Goal: Information Seeking & Learning: Learn about a topic

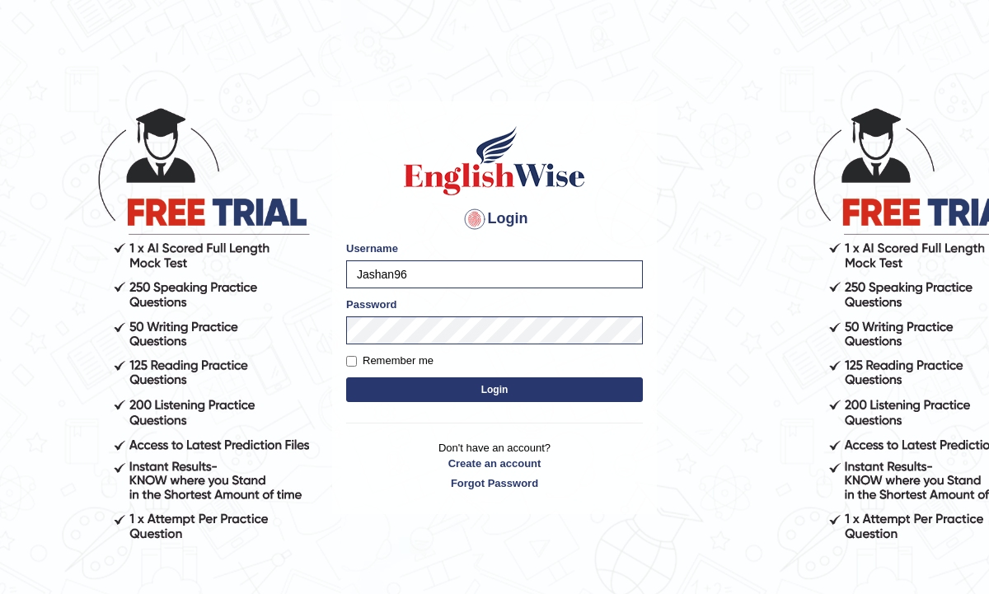
click at [412, 383] on button "Login" at bounding box center [494, 389] width 297 height 25
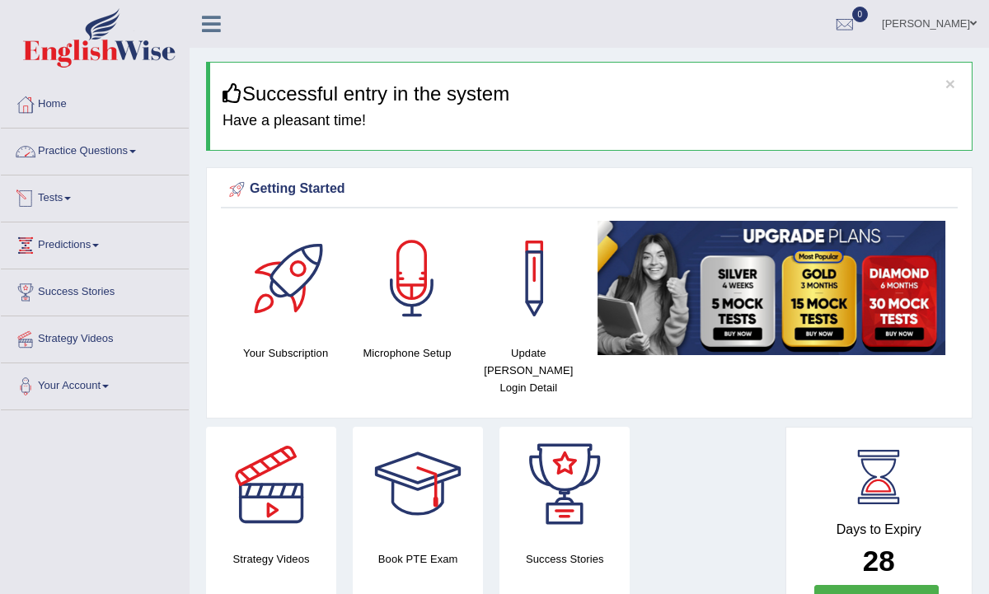
click at [118, 160] on link "Practice Questions" at bounding box center [95, 149] width 188 height 41
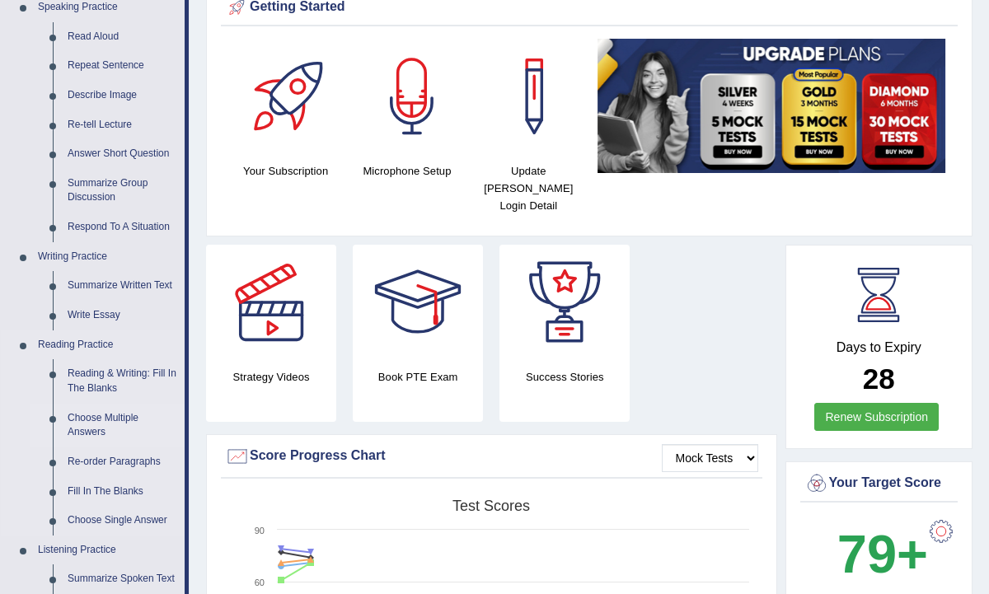
scroll to position [183, 0]
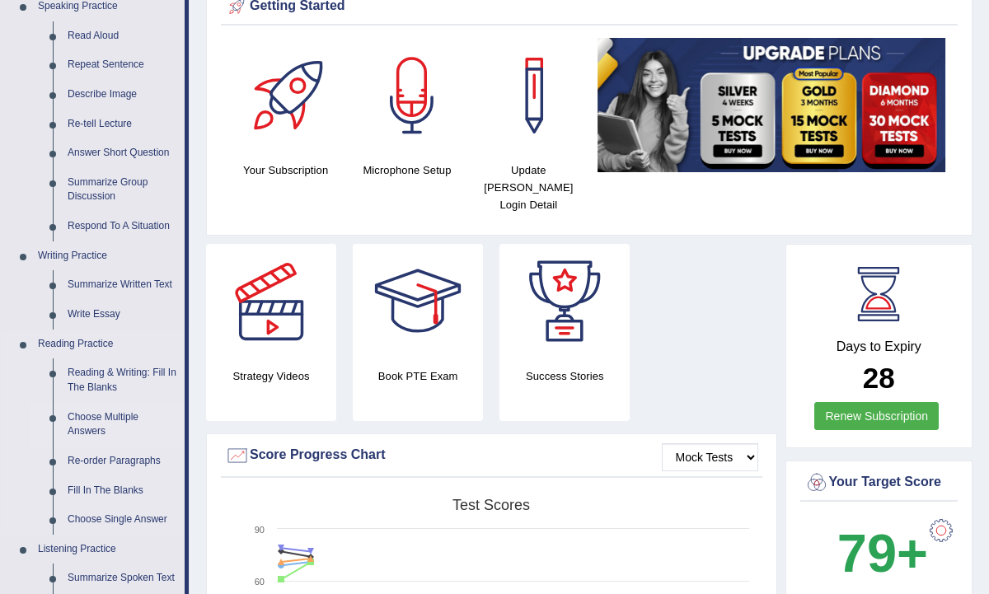
click at [112, 417] on link "Choose Multiple Answers" at bounding box center [122, 425] width 124 height 44
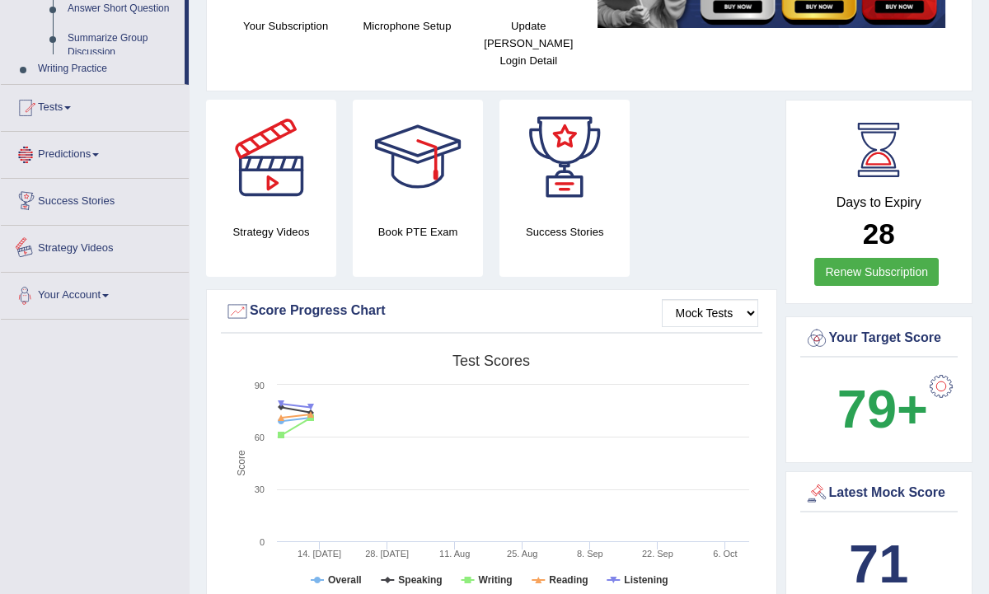
scroll to position [444, 0]
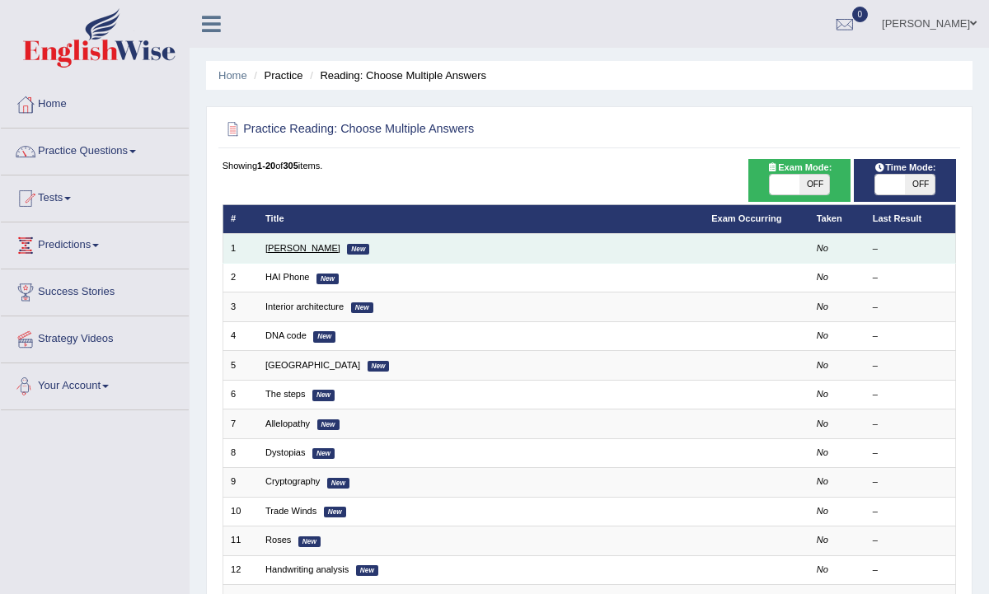
click at [290, 252] on link "[PERSON_NAME]" at bounding box center [302, 248] width 75 height 10
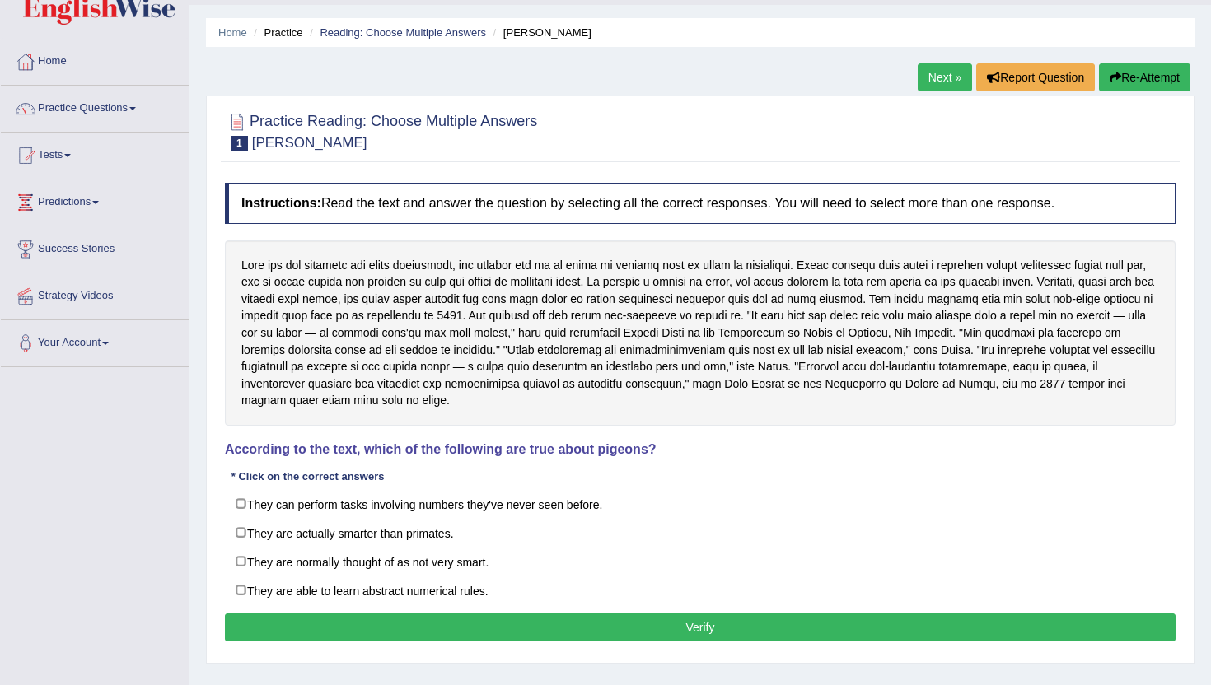
scroll to position [94, 0]
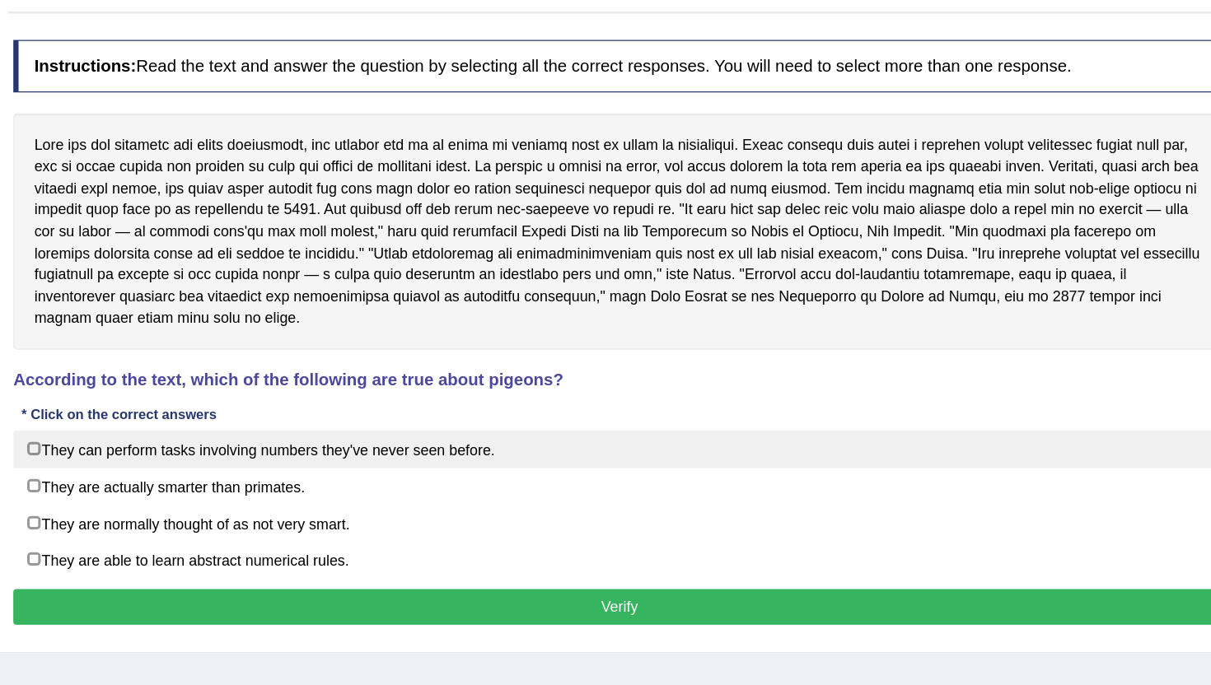
click at [250, 448] on label "They can perform tasks involving numbers they've never seen before." at bounding box center [700, 453] width 951 height 30
checkbox input "true"
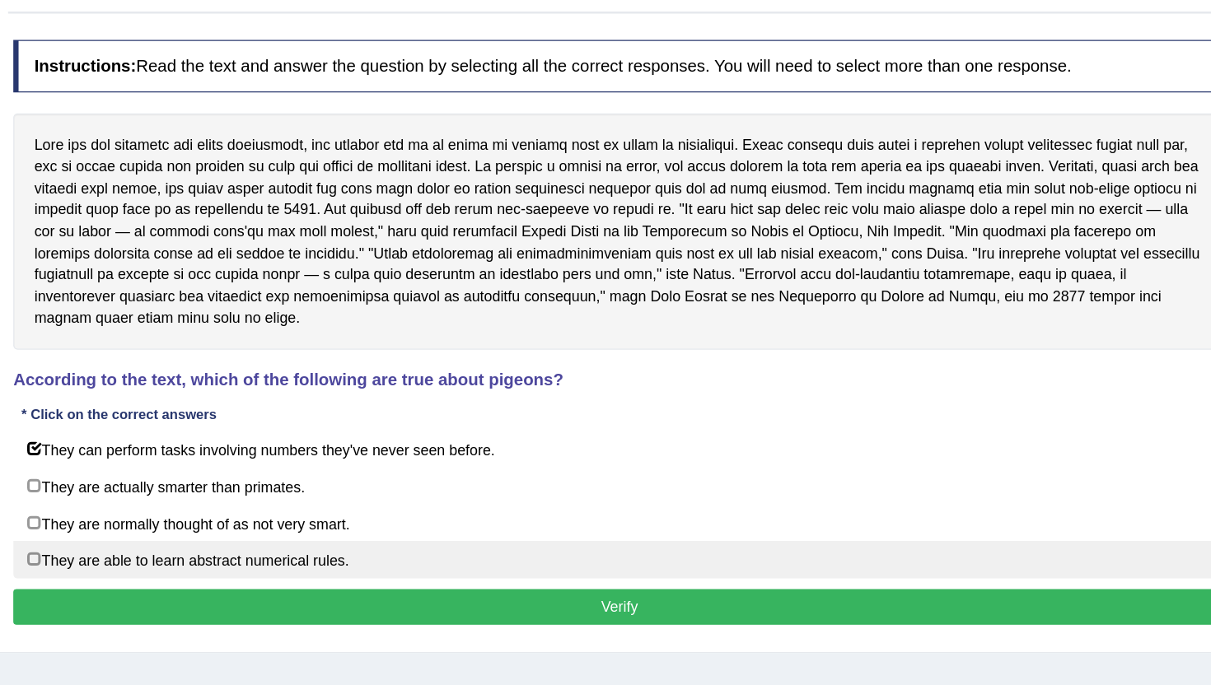
click at [229, 540] on label "They are able to learn abstract numerical rules." at bounding box center [700, 540] width 951 height 30
checkbox input "true"
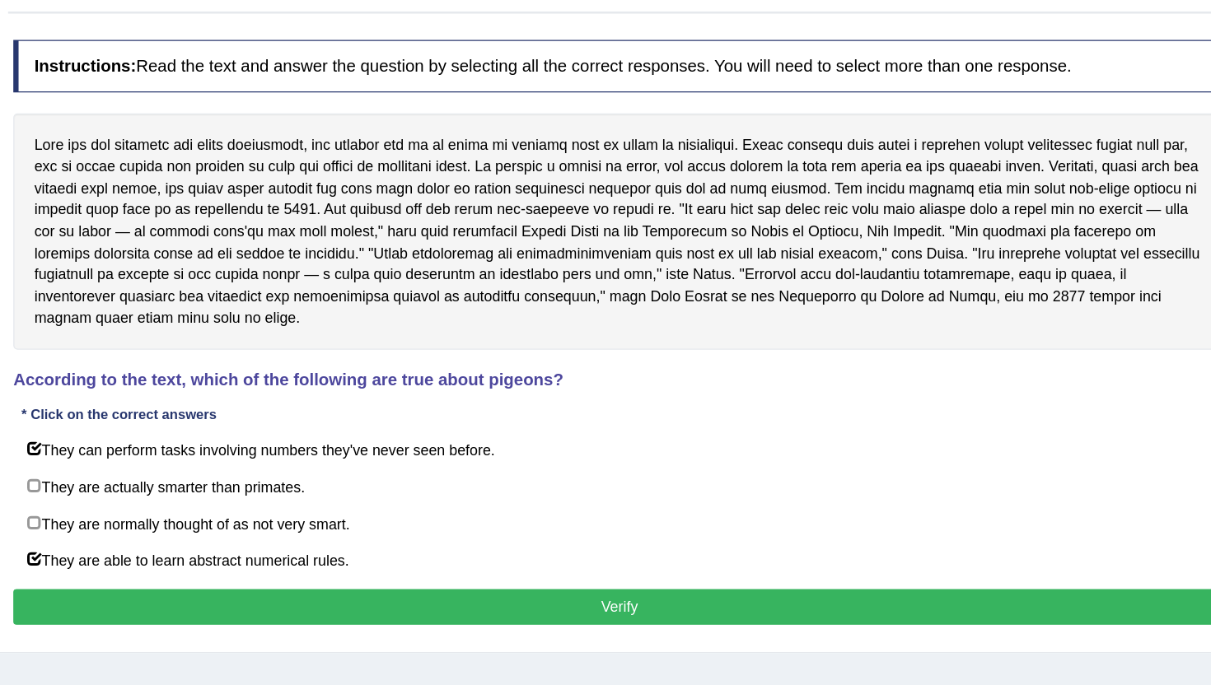
click at [335, 564] on button "Verify" at bounding box center [700, 577] width 951 height 28
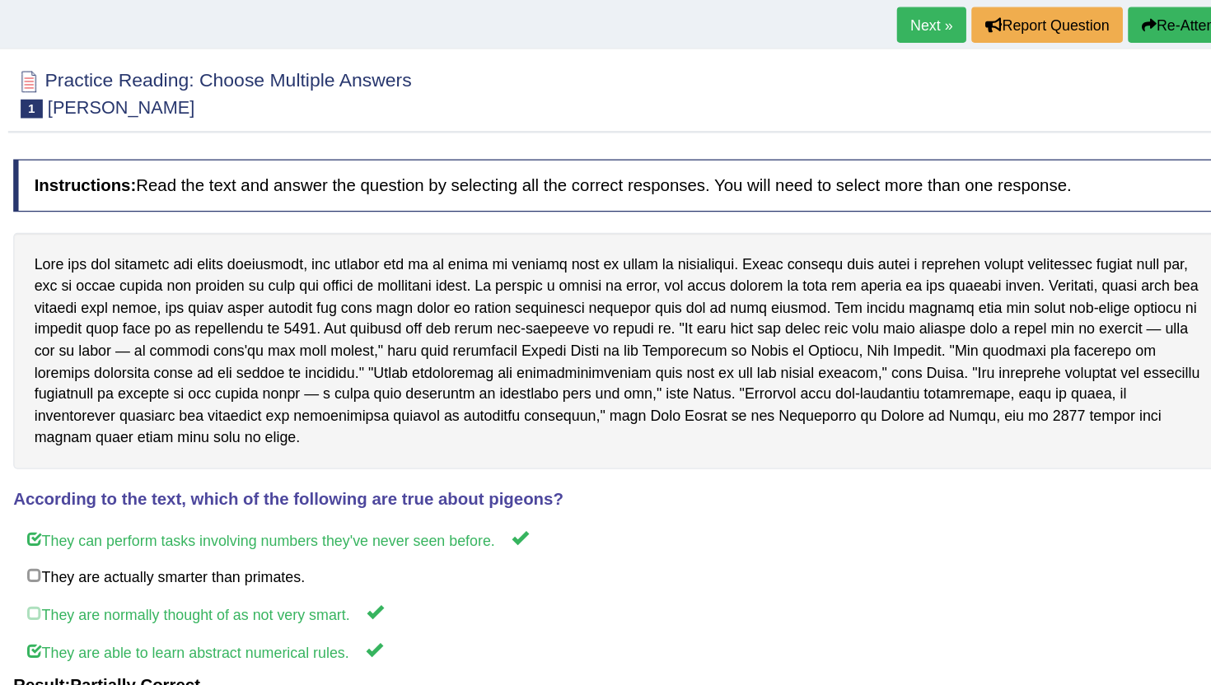
scroll to position [98, 0]
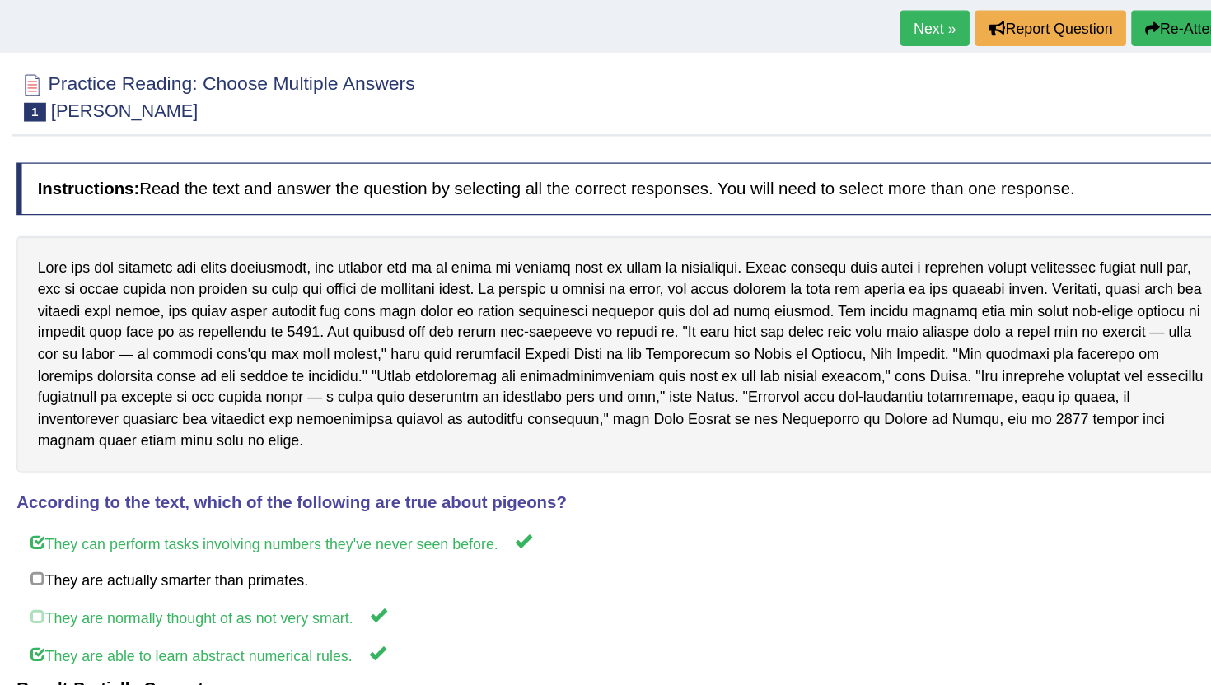
click at [934, 27] on link "Next »" at bounding box center [945, 22] width 54 height 28
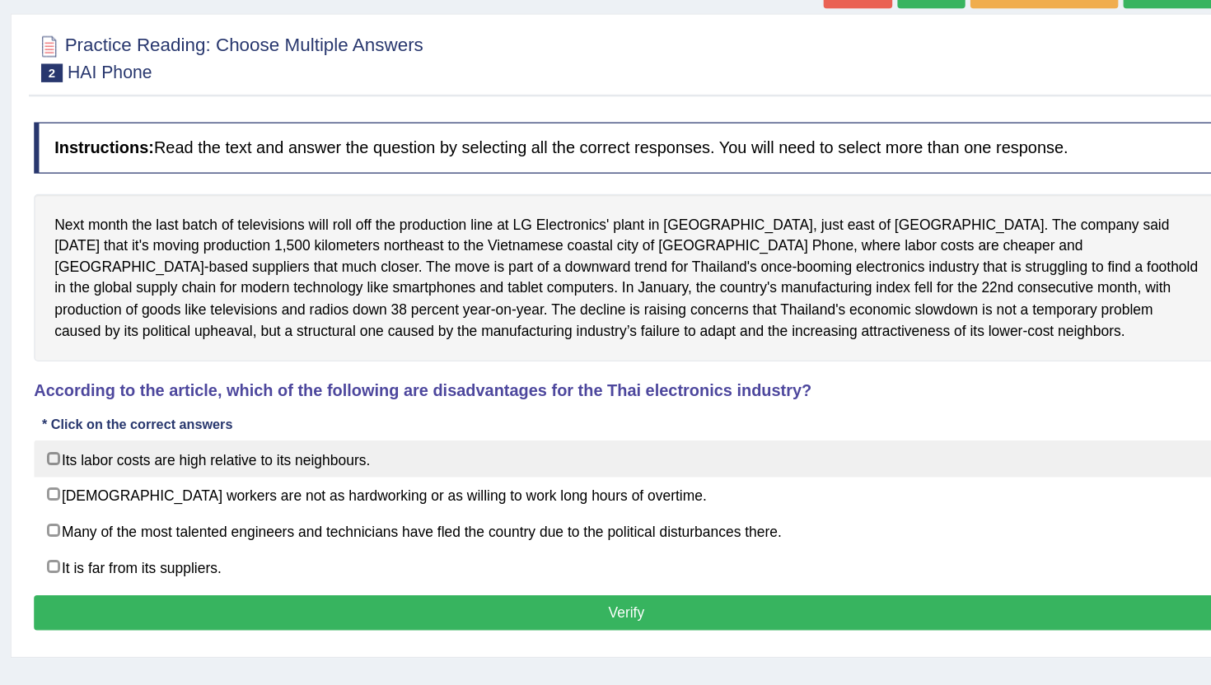
click at [611, 506] on label "Its labor costs are high relative to its neighbours." at bounding box center [700, 496] width 951 height 30
checkbox input "true"
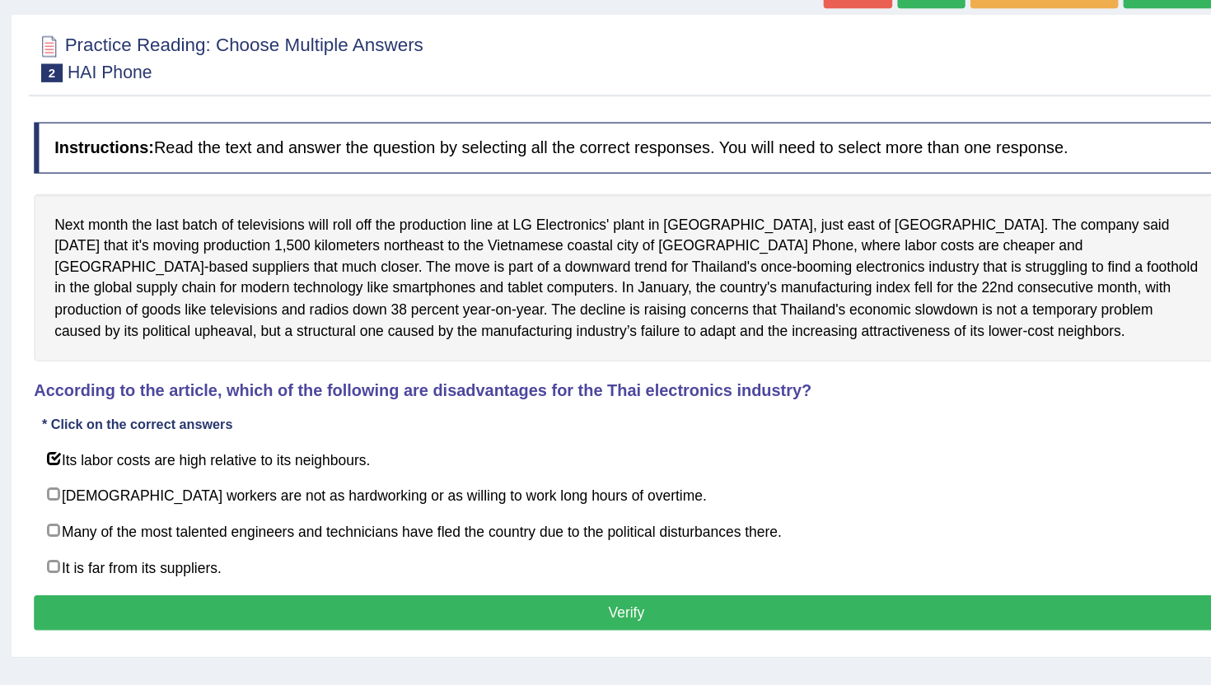
click at [564, 628] on button "Verify" at bounding box center [700, 620] width 951 height 28
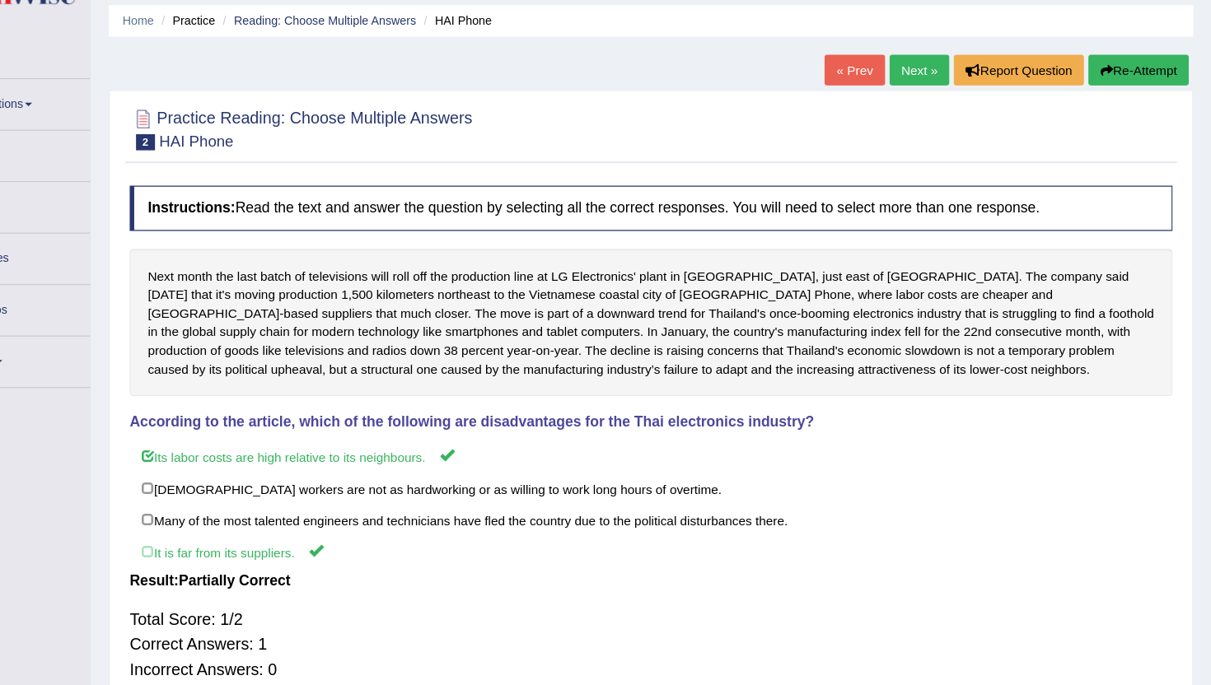
click at [938, 124] on link "Next »" at bounding box center [945, 120] width 54 height 28
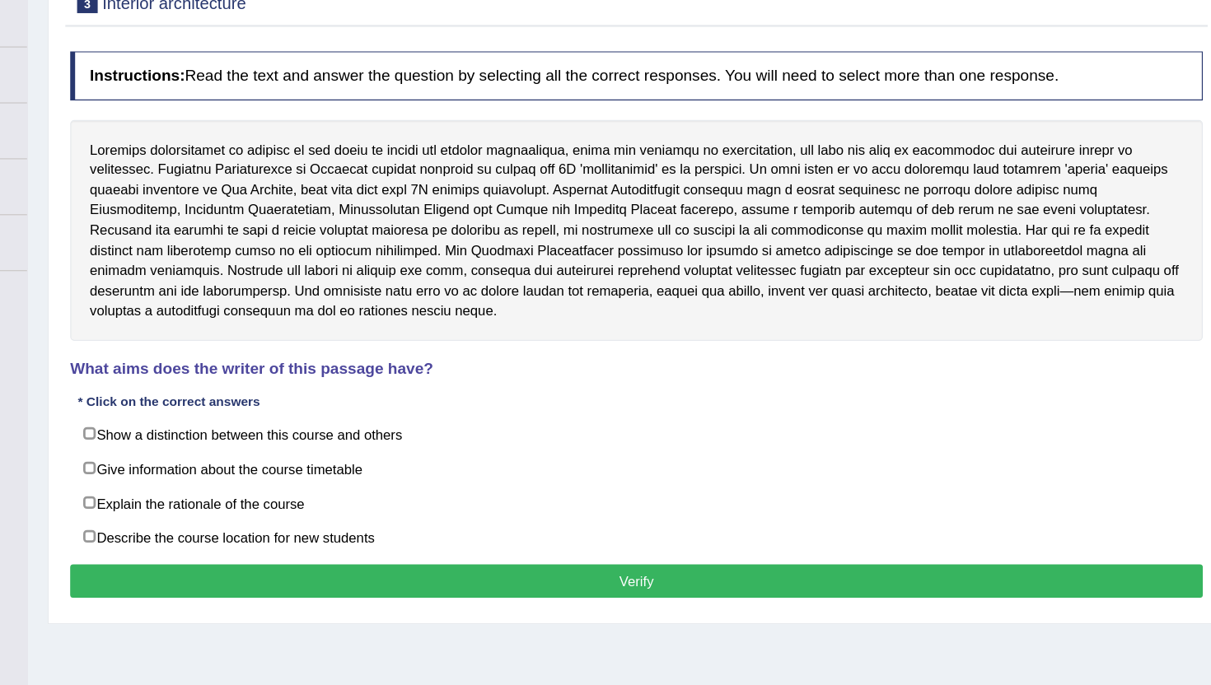
scroll to position [77, 0]
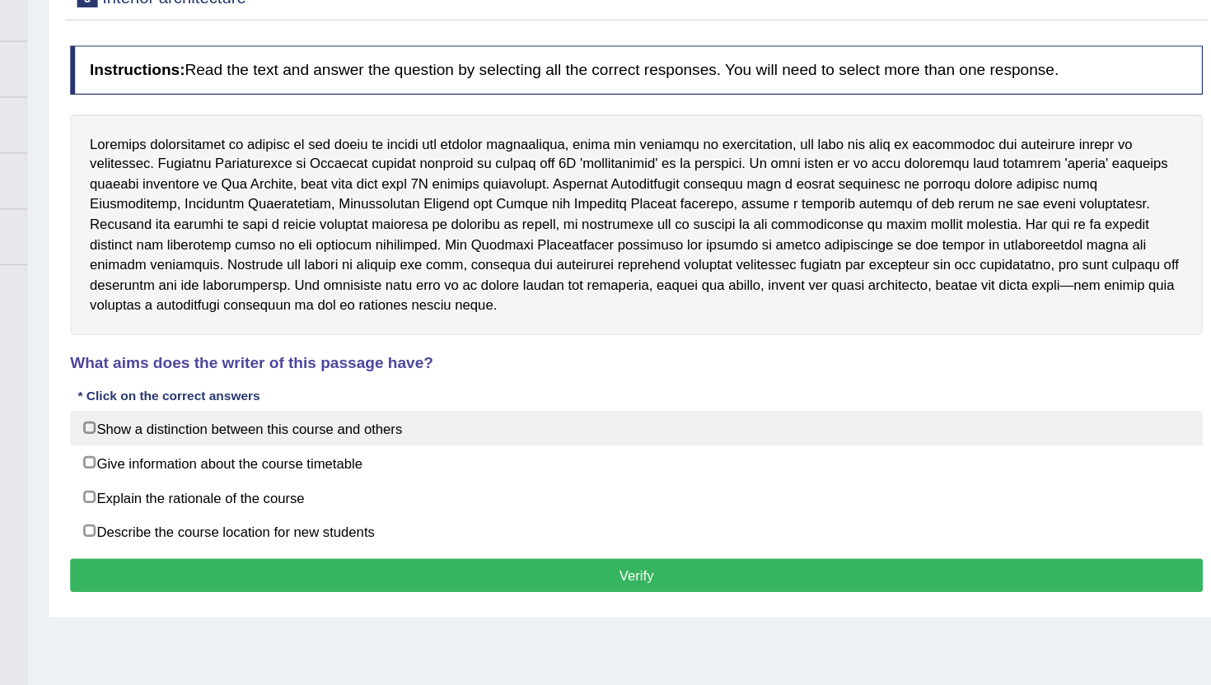
click at [666, 462] on label "Show a distinction between this course and others" at bounding box center [700, 470] width 951 height 30
checkbox input "true"
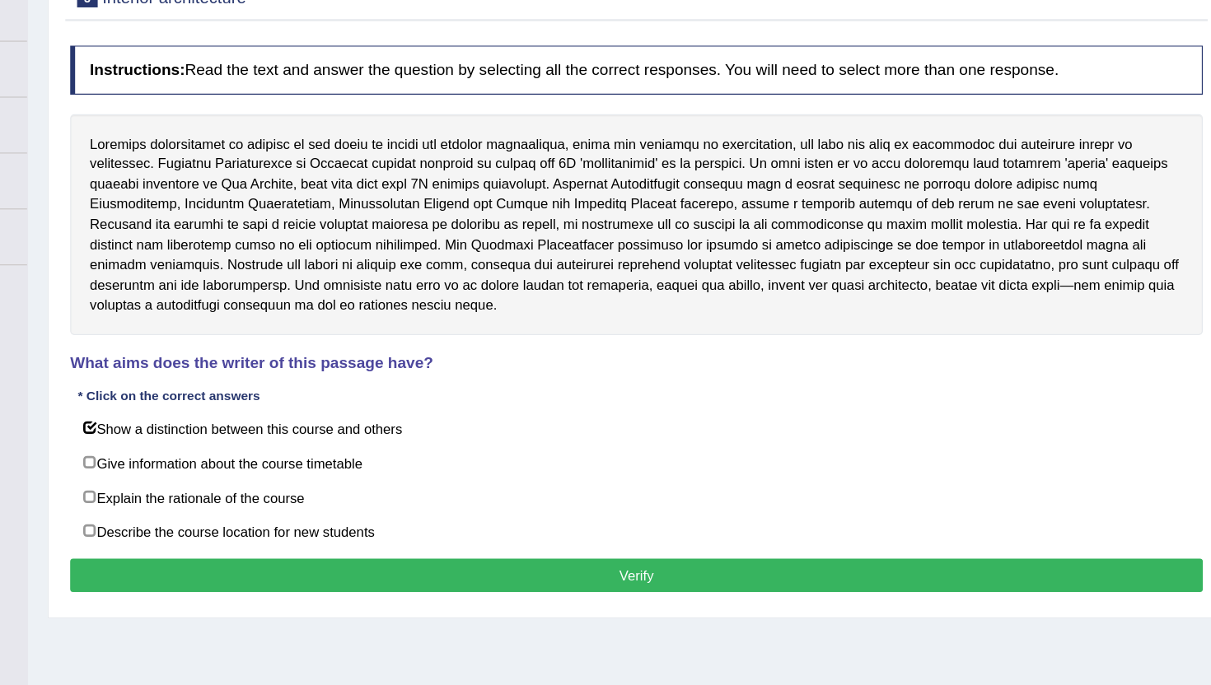
click at [594, 589] on button "Verify" at bounding box center [700, 593] width 951 height 28
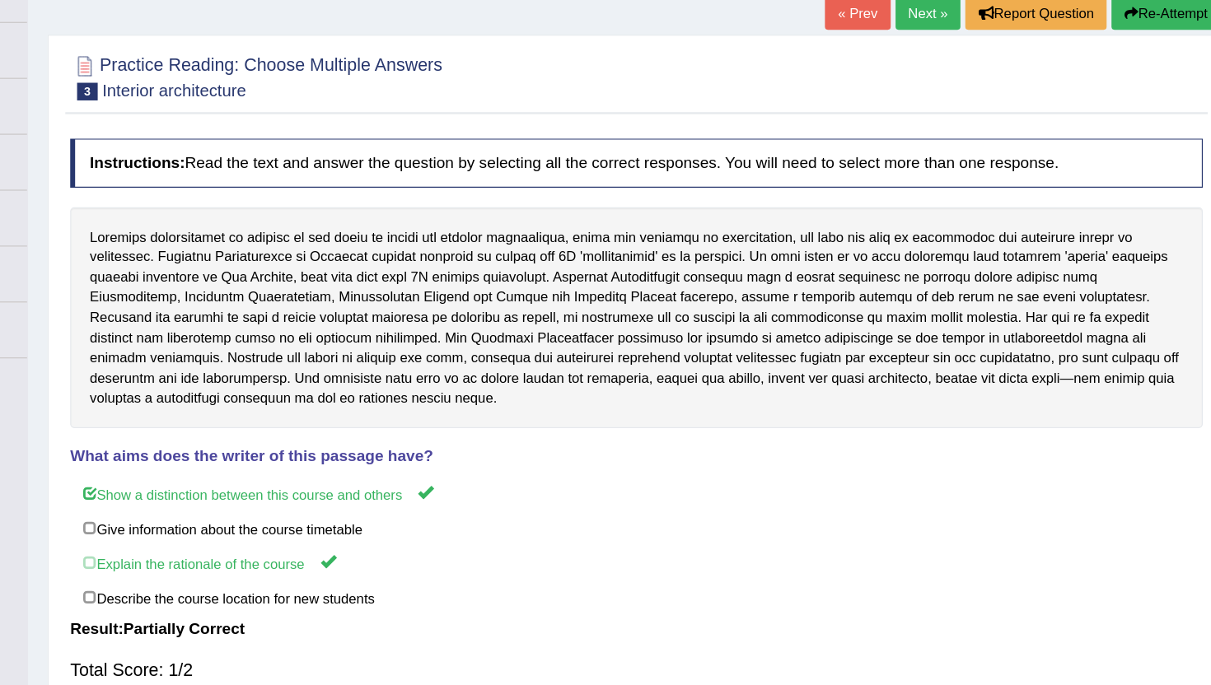
scroll to position [54, 0]
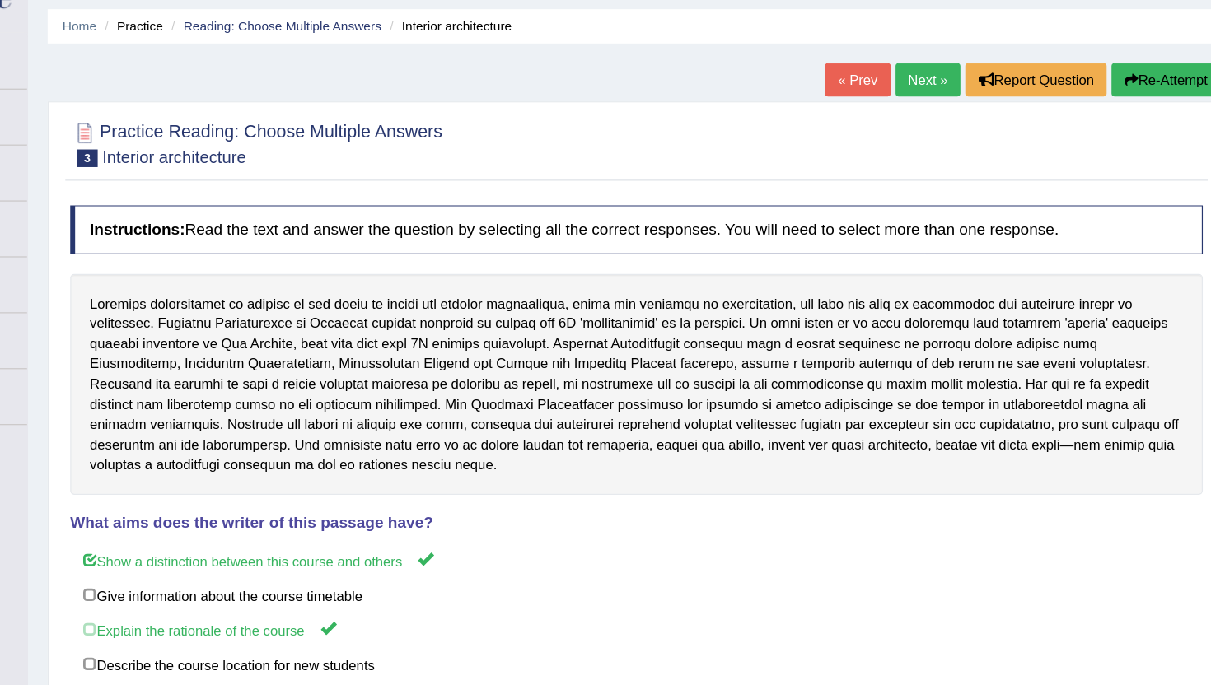
click at [933, 54] on link "Next »" at bounding box center [945, 67] width 54 height 28
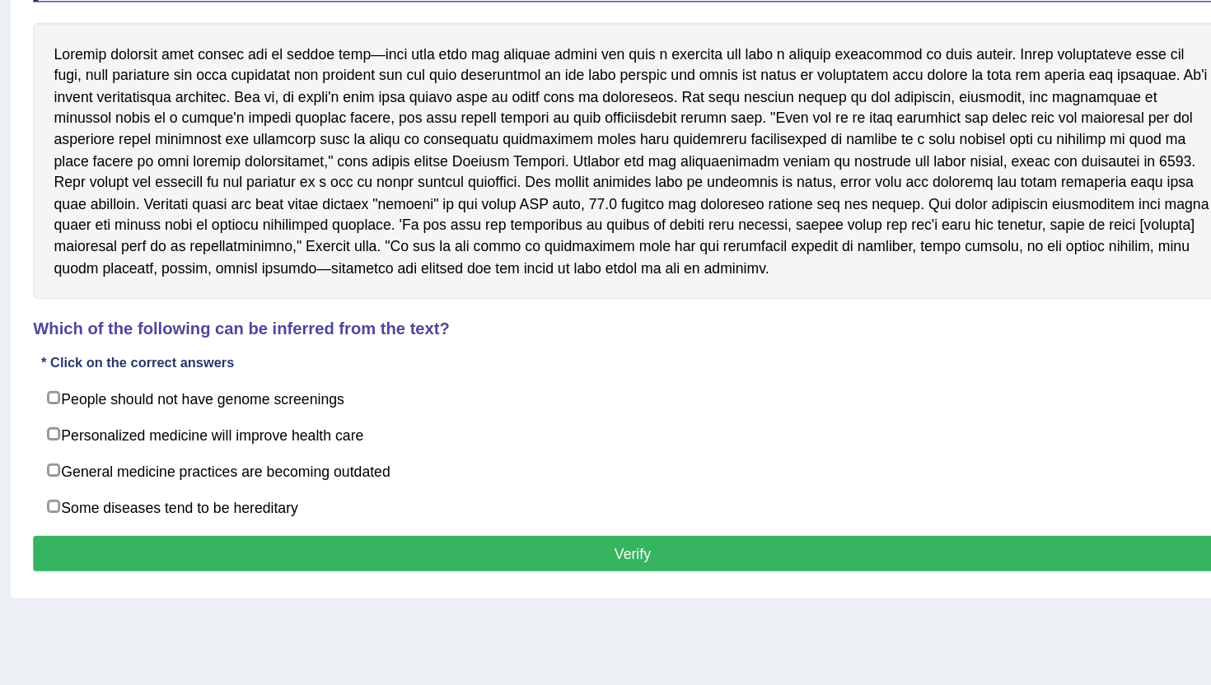
scroll to position [131, 0]
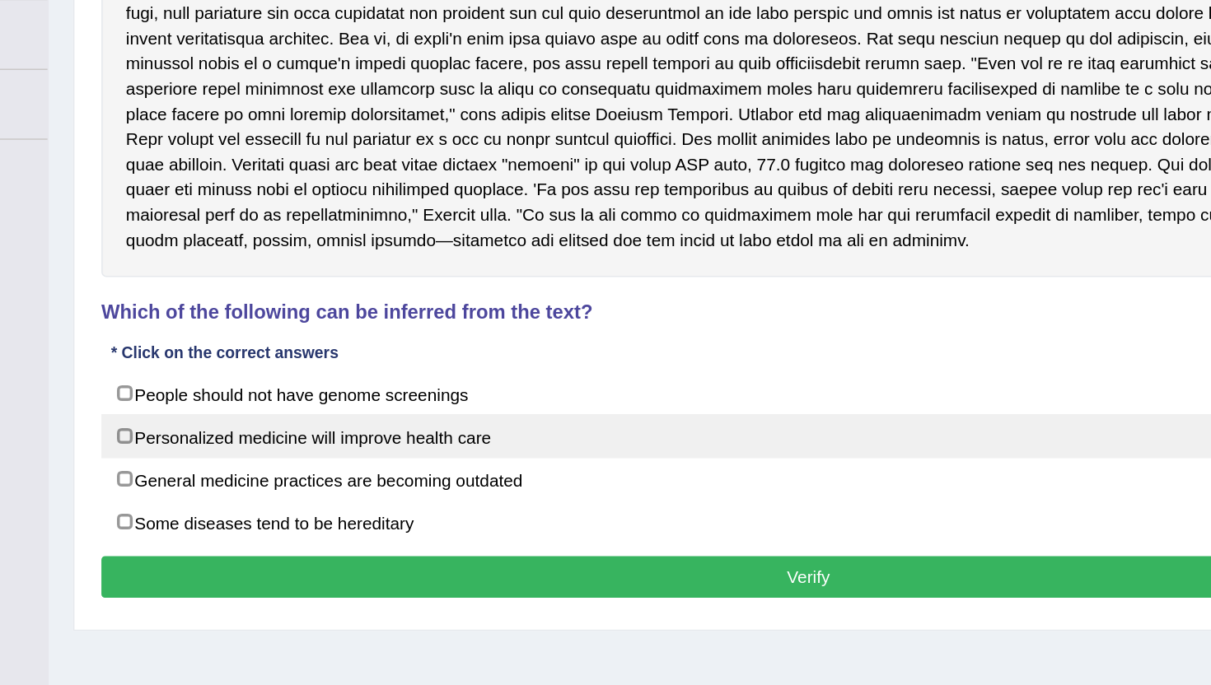
click at [499, 480] on label "Personalized medicine will improve health care" at bounding box center [700, 479] width 951 height 30
checkbox input "true"
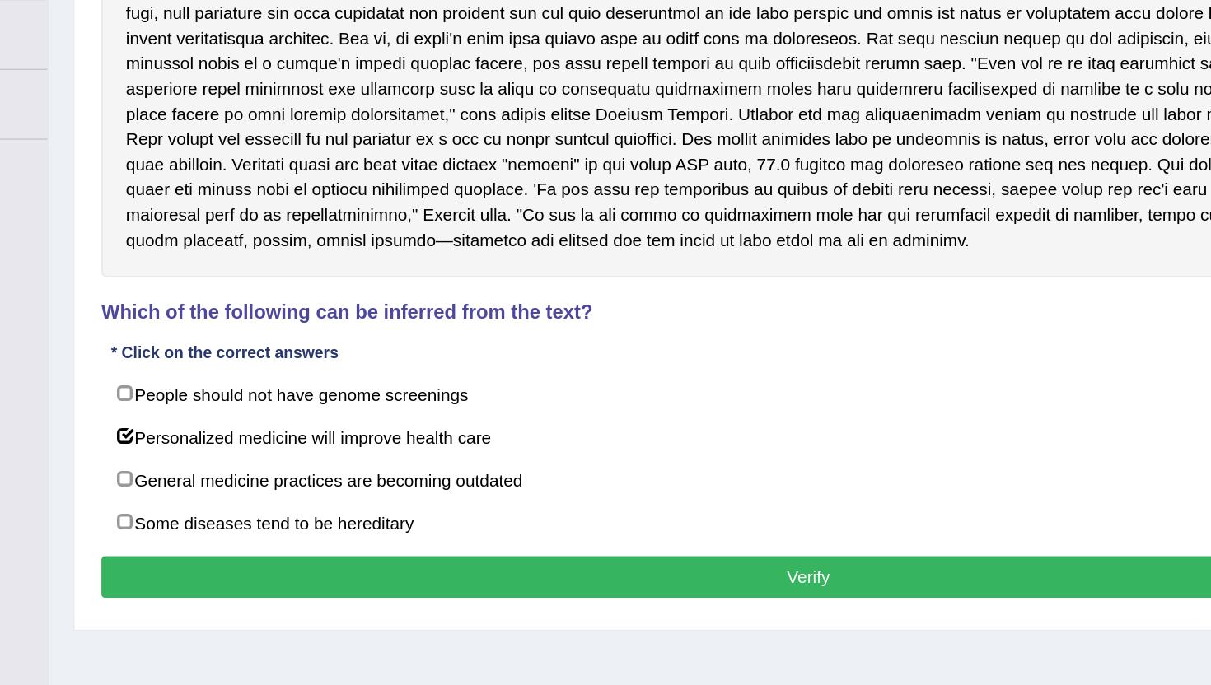
click at [497, 582] on button "Verify" at bounding box center [700, 573] width 951 height 28
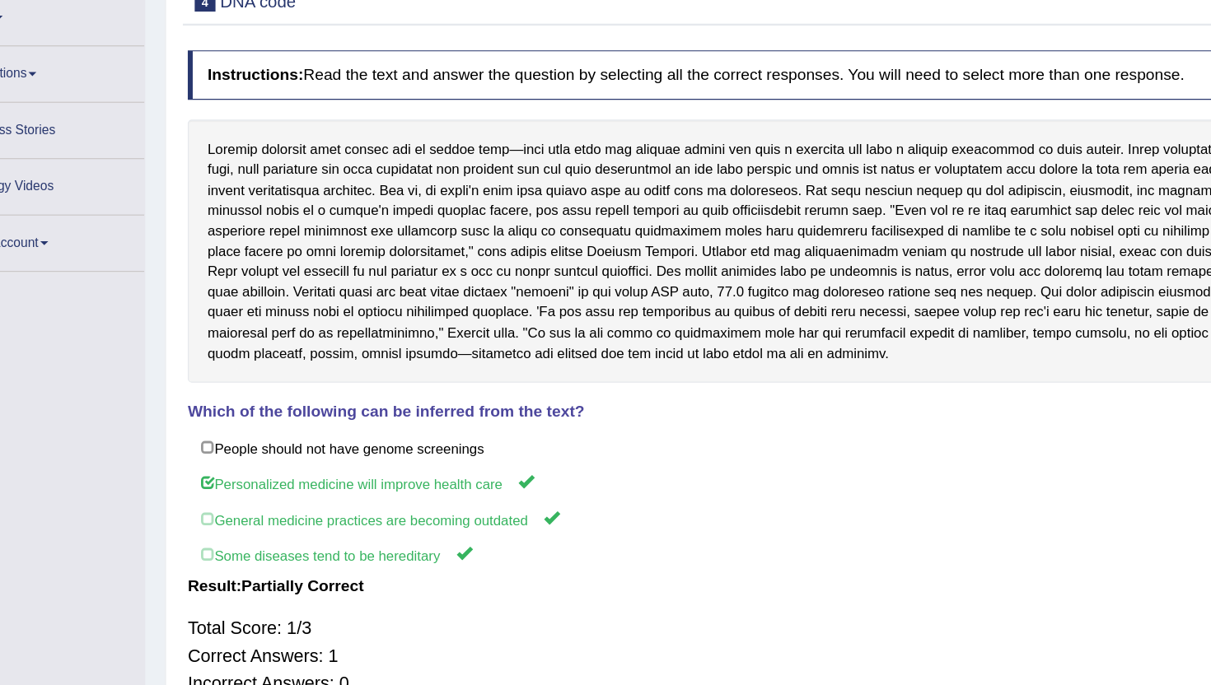
scroll to position [0, 0]
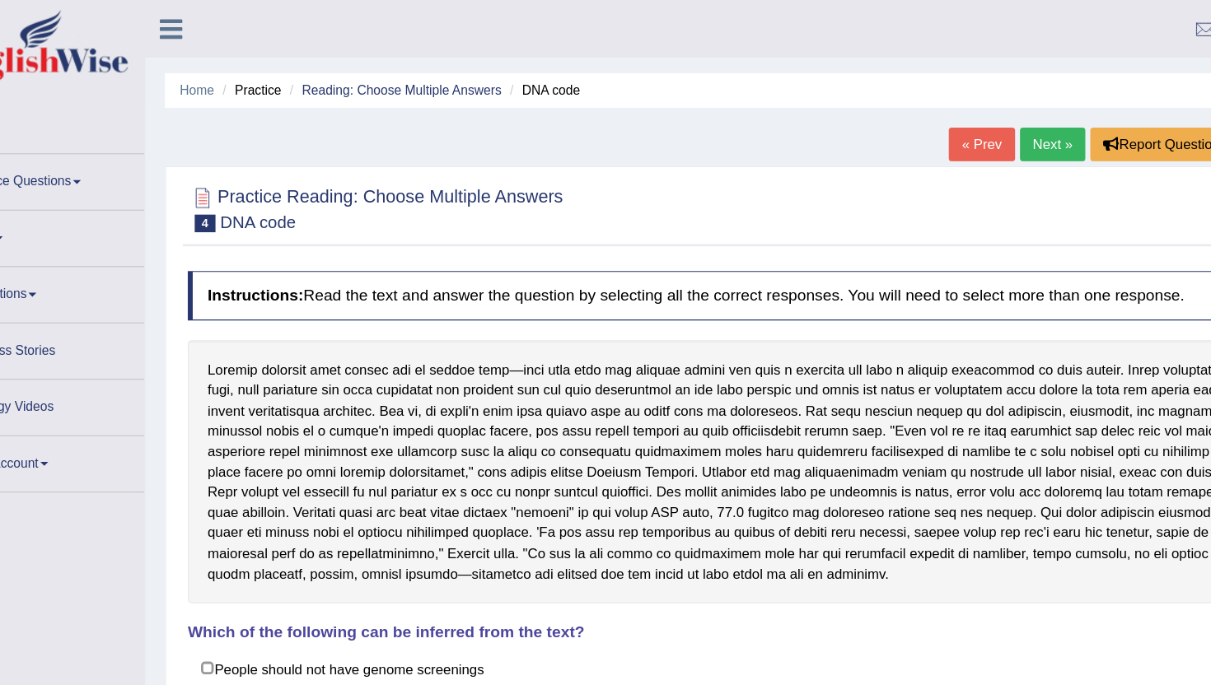
click at [930, 112] on link "Next »" at bounding box center [945, 120] width 54 height 28
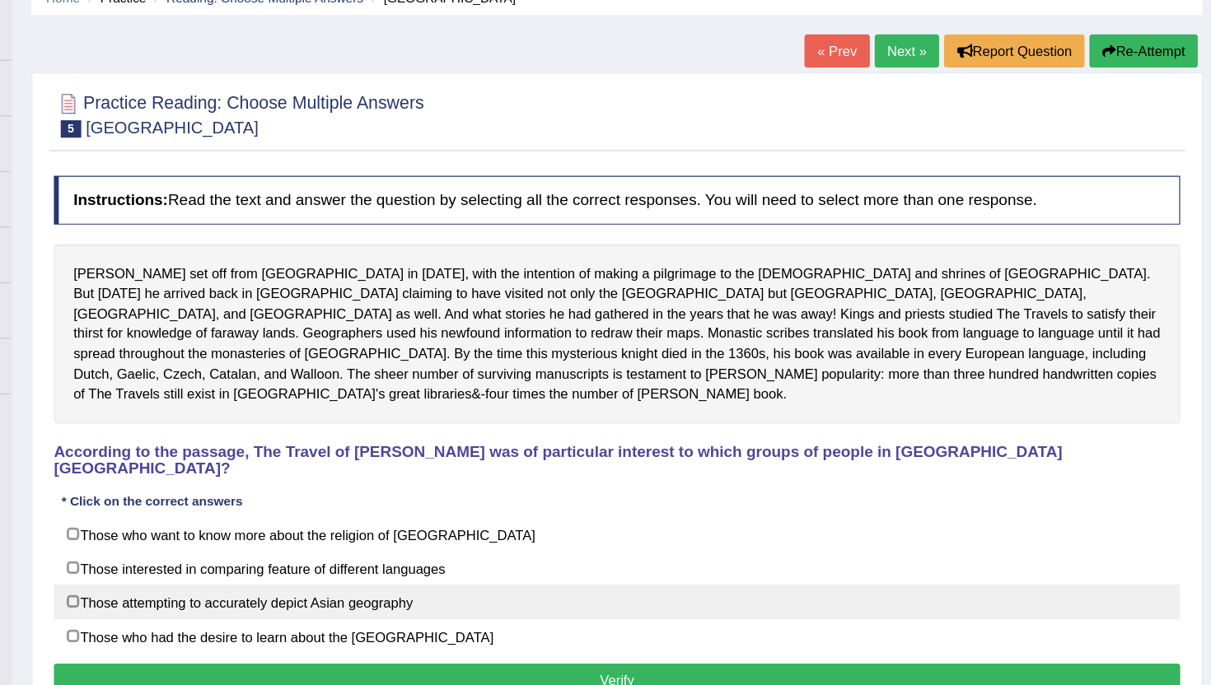
click at [572, 571] on label "Those attempting to accurately depict Asian geography" at bounding box center [700, 586] width 951 height 30
checkbox input "true"
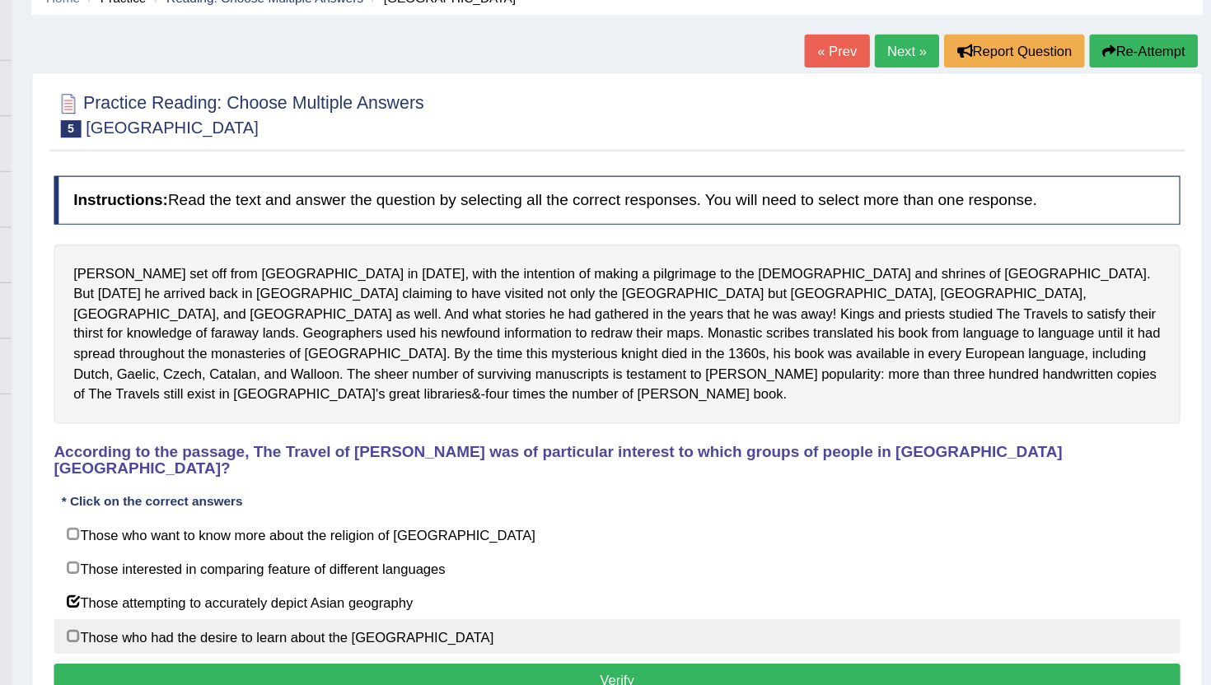
click at [547, 600] on label "Those who had the desire to learn about the Far East" at bounding box center [700, 615] width 951 height 30
checkbox input "true"
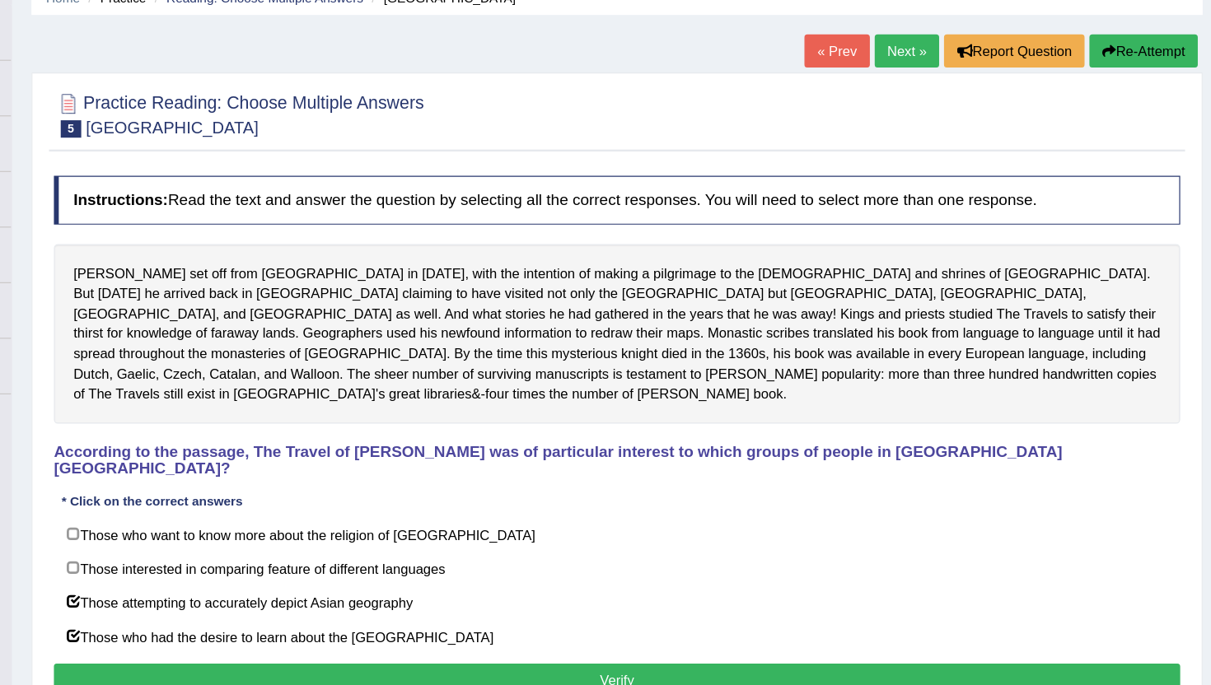
click at [540, 638] on button "Verify" at bounding box center [700, 652] width 951 height 28
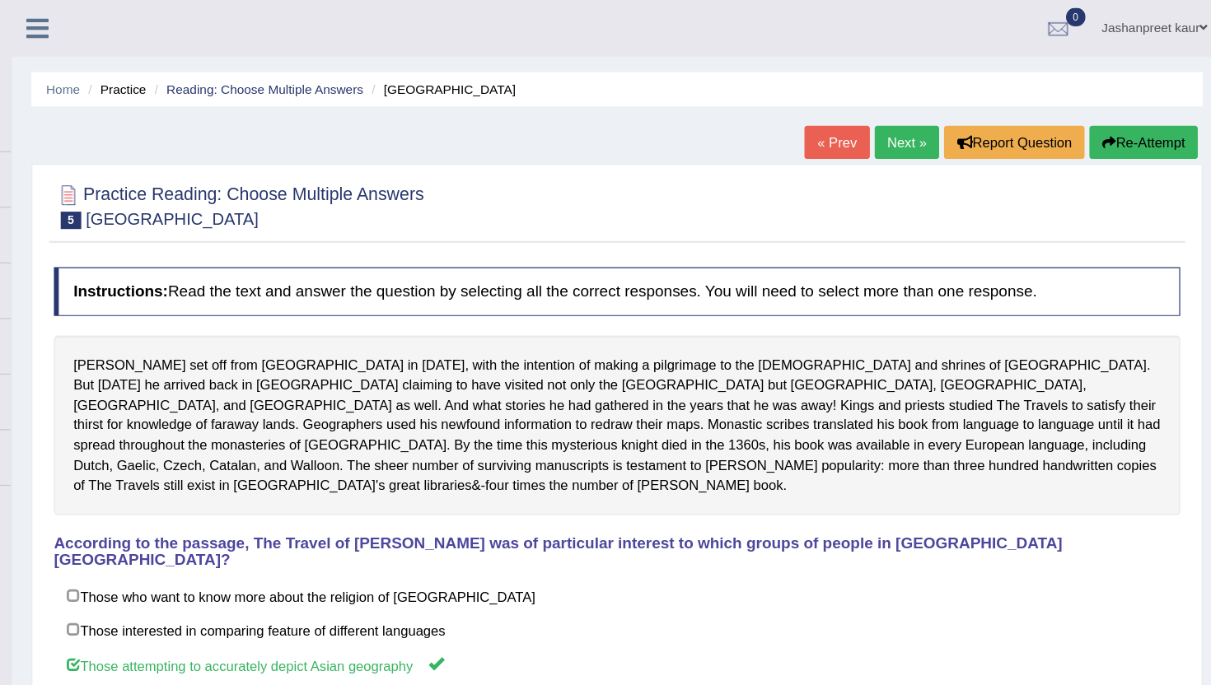
click at [942, 119] on link "Next »" at bounding box center [945, 120] width 54 height 28
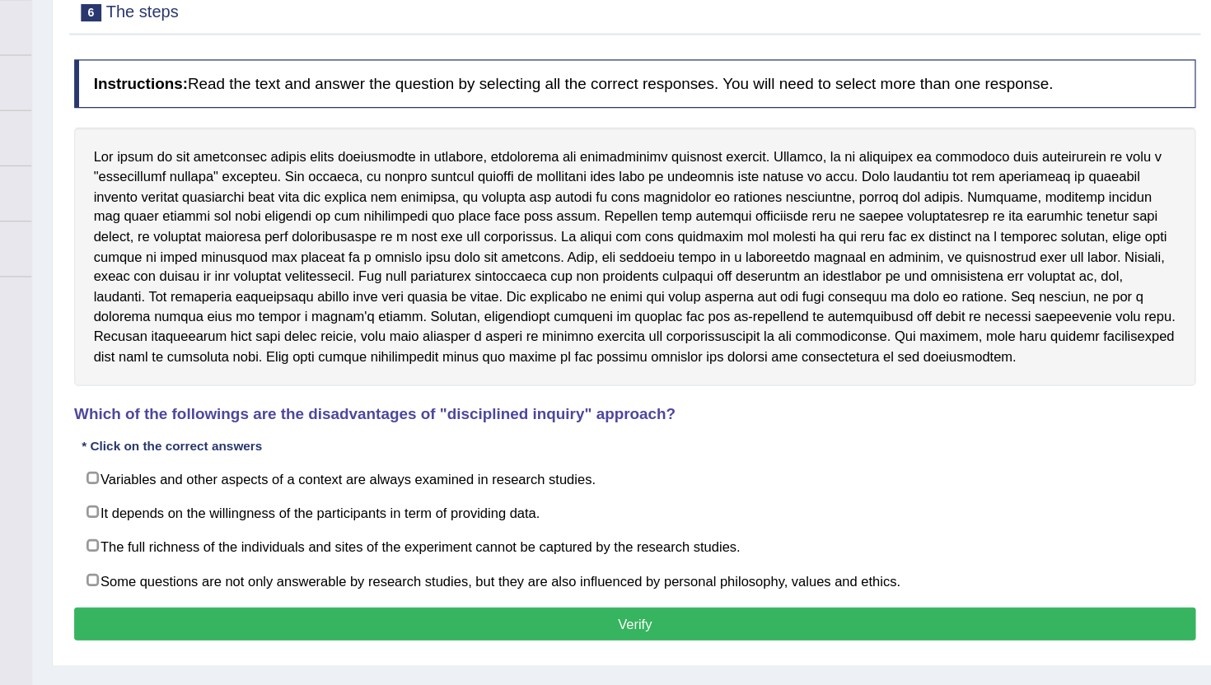
scroll to position [73, 0]
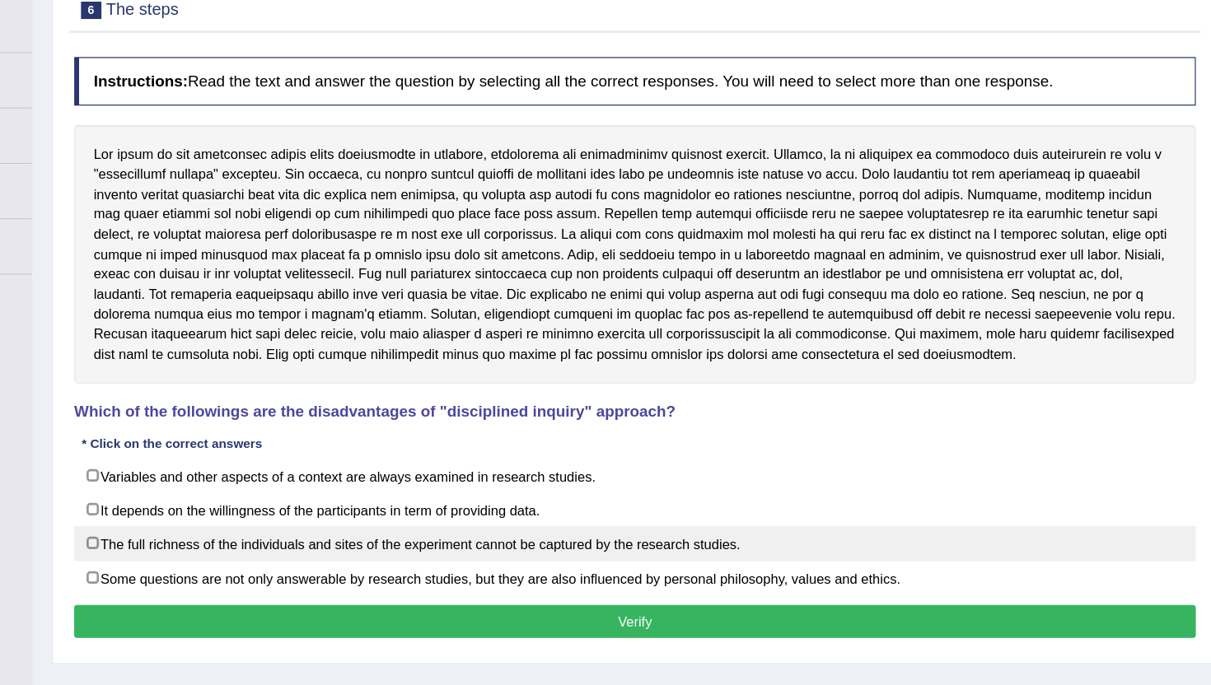
click at [246, 564] on label "The full richness of the individuals and sites of the experiment cannot be capt…" at bounding box center [700, 565] width 951 height 30
checkbox input "true"
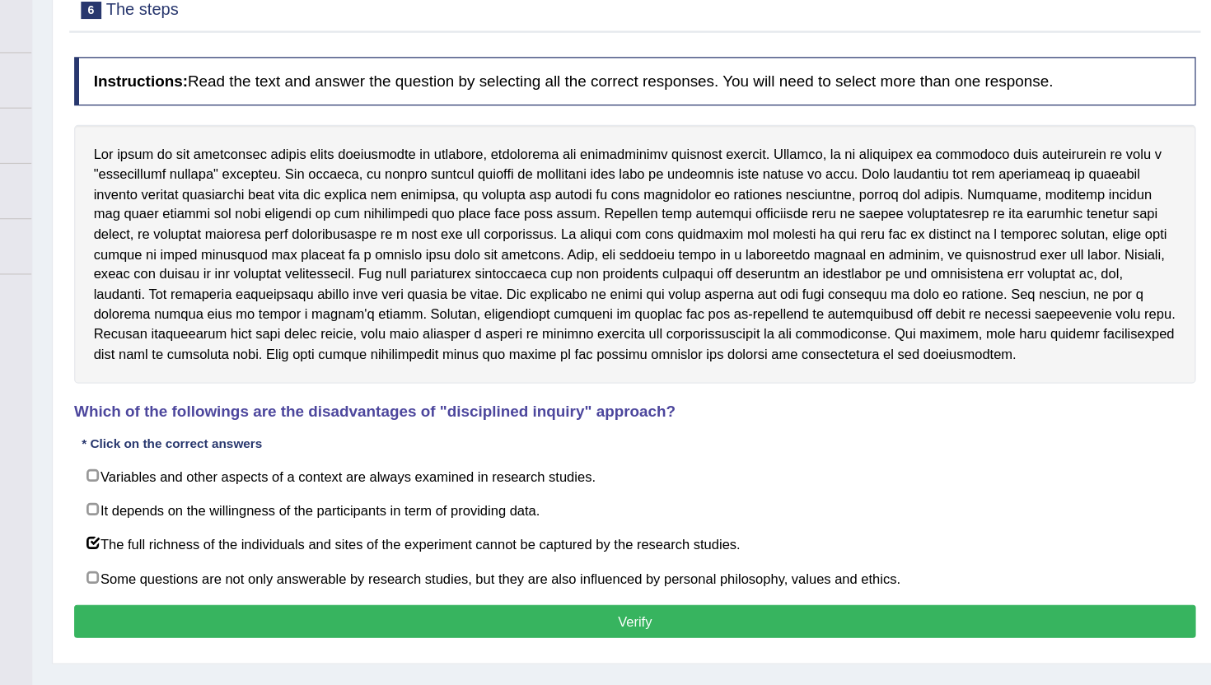
click at [344, 639] on button "Verify" at bounding box center [700, 631] width 951 height 28
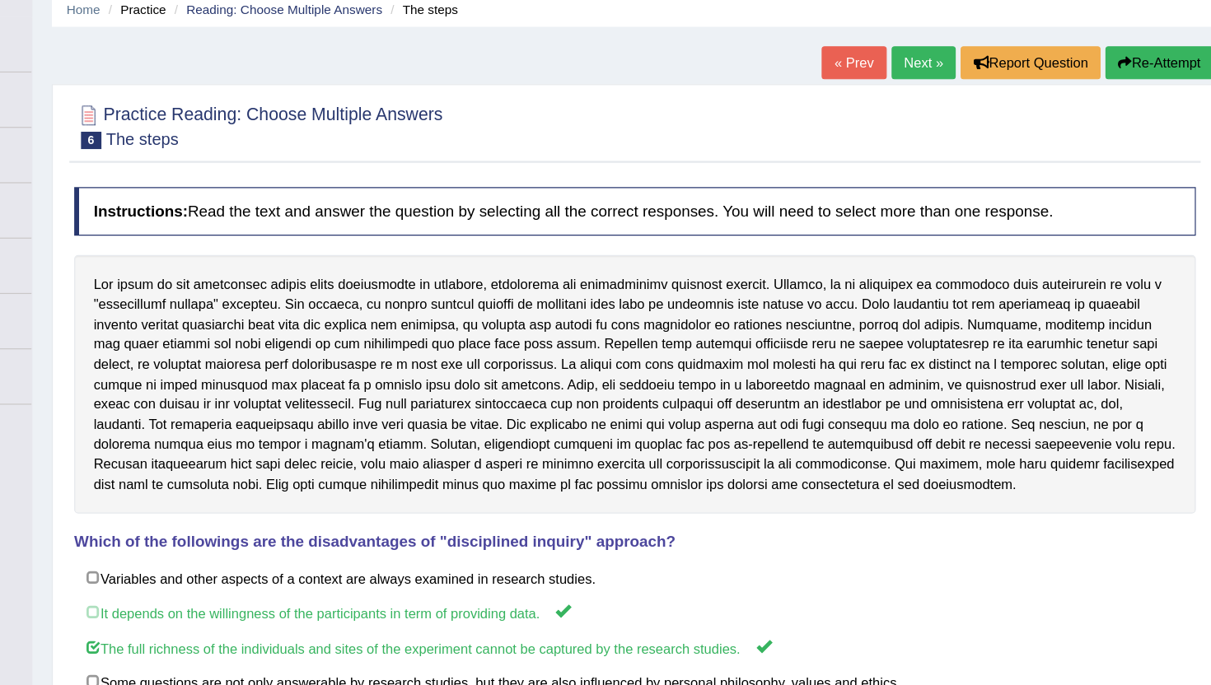
scroll to position [0, 0]
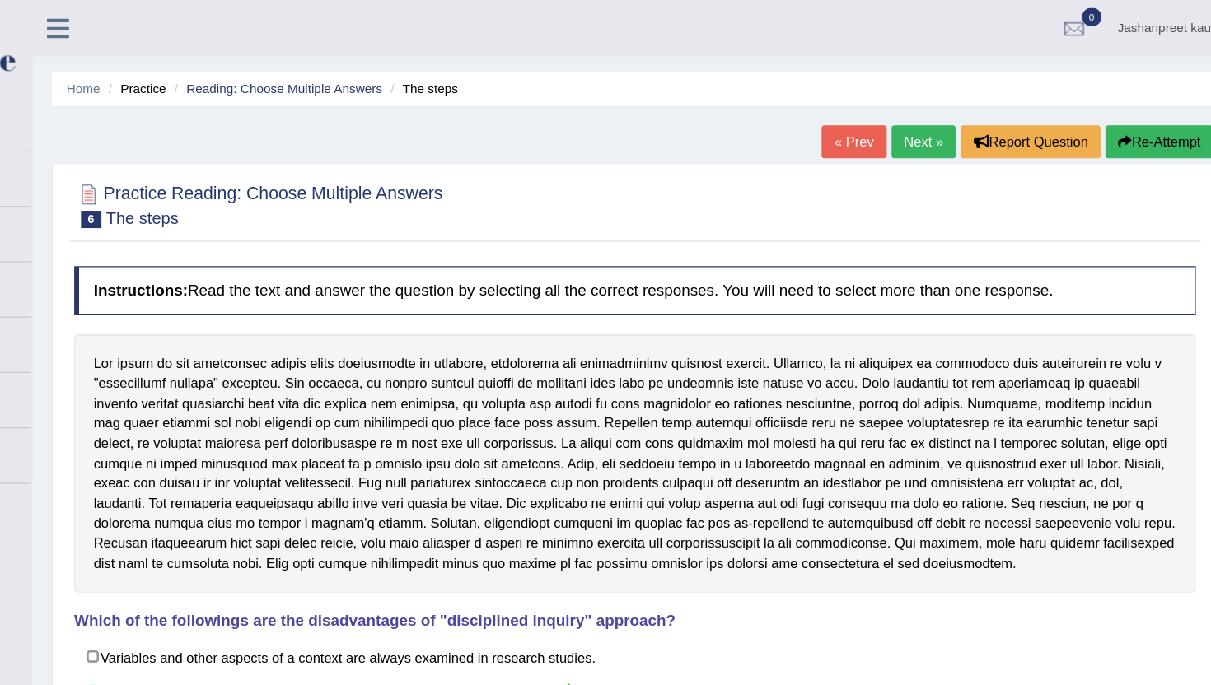
click at [926, 128] on link "Next »" at bounding box center [945, 120] width 54 height 28
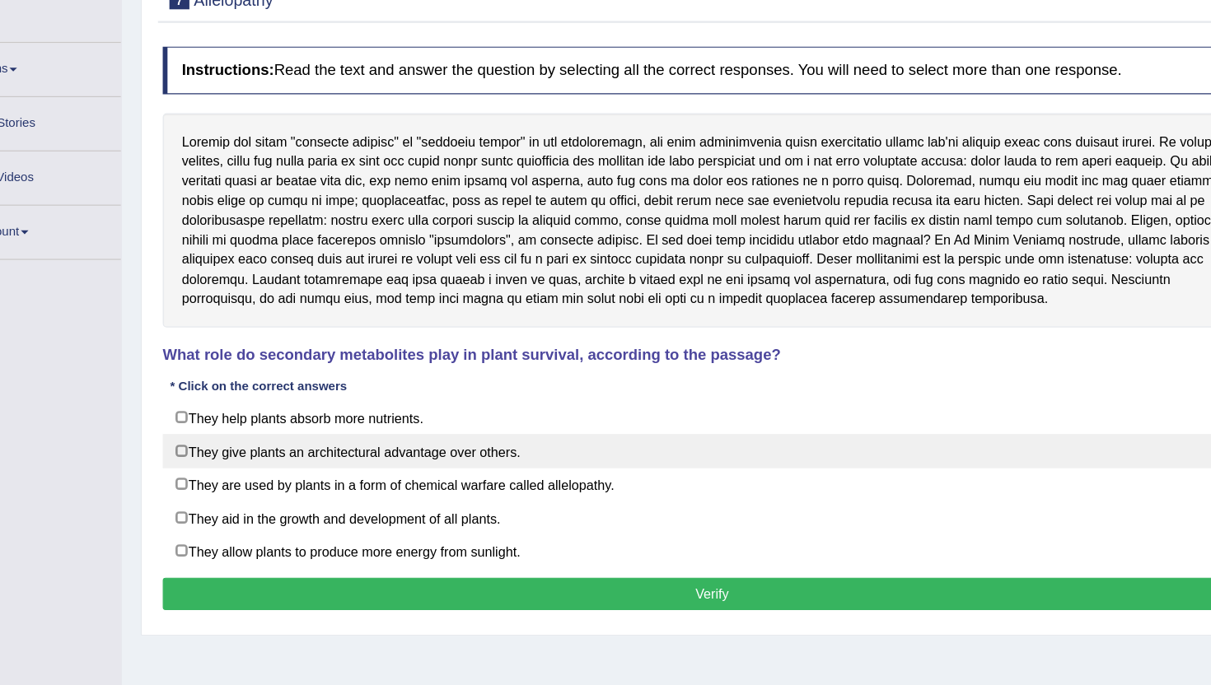
scroll to position [95, 0]
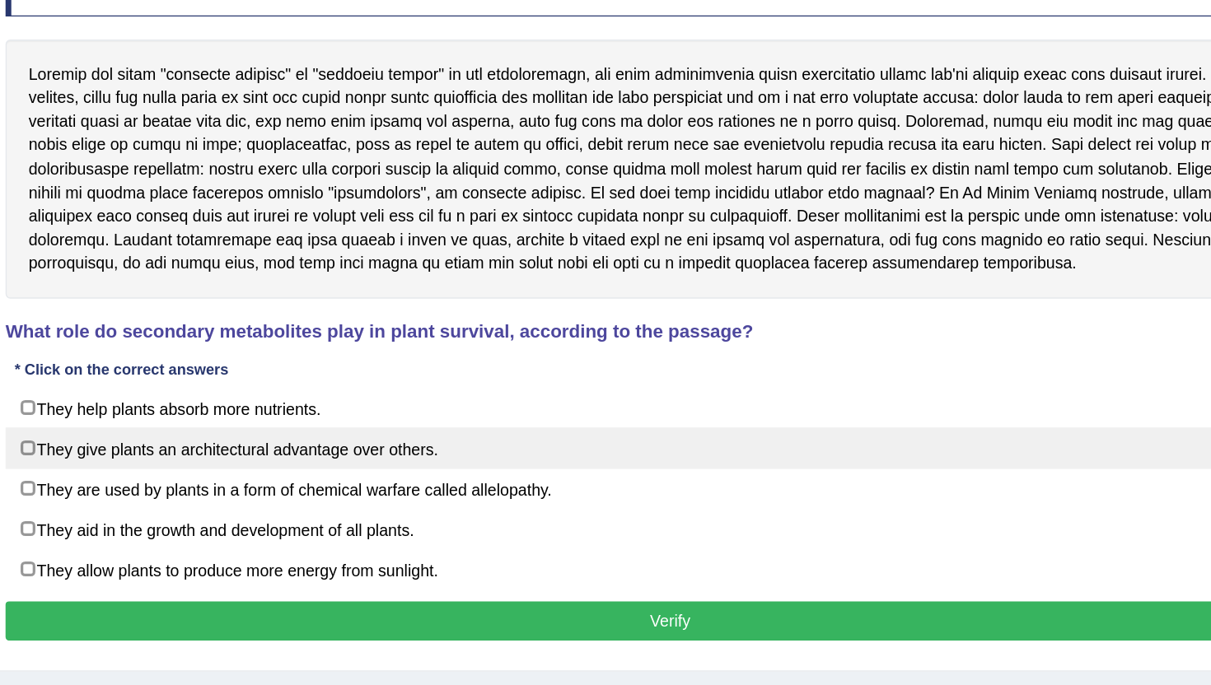
click at [620, 477] on label "They give plants an architectural advantage over others." at bounding box center [700, 481] width 951 height 30
checkbox input "true"
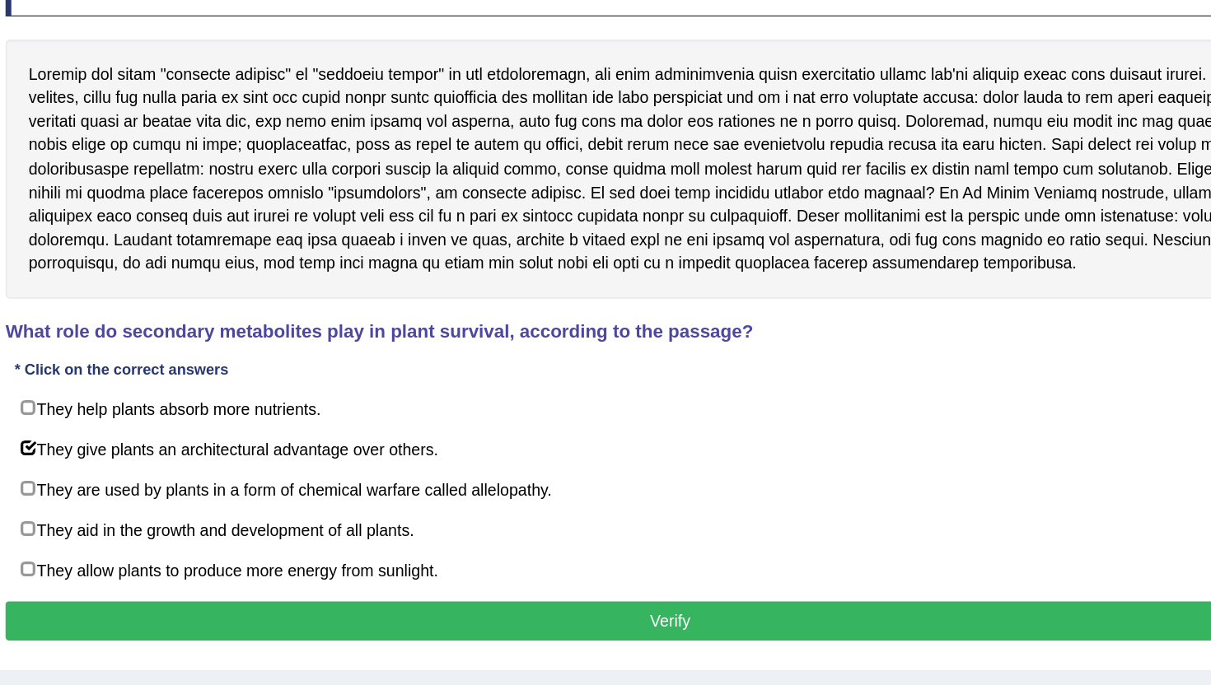
click at [563, 610] on button "Verify" at bounding box center [700, 605] width 951 height 28
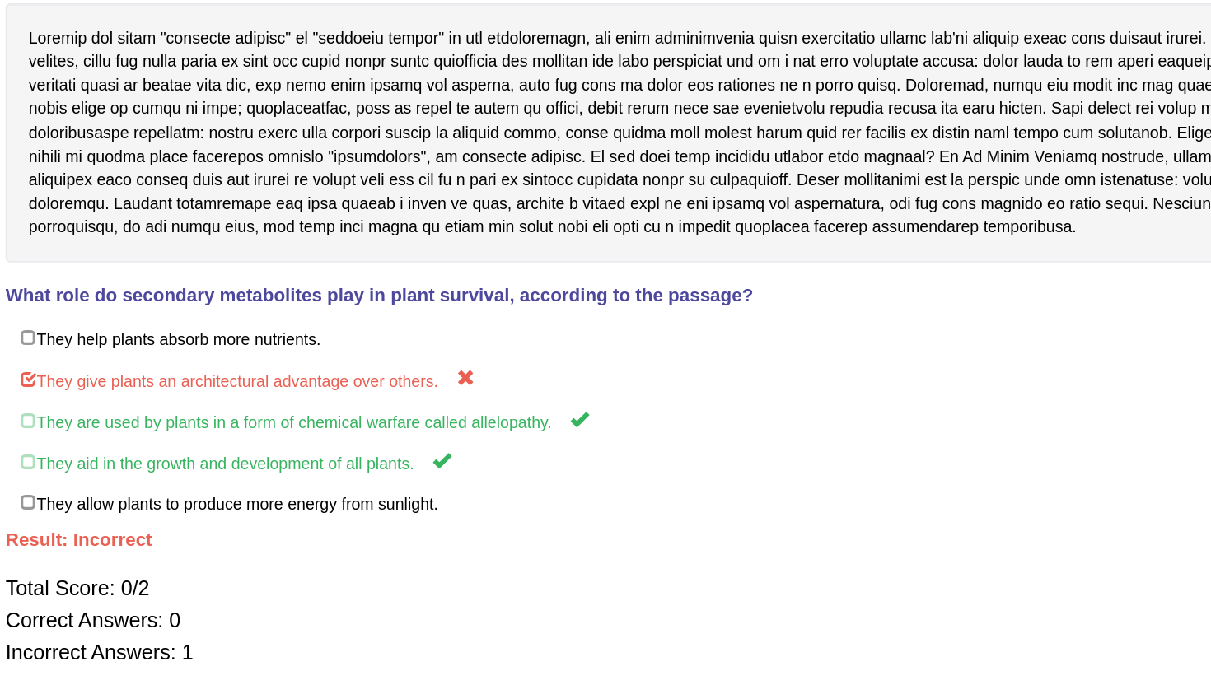
scroll to position [0, 0]
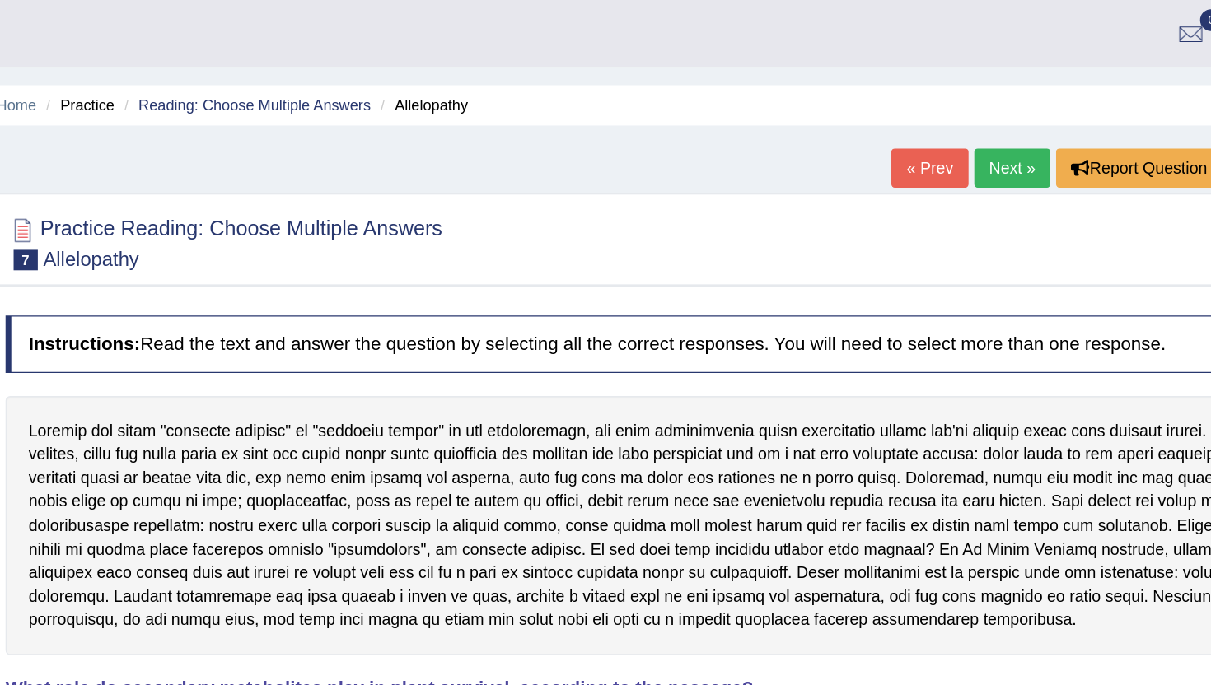
click at [935, 123] on link "Next »" at bounding box center [945, 120] width 54 height 28
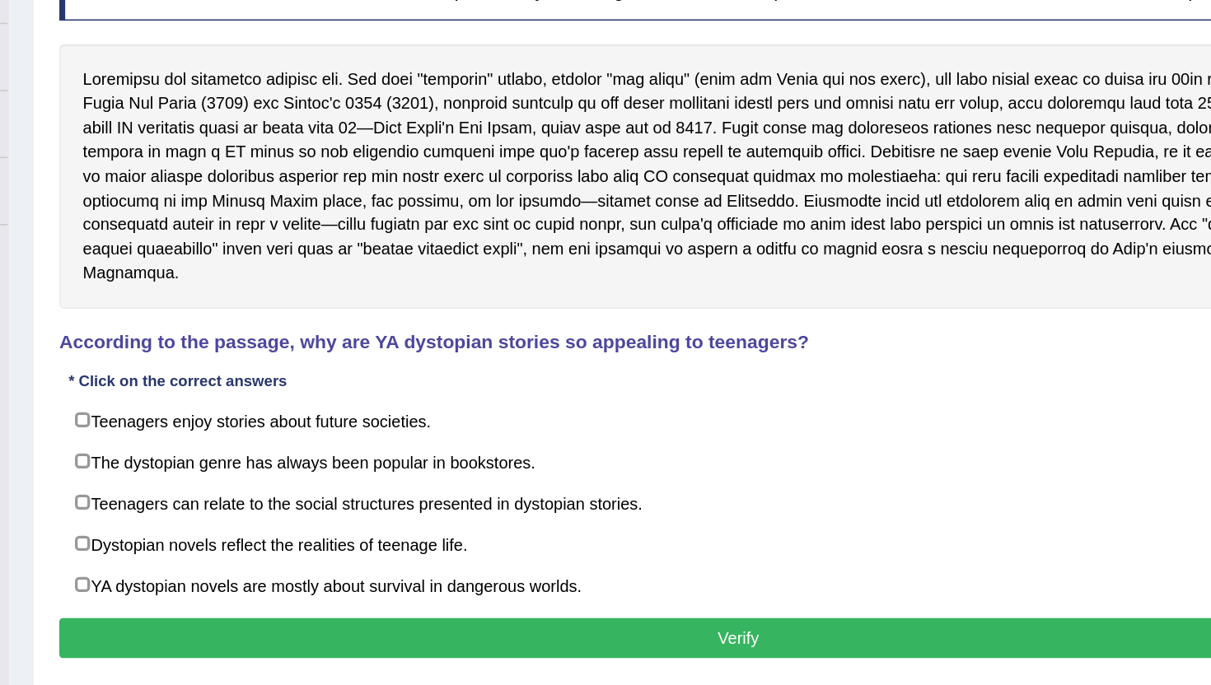
scroll to position [48, 0]
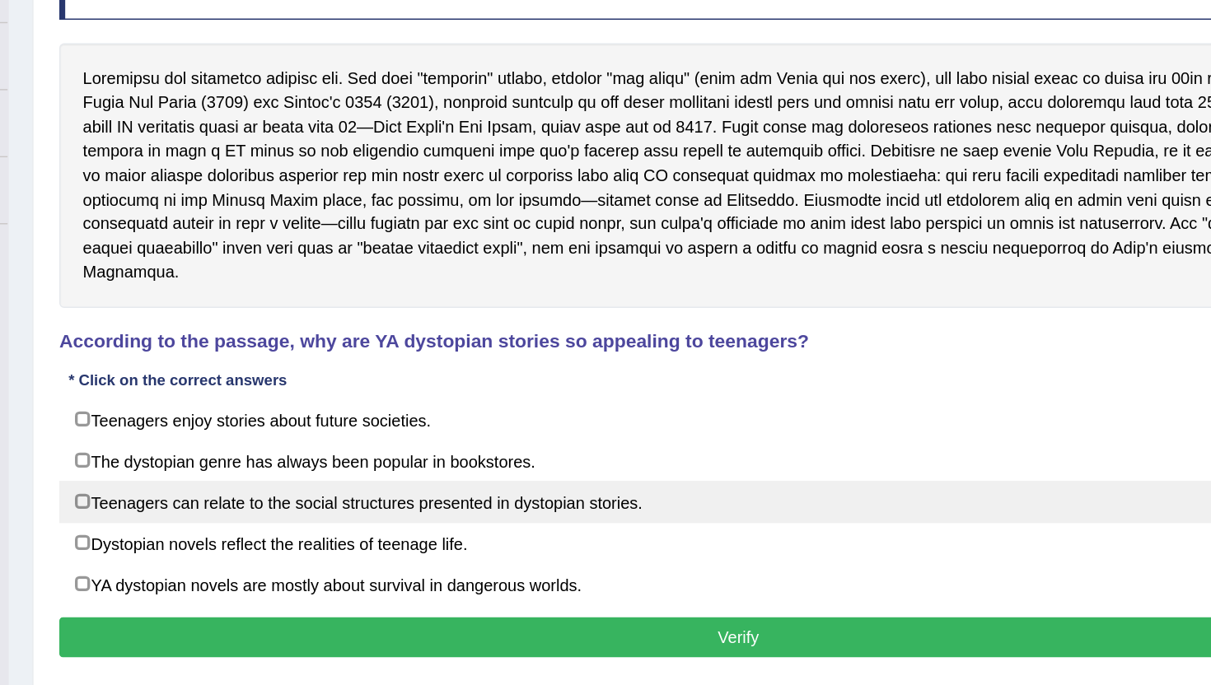
click at [491, 542] on label "Teenagers can relate to the social structures presented in dystopian stories." at bounding box center [700, 557] width 951 height 30
checkbox input "true"
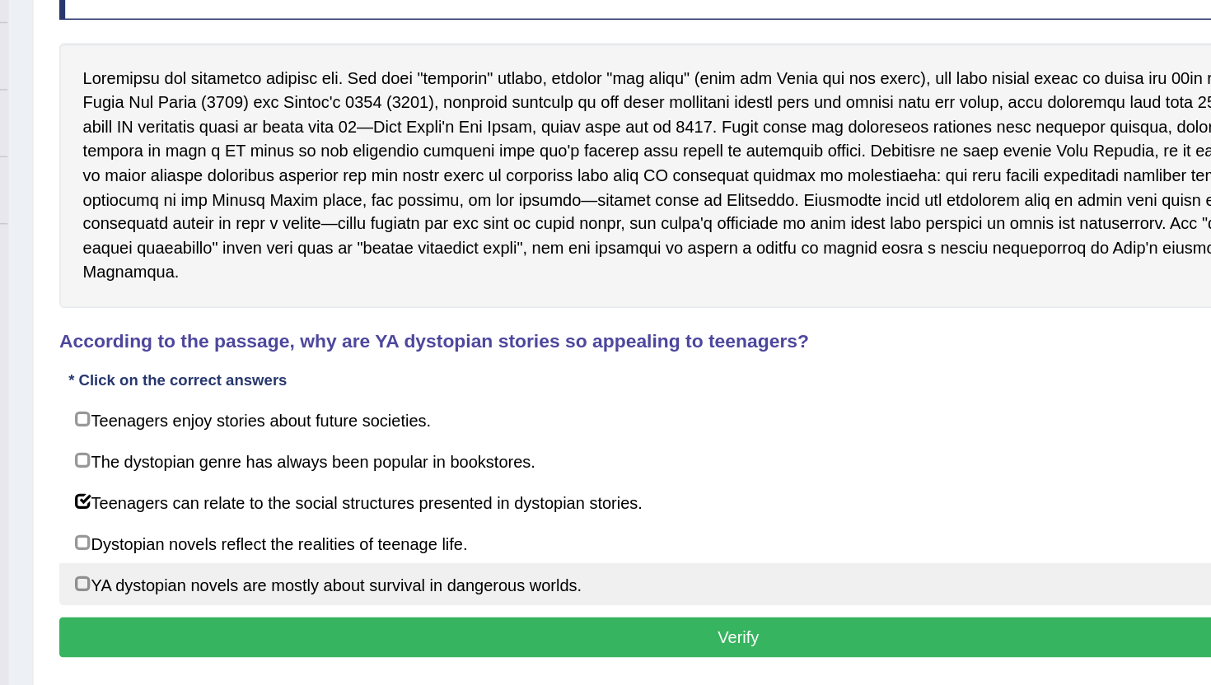
click at [471, 600] on label "YA dystopian novels are mostly about survival in dangerous worlds." at bounding box center [700, 615] width 951 height 30
checkbox input "true"
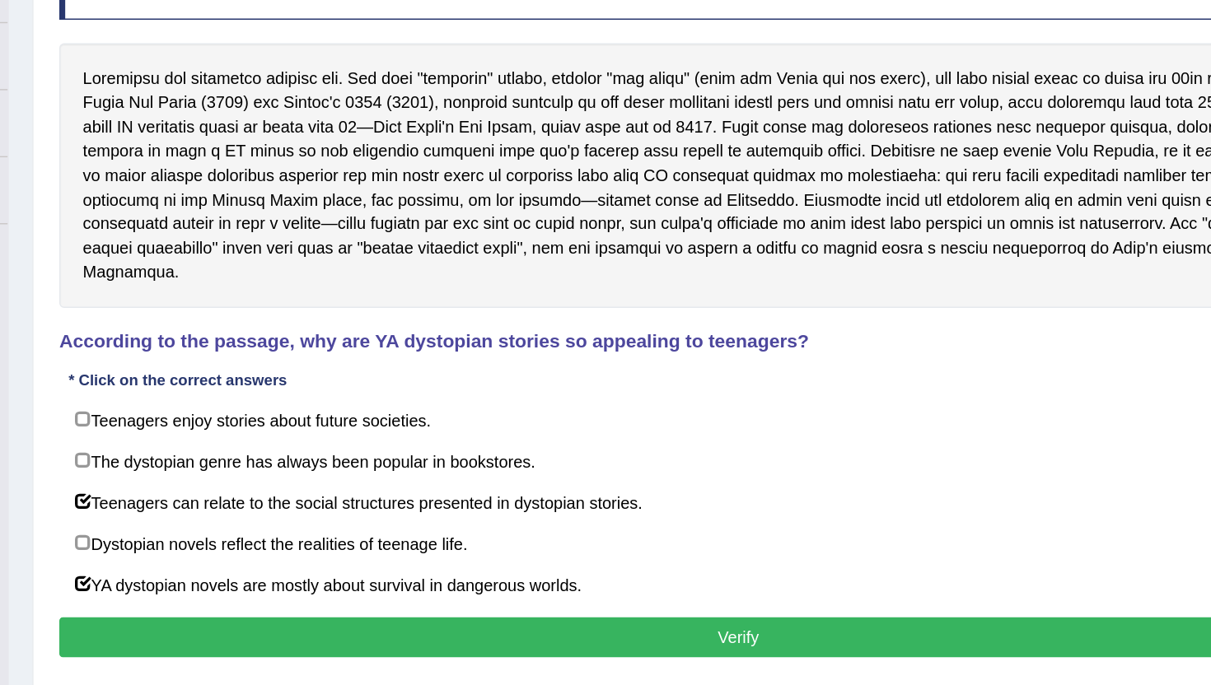
click at [471, 638] on button "Verify" at bounding box center [700, 652] width 951 height 28
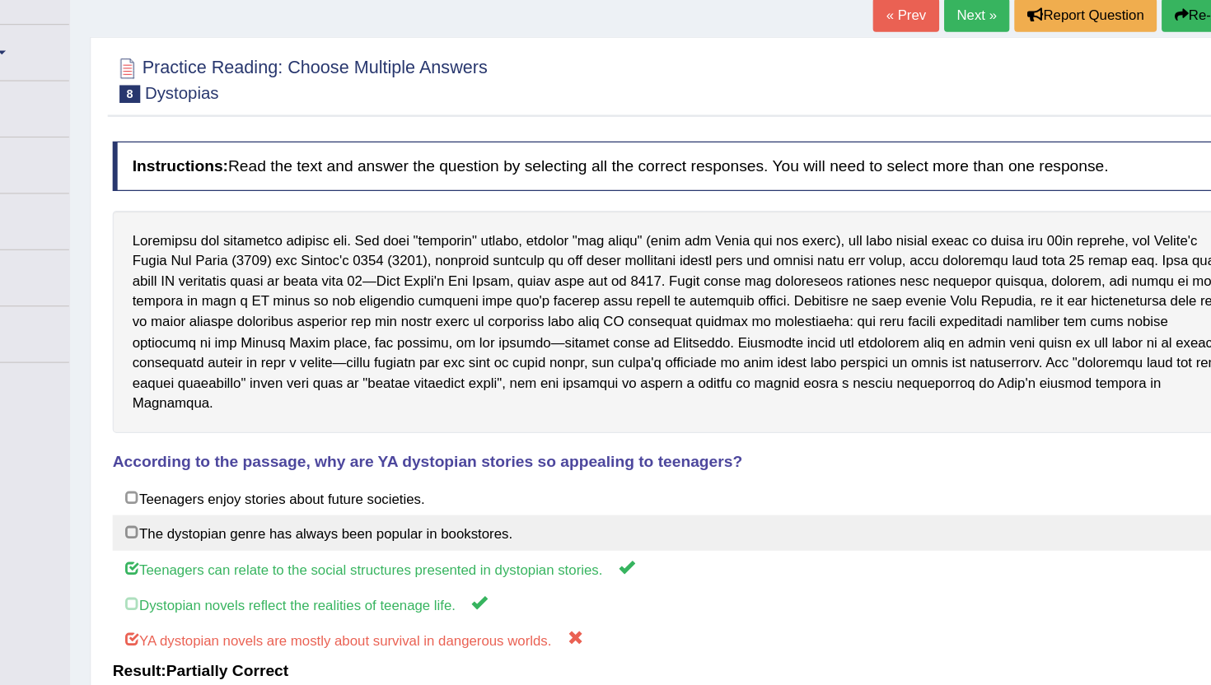
scroll to position [0, 0]
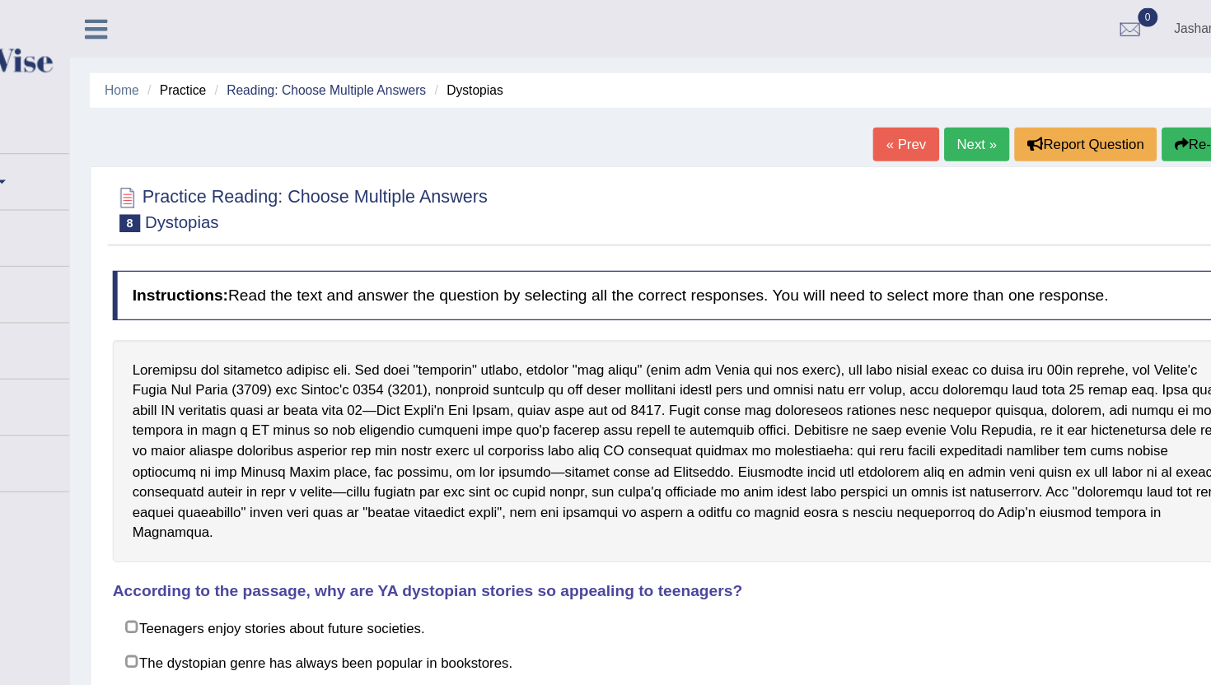
click at [931, 120] on link "Next »" at bounding box center [945, 120] width 54 height 28
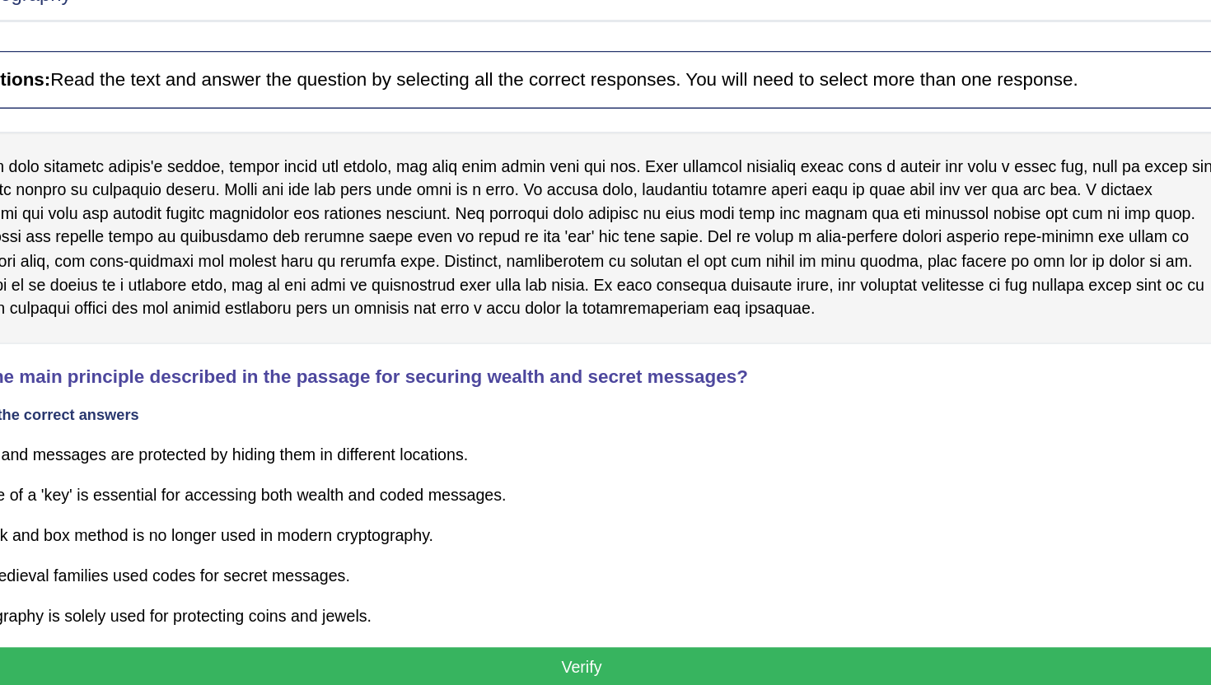
drag, startPoint x: 672, startPoint y: 479, endPoint x: 656, endPoint y: 485, distance: 17.7
click at [657, 485] on div "Instructions: Read the text and answer the question by selecting all the correc…" at bounding box center [700, 455] width 959 height 475
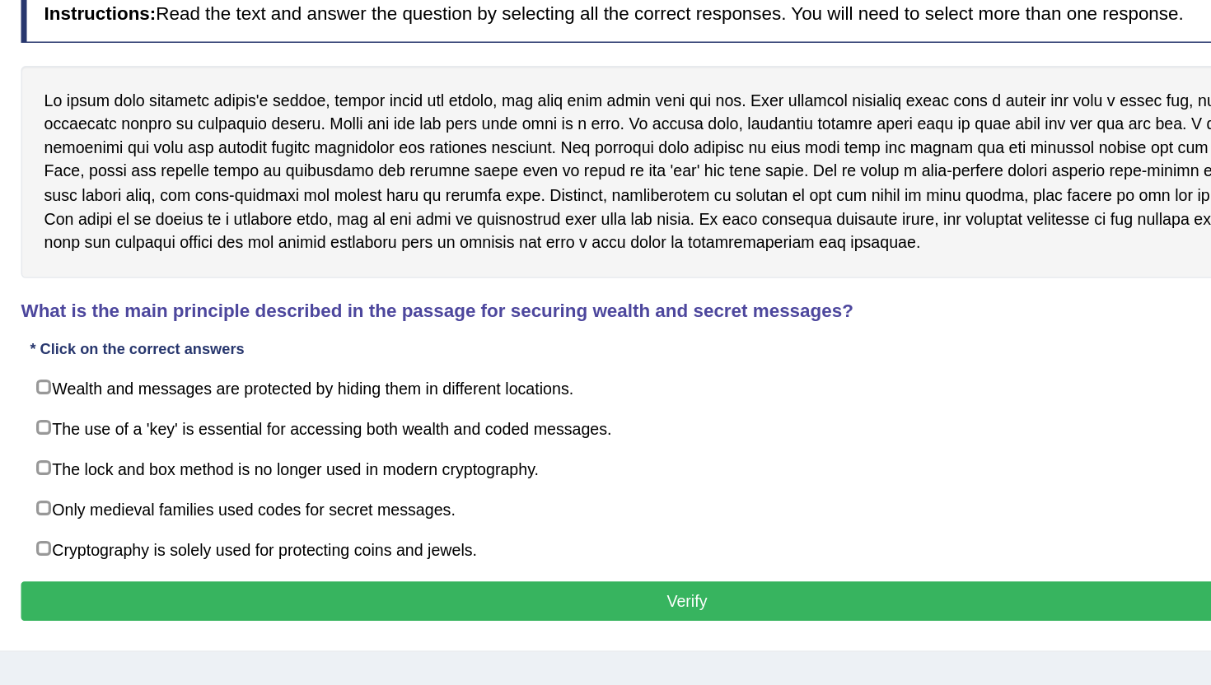
scroll to position [47, 0]
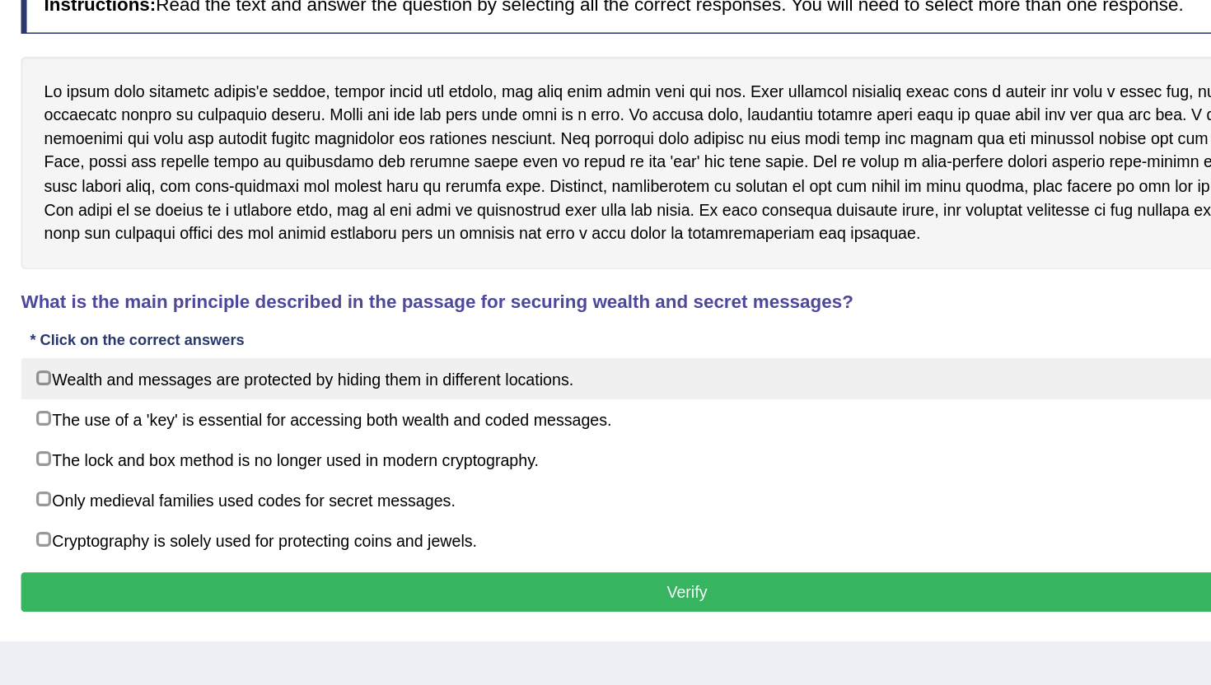
click at [591, 466] on label "Wealth and messages are protected by hiding them in different locations." at bounding box center [700, 466] width 951 height 30
checkbox input "true"
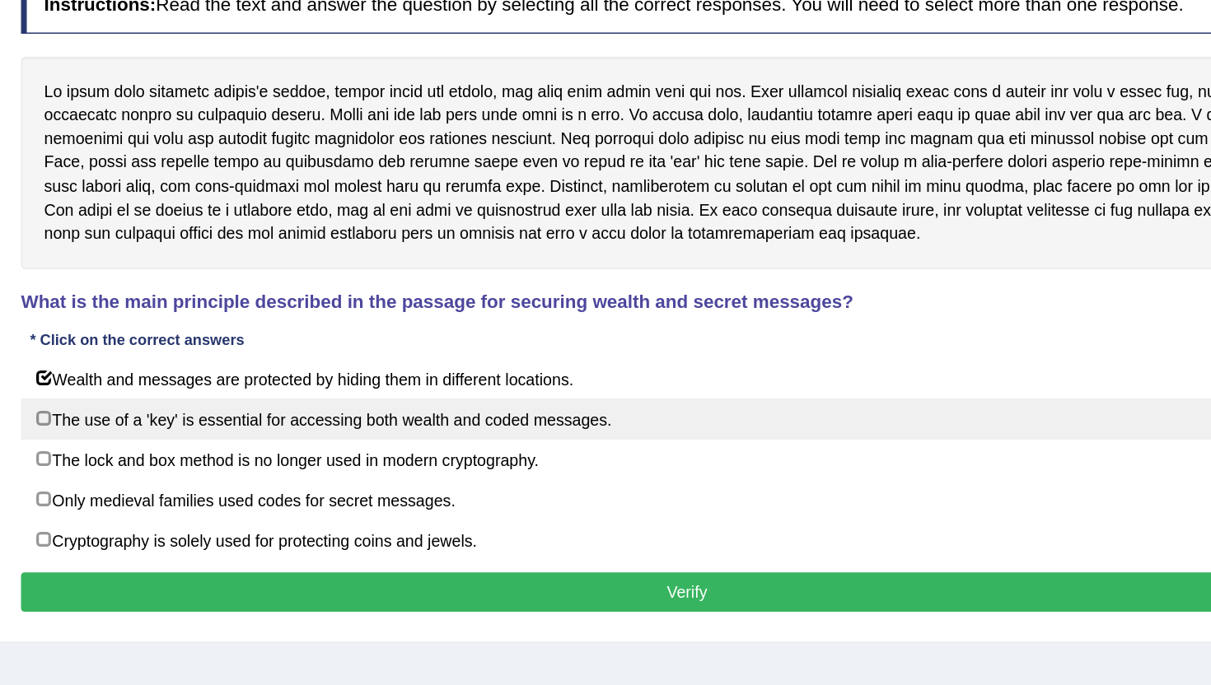
click at [578, 500] on label "The use of a 'key' is essential for accessing both wealth and coded messages." at bounding box center [700, 495] width 951 height 30
checkbox input "true"
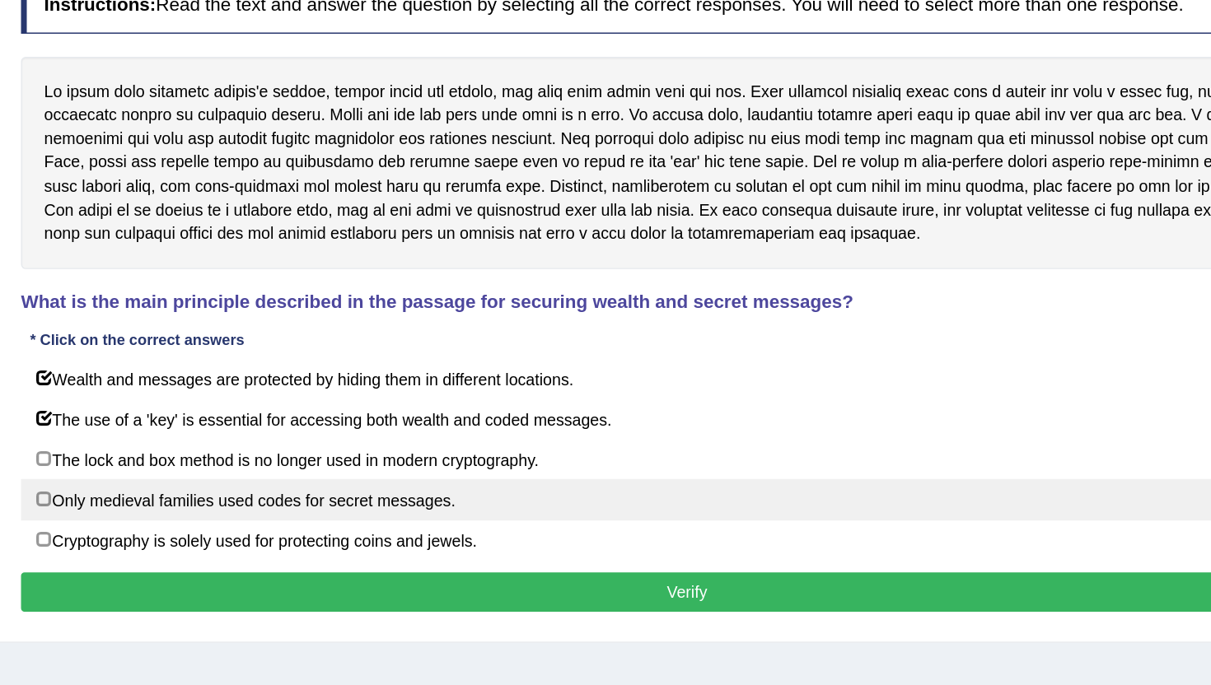
click at [548, 554] on label "Only medieval families used codes for secret messages." at bounding box center [700, 553] width 951 height 30
checkbox input "true"
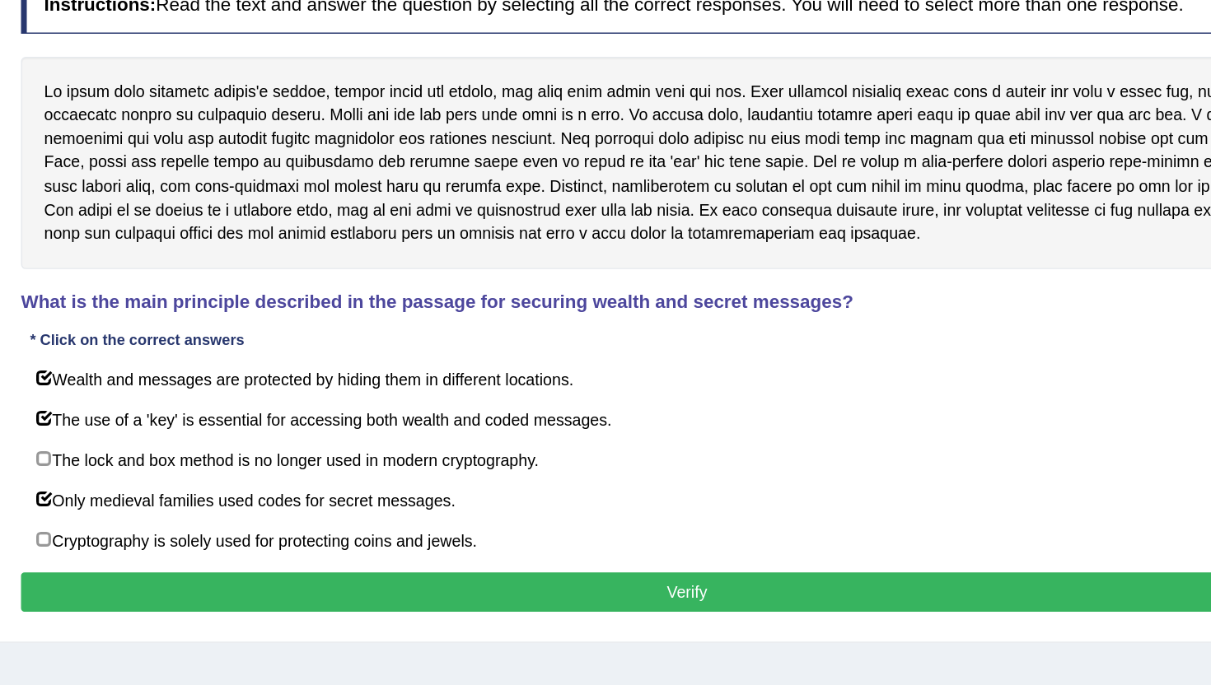
click at [537, 614] on button "Verify" at bounding box center [700, 619] width 951 height 28
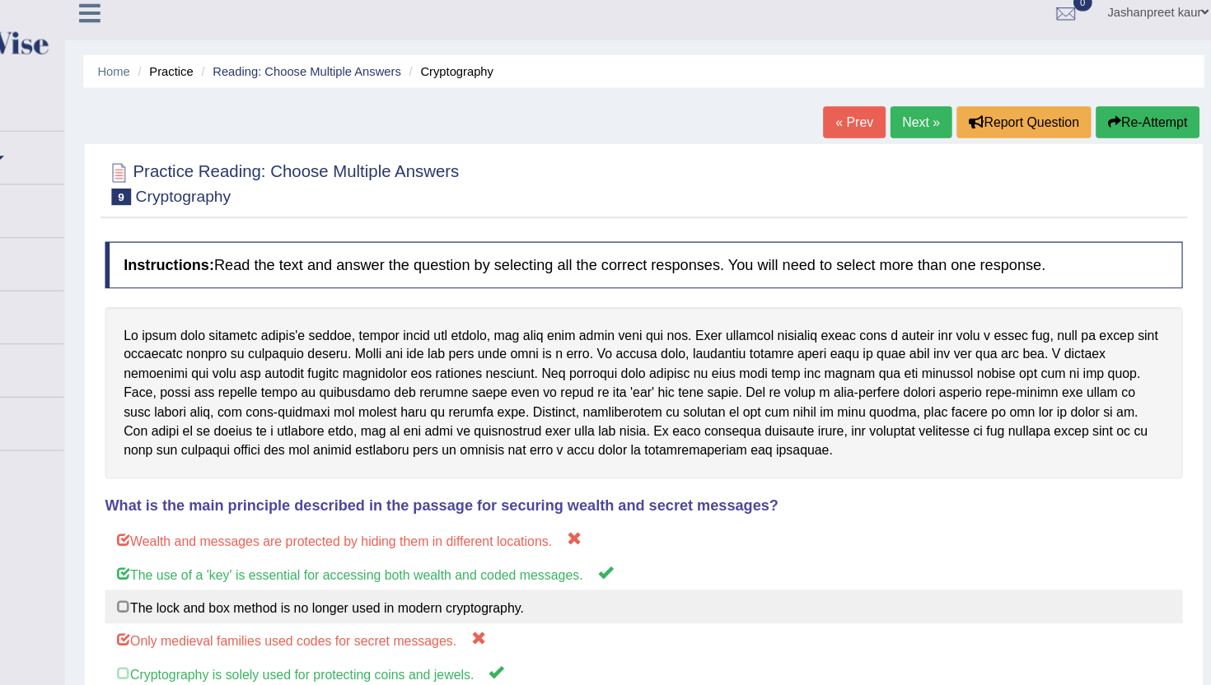
scroll to position [0, 0]
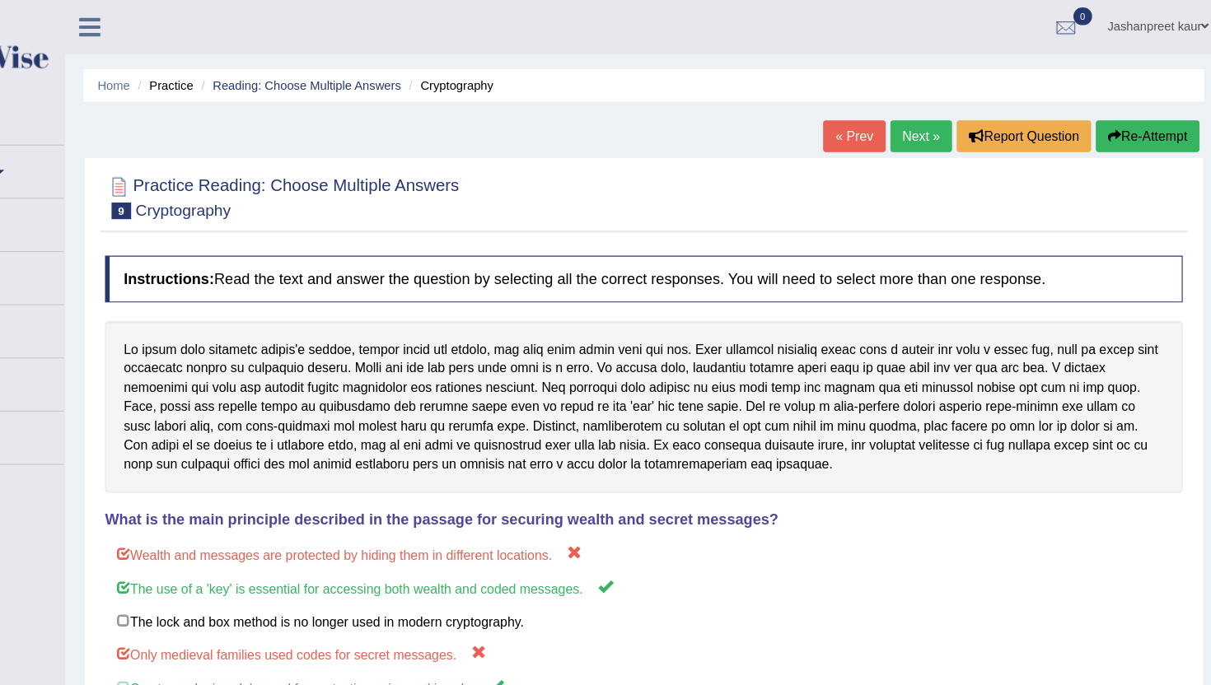
click at [952, 124] on link "Next »" at bounding box center [945, 120] width 54 height 28
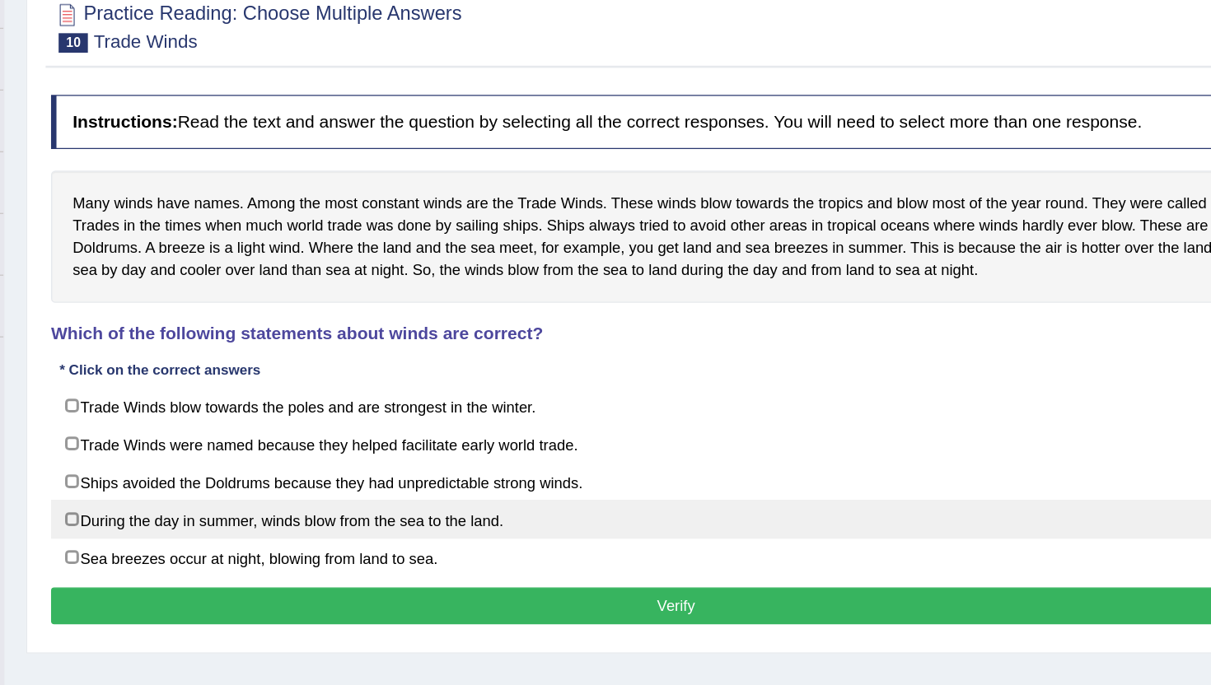
click at [612, 551] on label "During the day in summer, winds blow from the sea to the land." at bounding box center [700, 549] width 951 height 30
checkbox input "true"
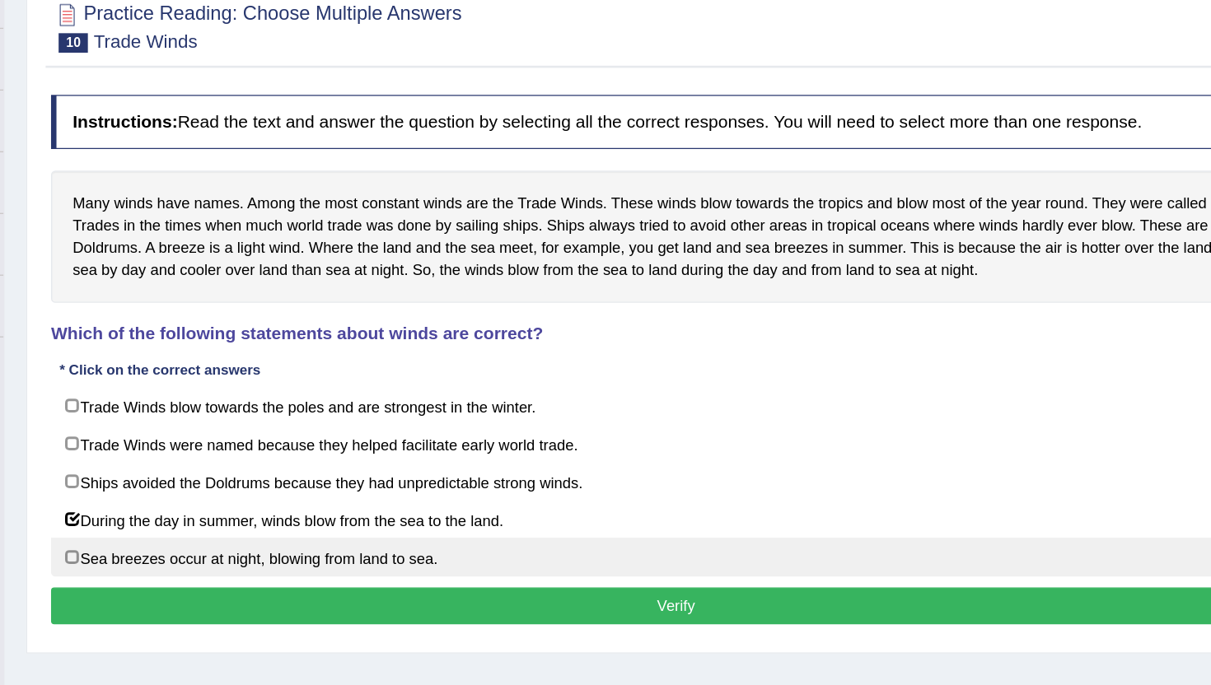
click at [589, 572] on label "Sea breezes occur at night, blowing from land to sea." at bounding box center [700, 578] width 951 height 30
checkbox input "true"
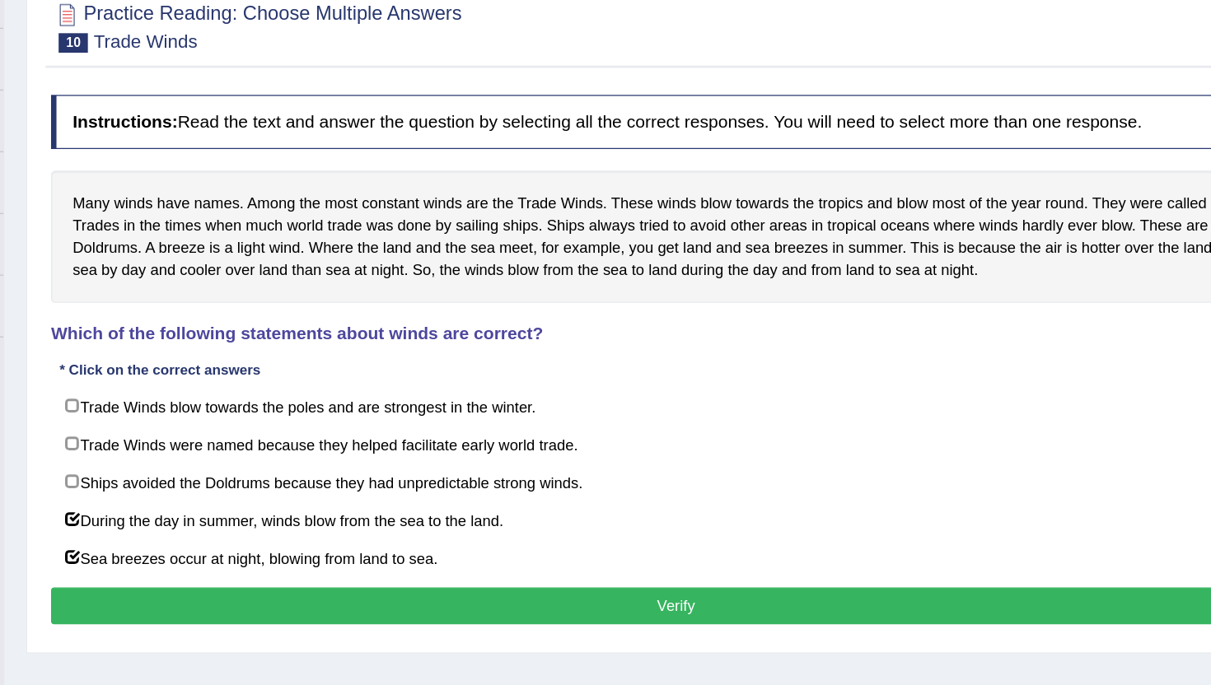
click at [579, 605] on button "Verify" at bounding box center [700, 615] width 951 height 28
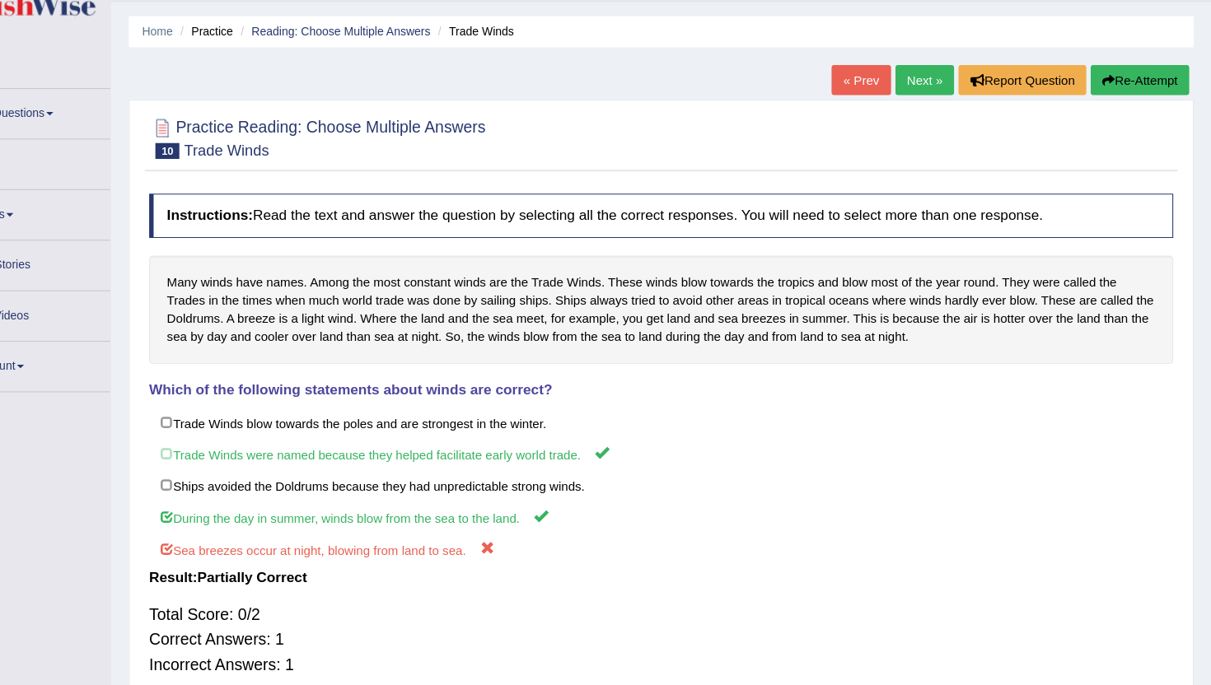
click at [948, 127] on link "Next »" at bounding box center [945, 120] width 54 height 28
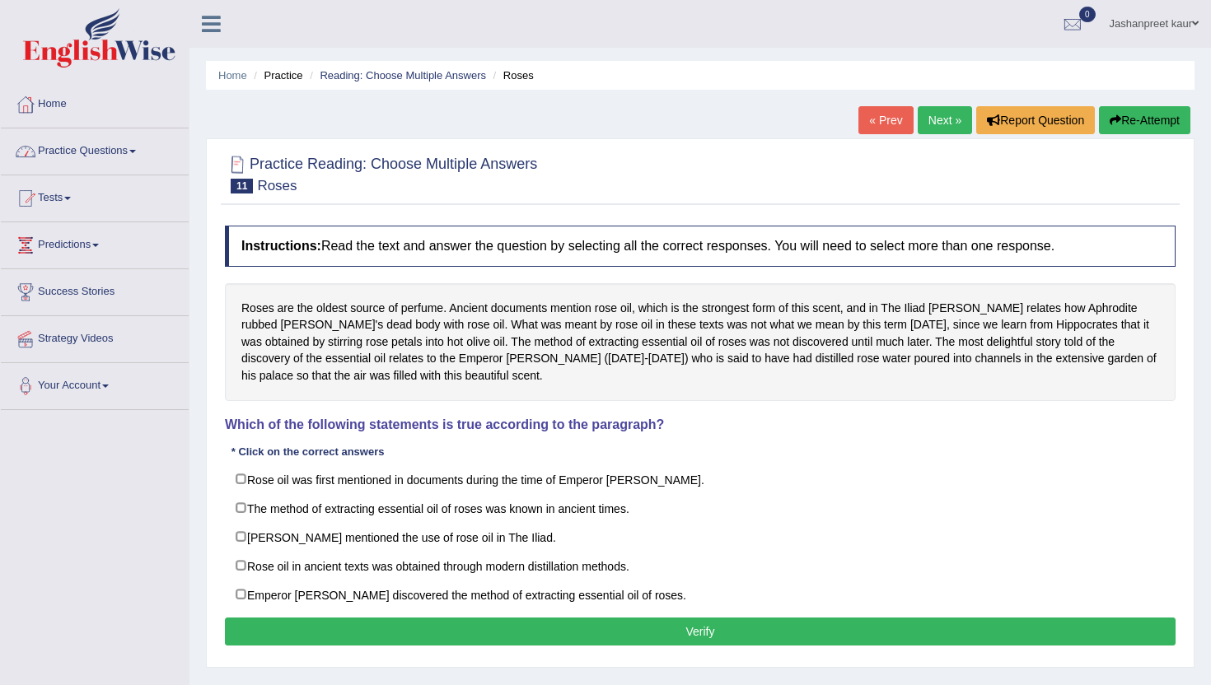
click at [138, 157] on link "Practice Questions" at bounding box center [95, 149] width 188 height 41
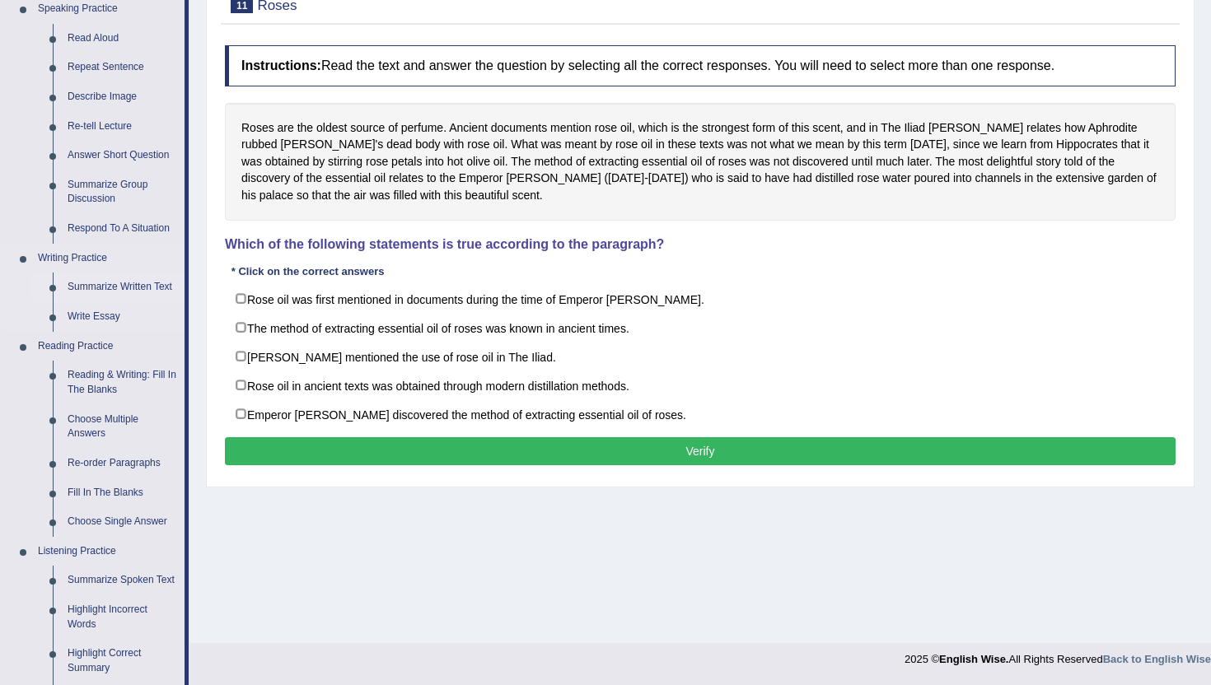
scroll to position [181, 0]
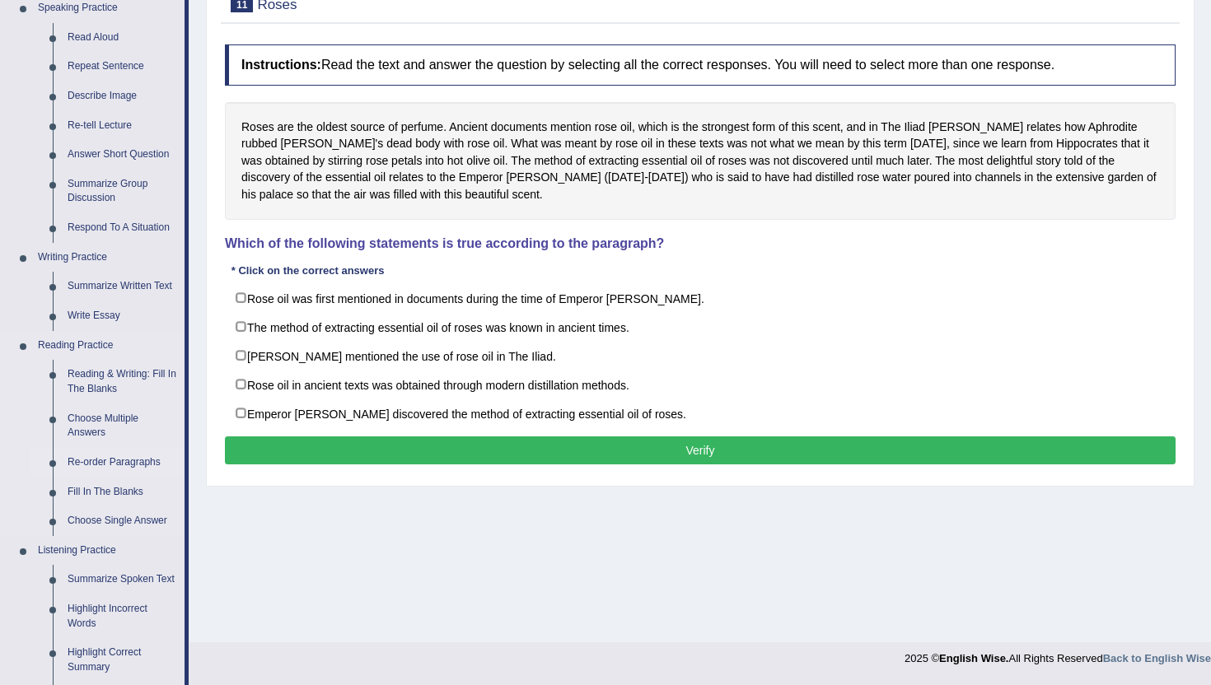
click at [111, 457] on link "Re-order Paragraphs" at bounding box center [122, 463] width 124 height 30
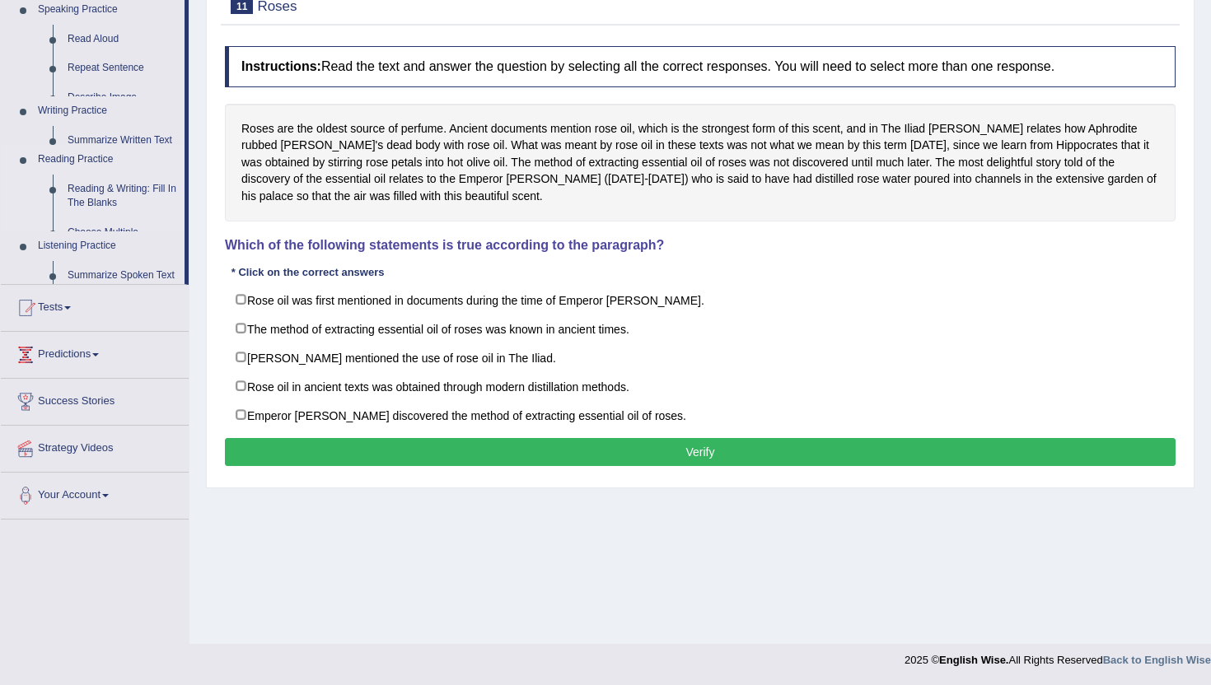
scroll to position [180, 0]
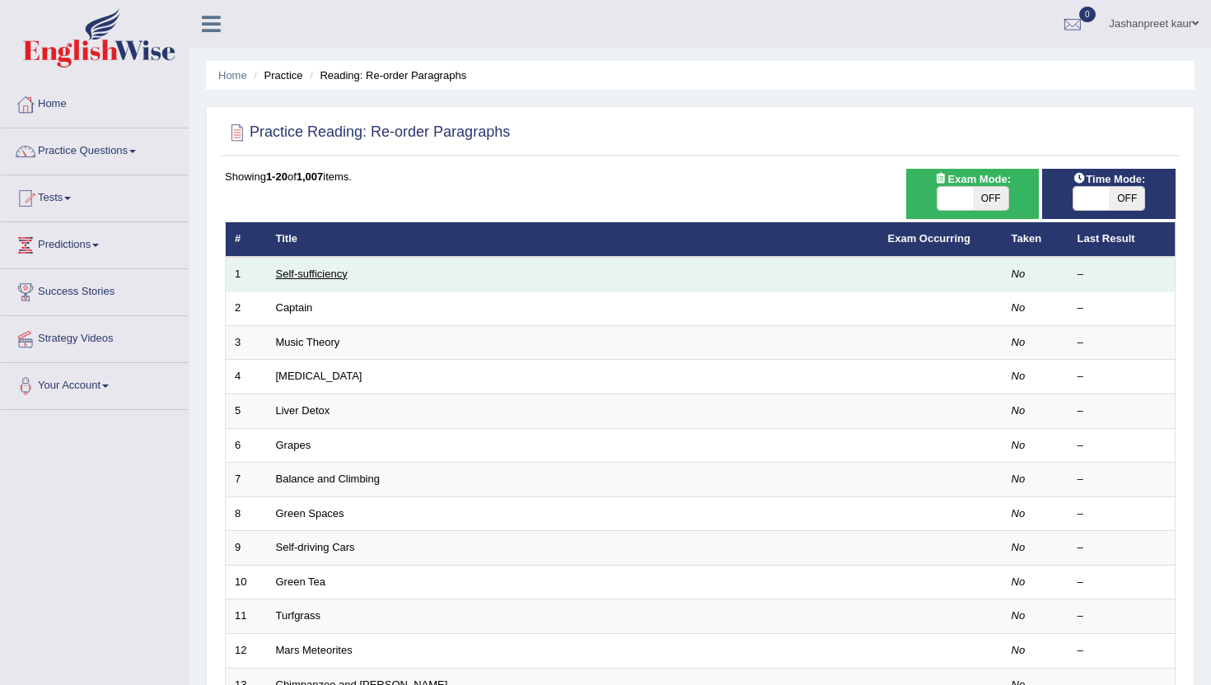
click at [326, 274] on link "Self-sufficiency" at bounding box center [312, 274] width 72 height 12
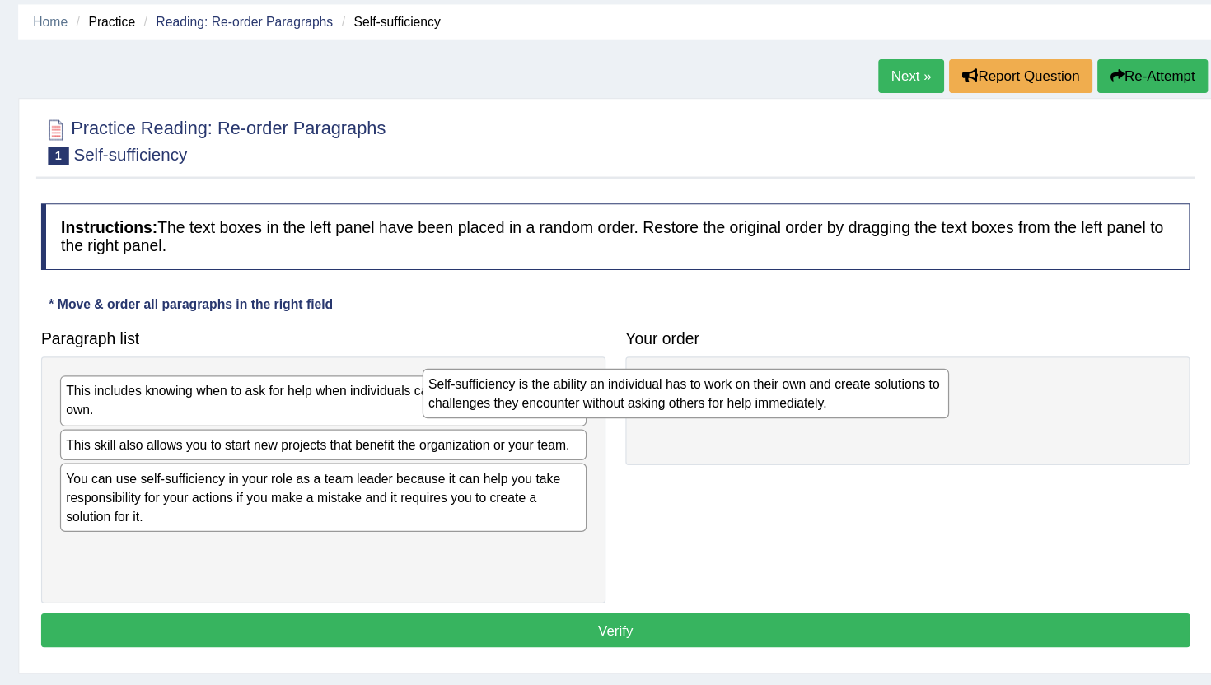
drag, startPoint x: 577, startPoint y: 528, endPoint x: 912, endPoint y: 391, distance: 362.1
click at [912, 391] on div "Self-sufficiency is the ability an individual has to work on their own and crea…" at bounding box center [758, 383] width 436 height 41
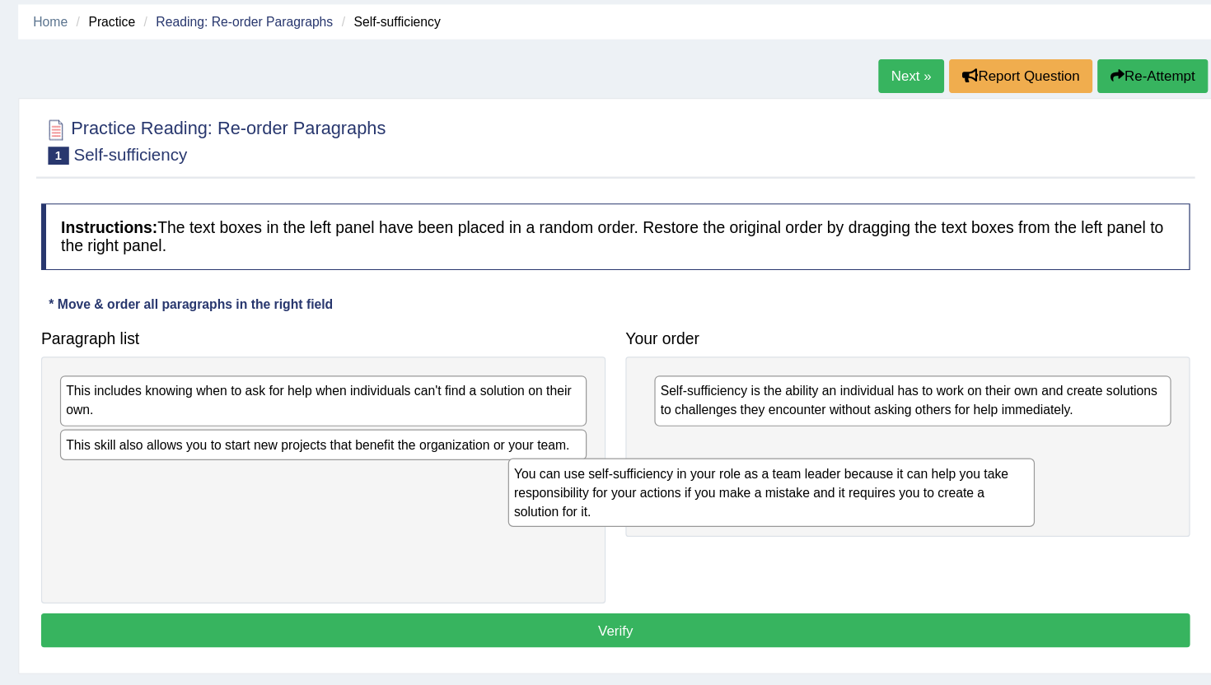
drag, startPoint x: 587, startPoint y: 475, endPoint x: 964, endPoint y: 464, distance: 377.5
click at [964, 464] on div "You can use self-sufficiency in your role as a team leader because it can help …" at bounding box center [829, 465] width 436 height 57
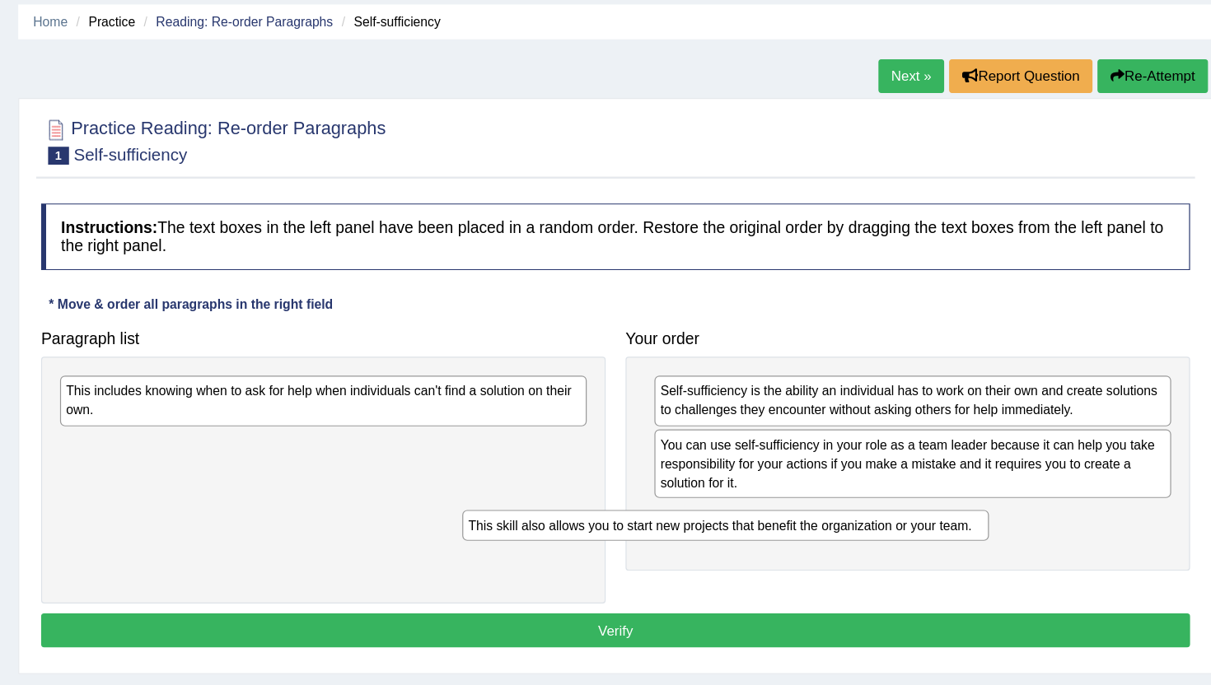
drag, startPoint x: 594, startPoint y: 426, endPoint x: 964, endPoint y: 494, distance: 376.0
click at [963, 493] on div "This skill also allows you to start new projects that benefit the organization …" at bounding box center [791, 493] width 436 height 26
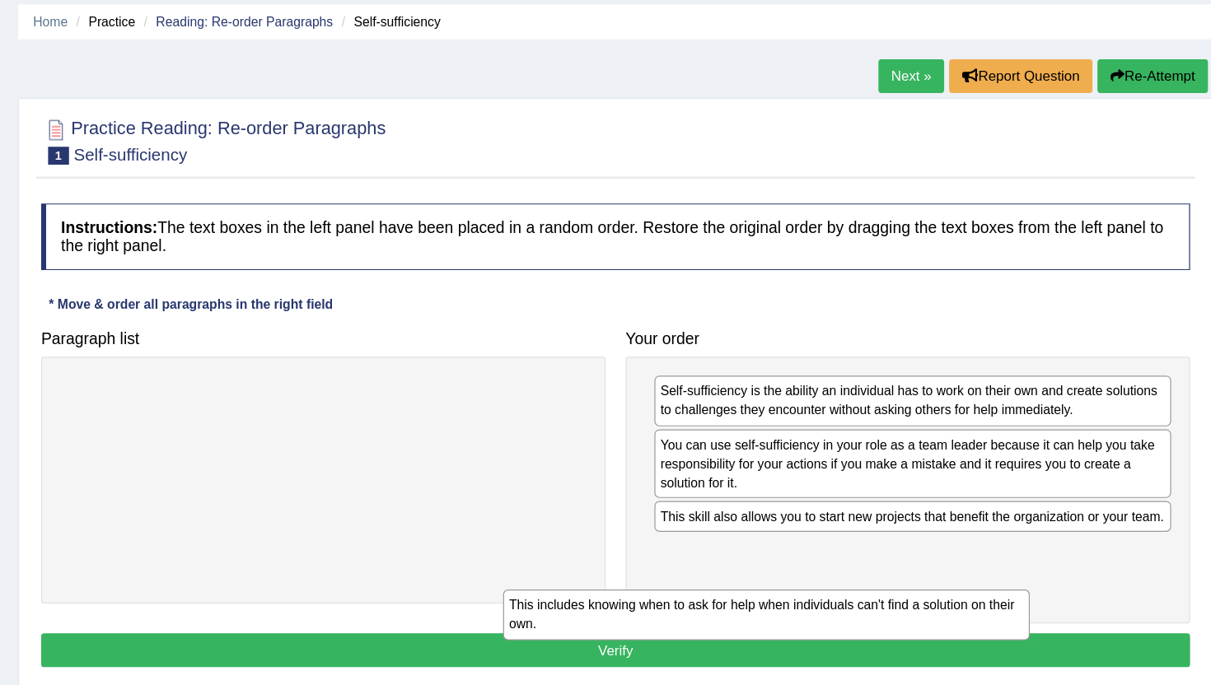
drag, startPoint x: 582, startPoint y: 391, endPoint x: 950, endPoint y: 568, distance: 407.6
click at [950, 568] on div "This includes knowing when to ask for help when individuals can't find a soluti…" at bounding box center [825, 565] width 436 height 41
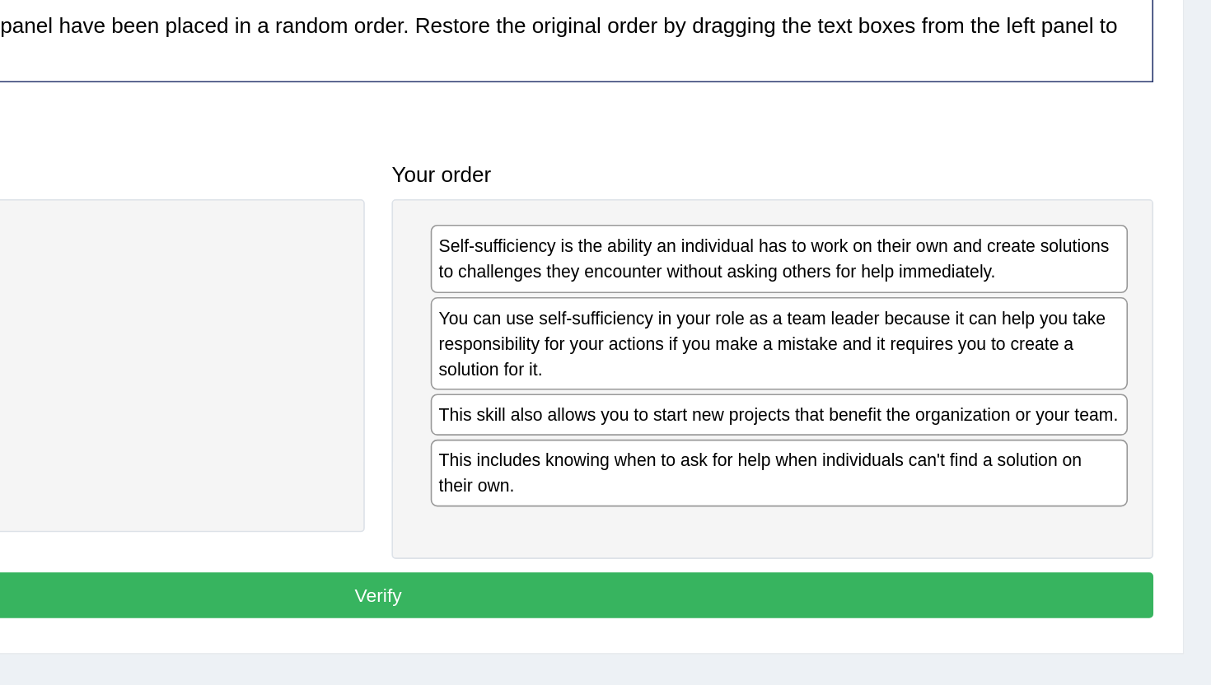
click at [1011, 610] on button "Verify" at bounding box center [700, 596] width 951 height 28
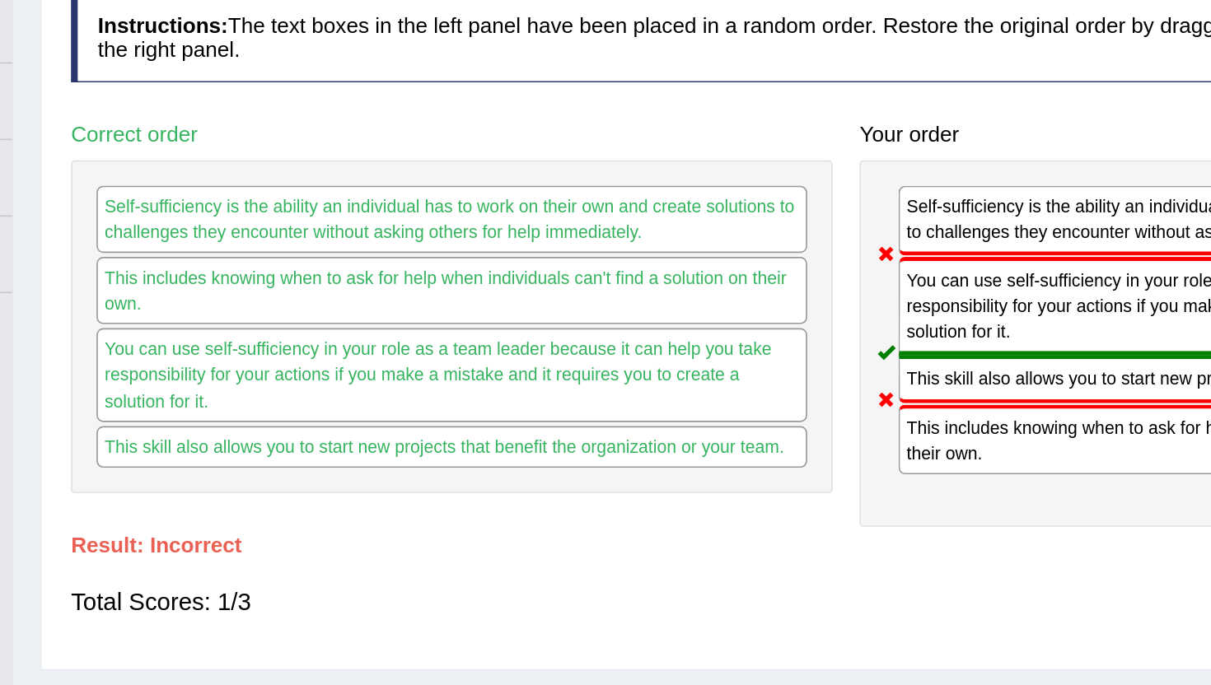
drag, startPoint x: 587, startPoint y: 335, endPoint x: 458, endPoint y: 455, distance: 175.5
click at [458, 454] on div "Self-sufficiency is the ability an individual has to work on their own and crea…" at bounding box center [458, 431] width 467 height 204
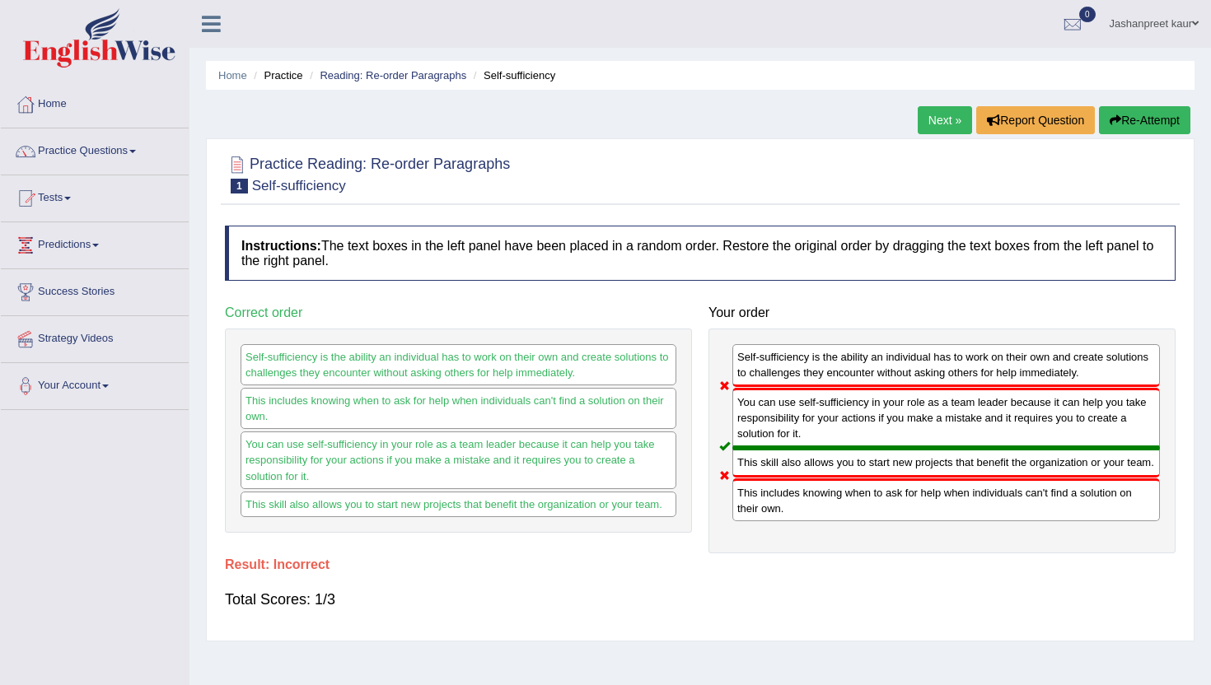
click at [951, 119] on link "Next »" at bounding box center [945, 120] width 54 height 28
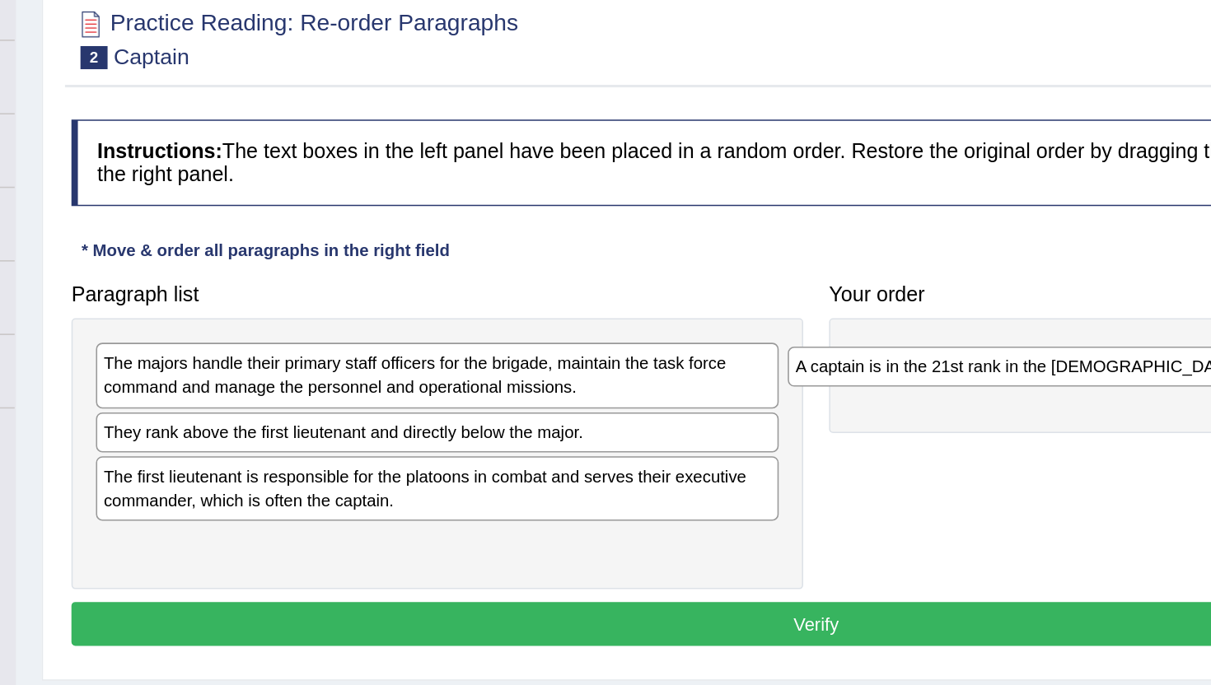
drag, startPoint x: 385, startPoint y: 431, endPoint x: 826, endPoint y: 388, distance: 443.7
click at [826, 388] on div "A captain is in the 21st rank in the [DEMOGRAPHIC_DATA] Army." at bounding box center [900, 384] width 436 height 26
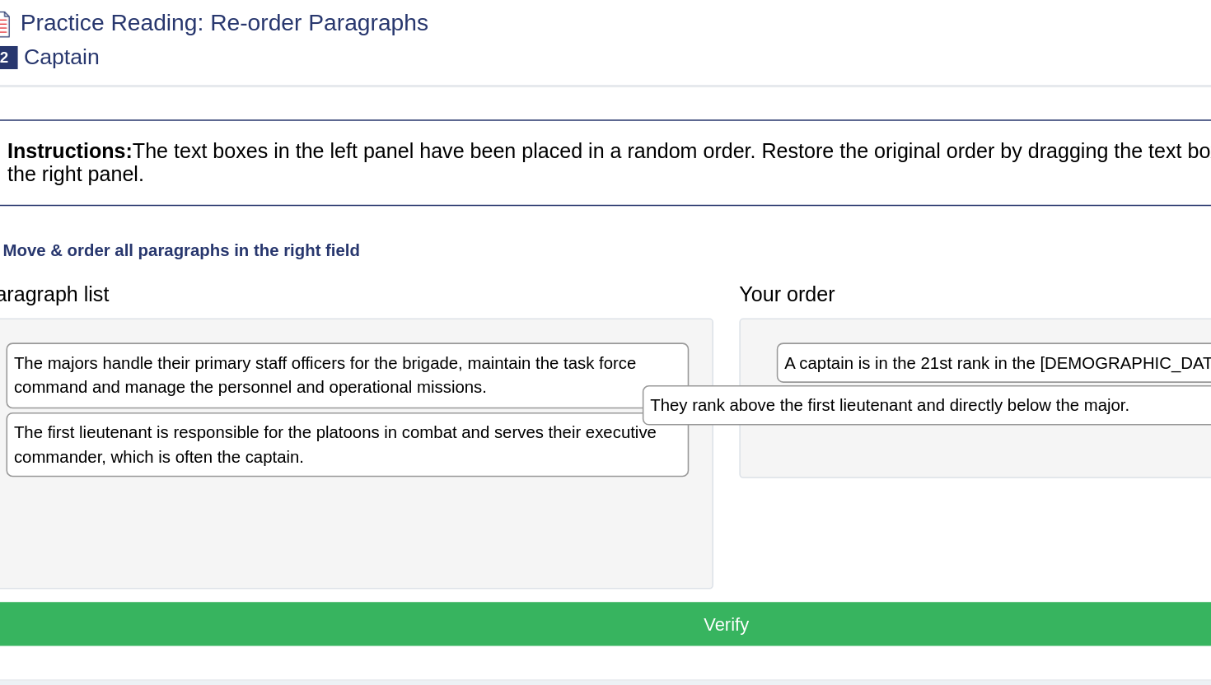
drag, startPoint x: 581, startPoint y: 434, endPoint x: 1009, endPoint y: 414, distance: 428.9
click at [1009, 414] on div "They rank above the first lieutenant and directly below the major." at bounding box center [865, 408] width 436 height 26
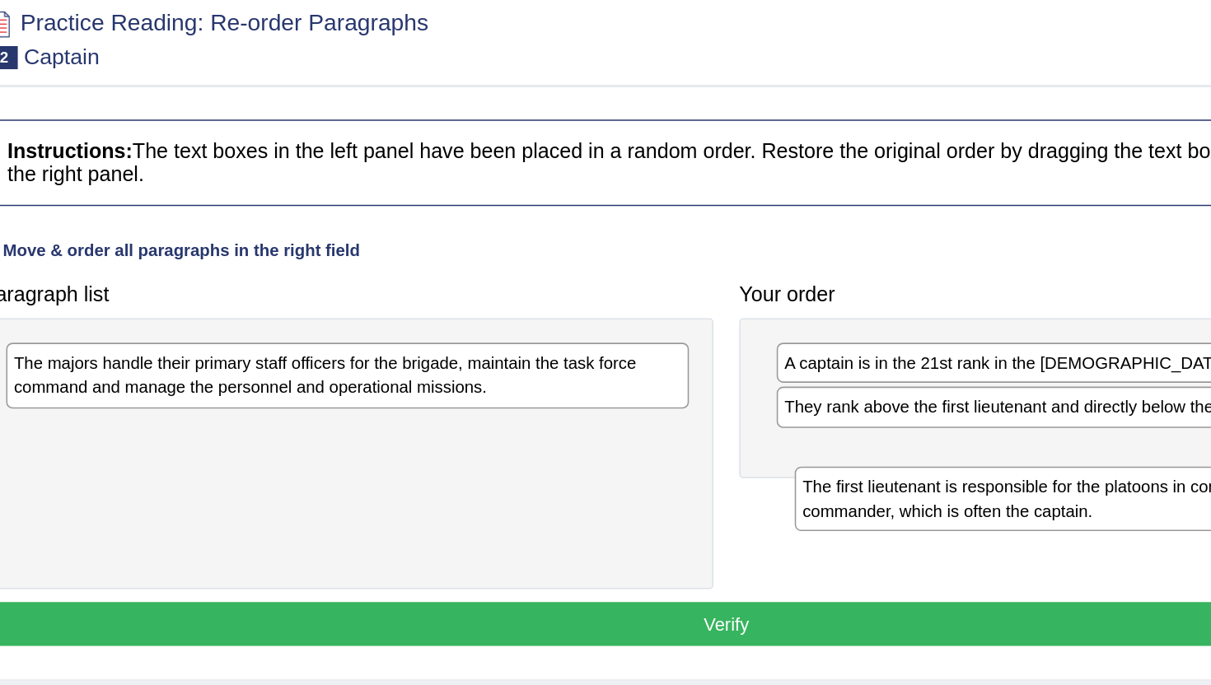
drag, startPoint x: 507, startPoint y: 439, endPoint x: 1008, endPoint y: 472, distance: 502.0
click at [1009, 472] on div "The first lieutenant is responsible for the platoons in combat and serves their…" at bounding box center [962, 467] width 436 height 41
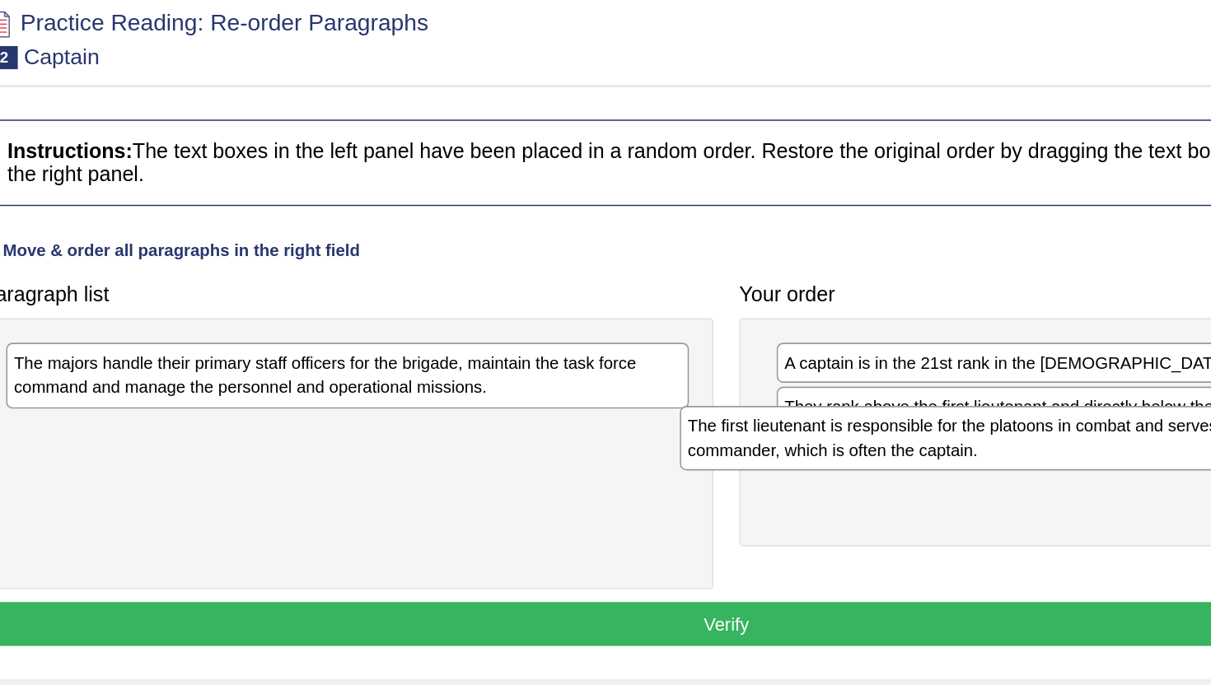
drag, startPoint x: 579, startPoint y: 421, endPoint x: 1009, endPoint y: 419, distance: 430.1
click at [1009, 418] on div "The first lieutenant is responsible for the platoons in combat and serves their…" at bounding box center [889, 429] width 436 height 41
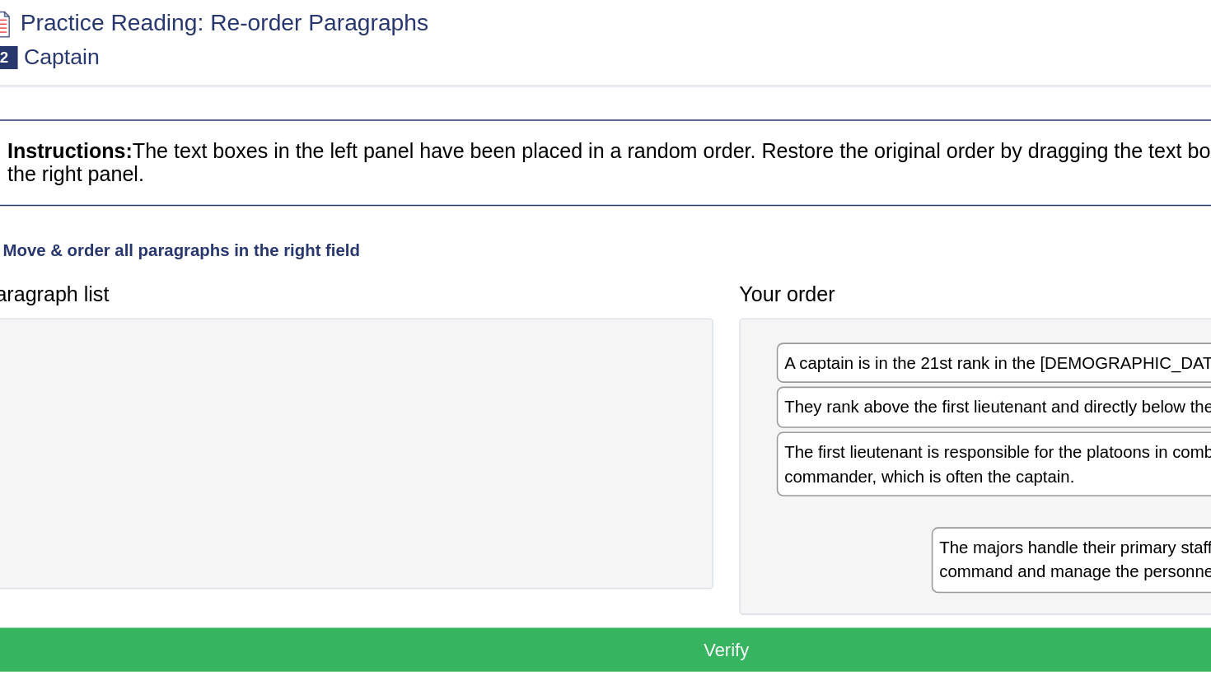
drag, startPoint x: 419, startPoint y: 388, endPoint x: 1009, endPoint y: 489, distance: 599.2
click at [1009, 489] on div "The majors handle their primary staff officers for the brigade, maintain the ta…" at bounding box center [1049, 506] width 436 height 41
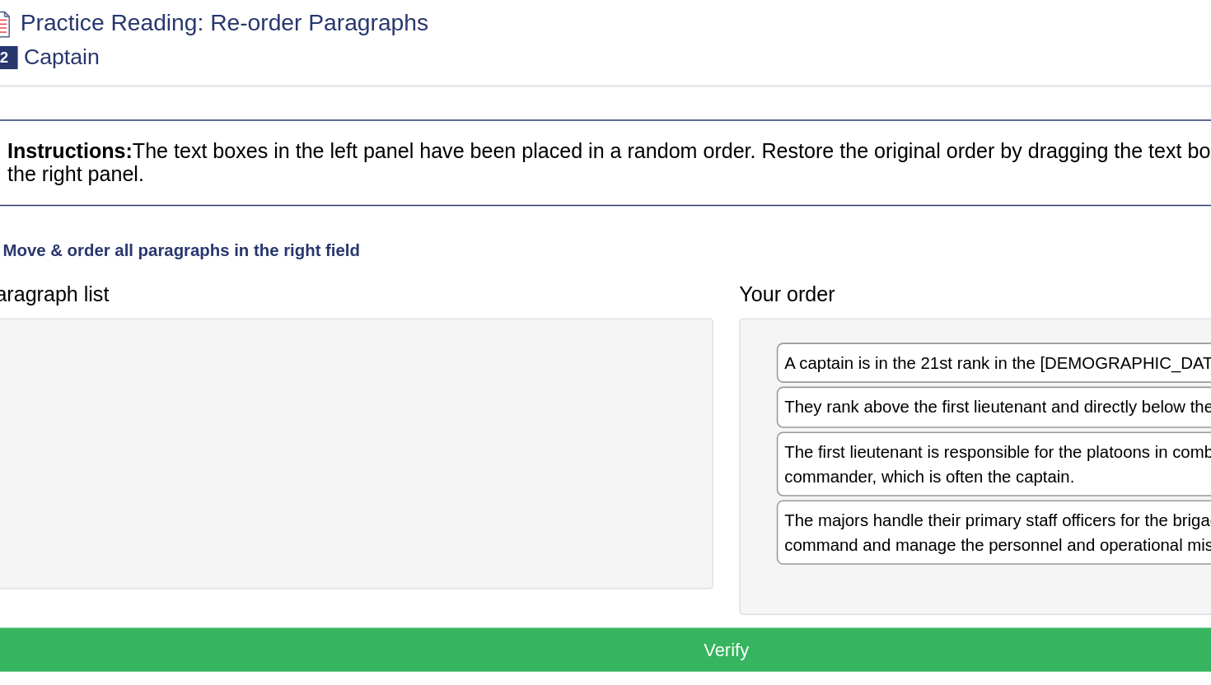
click at [817, 560] on button "Verify" at bounding box center [700, 564] width 951 height 28
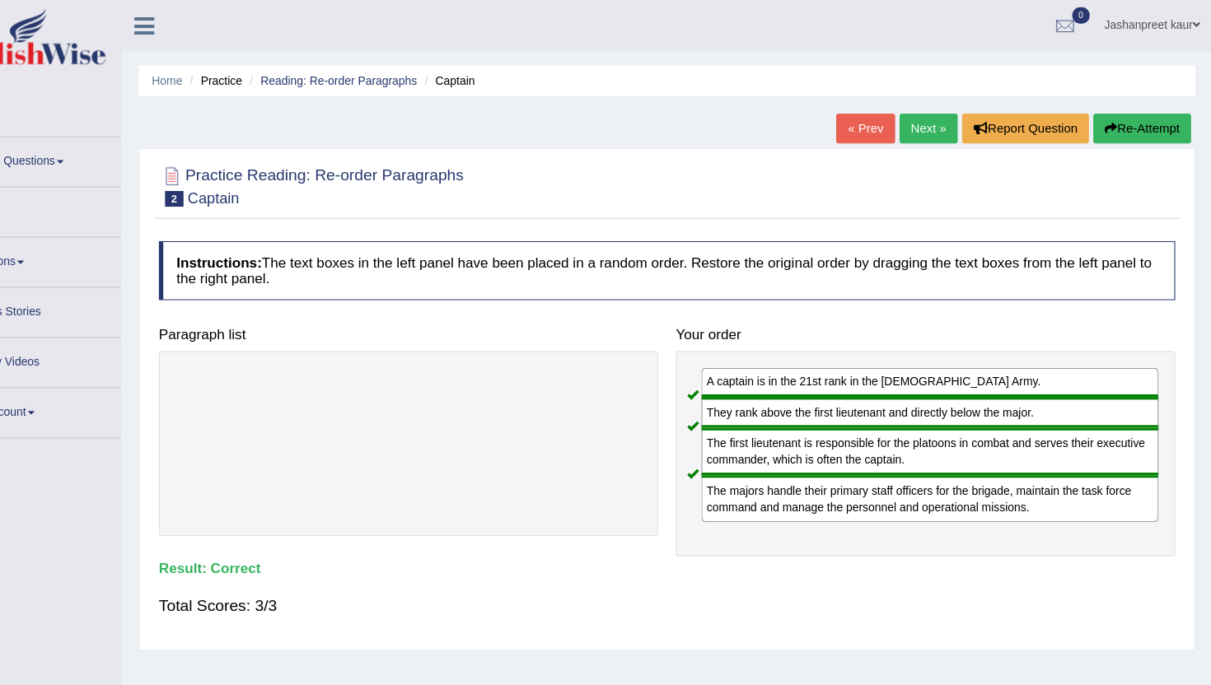
click at [942, 112] on link "Next »" at bounding box center [945, 120] width 54 height 28
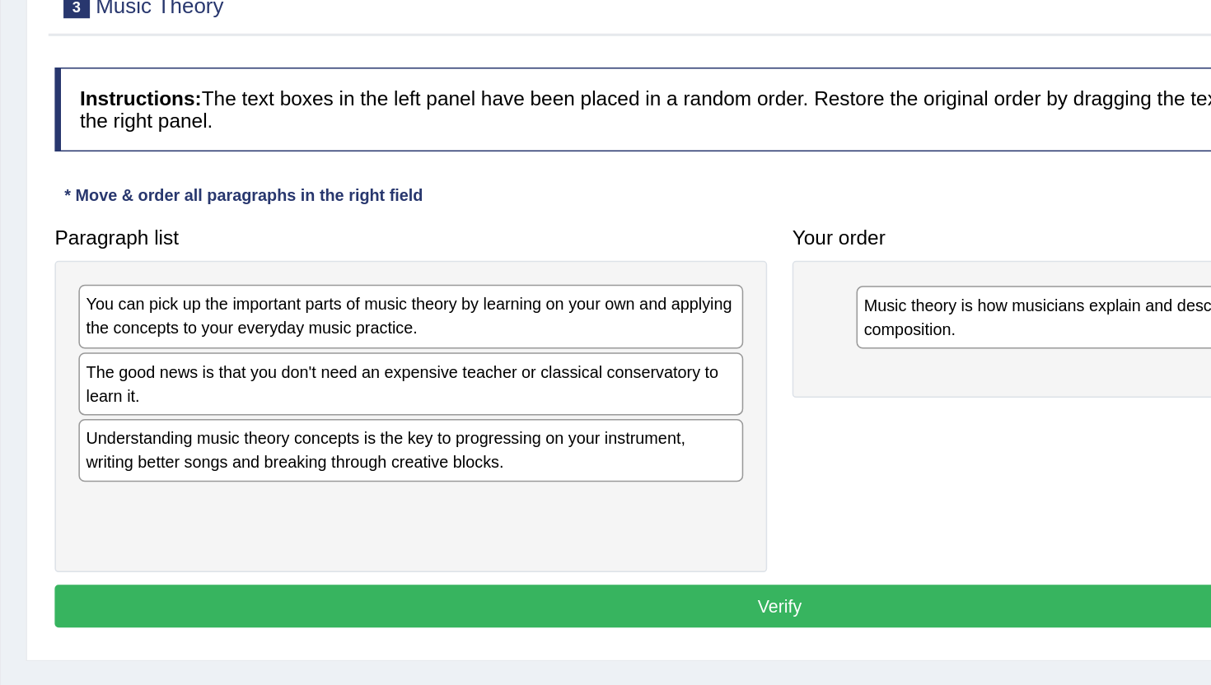
drag, startPoint x: 340, startPoint y: 484, endPoint x: 850, endPoint y: 396, distance: 517.4
click at [850, 396] on div "Music theory is how musicians explain and describe the phenomena heard in a mus…" at bounding box center [969, 389] width 436 height 41
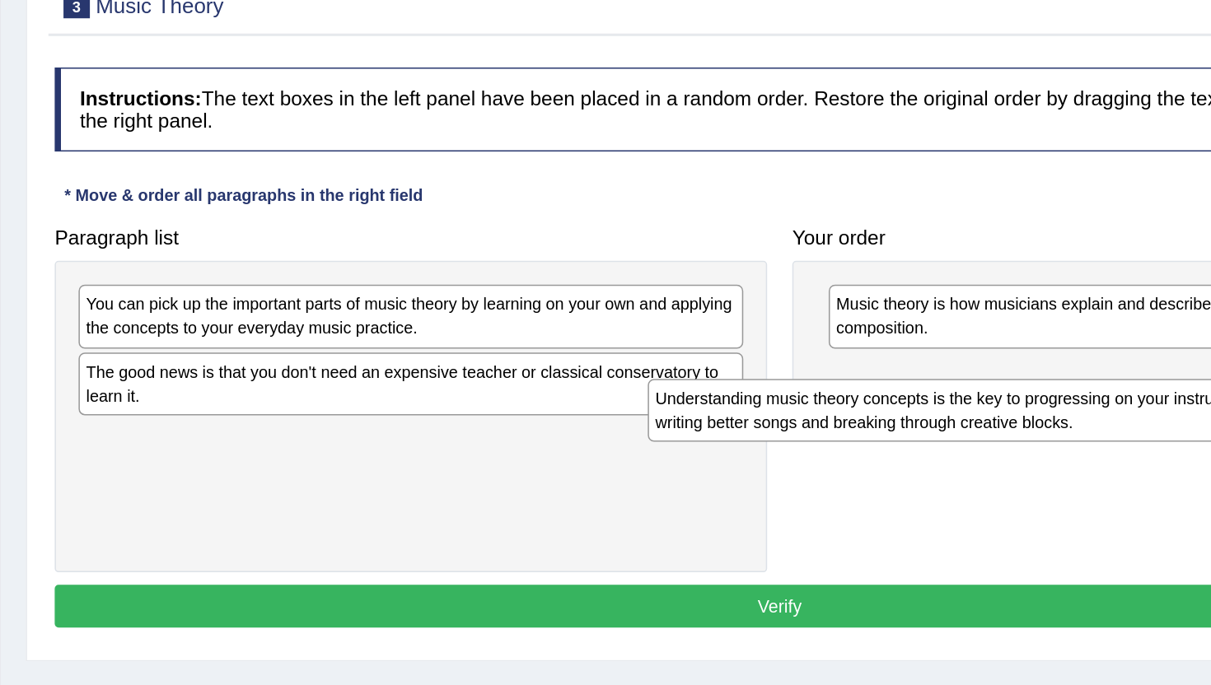
drag, startPoint x: 526, startPoint y: 484, endPoint x: 922, endPoint y: 451, distance: 397.7
click at [922, 451] on div "Understanding music theory concepts is the key to progressing on your instrumen…" at bounding box center [832, 450] width 436 height 41
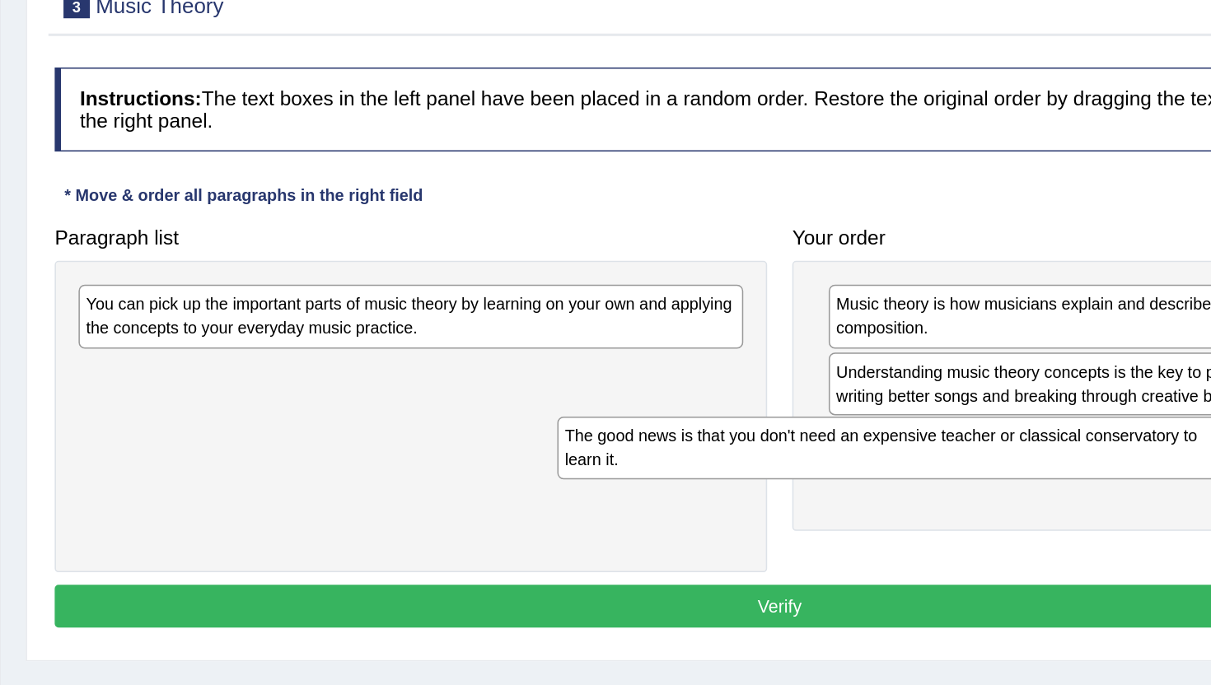
drag, startPoint x: 539, startPoint y: 438, endPoint x: 915, endPoint y: 482, distance: 379.0
click at [915, 482] on div "The good news is that you don't need an expensive teacher or classical conserva…" at bounding box center [772, 475] width 436 height 41
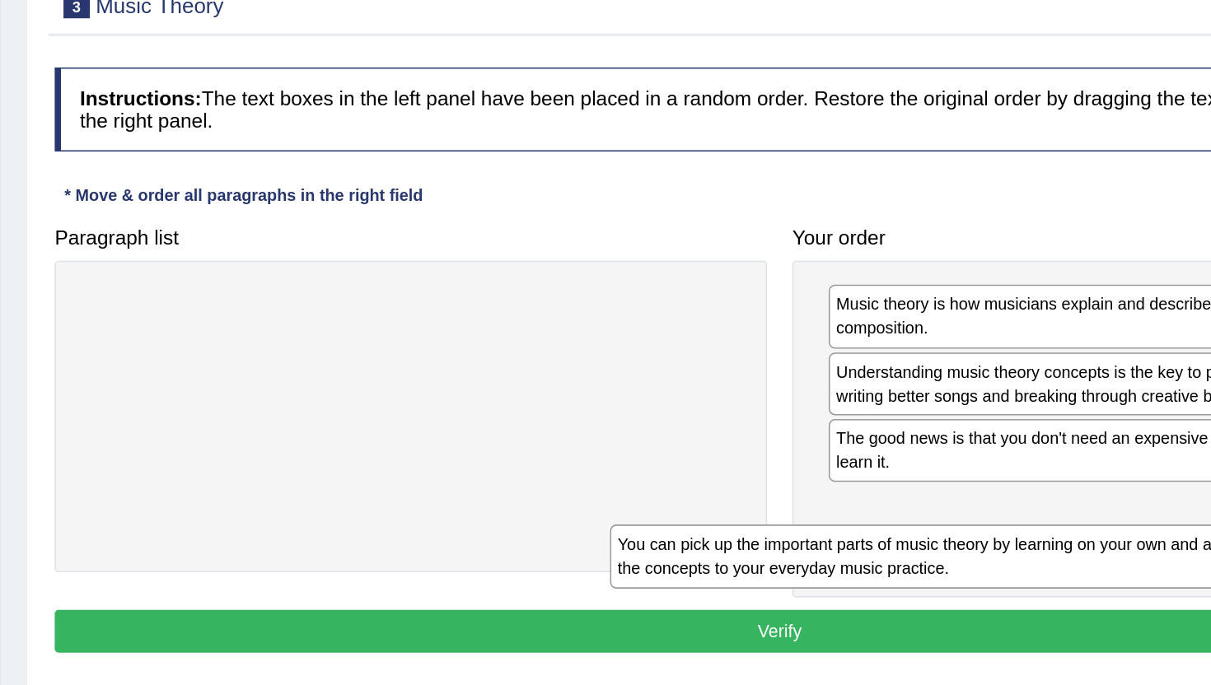
drag, startPoint x: 511, startPoint y: 384, endPoint x: 860, endPoint y: 541, distance: 383.1
click at [860, 542] on div "You can pick up the important parts of music theory by learning on your own and…" at bounding box center [807, 546] width 436 height 41
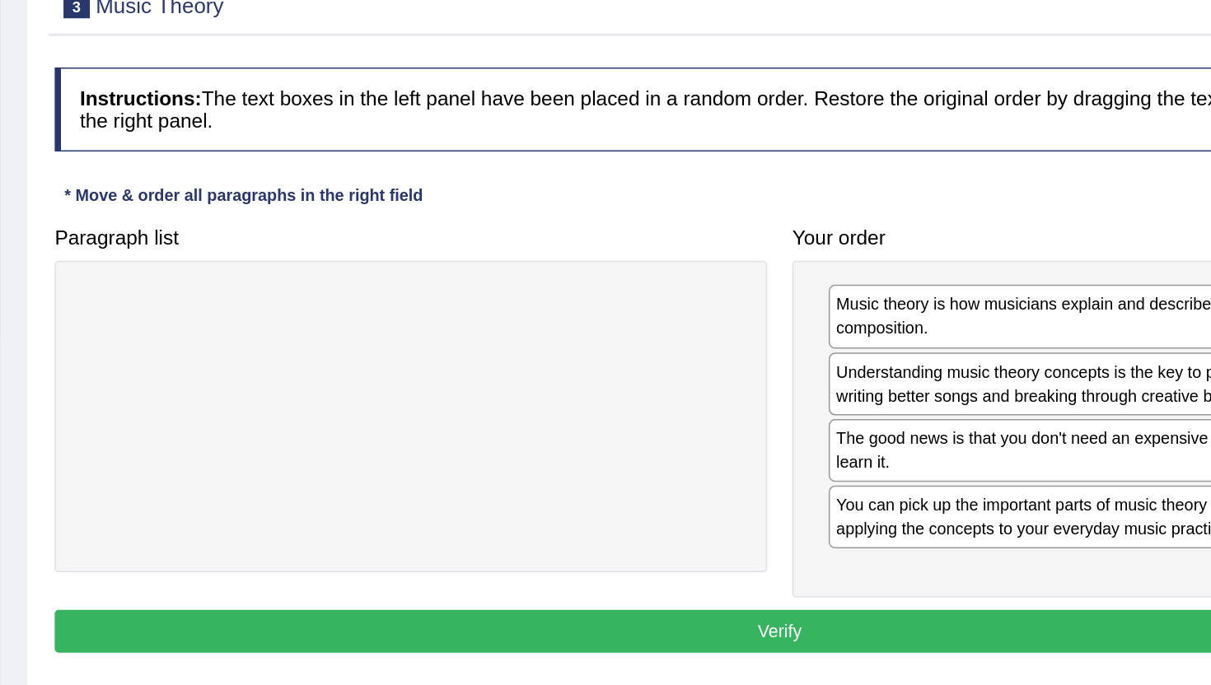
click at [666, 594] on button "Verify" at bounding box center [700, 596] width 951 height 28
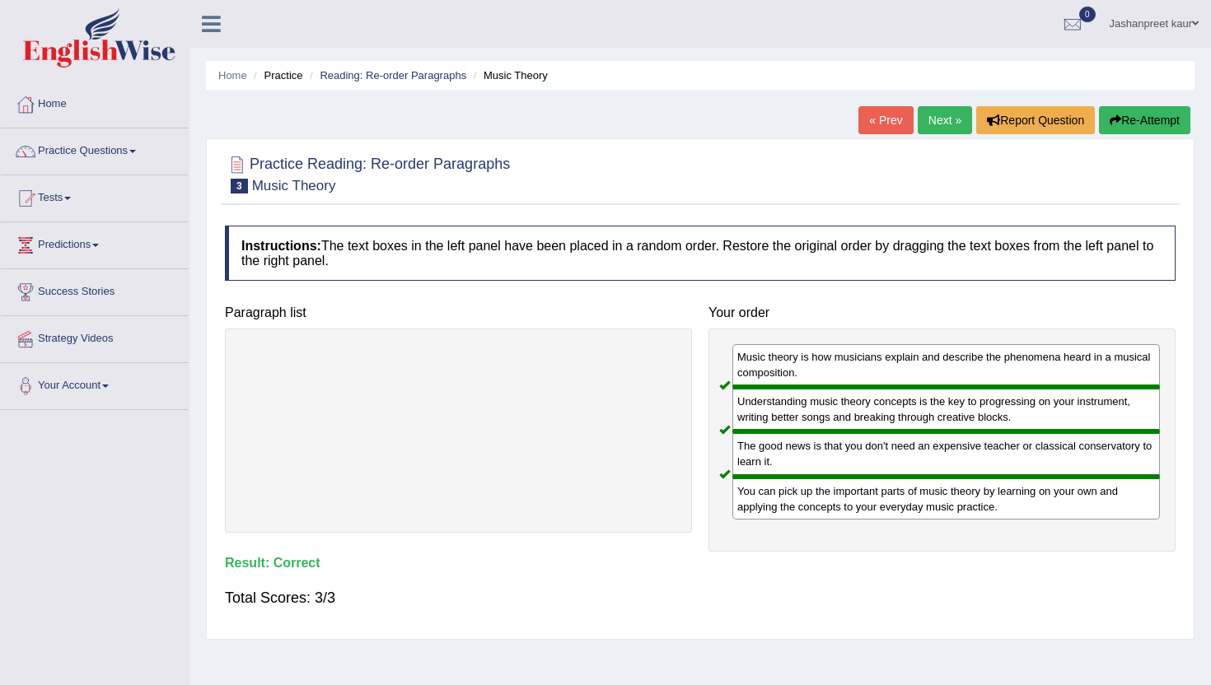
click at [926, 119] on link "Next »" at bounding box center [945, 120] width 54 height 28
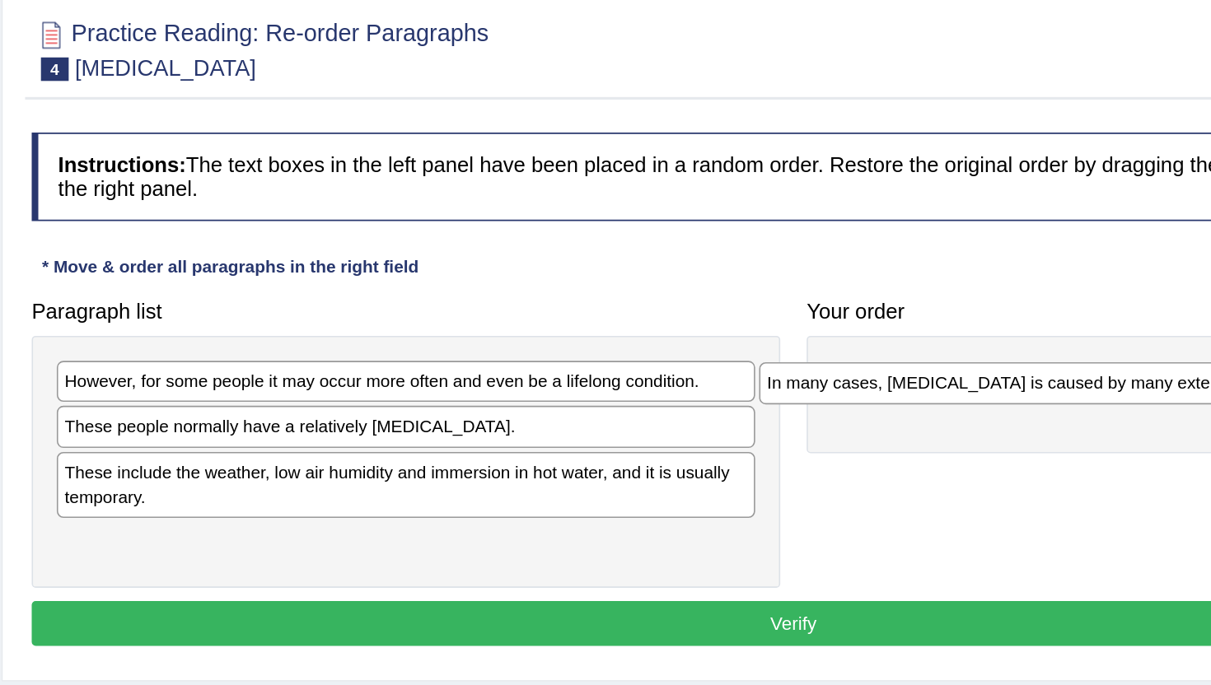
drag, startPoint x: 411, startPoint y: 412, endPoint x: 849, endPoint y: 385, distance: 439.2
click at [849, 385] on div "In many cases, [MEDICAL_DATA] is caused by many external factors." at bounding box center [897, 382] width 436 height 26
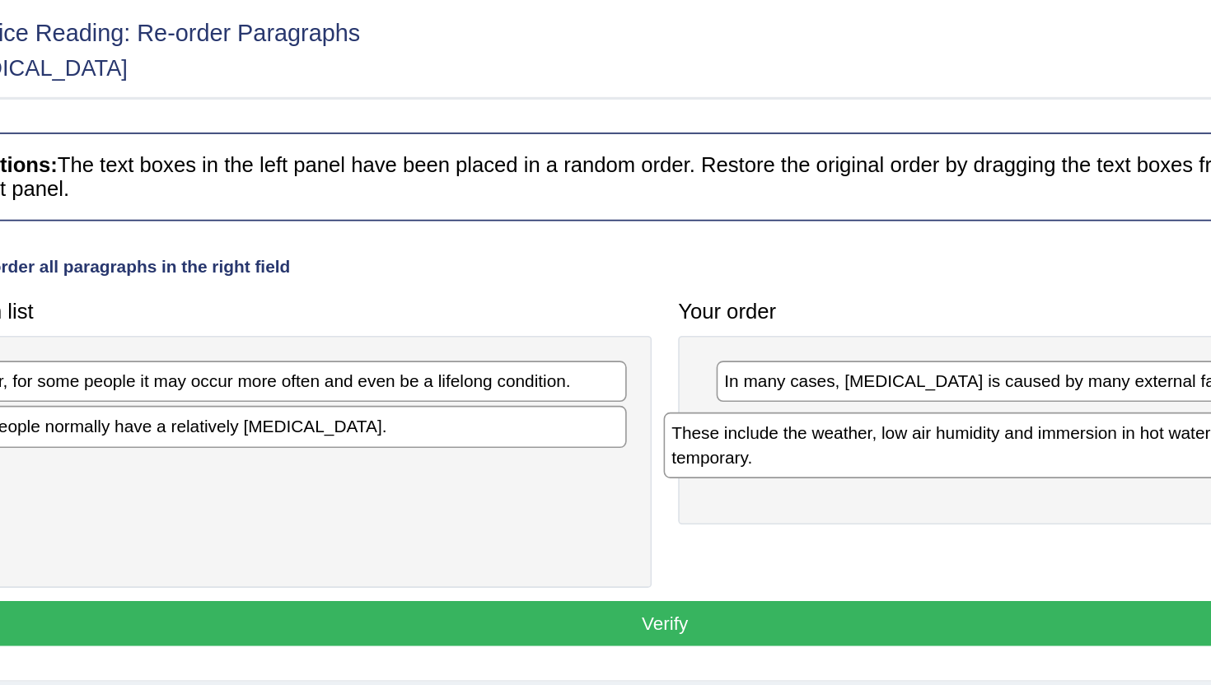
drag, startPoint x: 528, startPoint y: 456, endPoint x: 1009, endPoint y: 422, distance: 482.4
click at [1009, 422] on div "These include the weather, low air humidity and immersion in hot water, and it …" at bounding box center [917, 420] width 436 height 41
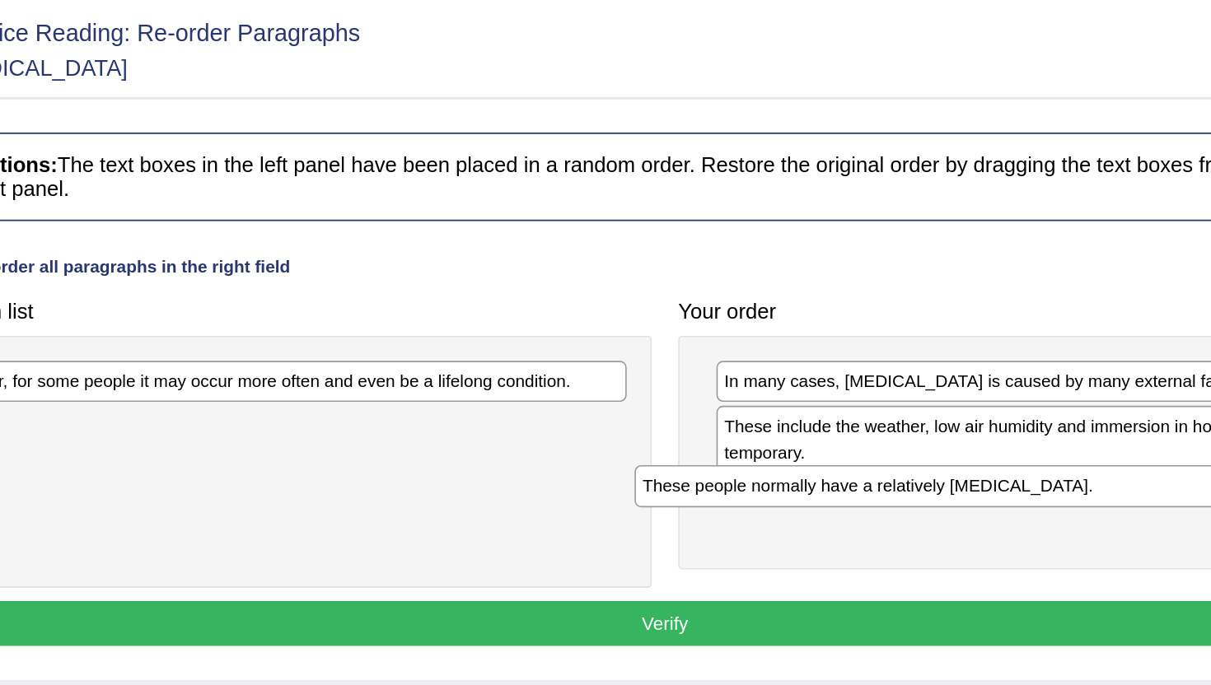
drag, startPoint x: 600, startPoint y: 412, endPoint x: 1041, endPoint y: 449, distance: 442.3
click at [1041, 449] on div "These people normally have a relatively [MEDICAL_DATA]." at bounding box center [899, 446] width 436 height 26
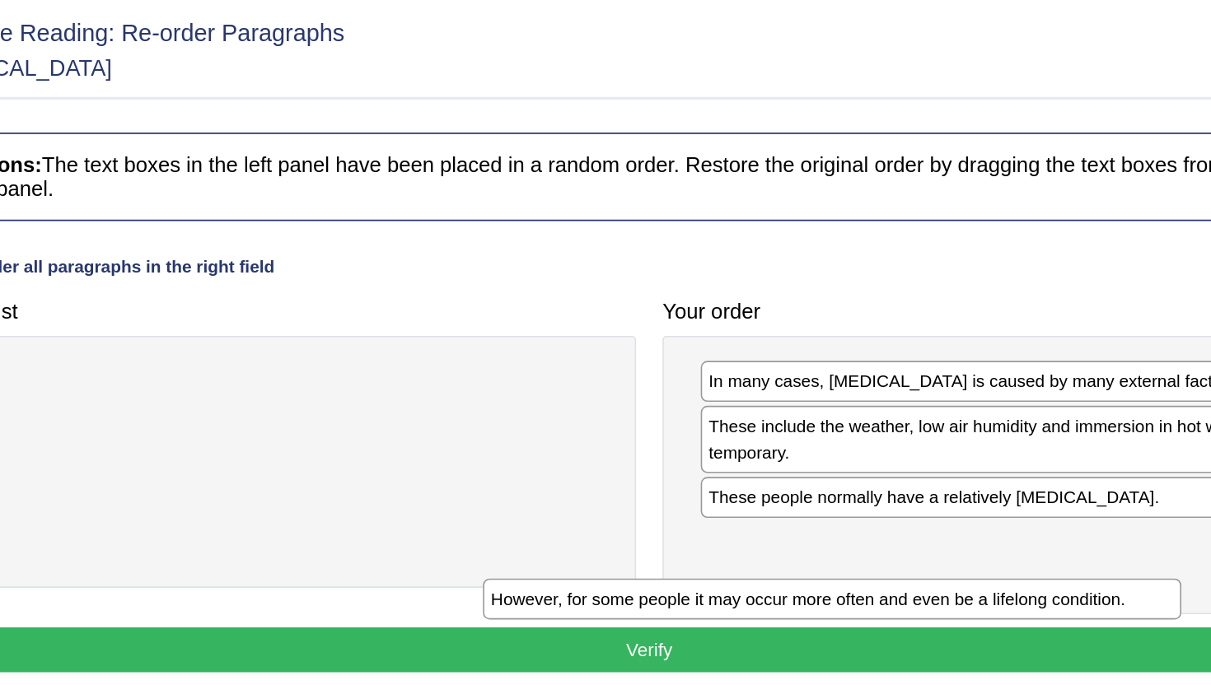
drag, startPoint x: 567, startPoint y: 387, endPoint x: 980, endPoint y: 480, distance: 423.8
click at [980, 504] on div "However, for some people it may occur more often and even be a lifelong conditi…" at bounding box center [815, 517] width 436 height 26
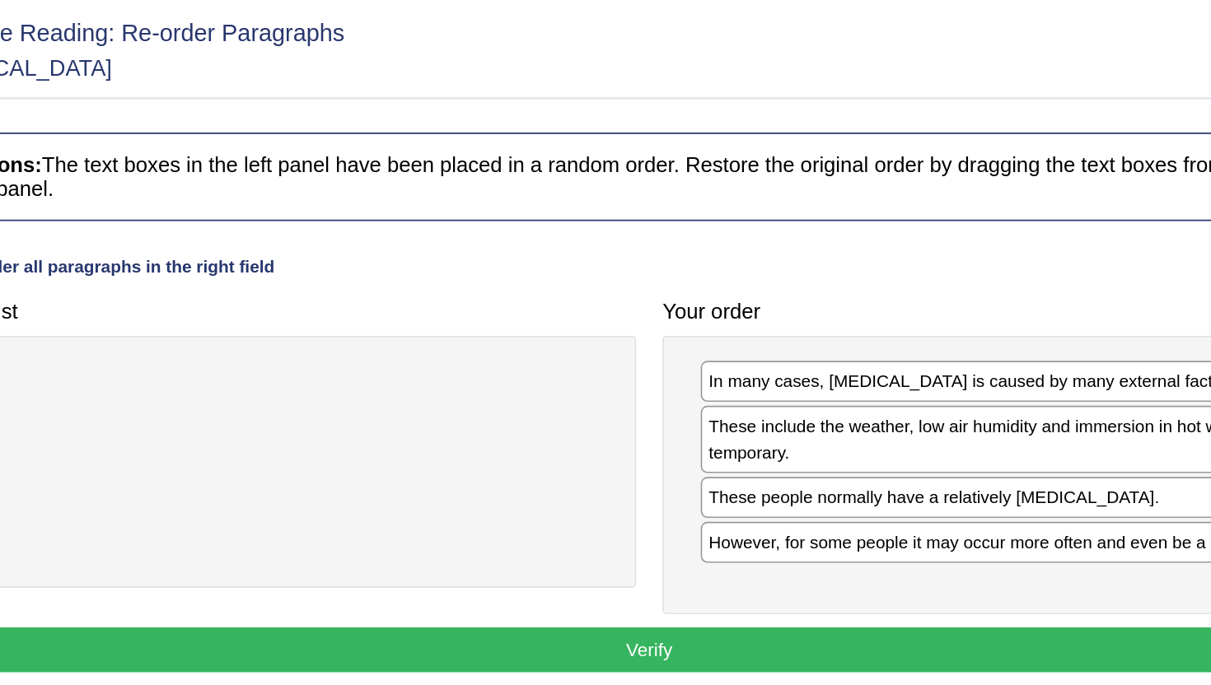
click at [775, 540] on button "Verify" at bounding box center [700, 549] width 951 height 28
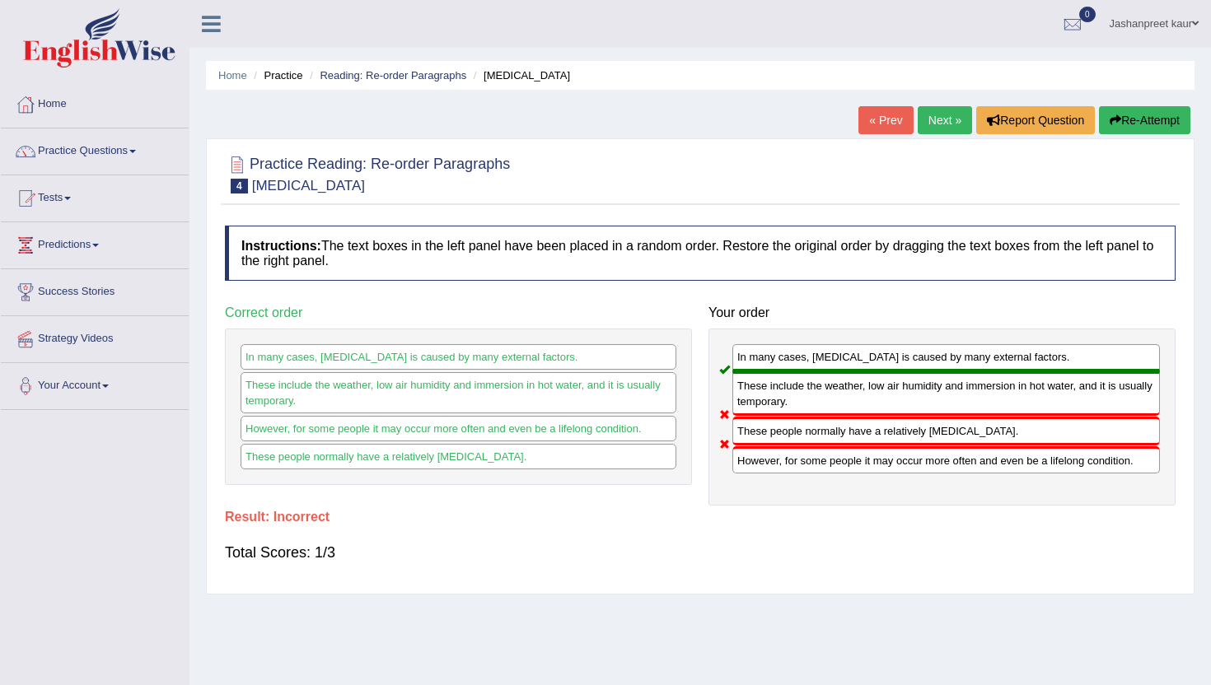
click at [937, 114] on link "Next »" at bounding box center [945, 120] width 54 height 28
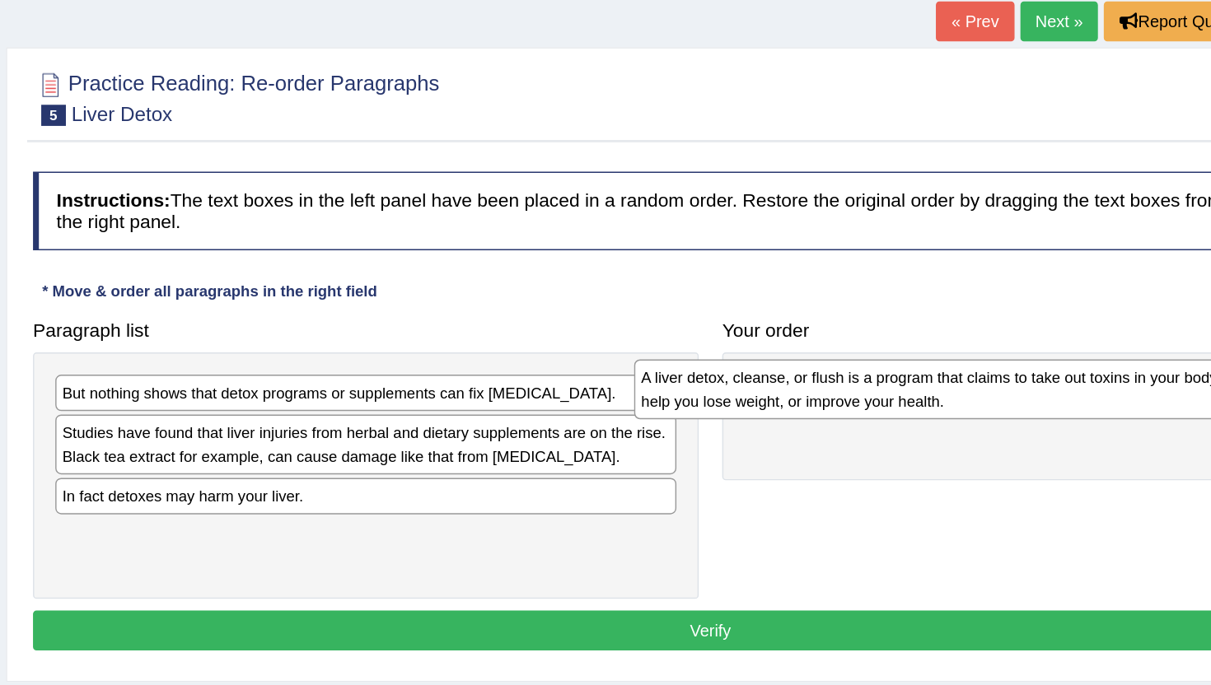
drag, startPoint x: 430, startPoint y: 423, endPoint x: 840, endPoint y: 384, distance: 411.3
click at [838, 384] on div "A liver detox, cleanse, or flush is a program that claims to take out toxins in…" at bounding box center [865, 378] width 436 height 41
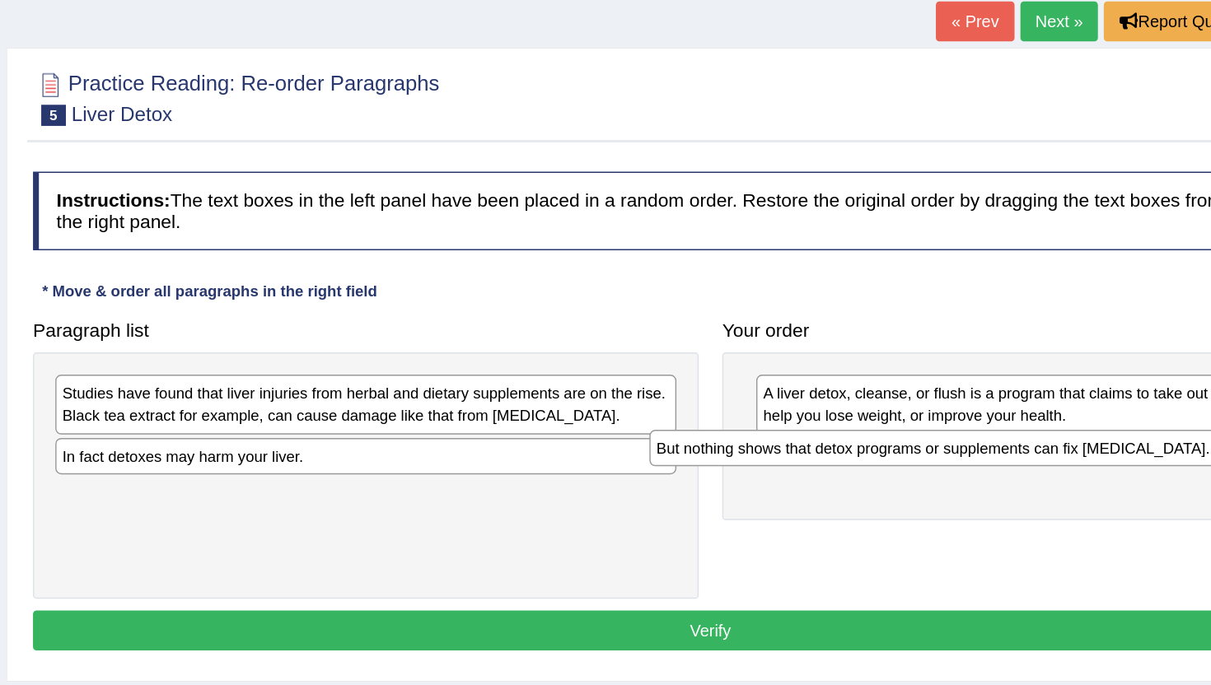
drag, startPoint x: 508, startPoint y: 383, endPoint x: 925, endPoint y: 421, distance: 419.4
click at [925, 421] on div "But nothing shows that detox programs or supplements can fix [MEDICAL_DATA]." at bounding box center [875, 420] width 436 height 26
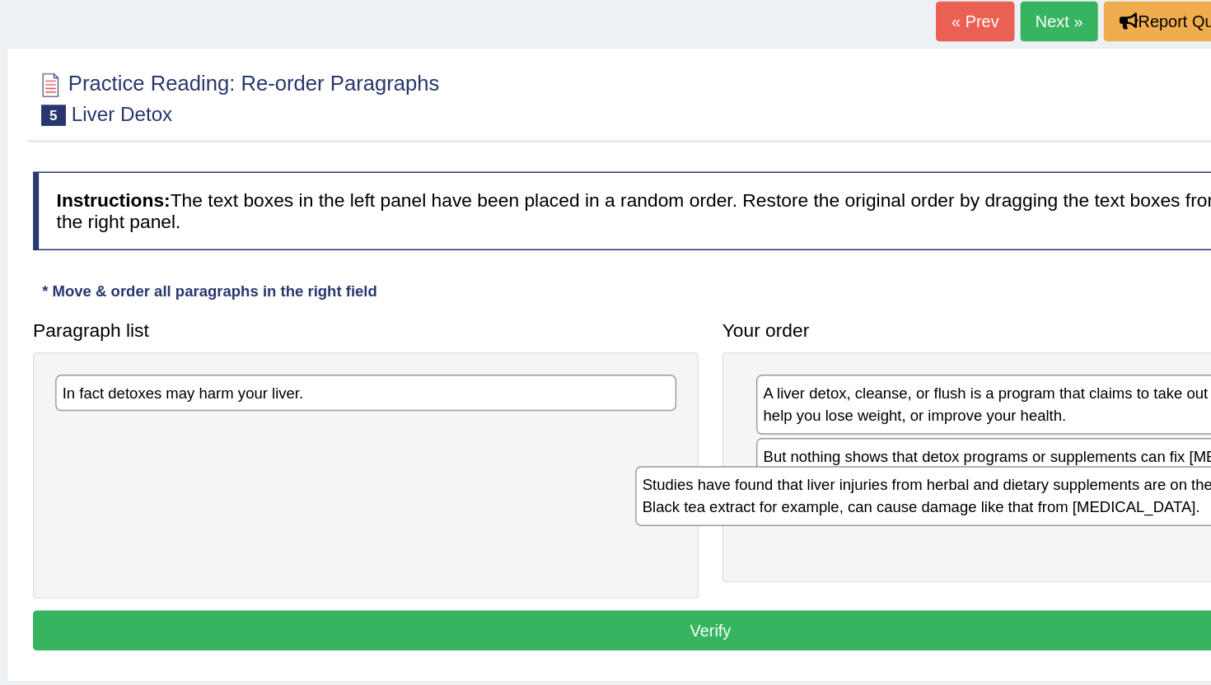
drag, startPoint x: 516, startPoint y: 397, endPoint x: 923, endPoint y: 461, distance: 412.0
click at [923, 461] on div "Studies have found that liver injuries from herbal and dietary supplements are …" at bounding box center [866, 453] width 436 height 41
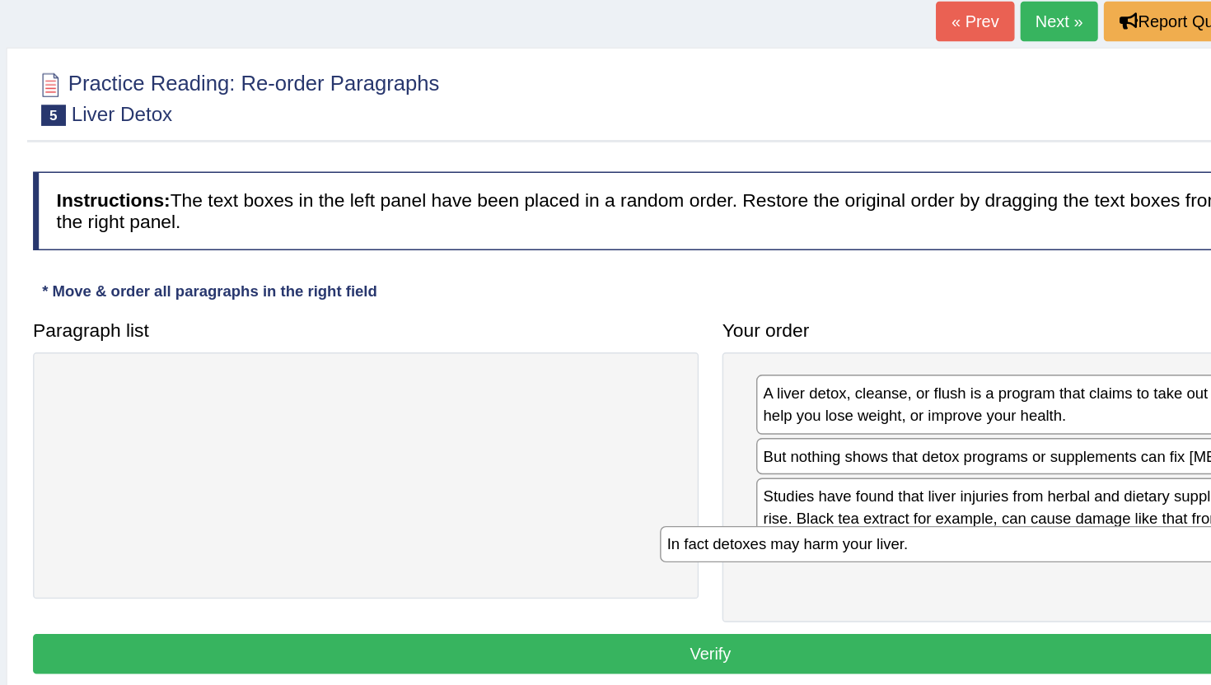
drag, startPoint x: 471, startPoint y: 386, endPoint x: 899, endPoint y: 494, distance: 440.8
click at [897, 493] on div "In fact detoxes may harm your liver." at bounding box center [883, 488] width 436 height 26
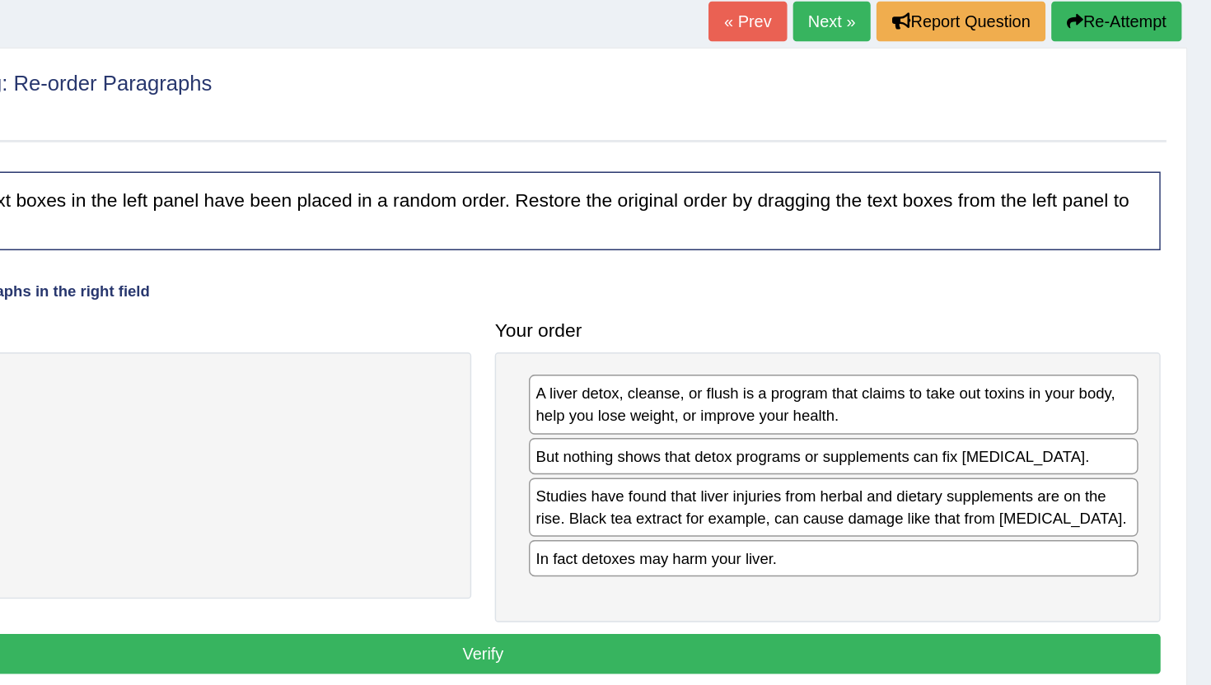
click at [804, 569] on button "Verify" at bounding box center [700, 564] width 951 height 28
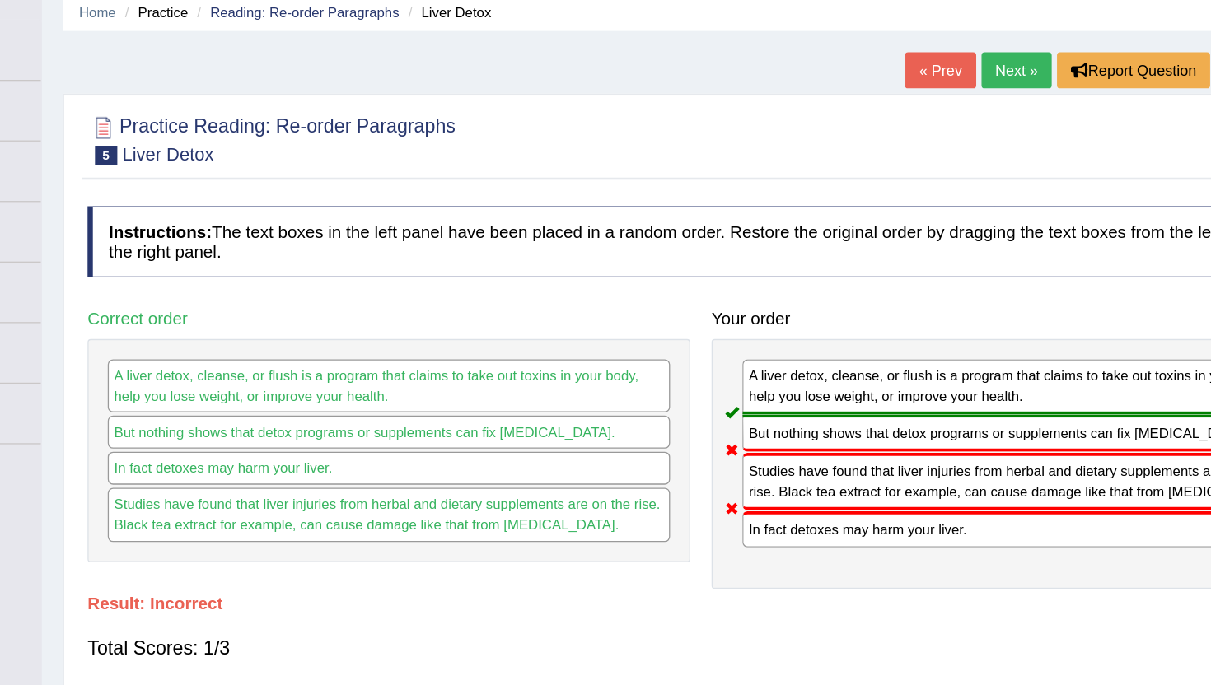
click at [928, 124] on link "Next »" at bounding box center [945, 120] width 54 height 28
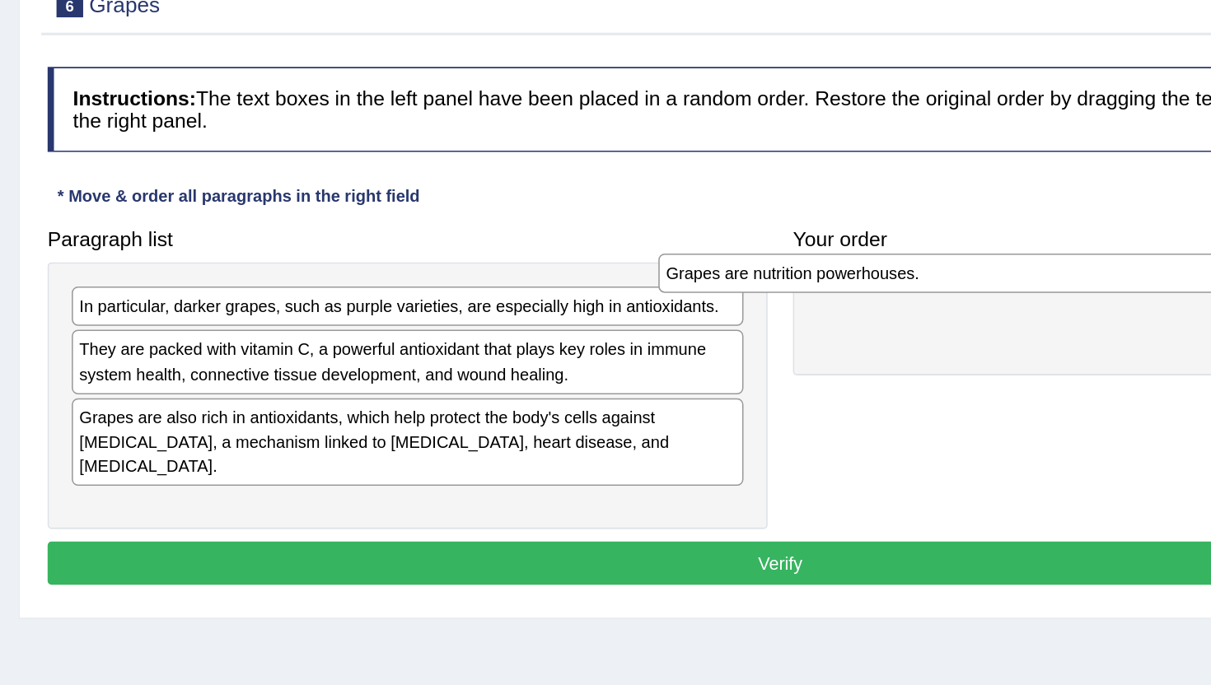
drag, startPoint x: 448, startPoint y: 389, endPoint x: 829, endPoint y: 367, distance: 381.2
click at [829, 367] on div "Grapes are nutrition powerhouses." at bounding box center [839, 360] width 436 height 26
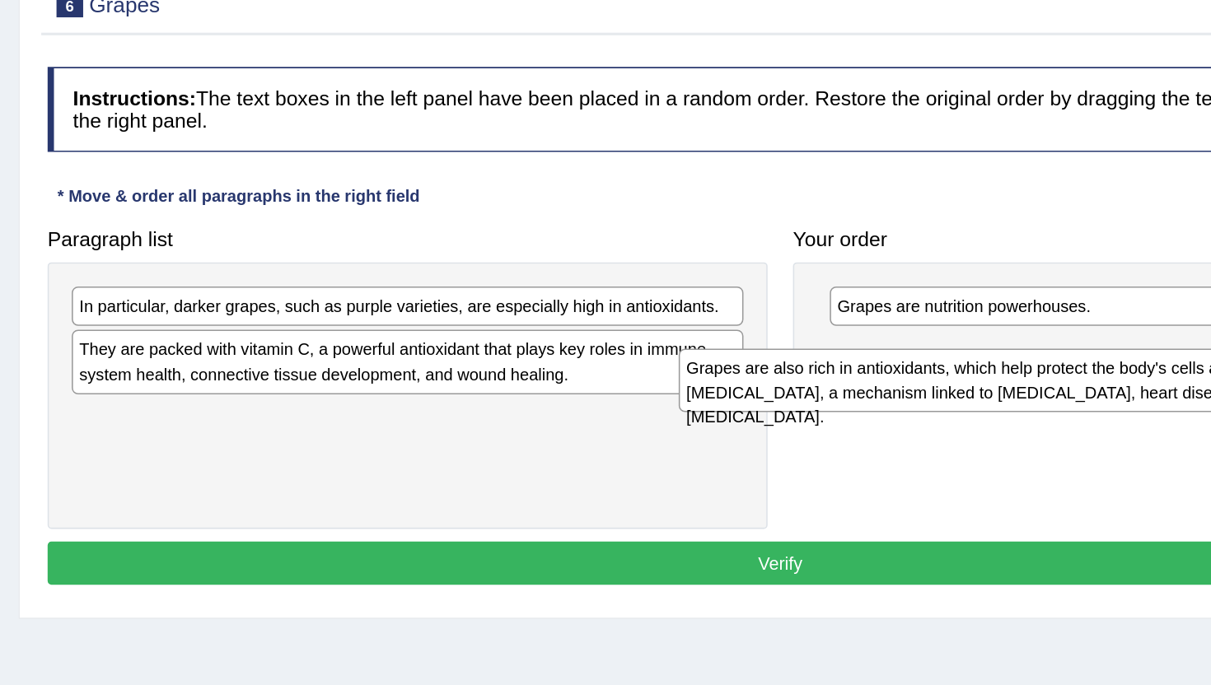
drag, startPoint x: 485, startPoint y: 466, endPoint x: 883, endPoint y: 433, distance: 399.3
click at [882, 433] on div "Grapes are also rich in antioxidants, which help protect the body's cells again…" at bounding box center [852, 429] width 436 height 41
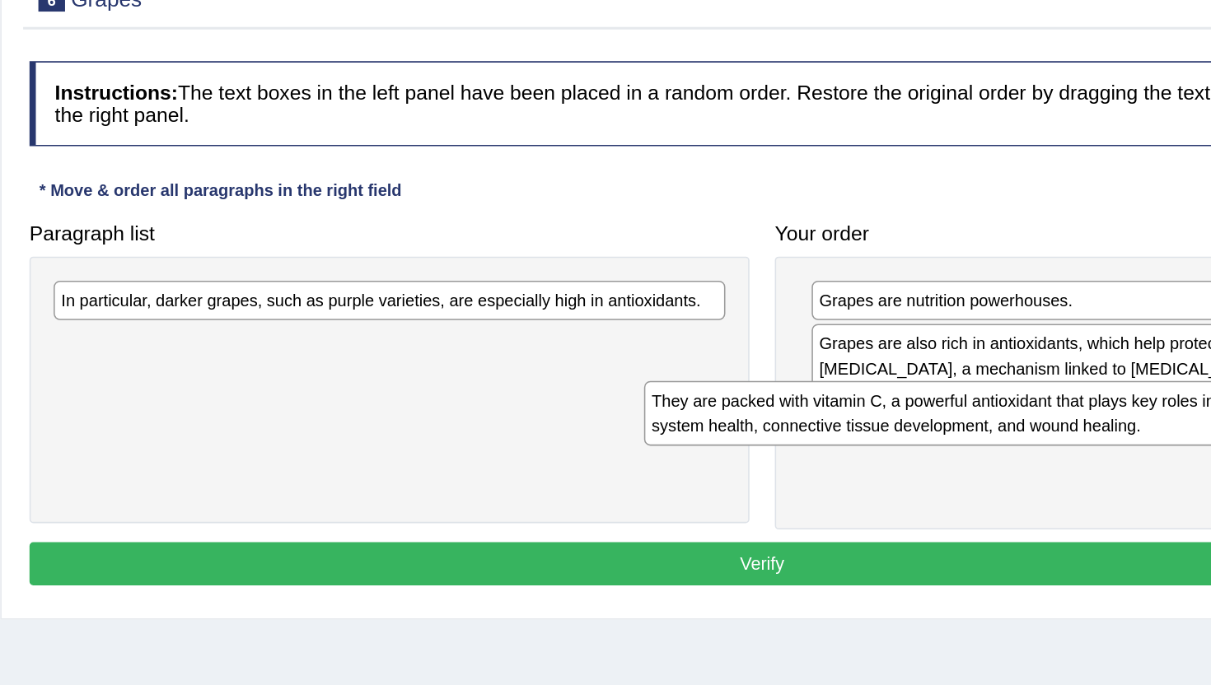
drag, startPoint x: 505, startPoint y: 420, endPoint x: 890, endPoint y: 455, distance: 386.3
click at [890, 455] on div "They are packed with vitamin C, a powerful antioxidant that plays key roles in …" at bounding box center [842, 453] width 436 height 41
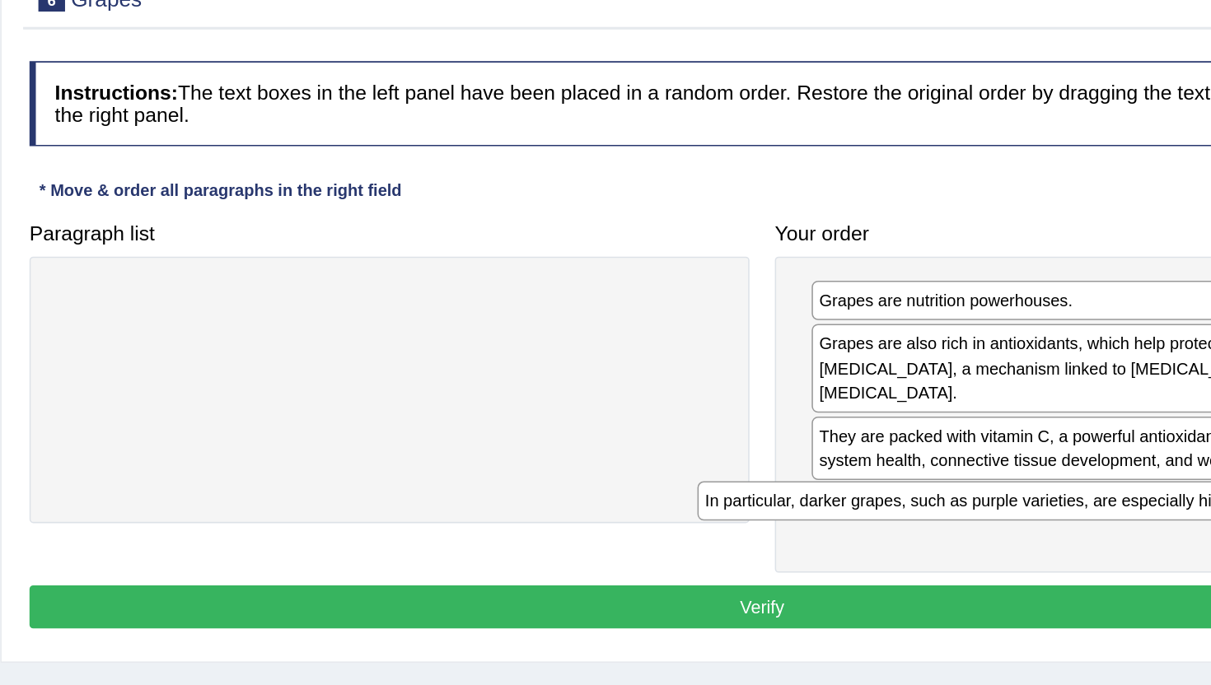
drag, startPoint x: 496, startPoint y: 386, endPoint x: 914, endPoint y: 516, distance: 437.3
click at [914, 516] on div "In particular, darker grapes, such as purple varieties, are especially high in …" at bounding box center [876, 511] width 436 height 26
click at [660, 593] on button "Verify" at bounding box center [700, 580] width 951 height 28
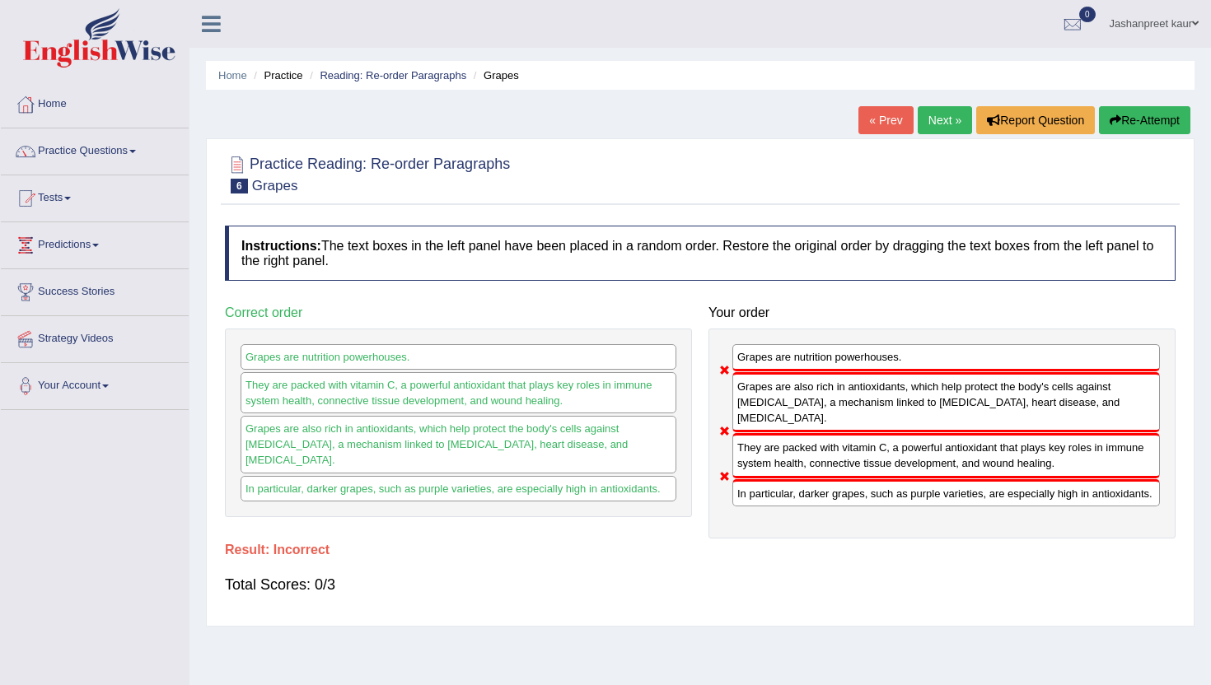
click at [943, 119] on link "Next »" at bounding box center [945, 120] width 54 height 28
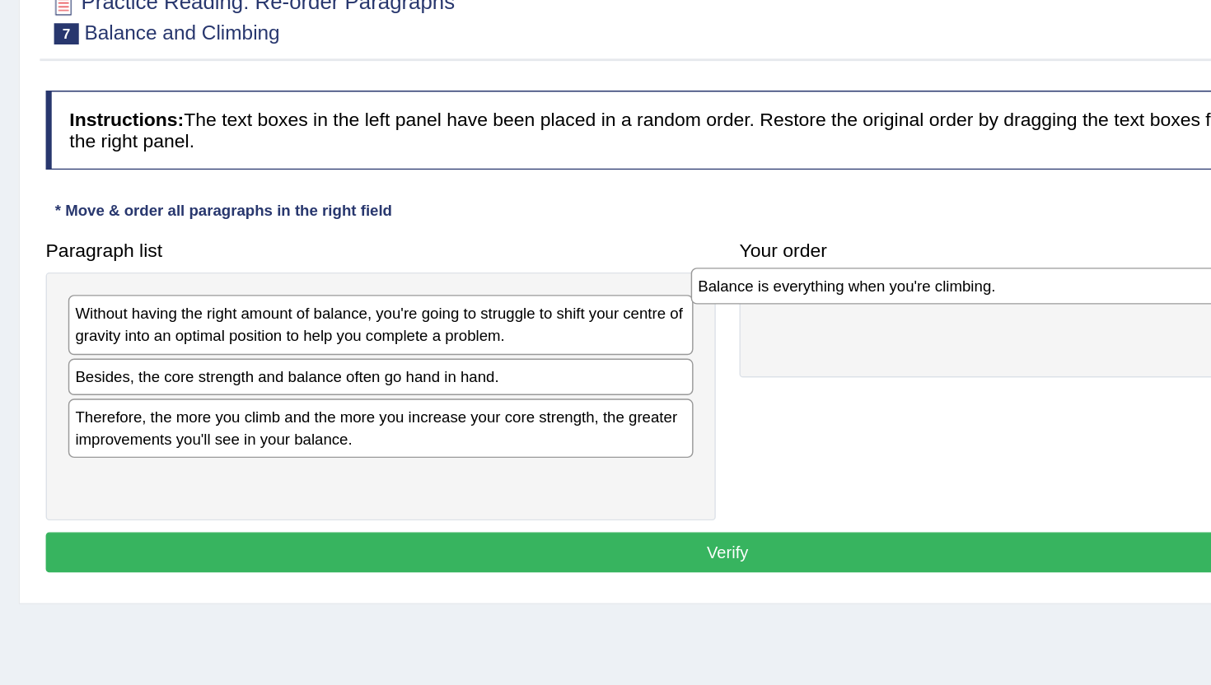
drag, startPoint x: 465, startPoint y: 427, endPoint x: 898, endPoint y: 358, distance: 438.9
click at [898, 358] on div "Balance is everything when you're climbing." at bounding box center [893, 362] width 436 height 26
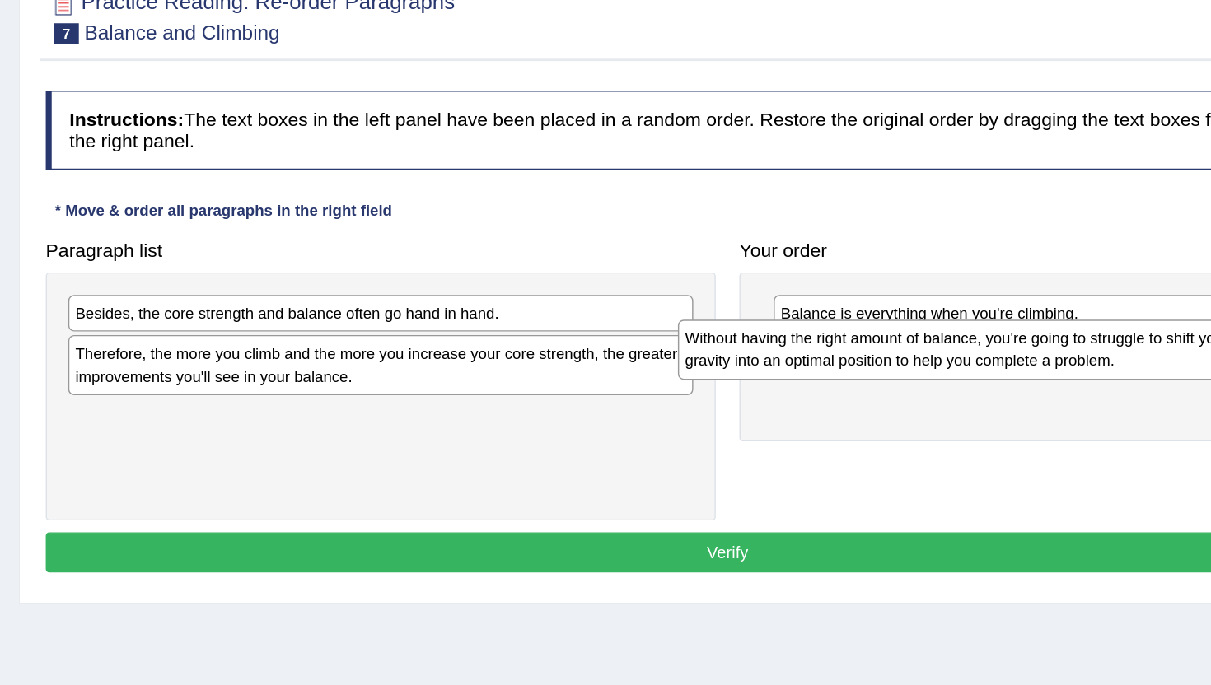
drag, startPoint x: 586, startPoint y: 397, endPoint x: 1011, endPoint y: 414, distance: 425.5
click at [1011, 414] on div "Without having the right amount of balance, you're going to struggle to shift y…" at bounding box center [884, 406] width 436 height 41
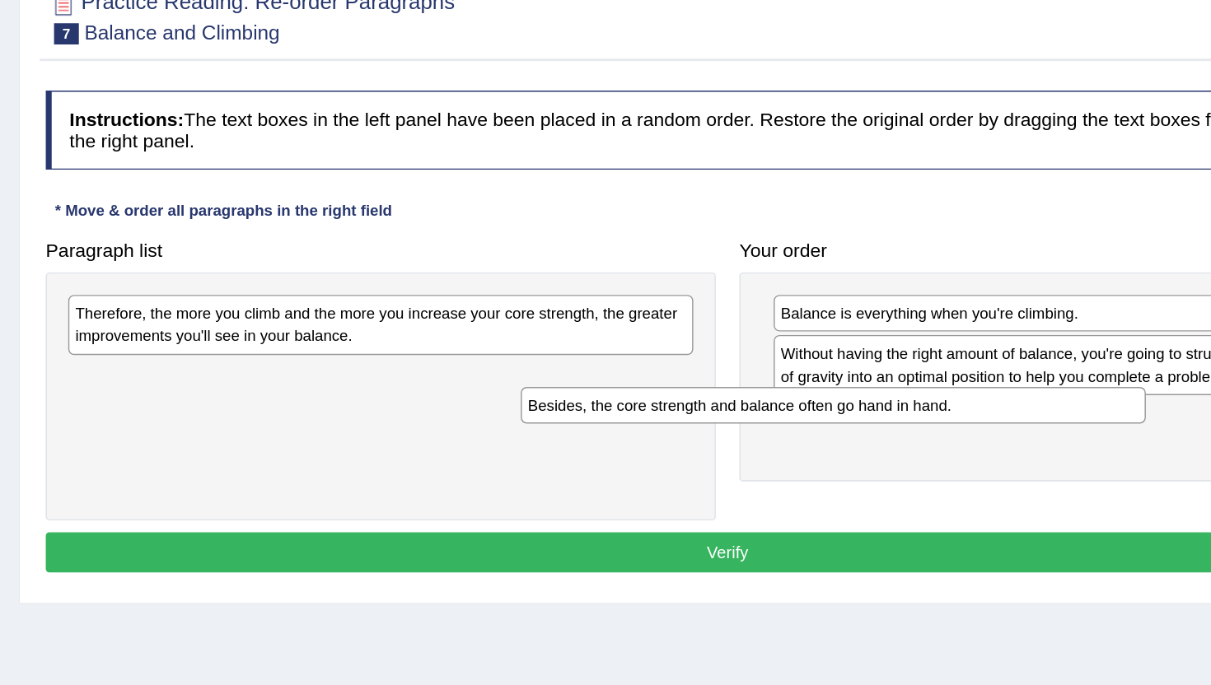
drag, startPoint x: 584, startPoint y: 391, endPoint x: 1030, endPoint y: 451, distance: 449.9
click at [992, 455] on div "Besides, the core strength and balance often go hand in hand." at bounding box center [774, 446] width 436 height 26
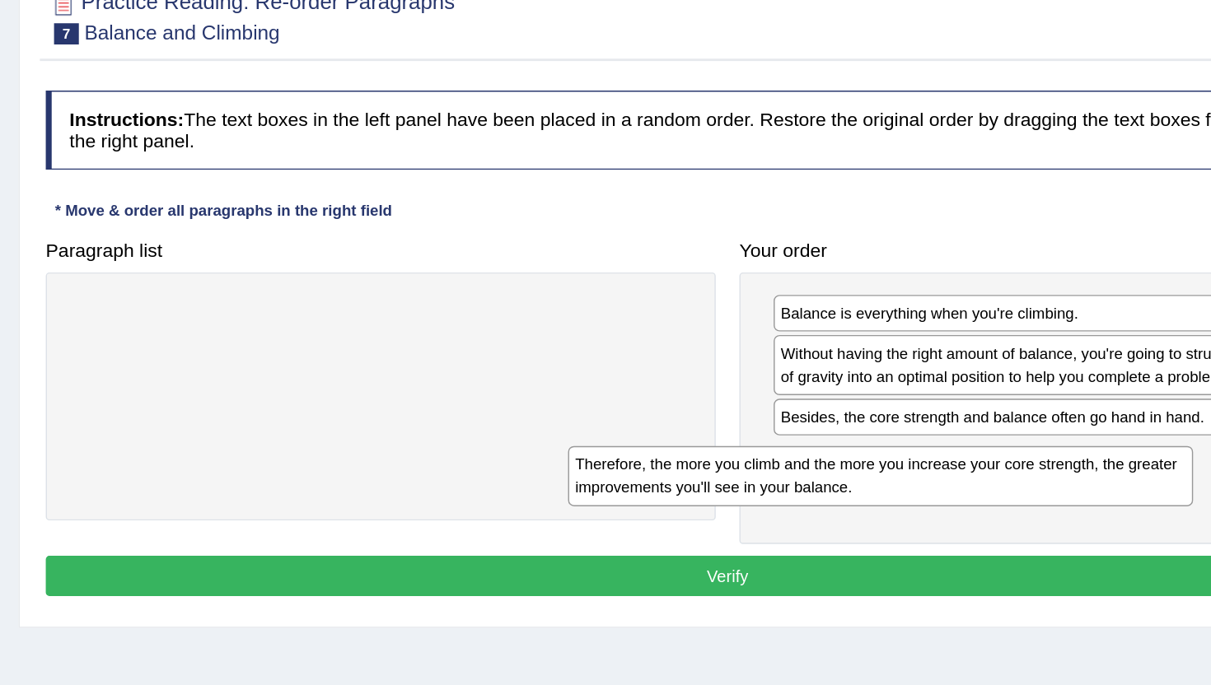
drag, startPoint x: 542, startPoint y: 402, endPoint x: 954, endPoint y: 507, distance: 425.0
click at [954, 508] on div "Therefore, the more you climb and the more you increase your core strength, the…" at bounding box center [807, 494] width 436 height 41
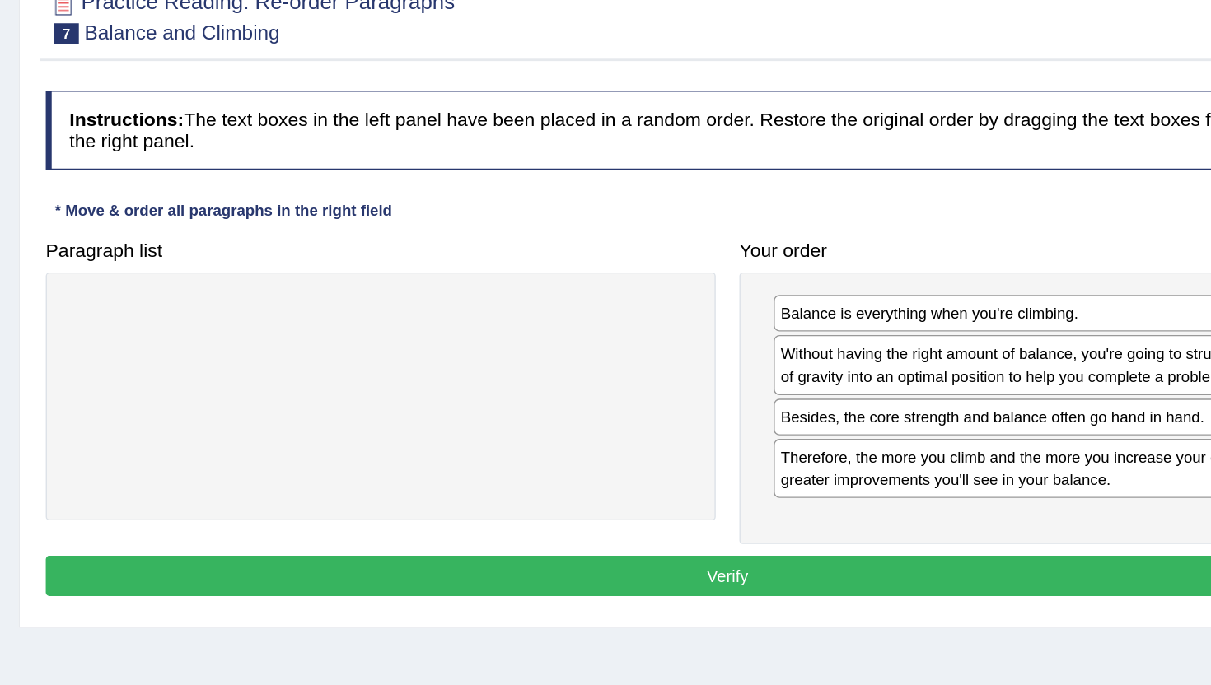
click at [692, 560] on button "Verify" at bounding box center [700, 564] width 951 height 28
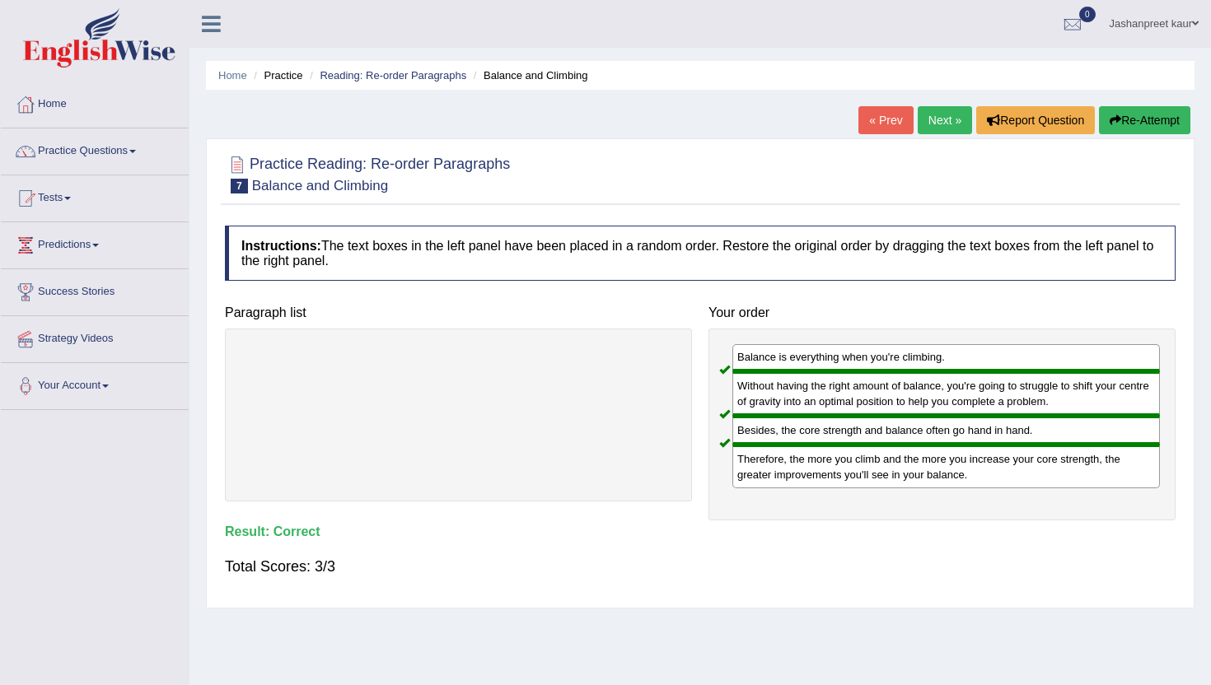
click at [930, 128] on link "Next »" at bounding box center [945, 120] width 54 height 28
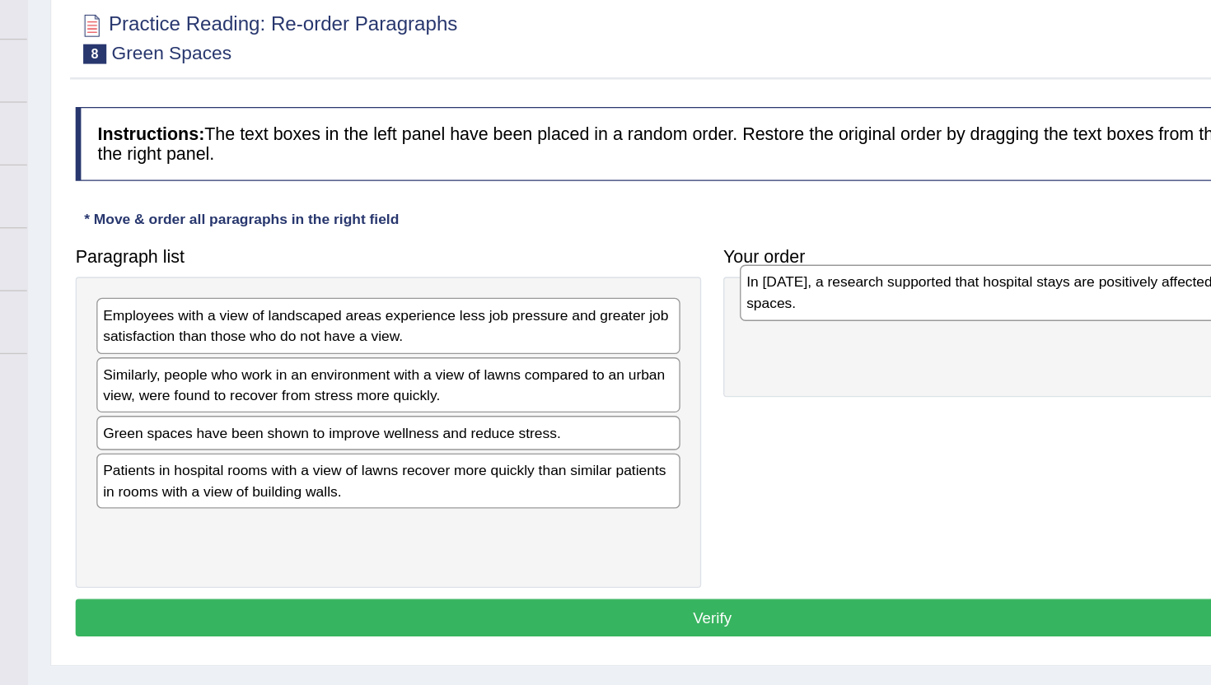
drag, startPoint x: 391, startPoint y: 388, endPoint x: 868, endPoint y: 364, distance: 477.6
click at [868, 364] on div "In 2002, a research supported that hospital stays are positively affected by gr…" at bounding box center [939, 364] width 436 height 41
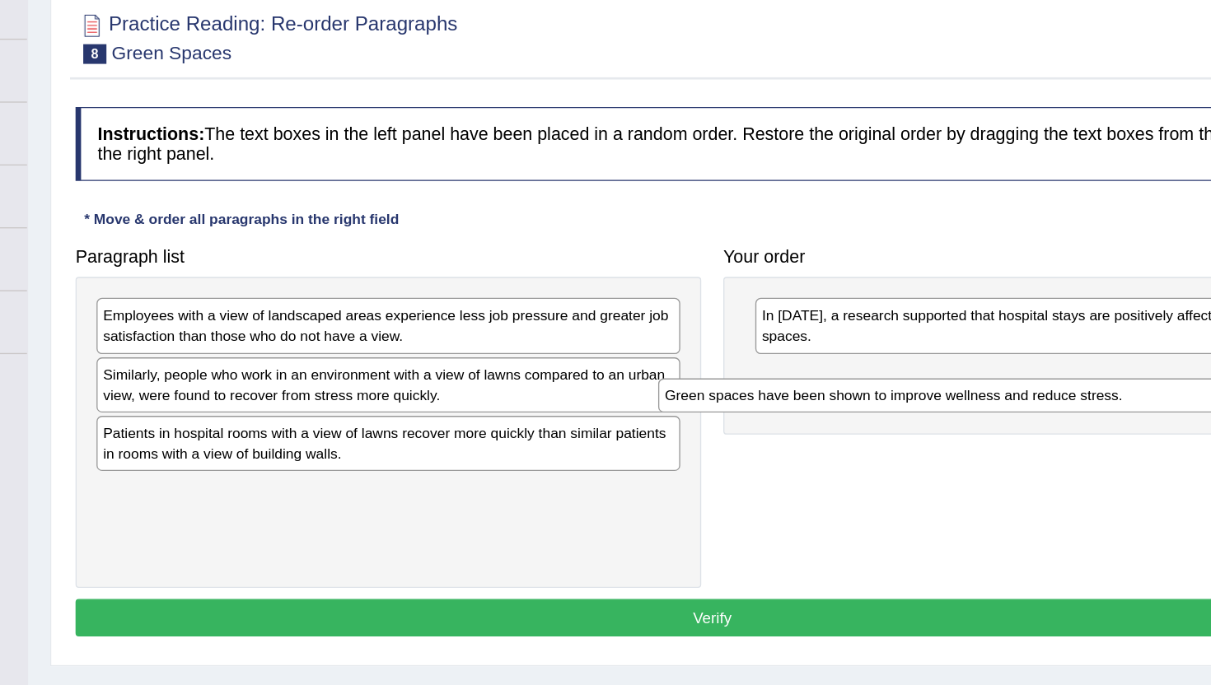
drag, startPoint x: 485, startPoint y: 475, endPoint x: 918, endPoint y: 447, distance: 433.5
click at [912, 447] on div "Green spaces have been shown to improve wellness and reduce stress." at bounding box center [878, 441] width 436 height 26
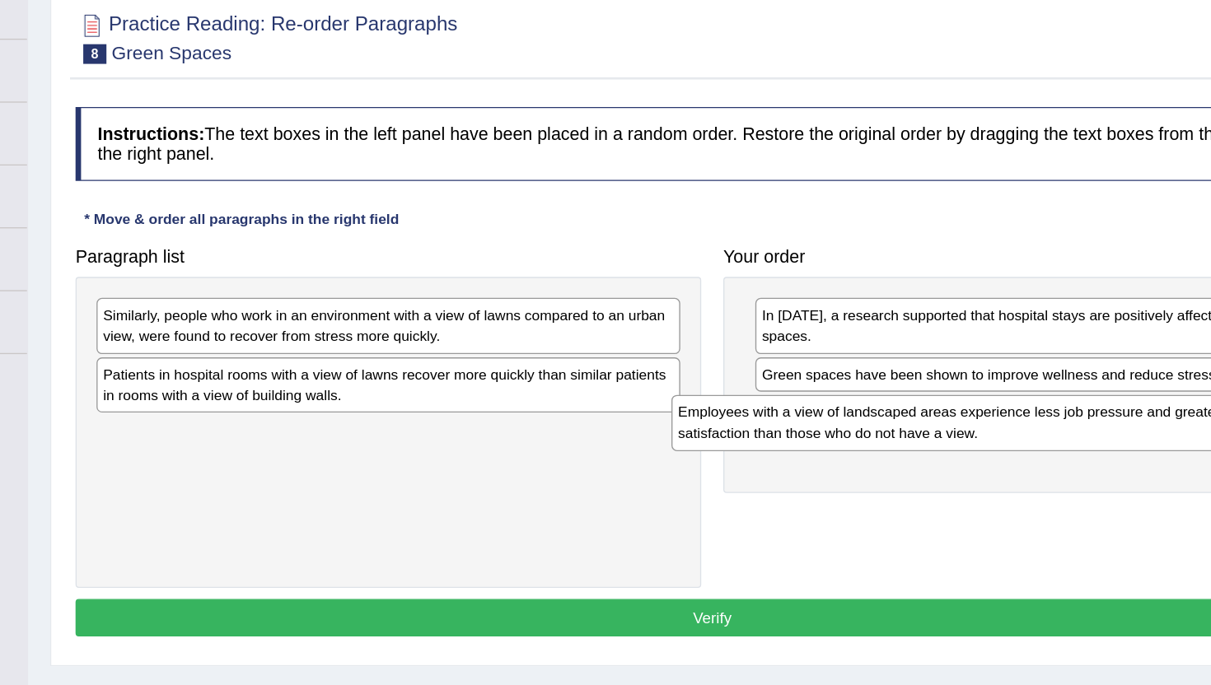
drag, startPoint x: 566, startPoint y: 394, endPoint x: 1003, endPoint y: 465, distance: 442.4
click at [1003, 465] on div "Employees with a view of landscaped areas experience less job pressure and grea…" at bounding box center [888, 461] width 436 height 41
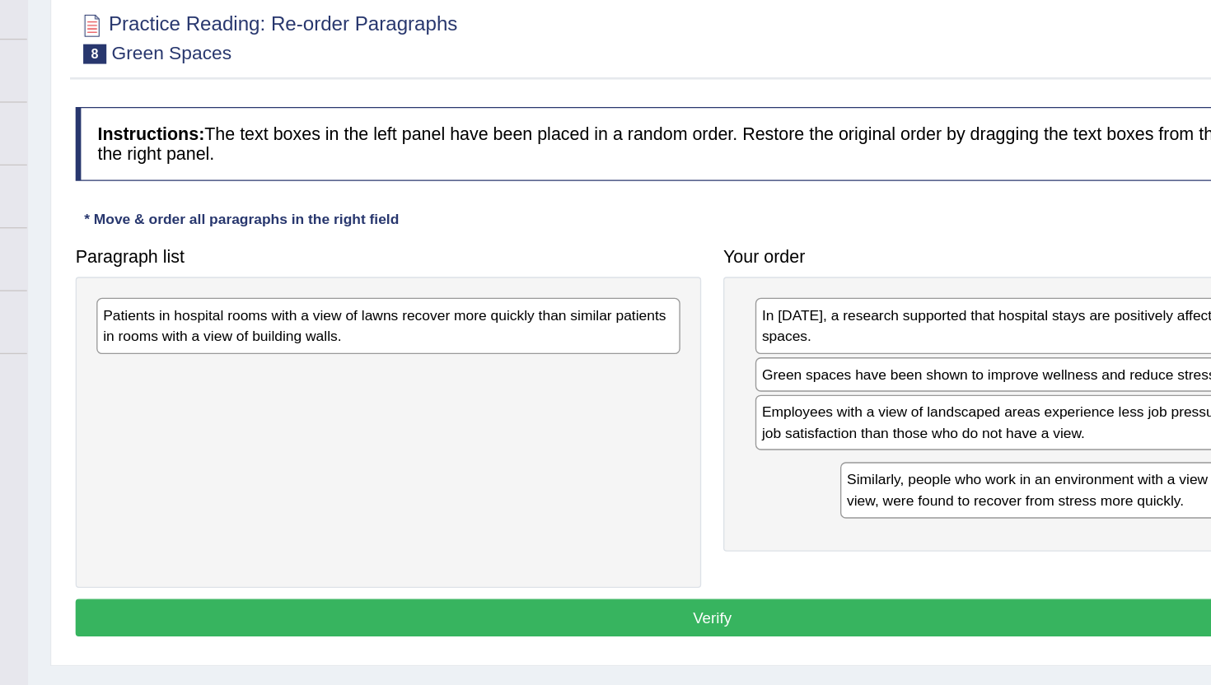
drag, startPoint x: 495, startPoint y: 397, endPoint x: 1044, endPoint y: 517, distance: 561.7
click at [1046, 518] on div "Similarly, people who work in an environment with a view of lawns compared to a…" at bounding box center [1014, 511] width 436 height 41
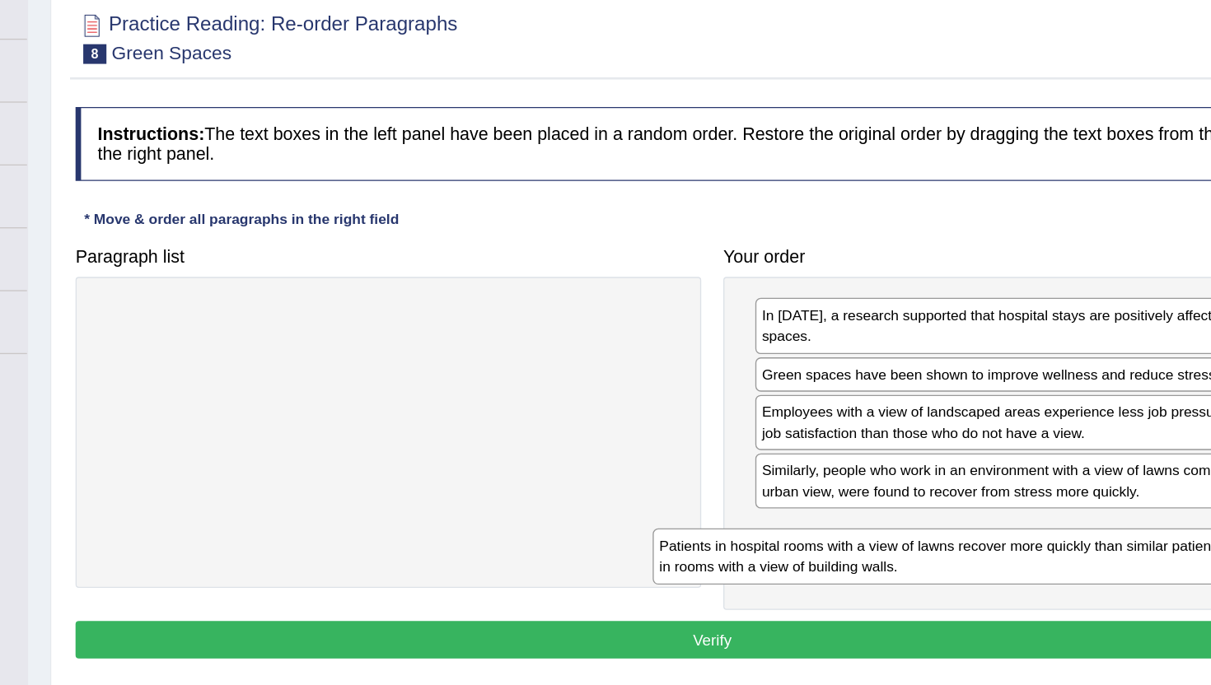
drag, startPoint x: 657, startPoint y: 395, endPoint x: 1072, endPoint y: 568, distance: 449.5
click at [1072, 568] on div "Patients in hospital rooms with a view of lawns recover more quickly than simil…" at bounding box center [874, 560] width 436 height 41
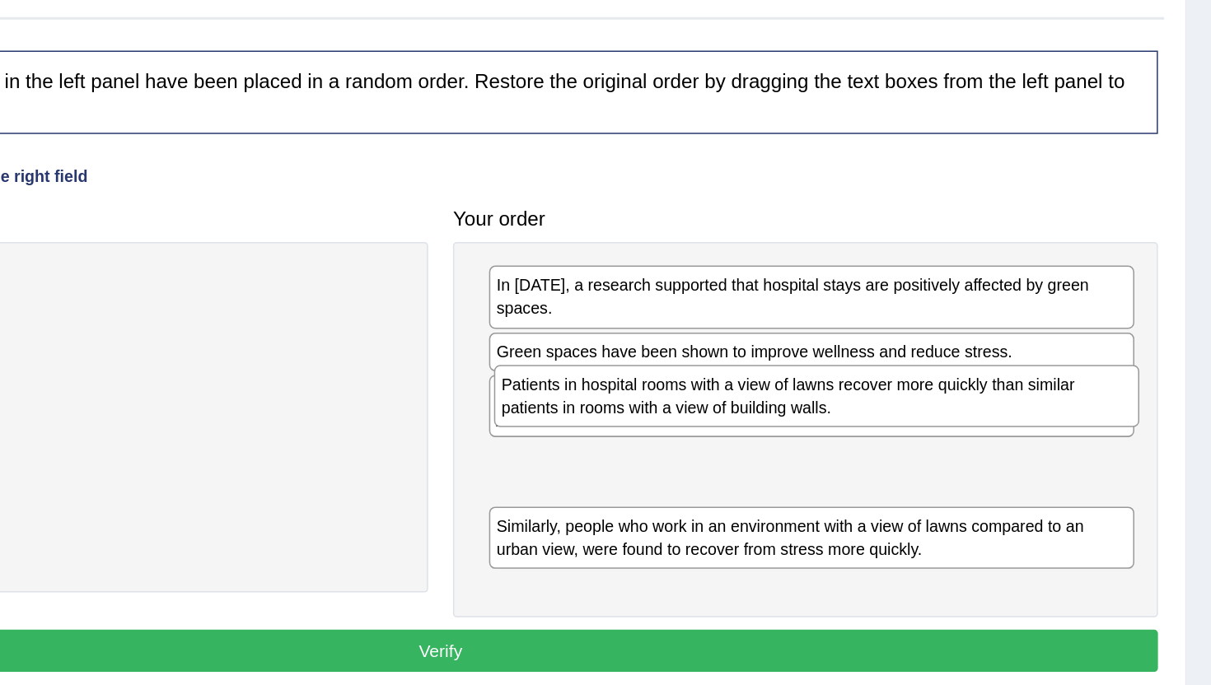
drag, startPoint x: 948, startPoint y: 564, endPoint x: 952, endPoint y: 470, distance: 94.0
click at [952, 470] on div "Patients in hospital rooms with a view of lawns recover more quickly than simil…" at bounding box center [950, 454] width 428 height 41
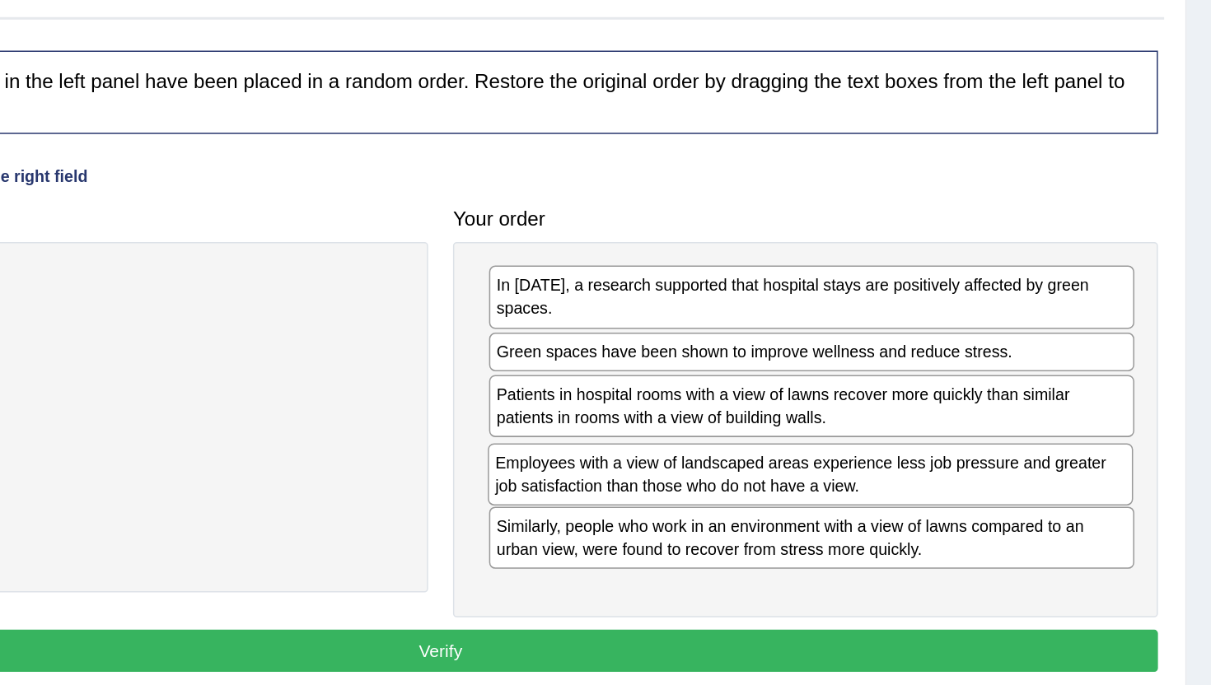
drag, startPoint x: 947, startPoint y: 468, endPoint x: 944, endPoint y: 521, distance: 52.8
click at [944, 521] on div "Employees with a view of landscaped areas experience less job pressure and grea…" at bounding box center [946, 506] width 428 height 41
click at [816, 618] on button "Verify" at bounding box center [700, 624] width 951 height 28
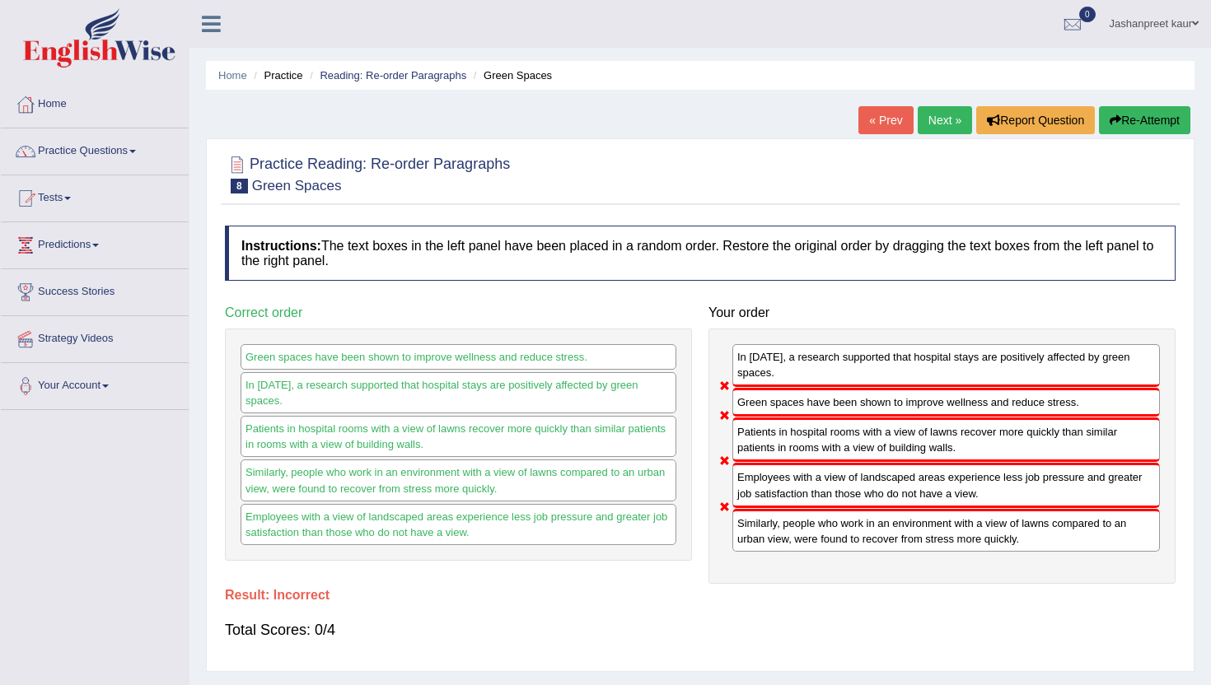
click at [918, 122] on link "Next »" at bounding box center [945, 120] width 54 height 28
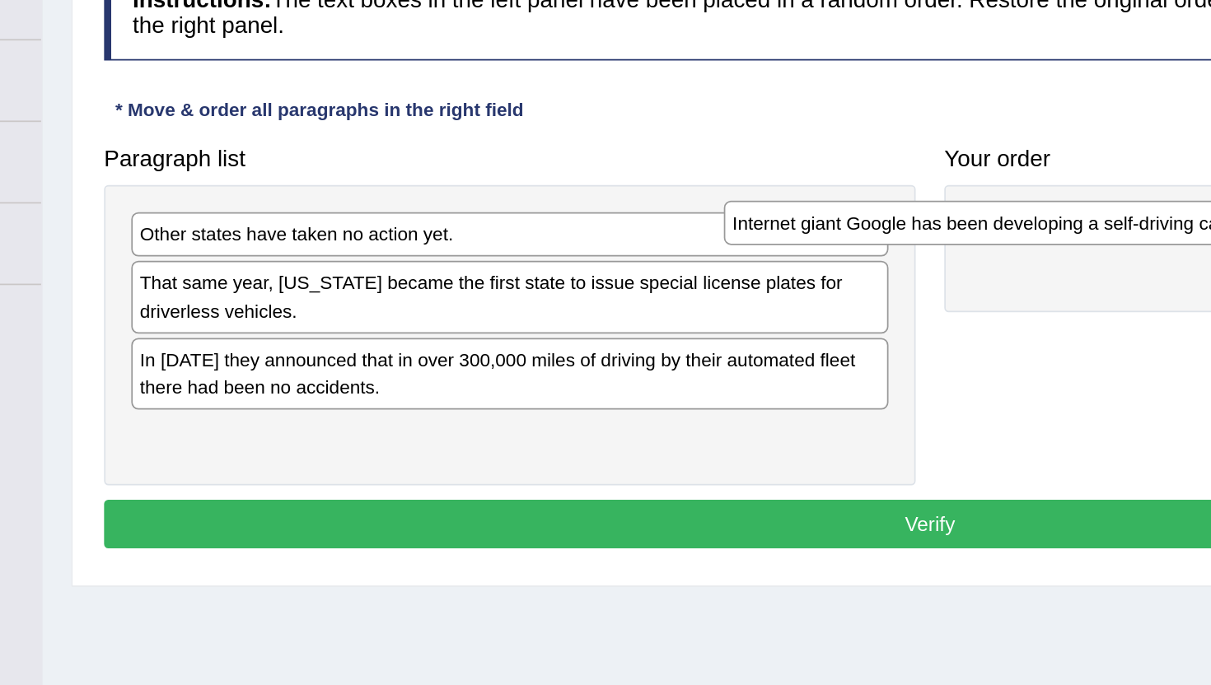
drag, startPoint x: 499, startPoint y: 456, endPoint x: 862, endPoint y: 381, distance: 370.2
click at [862, 381] on div "Internet giant Google has been developing a self-driving car for several years." at bounding box center [800, 375] width 436 height 26
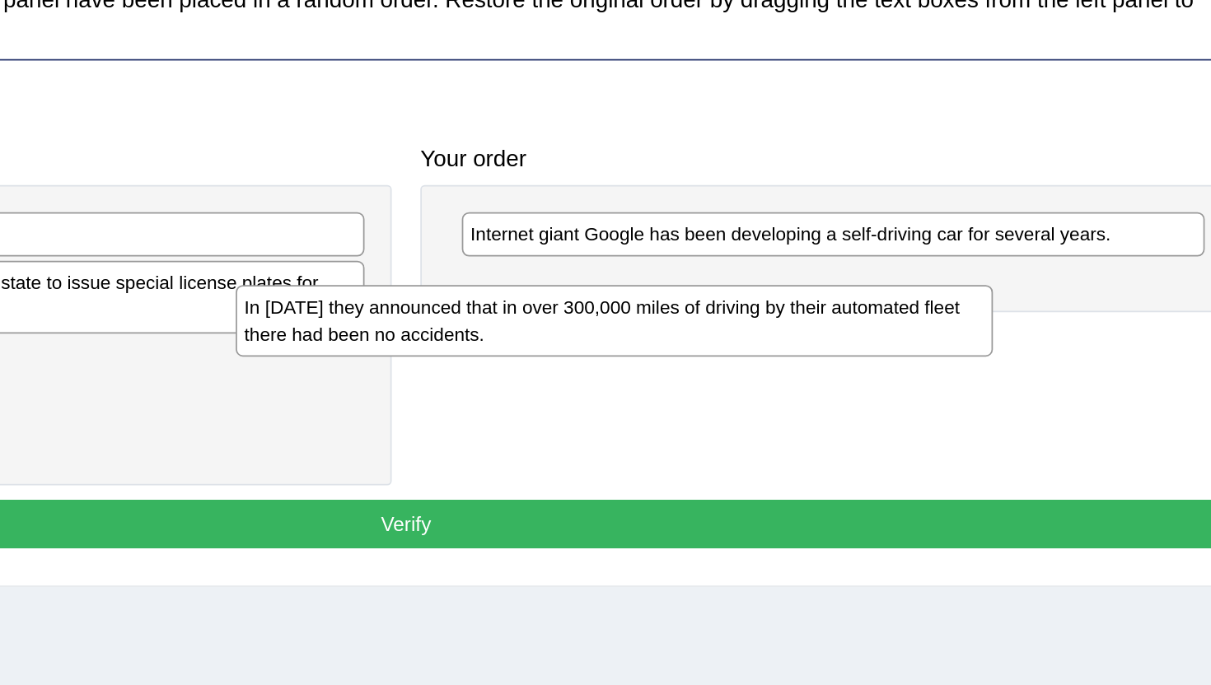
drag, startPoint x: 633, startPoint y: 466, endPoint x: 1005, endPoint y: 435, distance: 373.6
click at [1003, 435] on div "In 2012 they announced that in over 300,000 miles of driving by their automated…" at bounding box center [820, 430] width 436 height 41
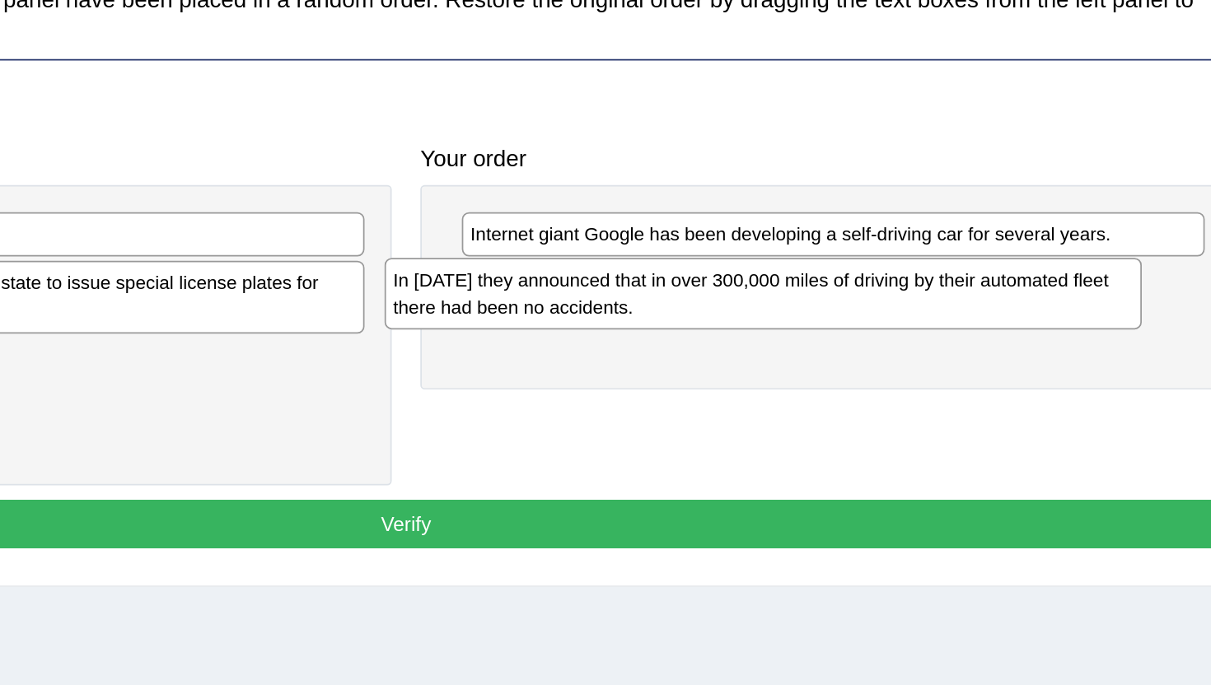
drag, startPoint x: 531, startPoint y: 451, endPoint x: 978, endPoint y: 405, distance: 449.7
click at [978, 405] on div "In 2012 they announced that in over 300,000 miles of driving by their automated…" at bounding box center [906, 415] width 436 height 41
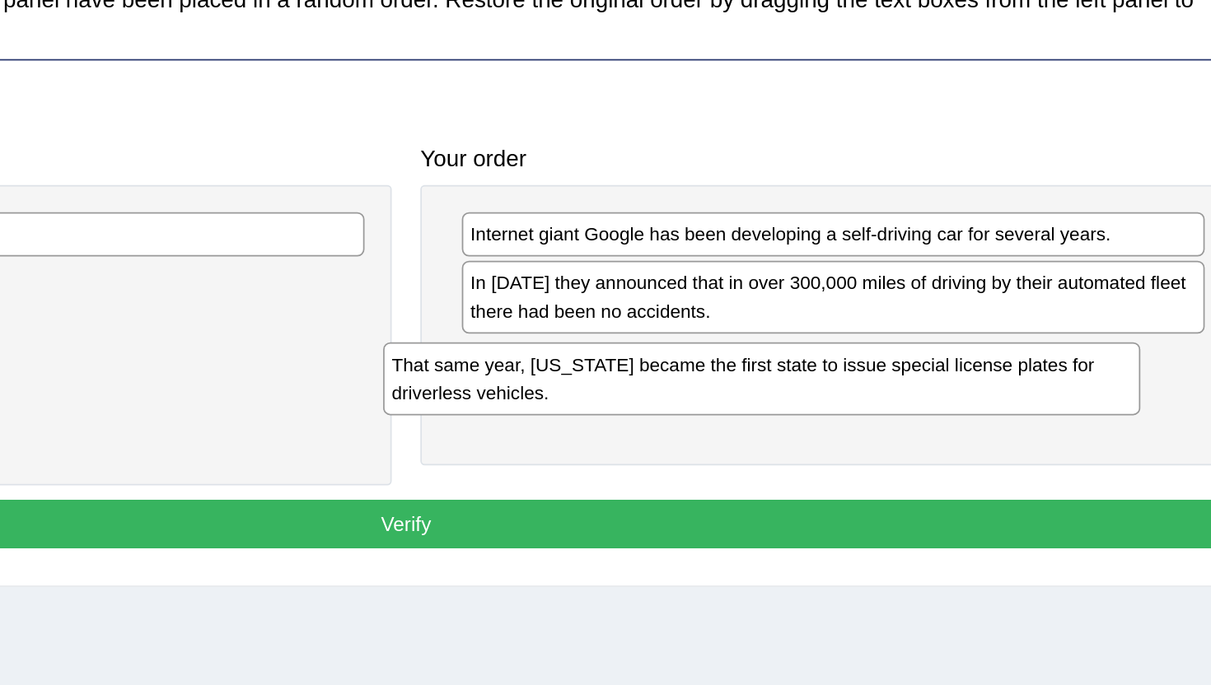
drag, startPoint x: 515, startPoint y: 414, endPoint x: 979, endPoint y: 457, distance: 465.8
click at [979, 457] on div "That same year, Nevada became the first state to issue special license plates f…" at bounding box center [905, 463] width 436 height 41
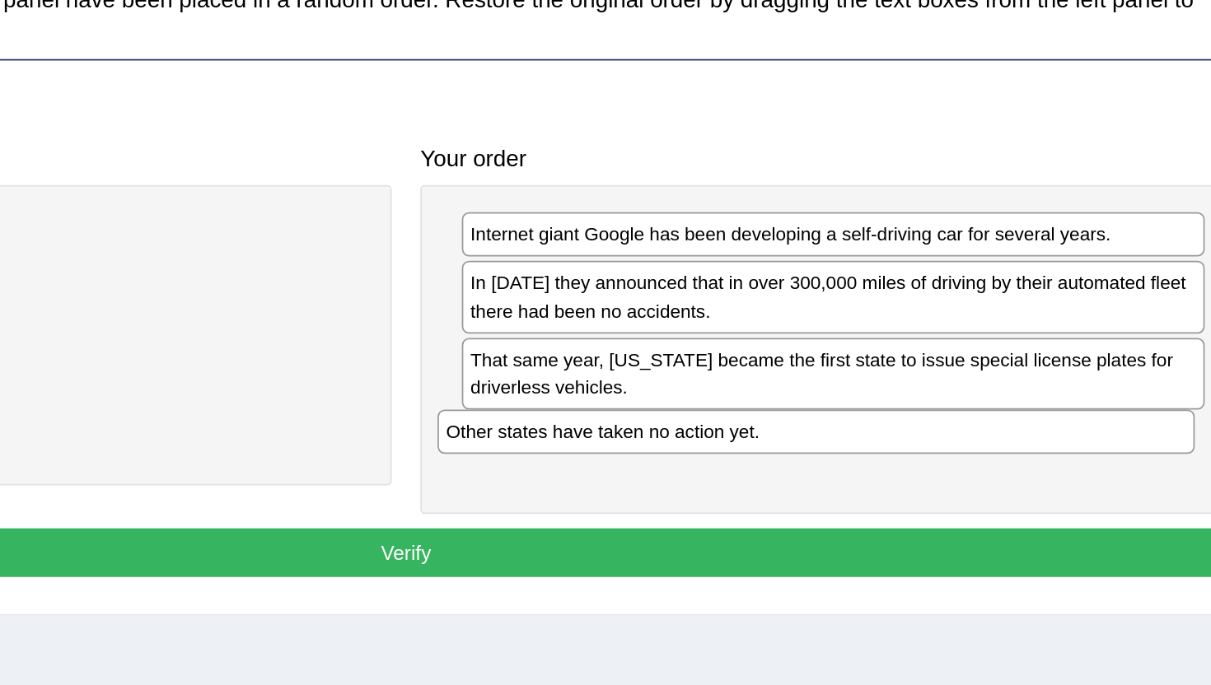
drag, startPoint x: 530, startPoint y: 378, endPoint x: 1017, endPoint y: 494, distance: 500.6
click at [1016, 494] on div "Other states have taken no action yet." at bounding box center [936, 495] width 436 height 26
click at [695, 570] on button "Verify" at bounding box center [700, 564] width 951 height 28
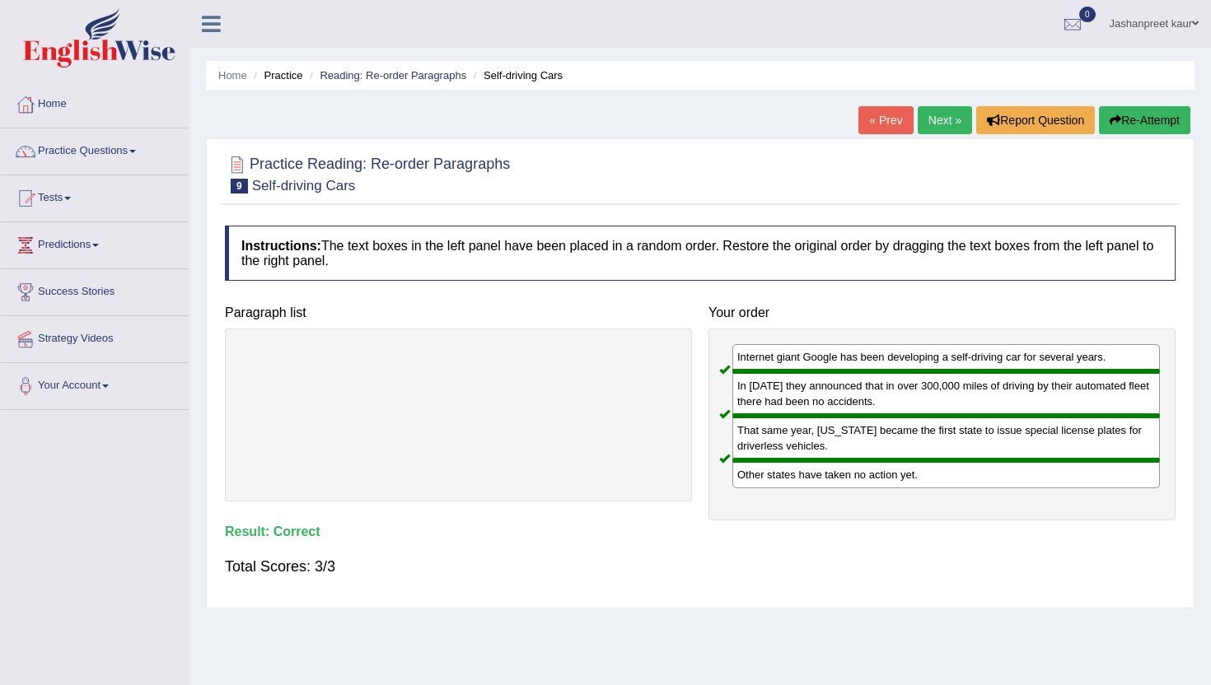
click at [933, 109] on link "Next »" at bounding box center [945, 120] width 54 height 28
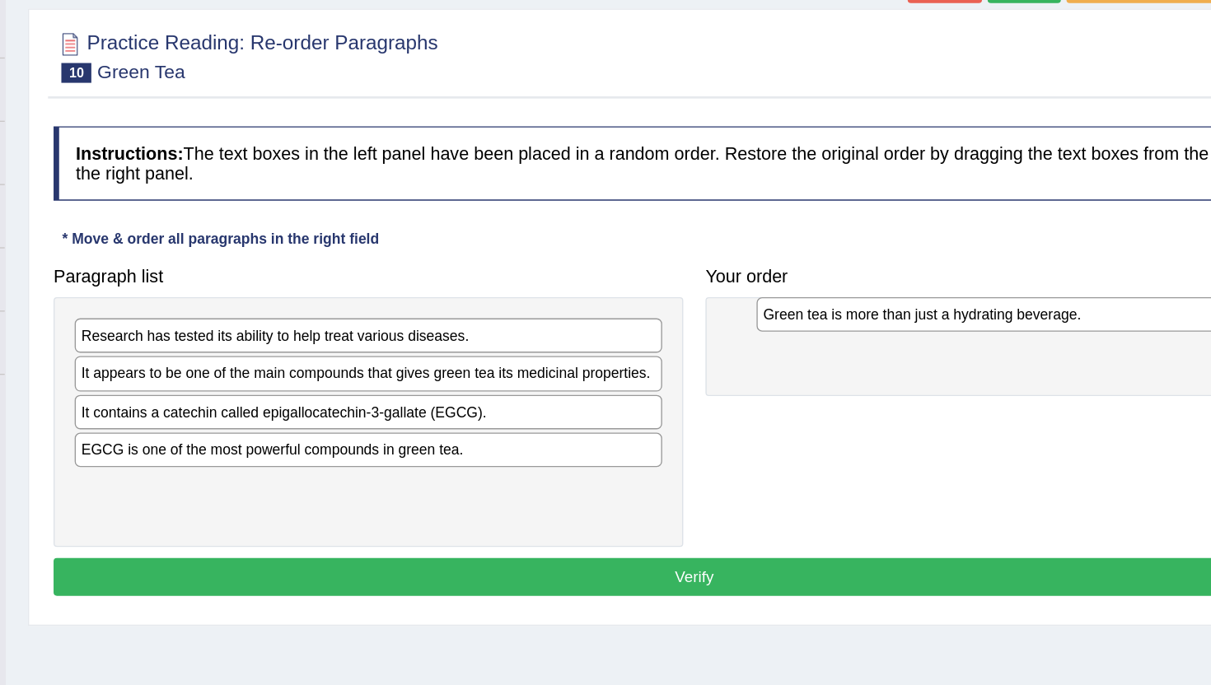
drag, startPoint x: 418, startPoint y: 512, endPoint x: 924, endPoint y: 368, distance: 526.0
click at [924, 368] on div "Green tea is more than just a hydrating beverage." at bounding box center [964, 366] width 436 height 26
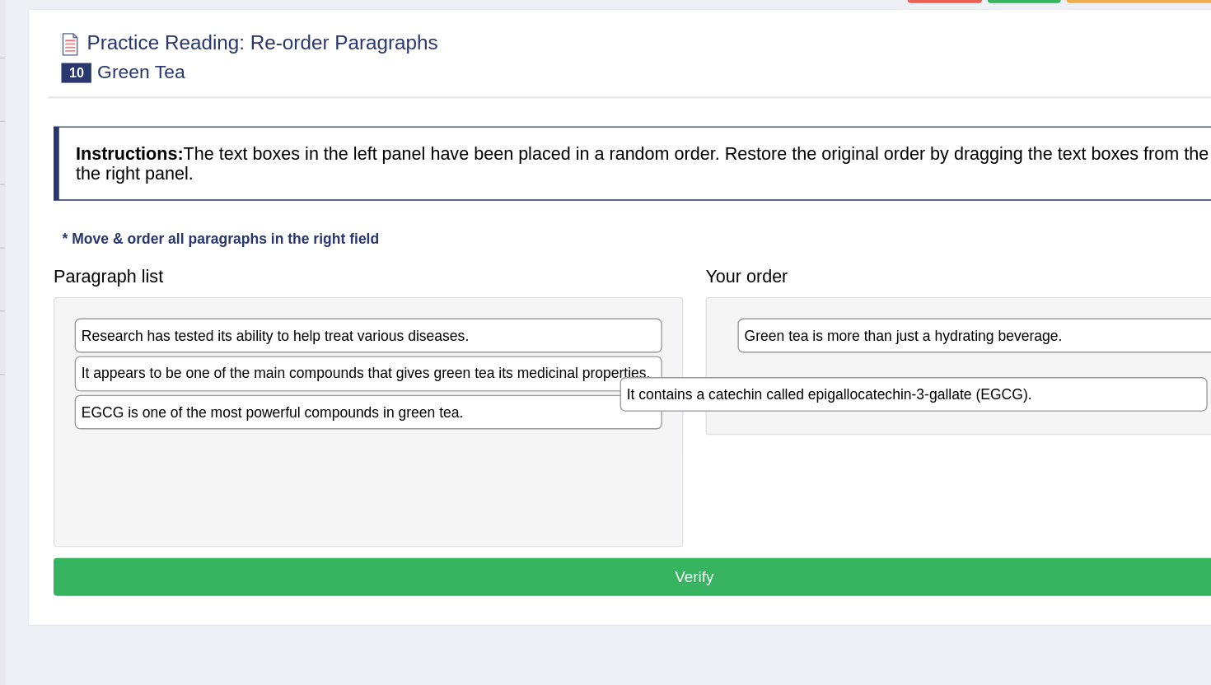
drag, startPoint x: 464, startPoint y: 461, endPoint x: 870, endPoint y: 432, distance: 407.3
click at [870, 432] on div "It contains a catechin called epigallocatechin-3-gallate (EGCG)." at bounding box center [863, 425] width 436 height 26
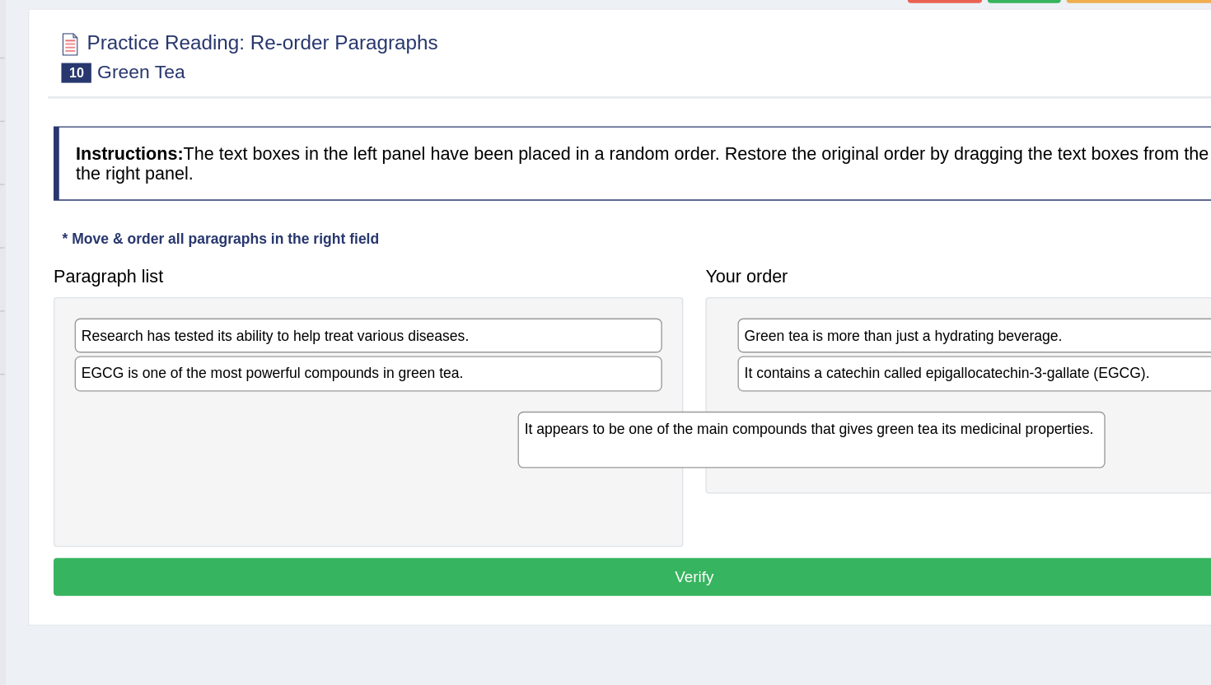
drag, startPoint x: 568, startPoint y: 424, endPoint x: 961, endPoint y: 459, distance: 393.7
click at [961, 459] on div "It appears to be one of the main compounds that gives green tea its medicinal p…" at bounding box center [787, 457] width 436 height 41
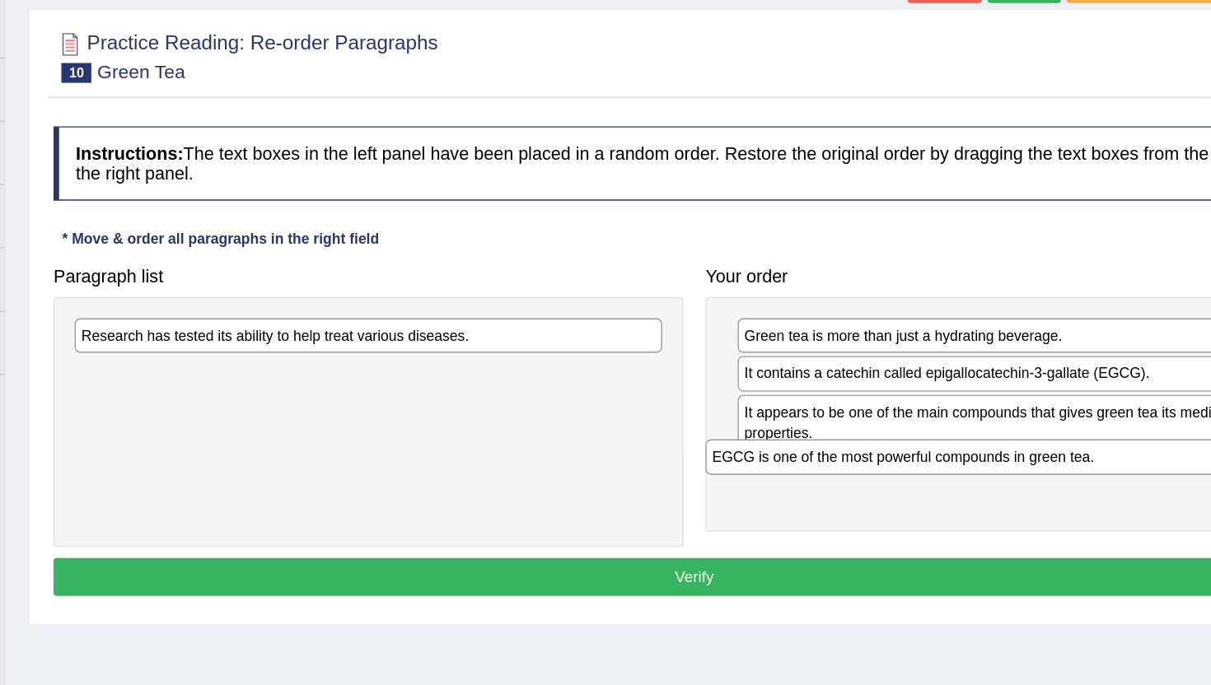
drag, startPoint x: 573, startPoint y: 415, endPoint x: 1055, endPoint y: 480, distance: 486.2
click at [1053, 480] on div "EGCG is one of the most powerful compounds in green tea." at bounding box center [927, 471] width 436 height 26
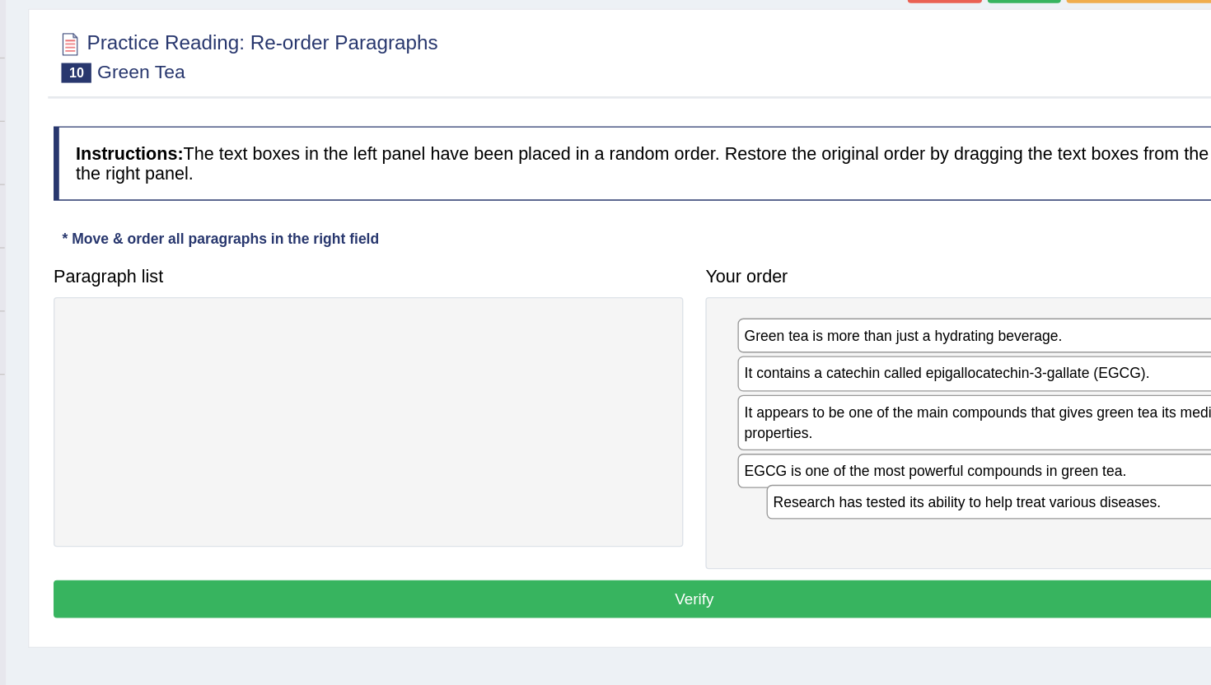
drag, startPoint x: 403, startPoint y: 387, endPoint x: 915, endPoint y: 512, distance: 527.3
click at [916, 511] on div "Research has tested its ability to help treat various diseases." at bounding box center [972, 505] width 436 height 26
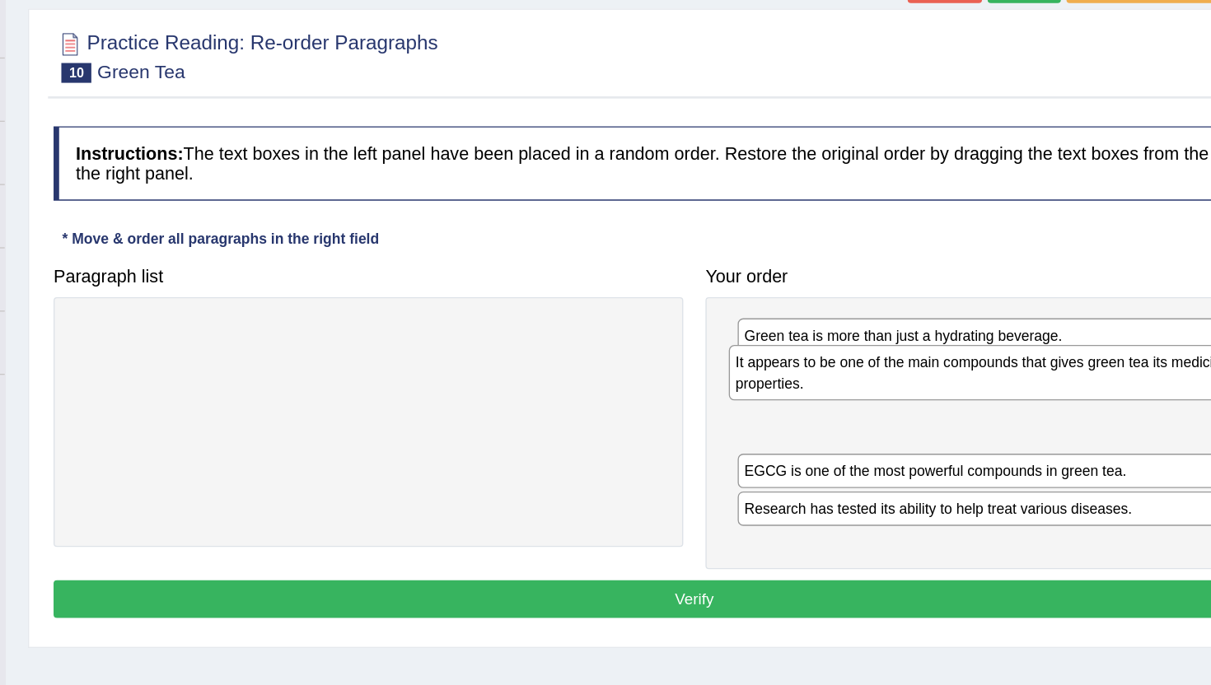
drag, startPoint x: 817, startPoint y: 450, endPoint x: 811, endPoint y: 414, distance: 36.8
click at [811, 414] on div "It appears to be one of the main compounds that gives green tea its medicinal p…" at bounding box center [940, 408] width 428 height 41
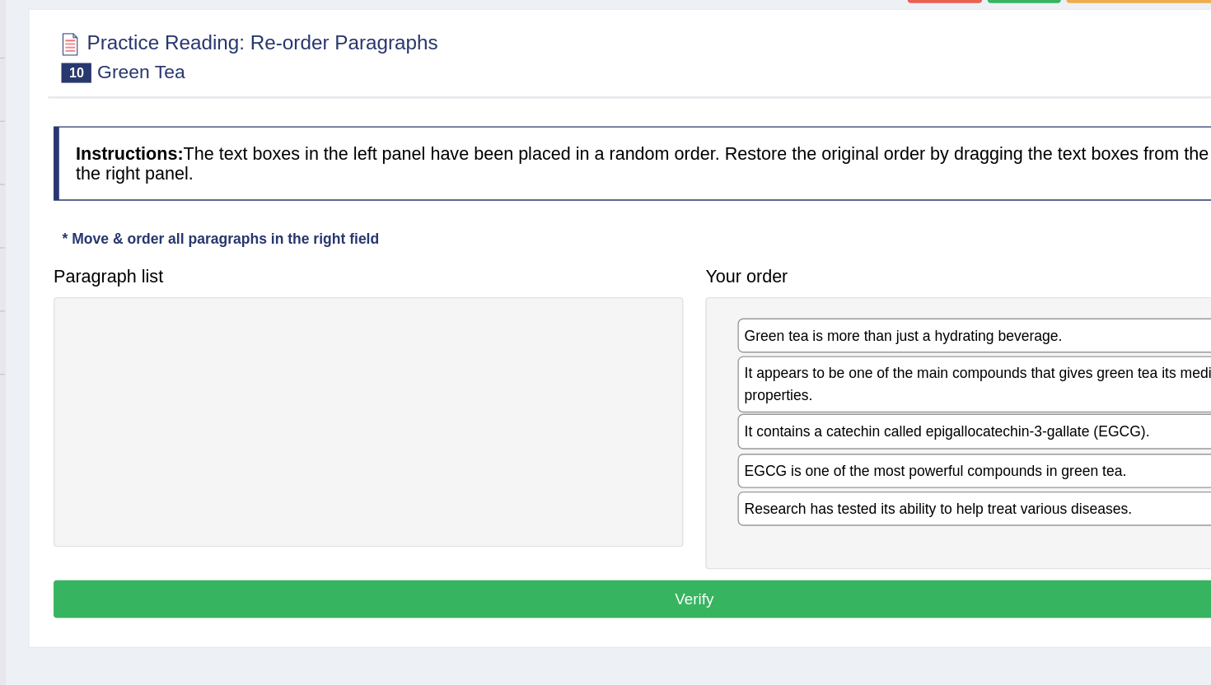
drag, startPoint x: 810, startPoint y: 413, endPoint x: 810, endPoint y: 453, distance: 40.4
click at [810, 454] on div "It contains a catechin called epigallocatechin-3-gallate (EGCG)." at bounding box center [946, 452] width 428 height 26
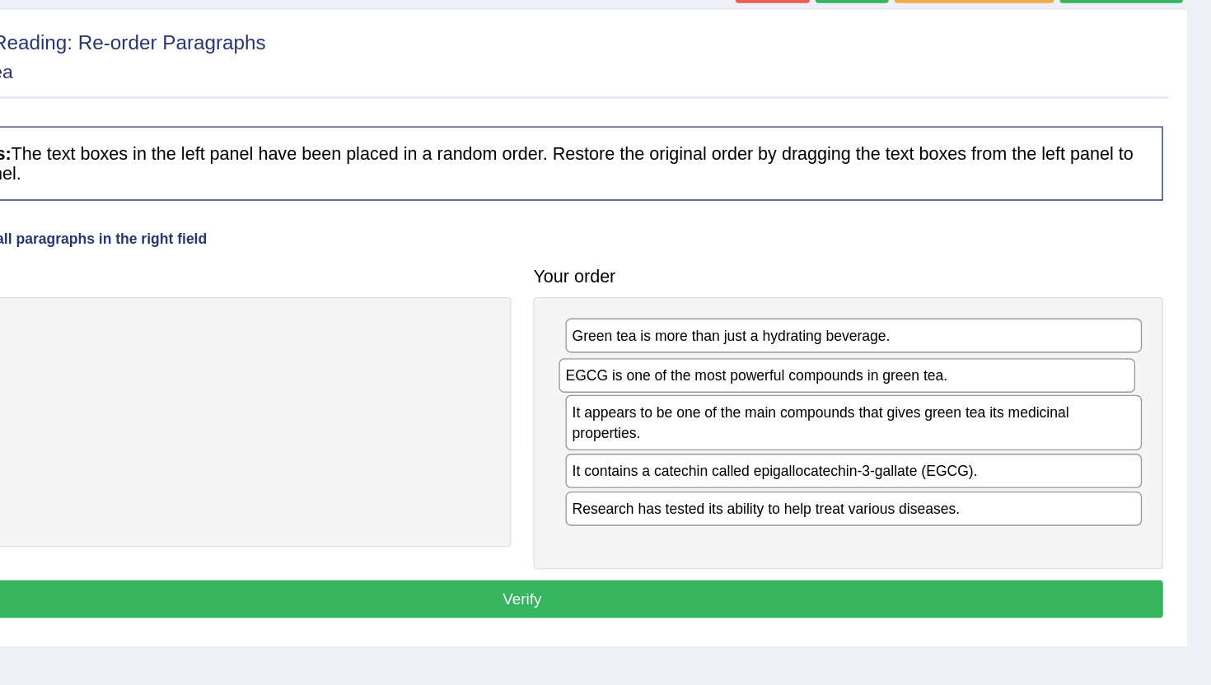
drag, startPoint x: 876, startPoint y: 484, endPoint x: 871, endPoint y: 413, distance: 71.0
click at [871, 413] on div "EGCG is one of the most powerful compounds in green tea." at bounding box center [942, 411] width 428 height 26
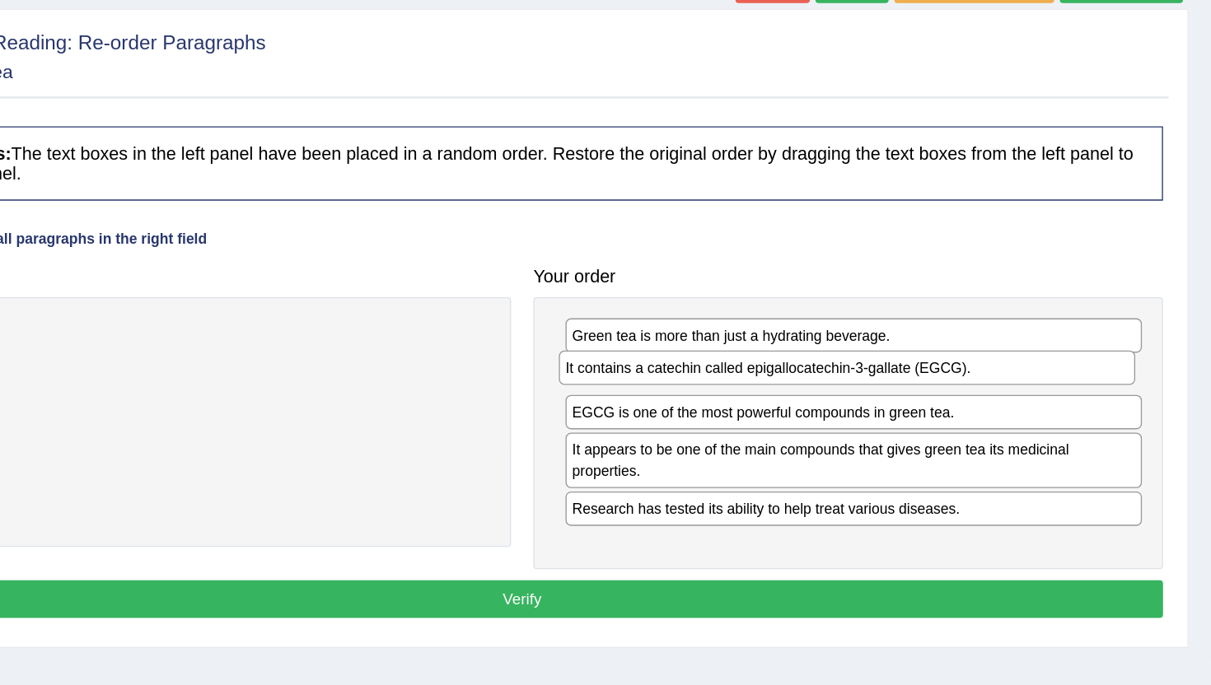
drag, startPoint x: 833, startPoint y: 483, endPoint x: 828, endPoint y: 407, distance: 76.0
click at [828, 407] on div "It contains a catechin called epigallocatechin-3-gallate (EGCG)." at bounding box center [942, 405] width 428 height 26
click at [706, 573] on button "Verify" at bounding box center [700, 577] width 951 height 28
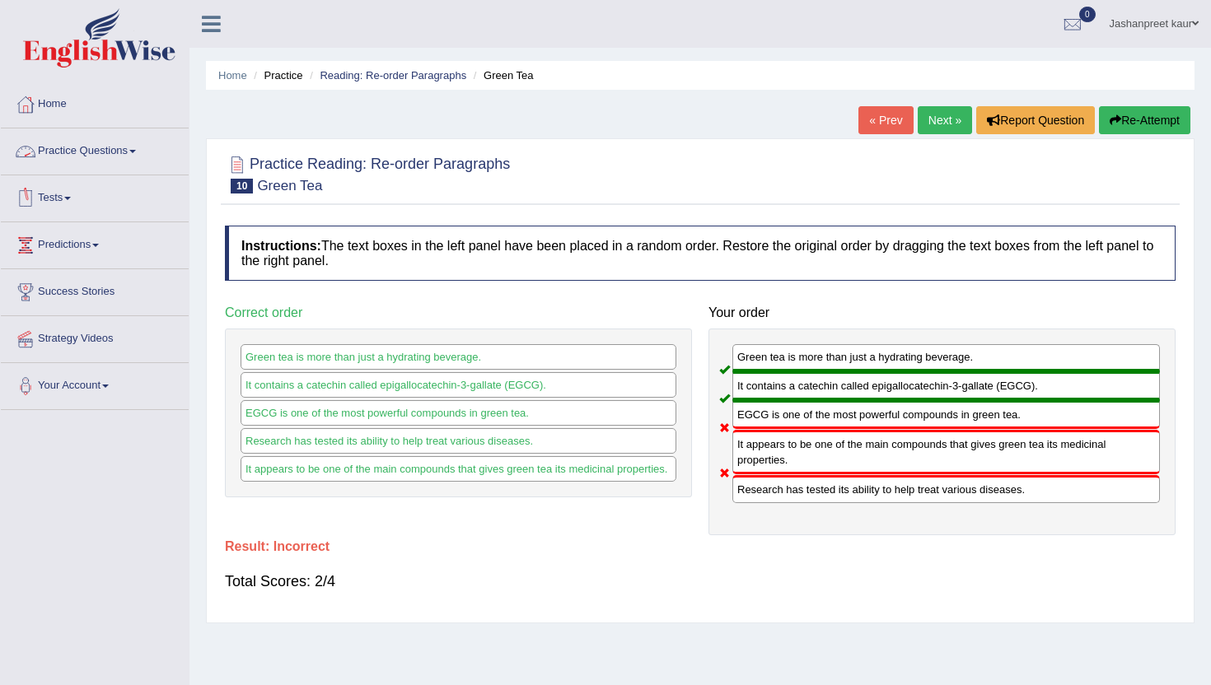
click at [98, 158] on link "Practice Questions" at bounding box center [95, 149] width 188 height 41
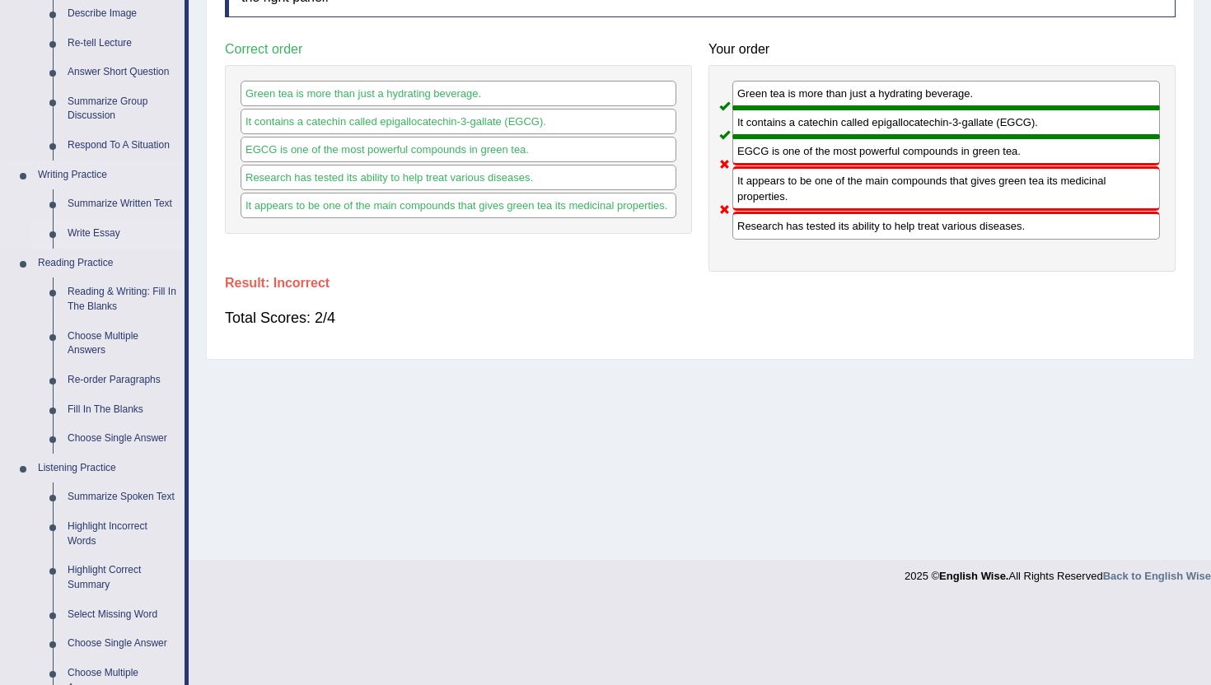
scroll to position [264, 0]
click at [124, 406] on link "Fill In The Blanks" at bounding box center [122, 410] width 124 height 30
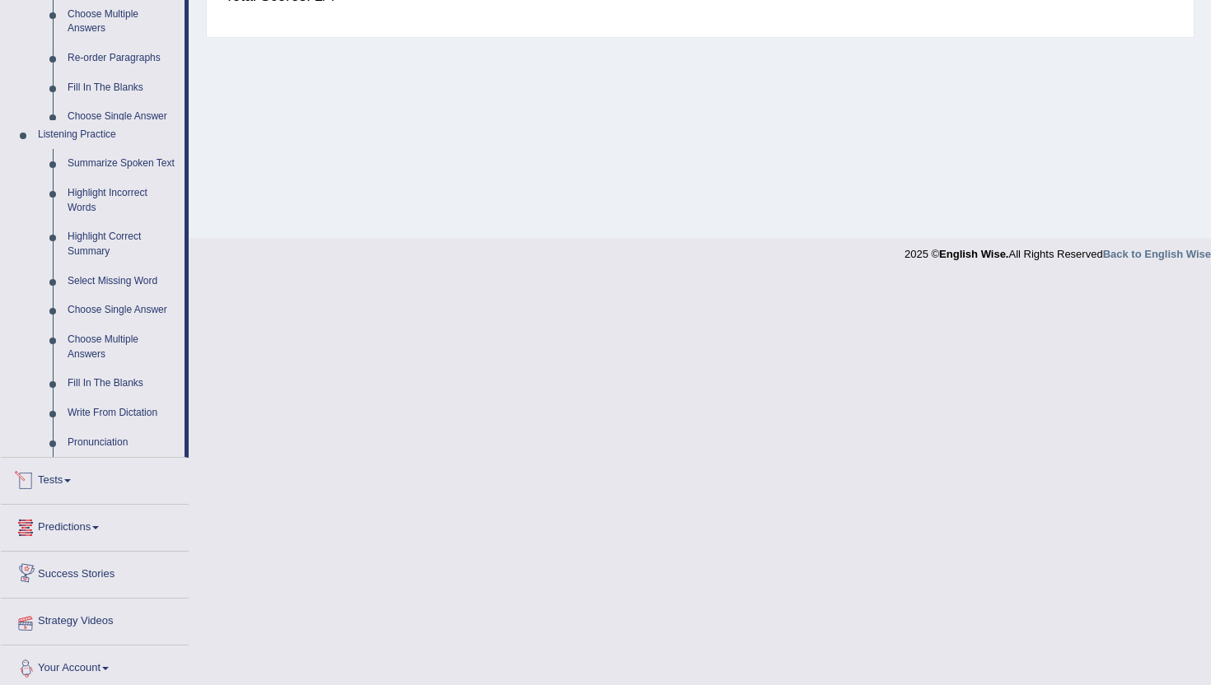
scroll to position [510, 0]
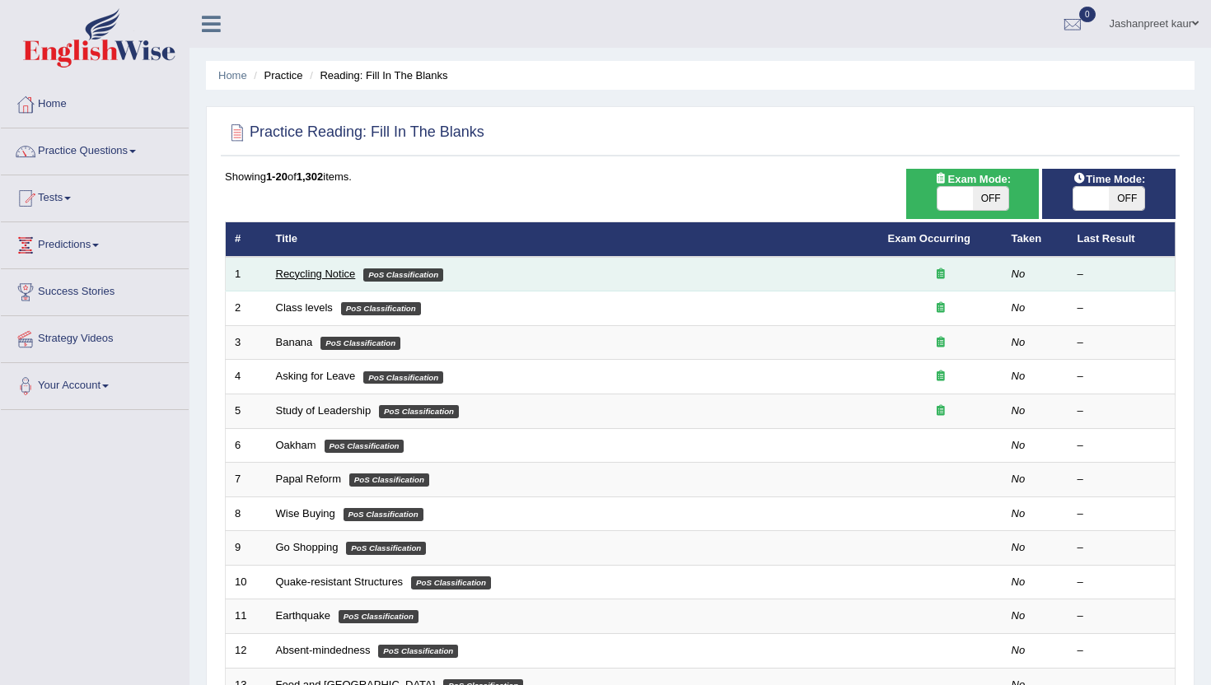
click at [308, 272] on link "Recycling Notice" at bounding box center [316, 274] width 80 height 12
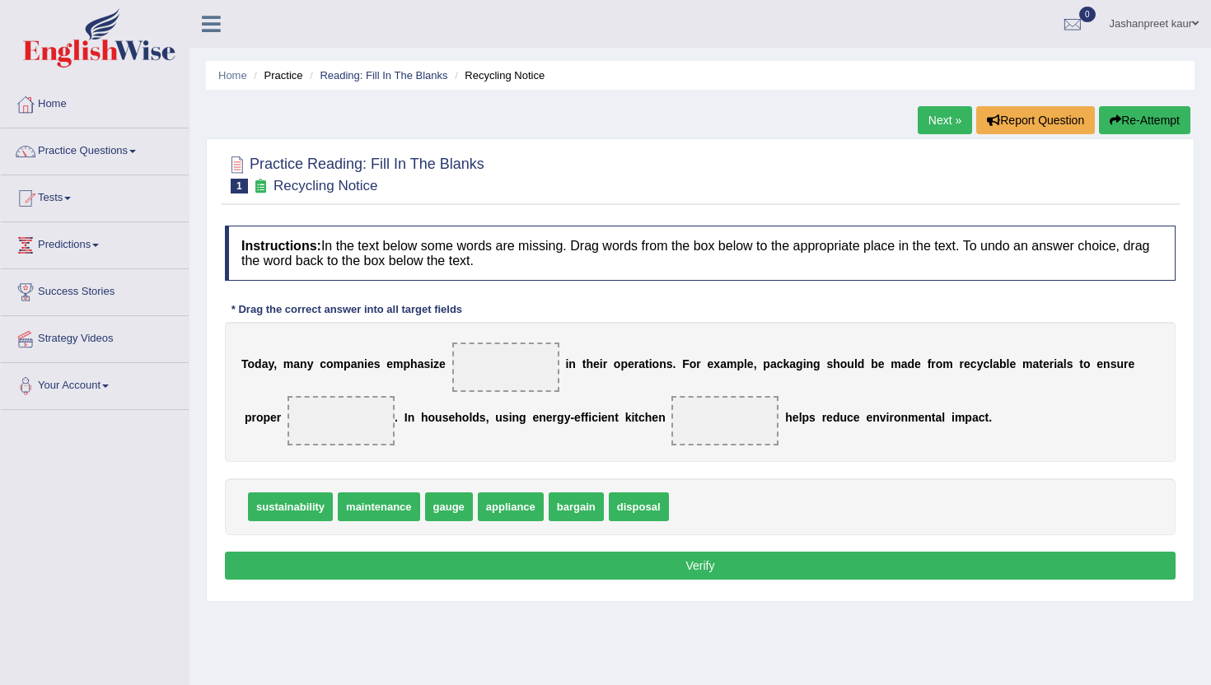
click at [462, 486] on div "sustainability maintenance gauge appliance bargain disposal" at bounding box center [700, 507] width 951 height 57
drag, startPoint x: 297, startPoint y: 508, endPoint x: 508, endPoint y: 365, distance: 255.2
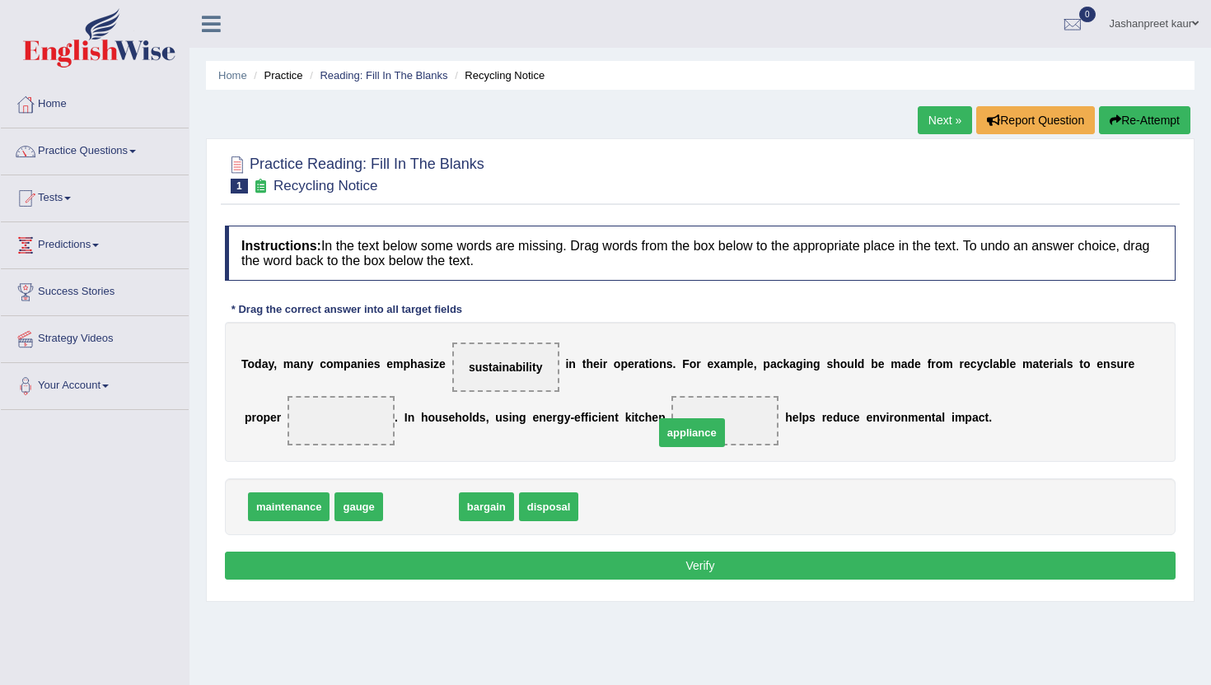
drag, startPoint x: 419, startPoint y: 508, endPoint x: 720, endPoint y: 423, distance: 312.7
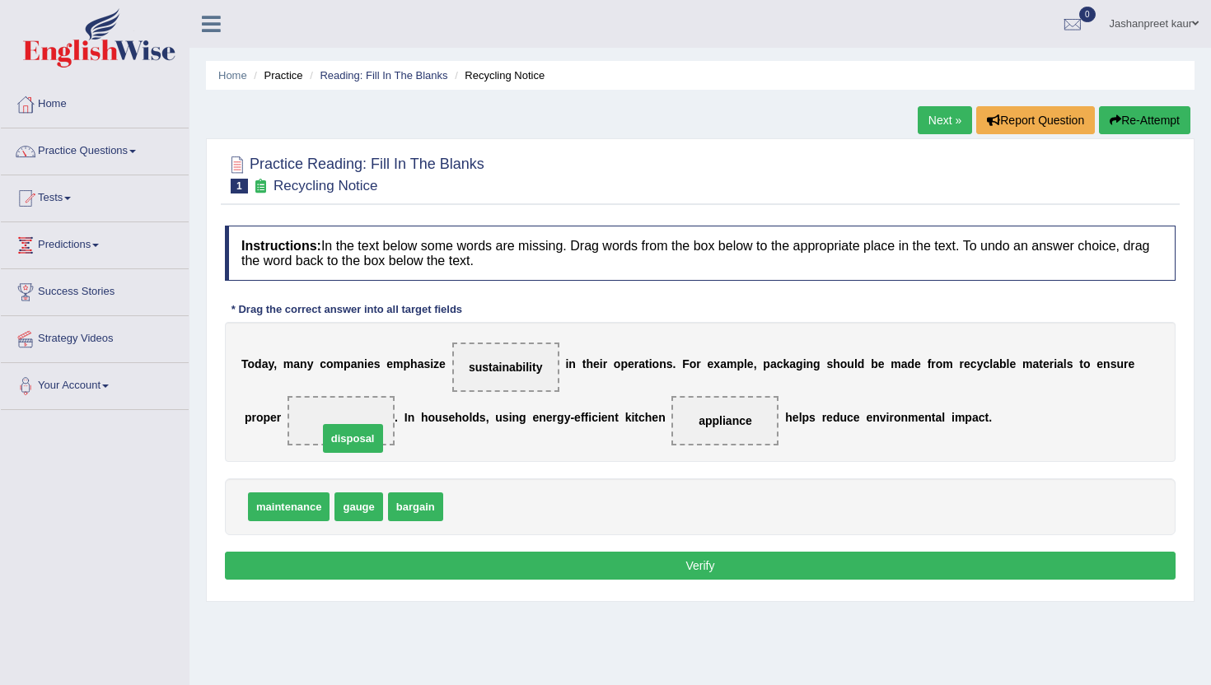
drag, startPoint x: 487, startPoint y: 503, endPoint x: 362, endPoint y: 433, distance: 143.1
click at [522, 566] on button "Verify" at bounding box center [700, 566] width 951 height 28
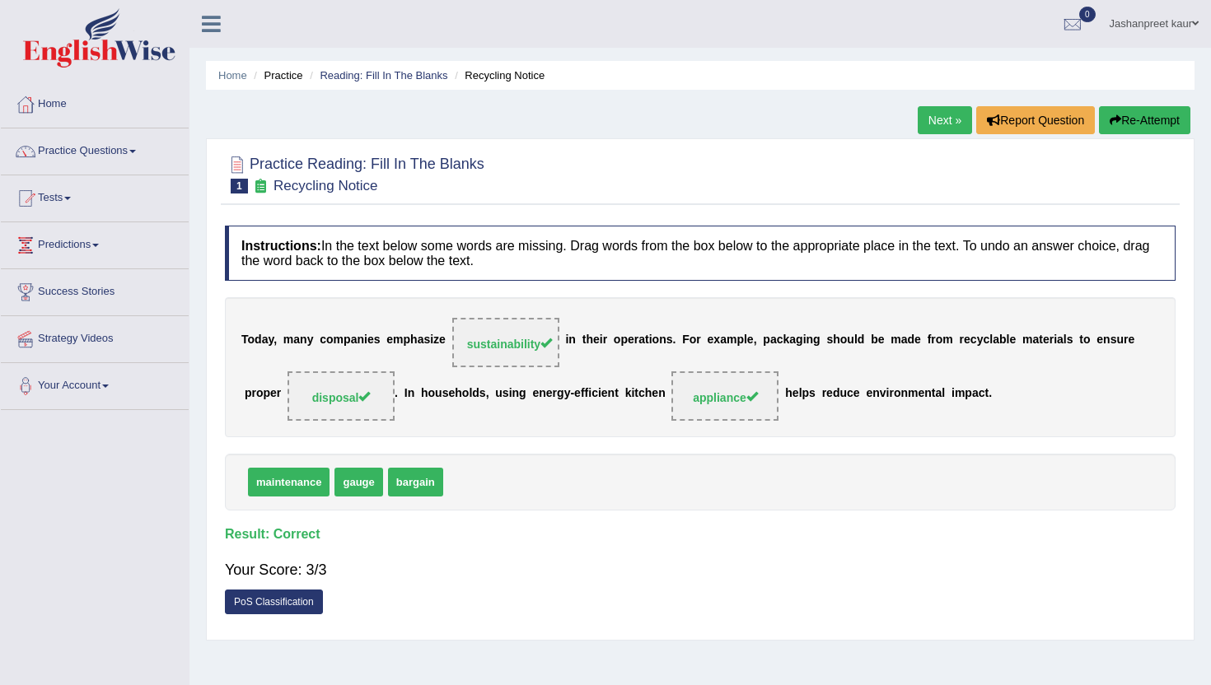
click at [940, 125] on link "Next »" at bounding box center [945, 120] width 54 height 28
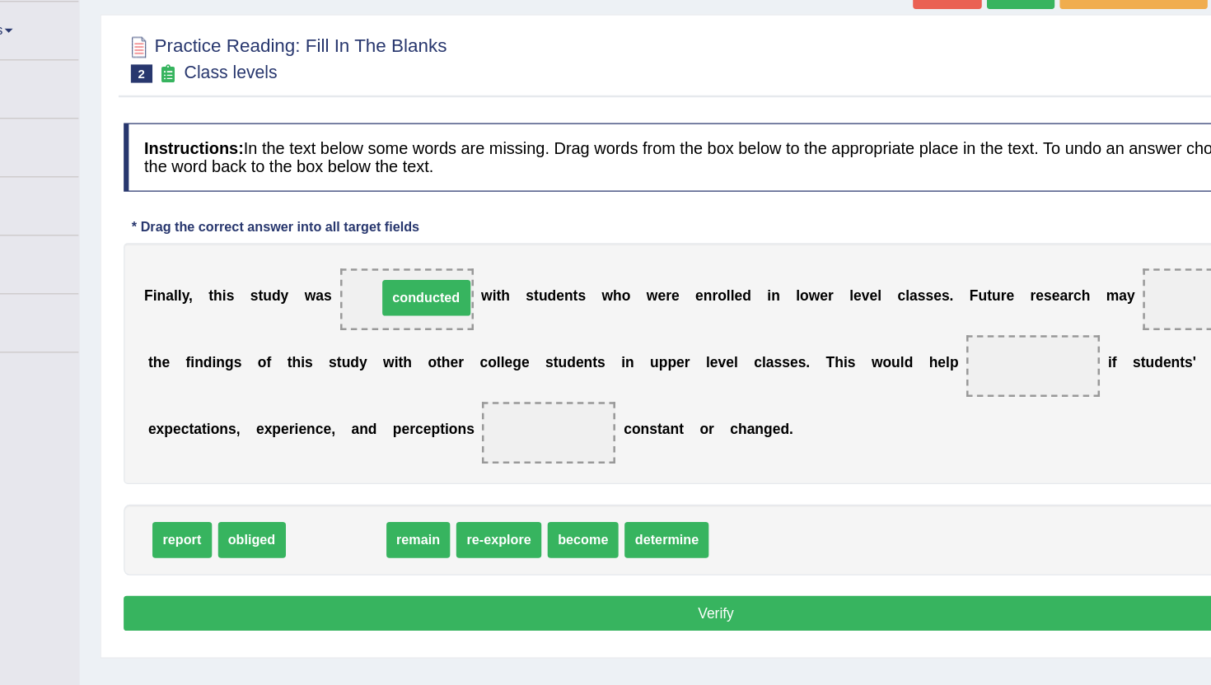
drag, startPoint x: 409, startPoint y: 564, endPoint x: 471, endPoint y: 356, distance: 217.6
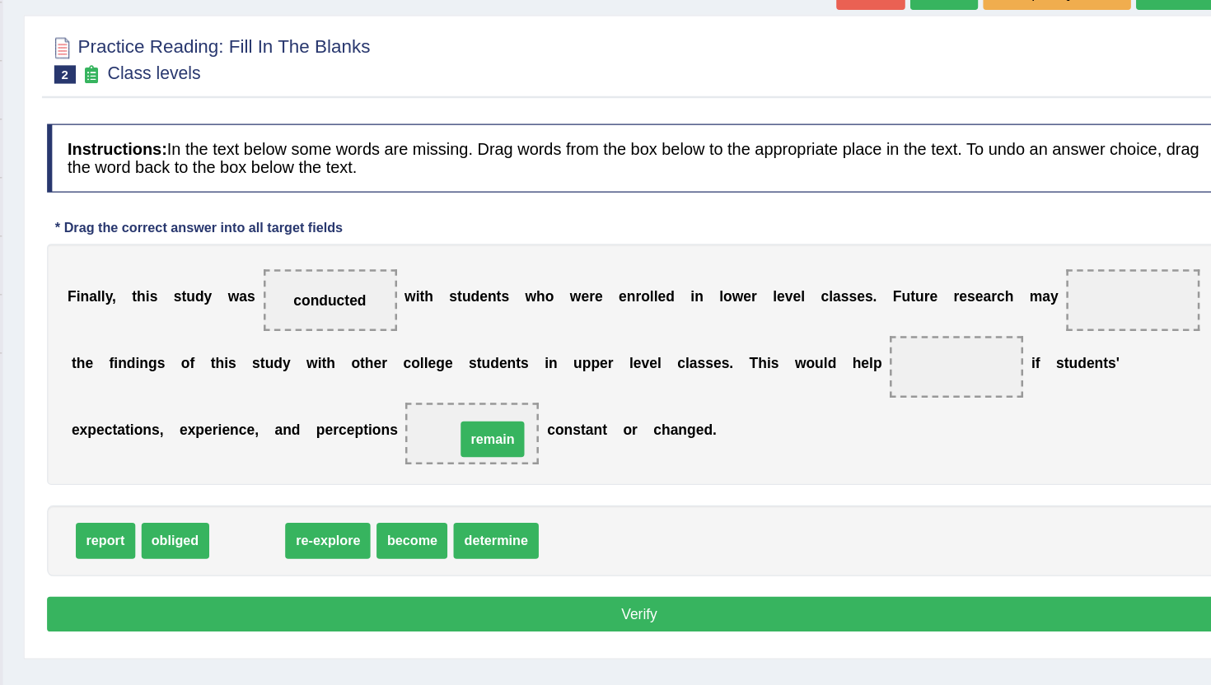
drag, startPoint x: 378, startPoint y: 567, endPoint x: 575, endPoint y: 484, distance: 213.8
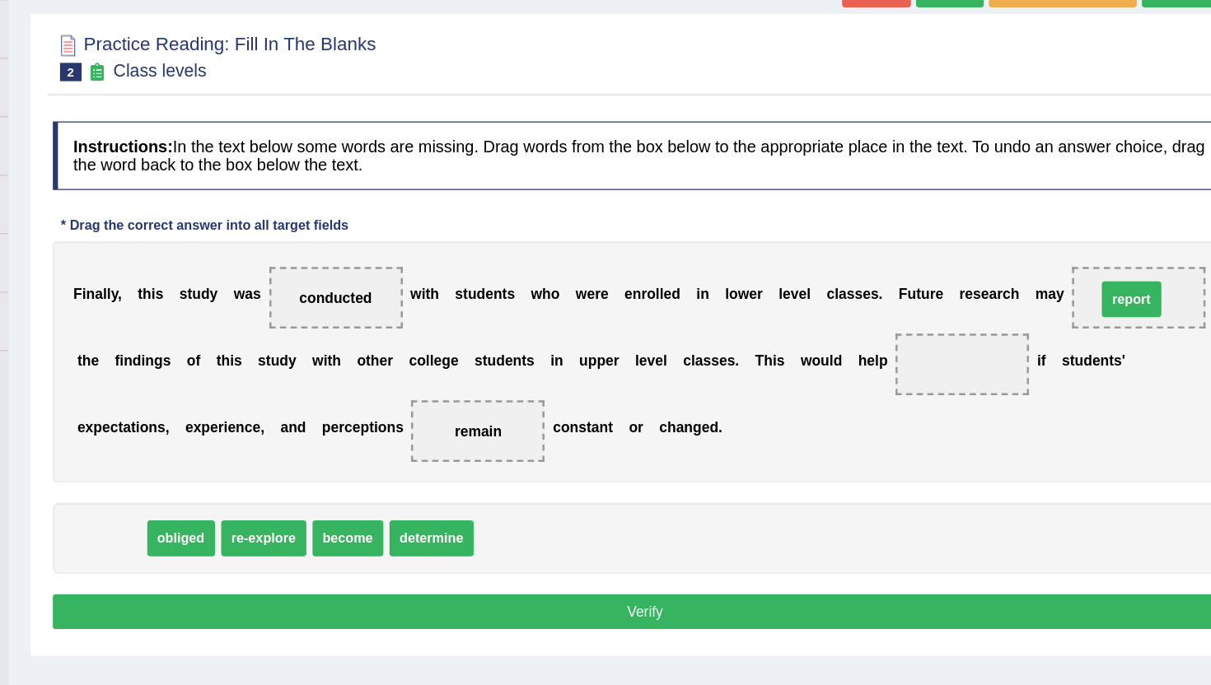
drag, startPoint x: 272, startPoint y: 559, endPoint x: 1091, endPoint y: 367, distance: 841.2
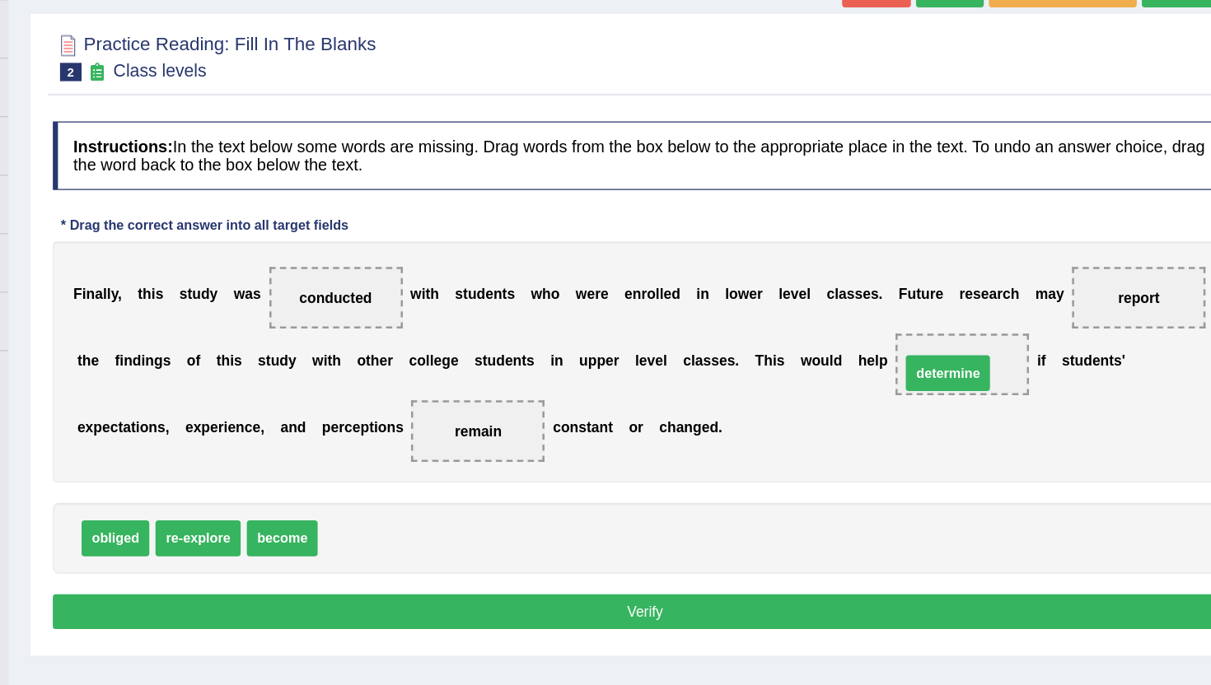
drag, startPoint x: 477, startPoint y: 560, endPoint x: 944, endPoint y: 426, distance: 486.1
click at [634, 624] on button "Verify" at bounding box center [700, 620] width 951 height 28
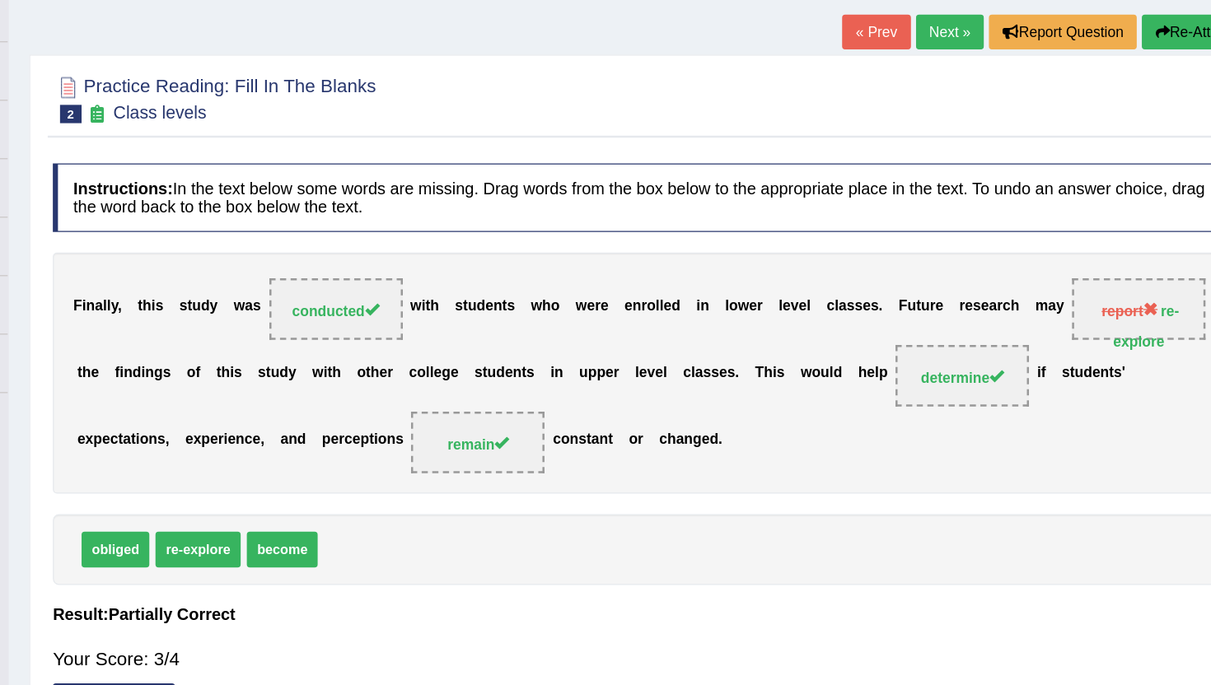
click at [930, 128] on link "Next »" at bounding box center [945, 120] width 54 height 28
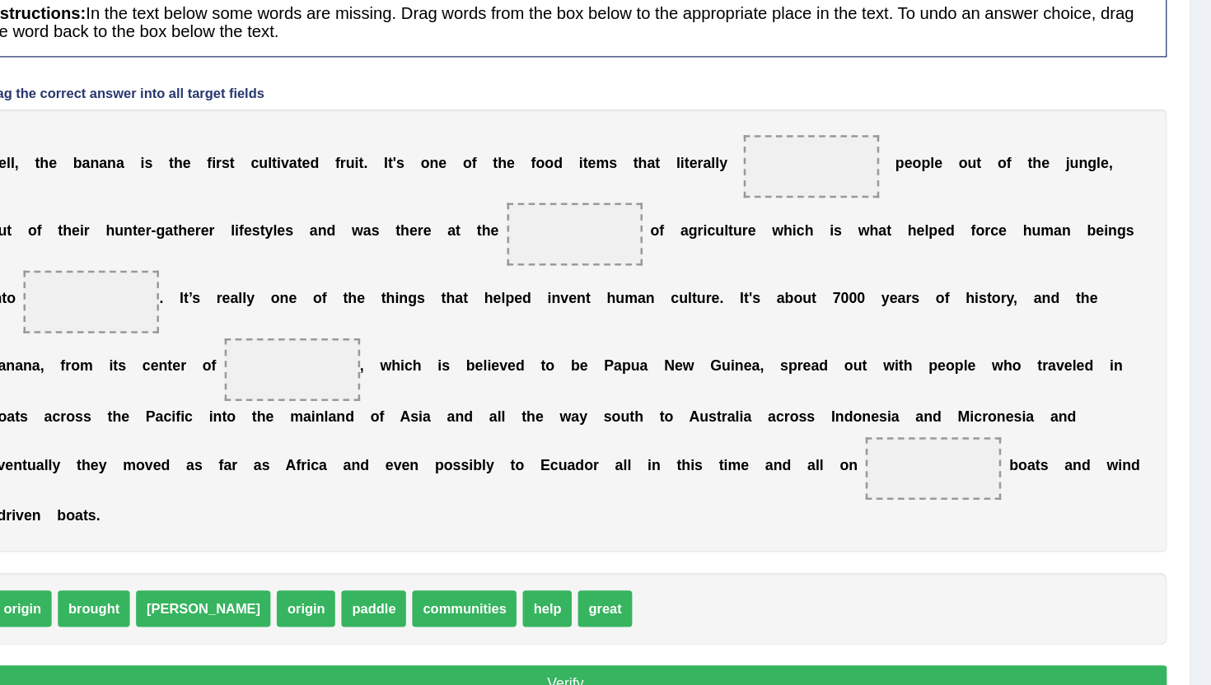
scroll to position [92, 0]
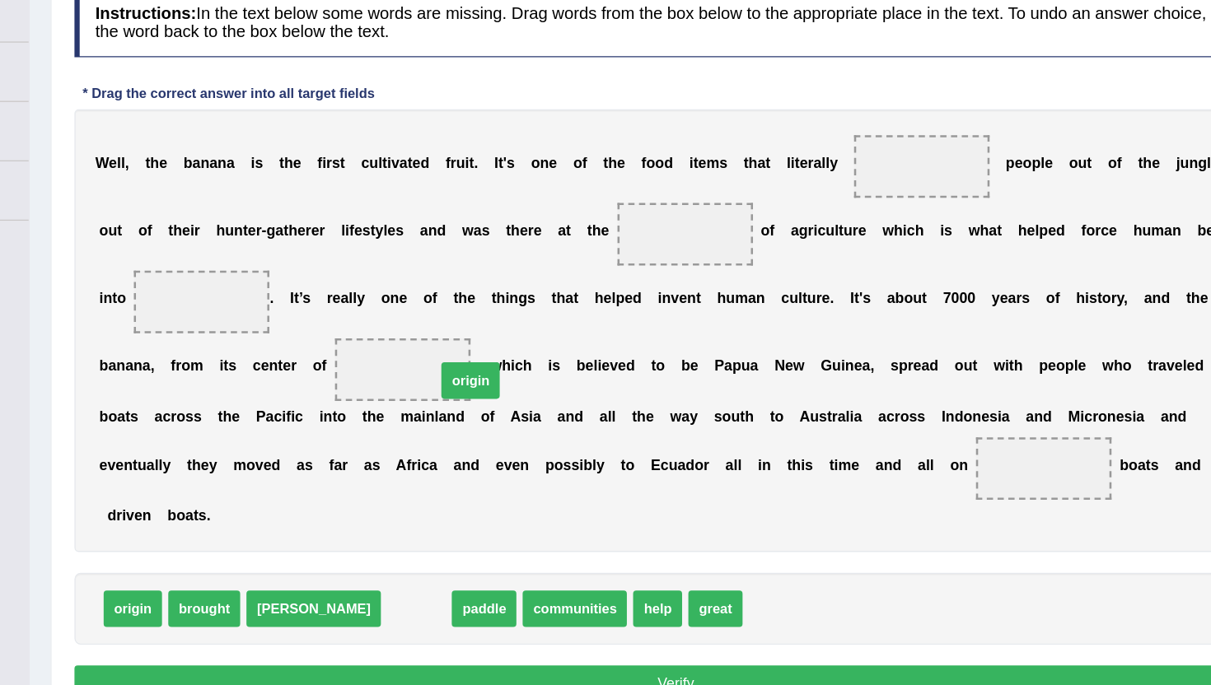
drag, startPoint x: 428, startPoint y: 630, endPoint x: 470, endPoint y: 450, distance: 185.5
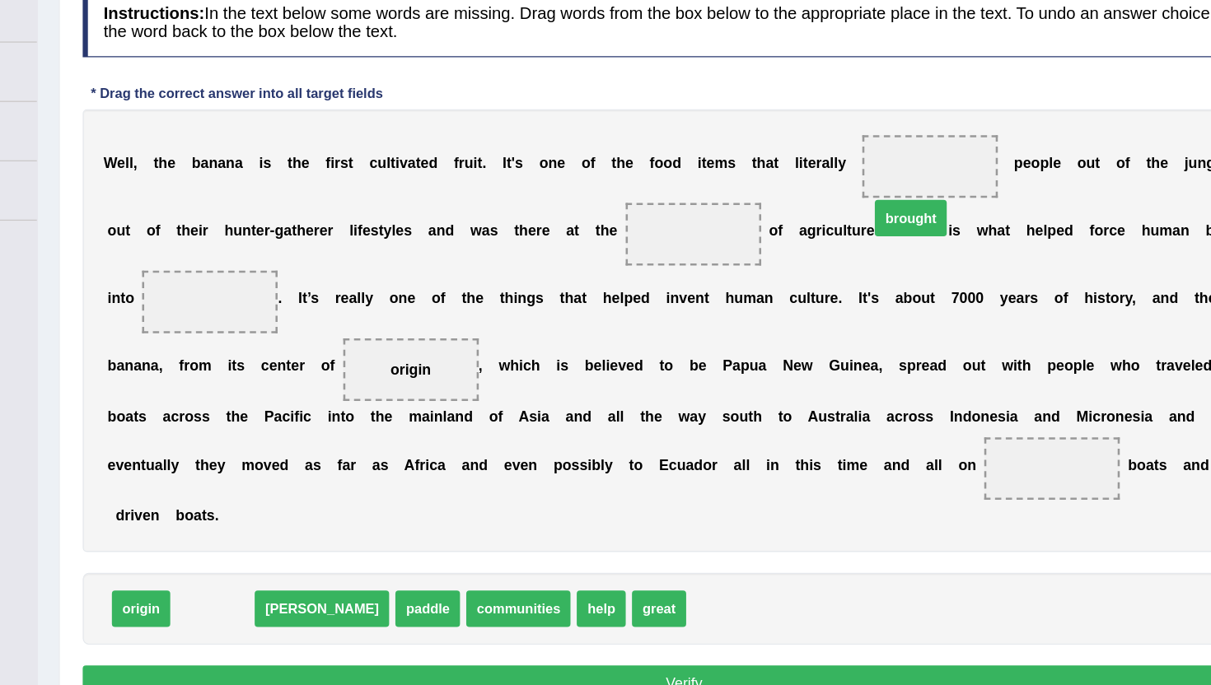
drag, startPoint x: 308, startPoint y: 623, endPoint x: 860, endPoint y: 315, distance: 632.2
click at [860, 315] on span "brought" at bounding box center [879, 316] width 57 height 29
drag, startPoint x: 317, startPoint y: 621, endPoint x: 869, endPoint y: 274, distance: 651.9
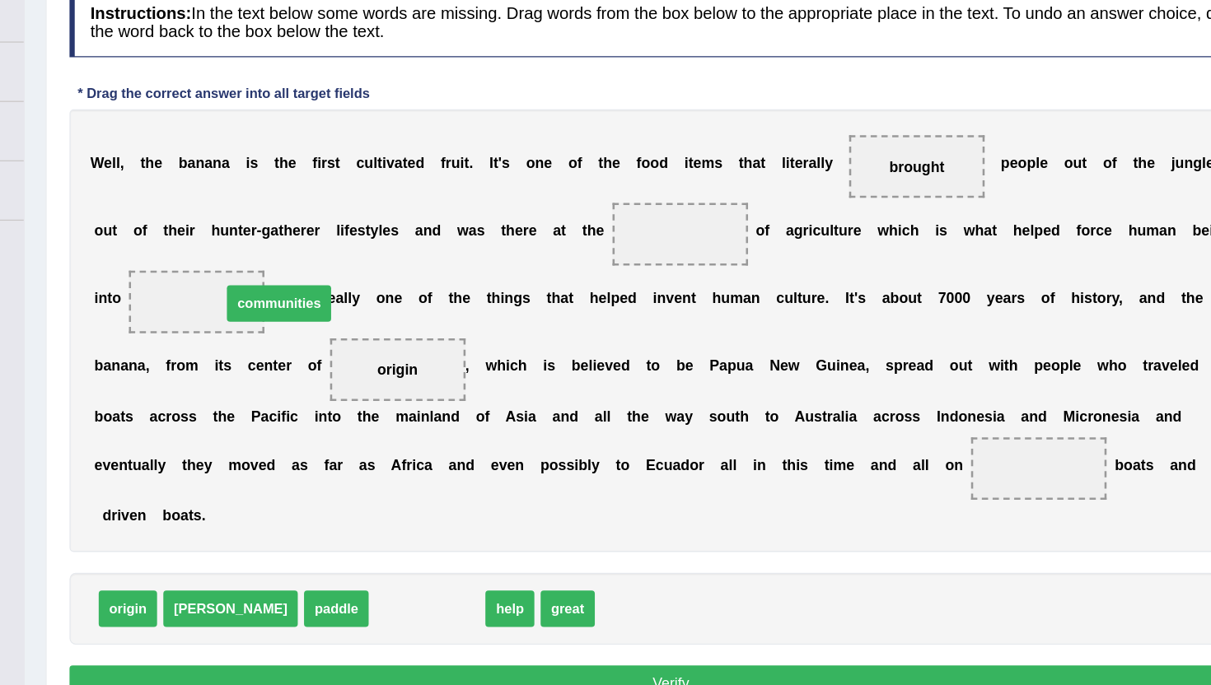
drag, startPoint x: 433, startPoint y: 623, endPoint x: 316, endPoint y: 383, distance: 266.8
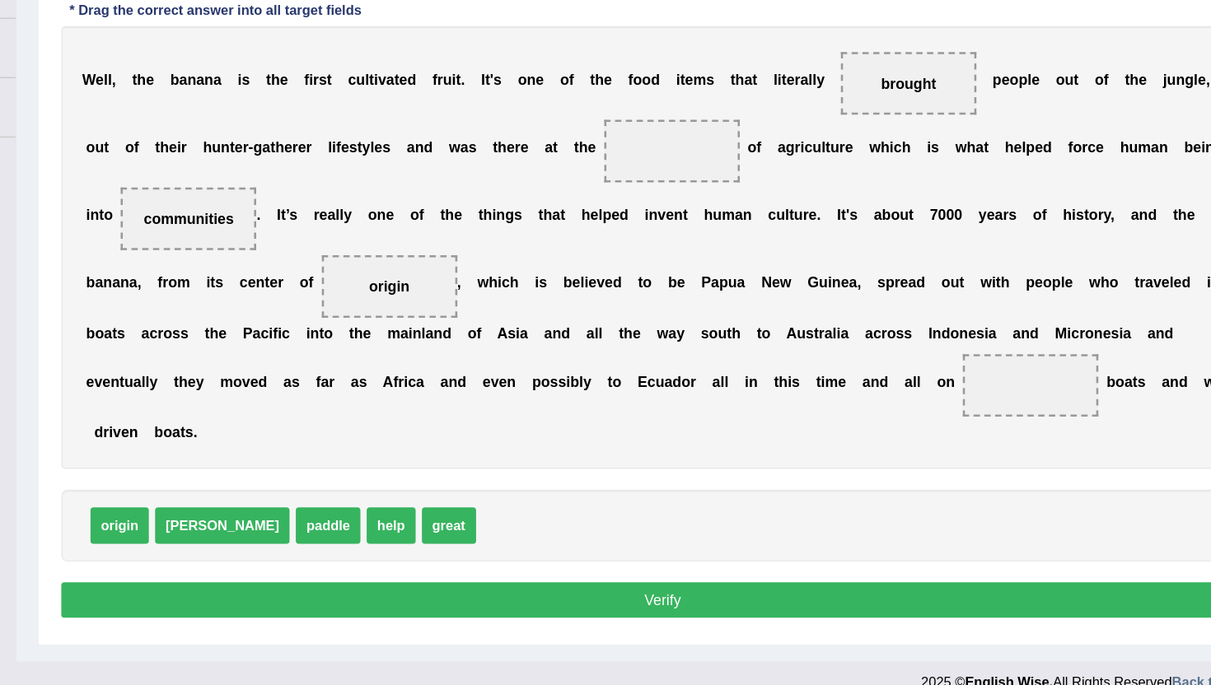
scroll to position [159, 0]
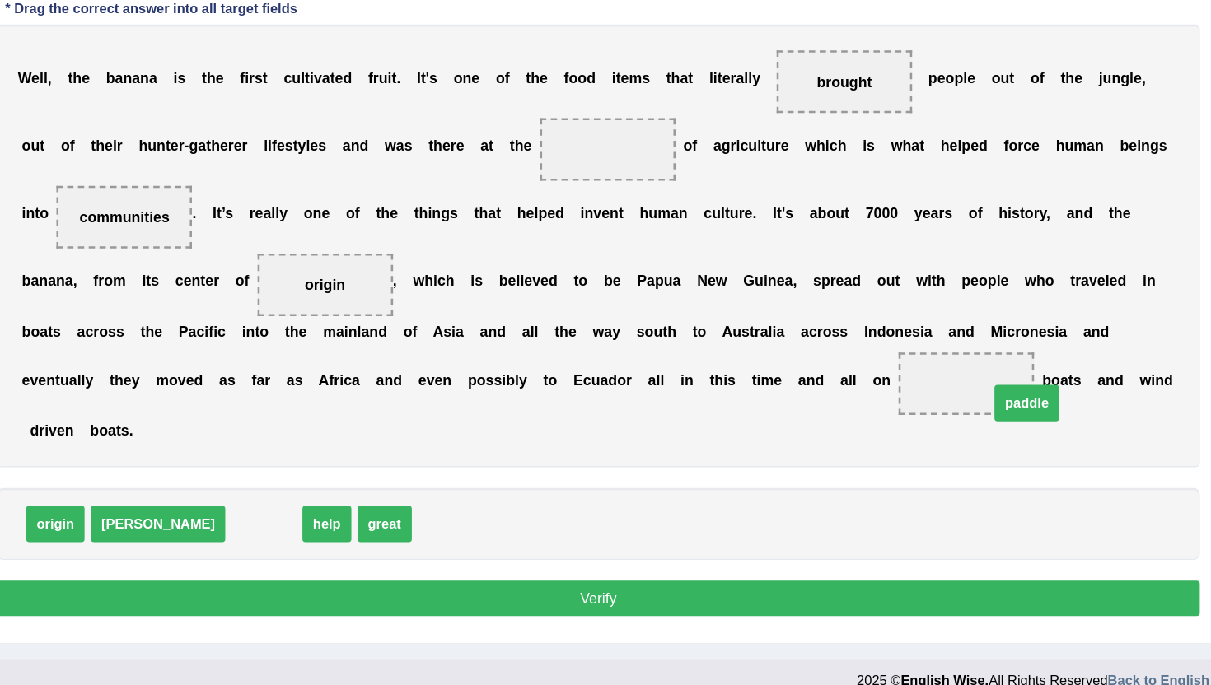
drag, startPoint x: 371, startPoint y: 561, endPoint x: 974, endPoint y: 466, distance: 610.6
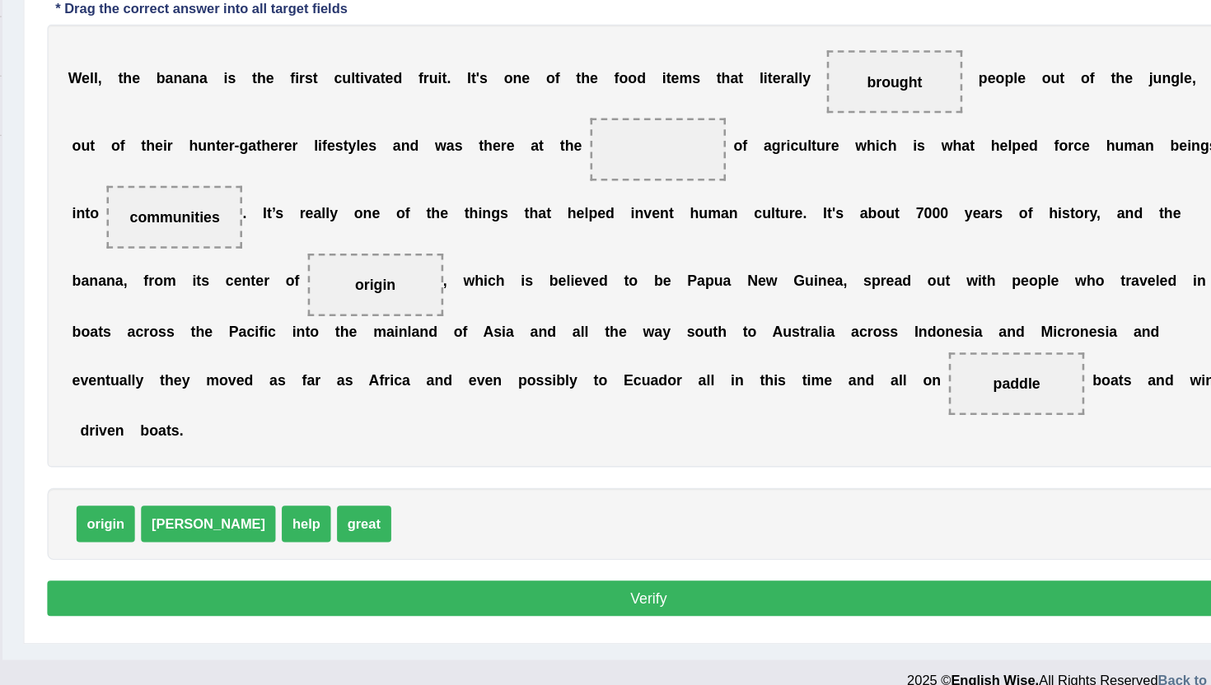
scroll to position [158, 0]
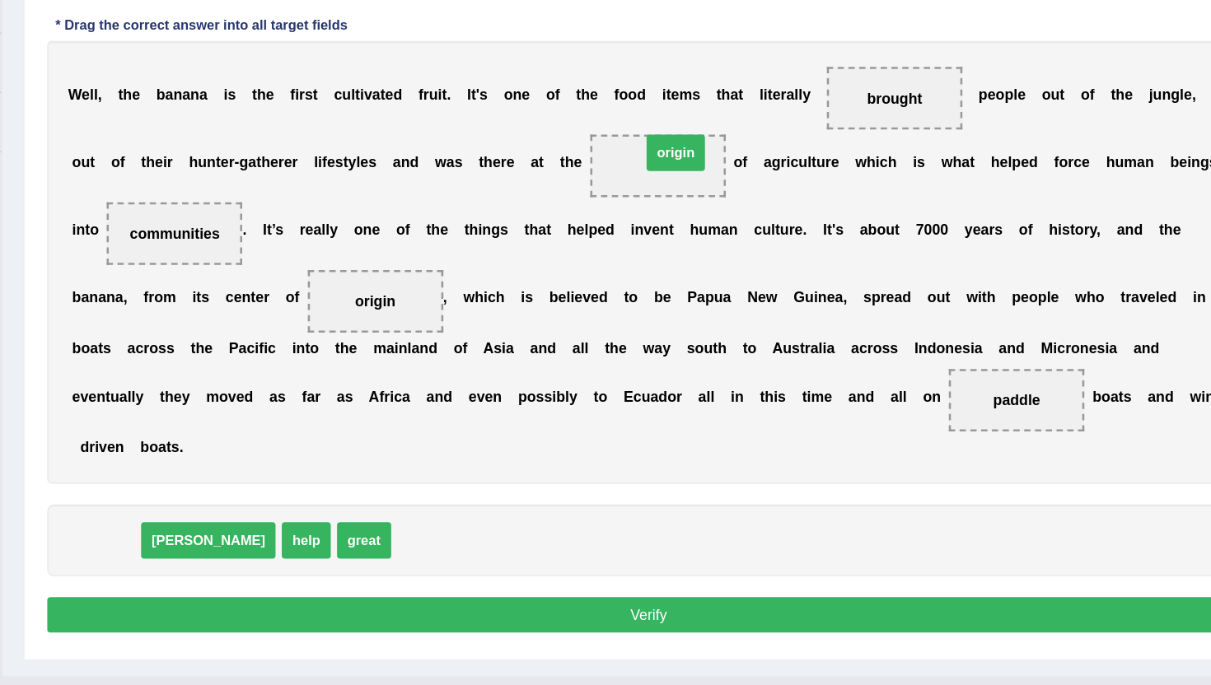
drag, startPoint x: 260, startPoint y: 554, endPoint x: 711, endPoint y: 260, distance: 538.9
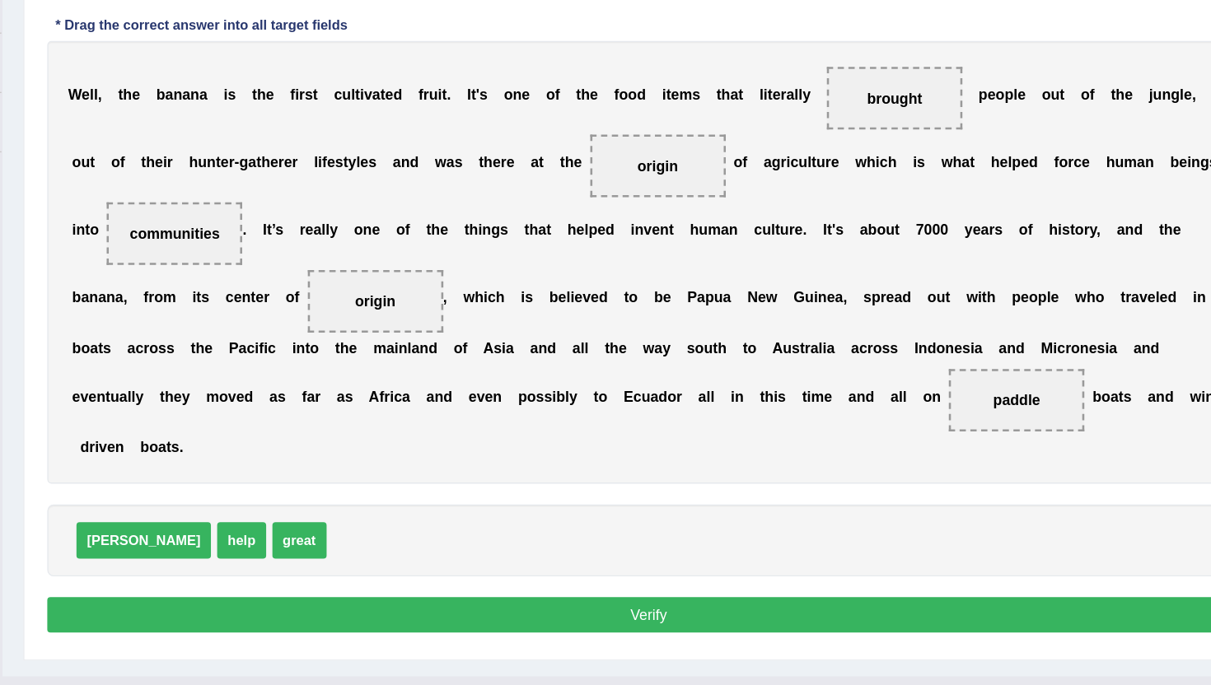
click at [616, 587] on div "Instructions: In the text below some words are missing. Drag words from the box…" at bounding box center [700, 352] width 959 height 586
click at [615, 615] on button "Verify" at bounding box center [700, 618] width 951 height 28
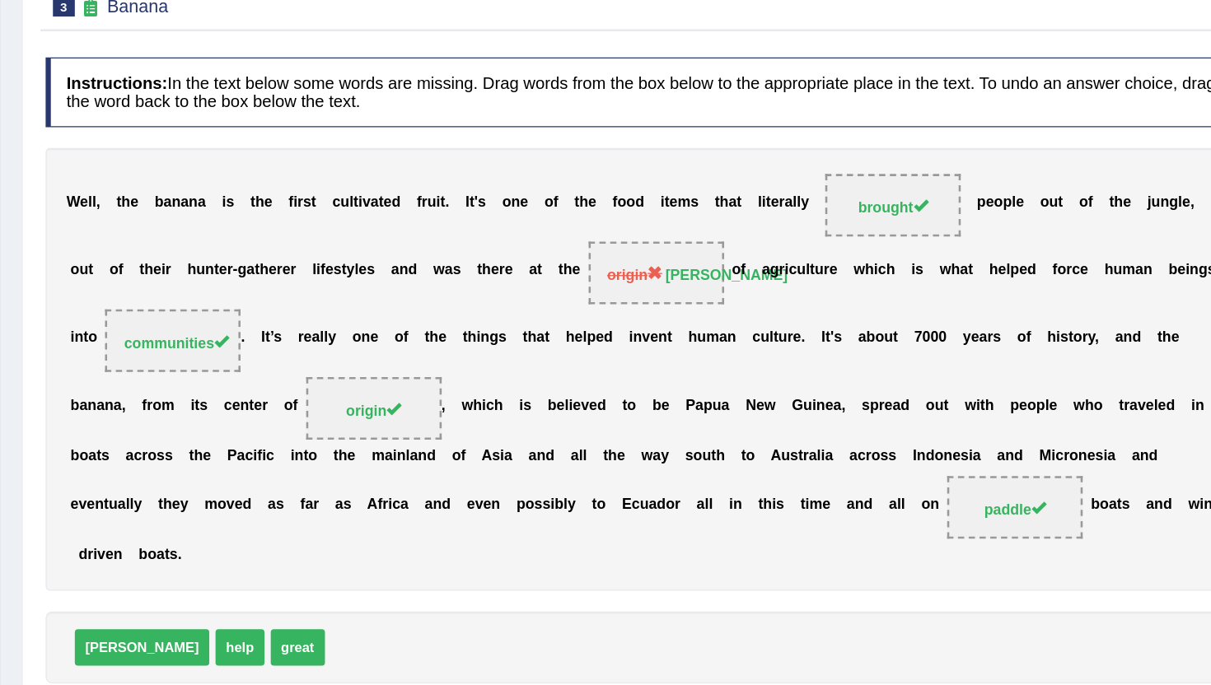
scroll to position [40, 0]
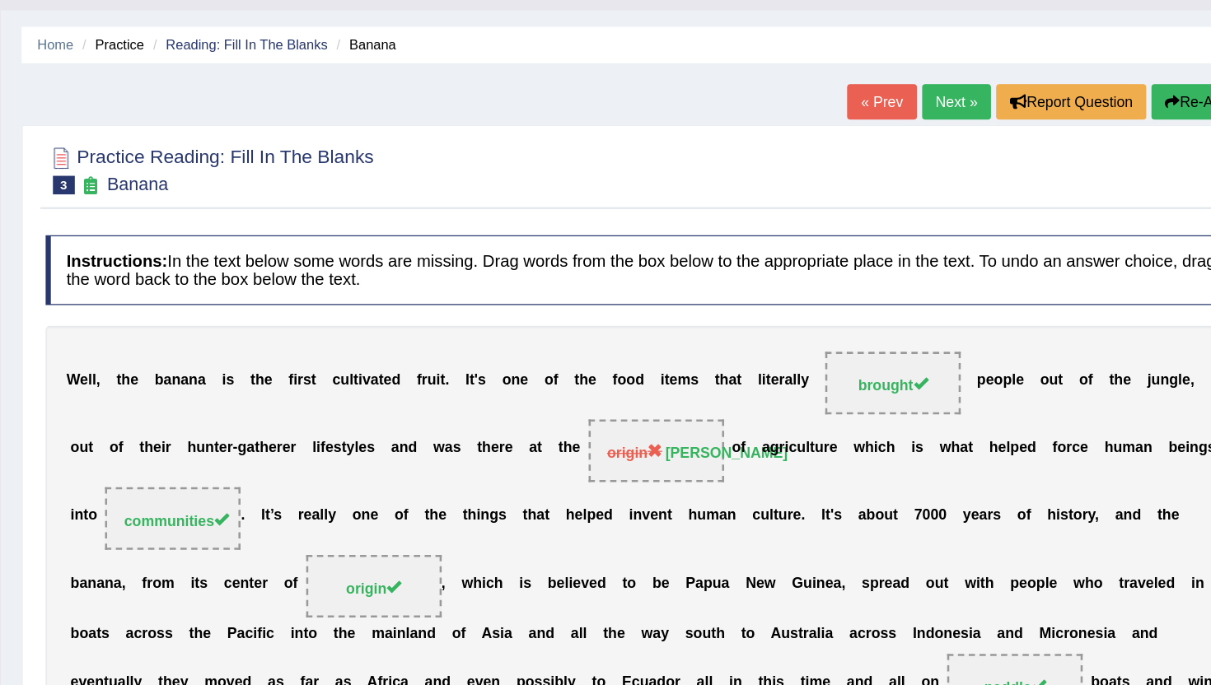
click at [931, 82] on link "Next »" at bounding box center [945, 81] width 54 height 28
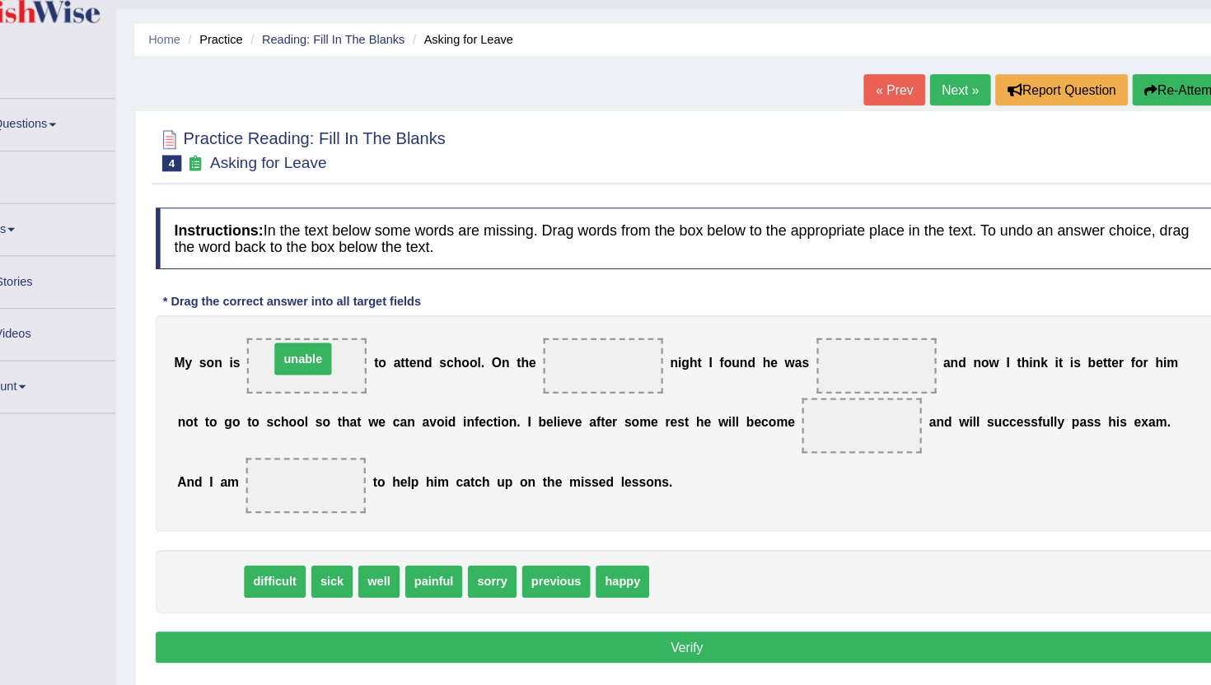
drag, startPoint x: 274, startPoint y: 555, endPoint x: 358, endPoint y: 356, distance: 216.1
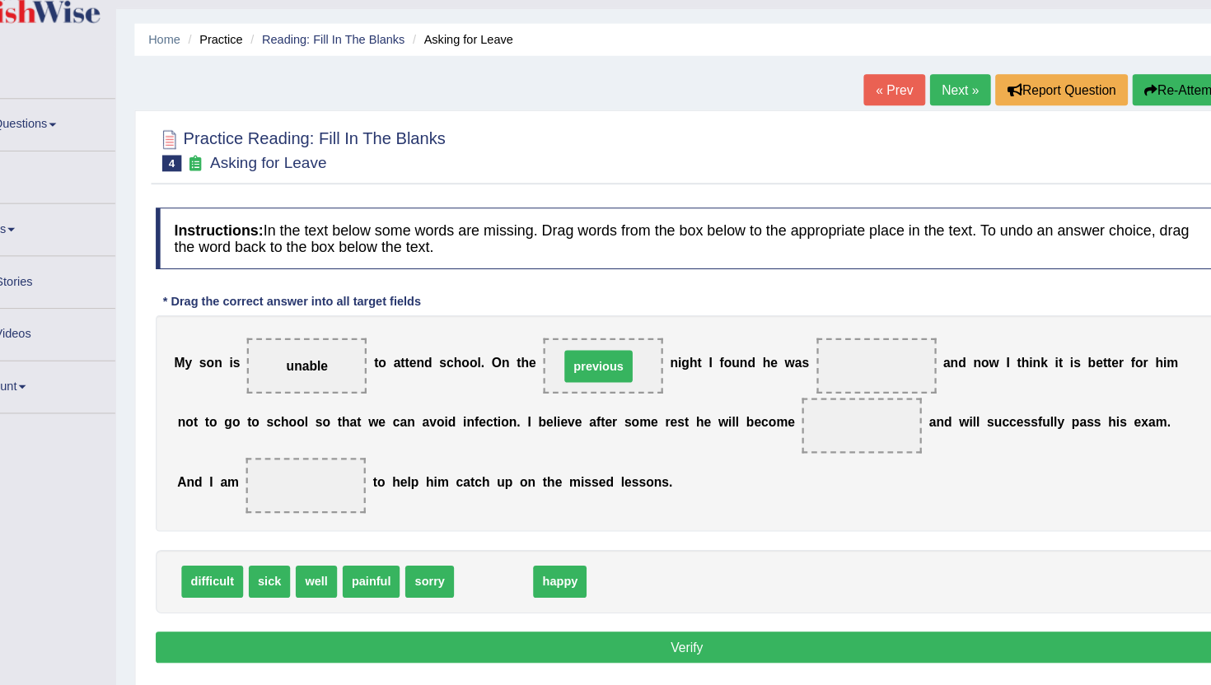
drag, startPoint x: 526, startPoint y: 564, endPoint x: 620, endPoint y: 389, distance: 199.0
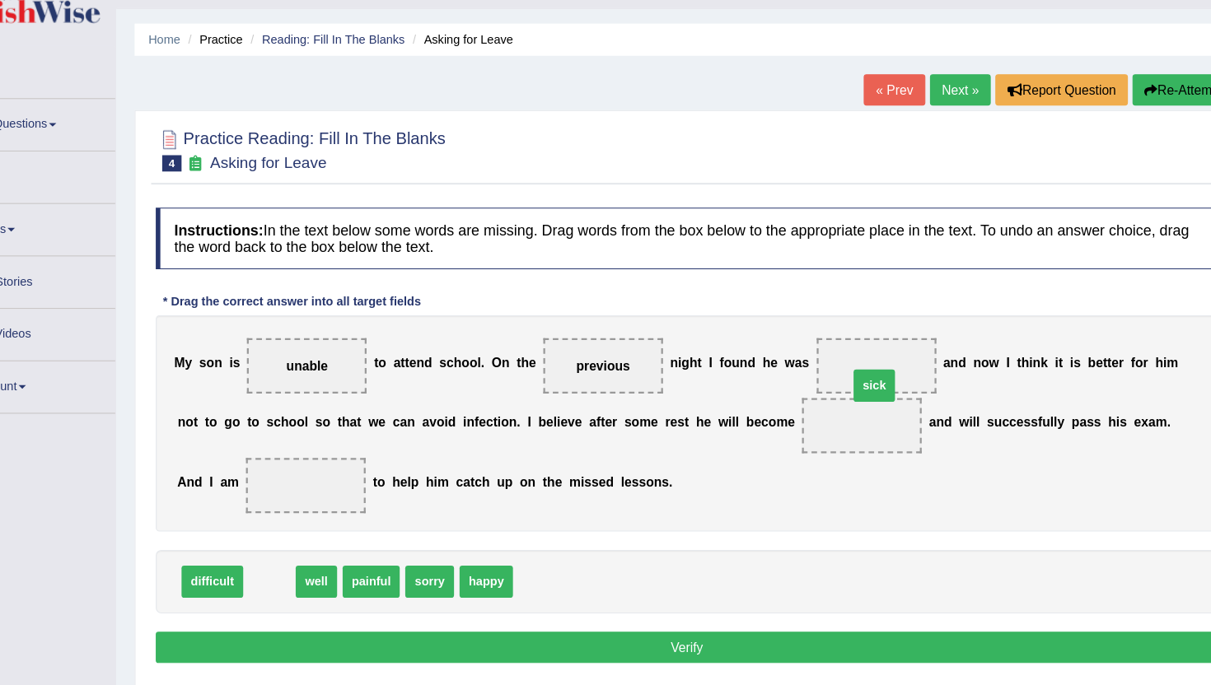
drag, startPoint x: 339, startPoint y: 564, endPoint x: 894, endPoint y: 384, distance: 582.8
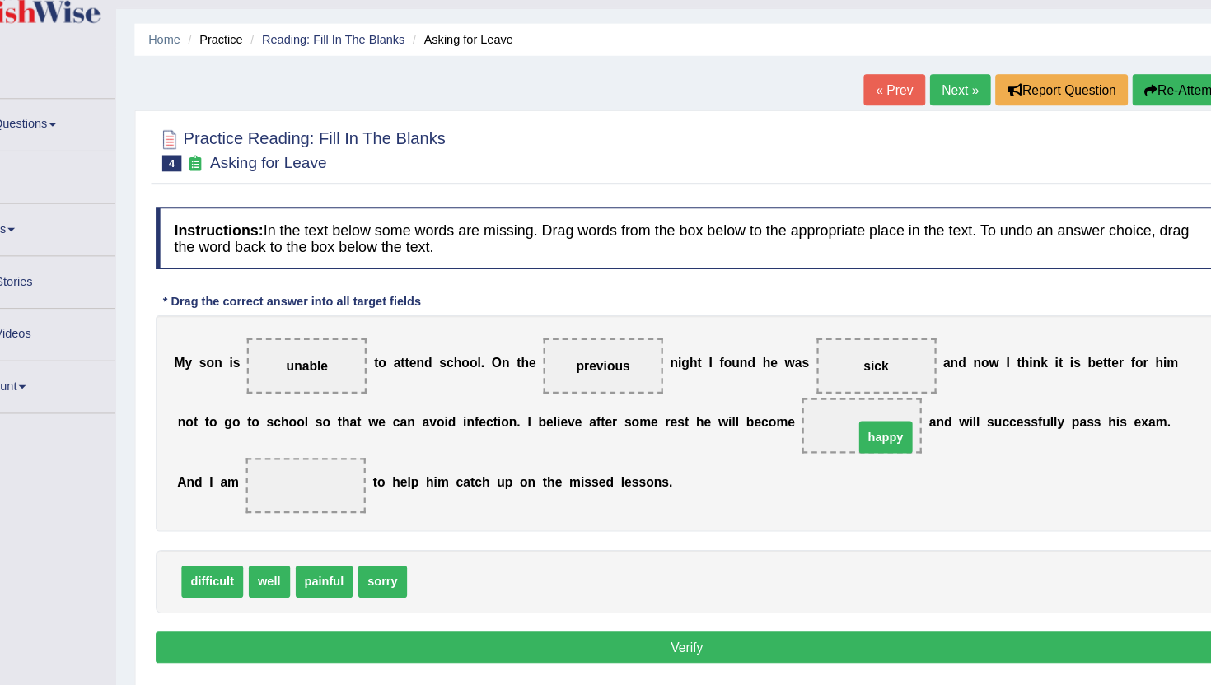
drag, startPoint x: 476, startPoint y: 564, endPoint x: 876, endPoint y: 434, distance: 420.0
drag, startPoint x: 858, startPoint y: 420, endPoint x: 341, endPoint y: 484, distance: 520.5
drag, startPoint x: 319, startPoint y: 568, endPoint x: 854, endPoint y: 439, distance: 549.9
click at [590, 625] on button "Verify" at bounding box center [700, 620] width 951 height 28
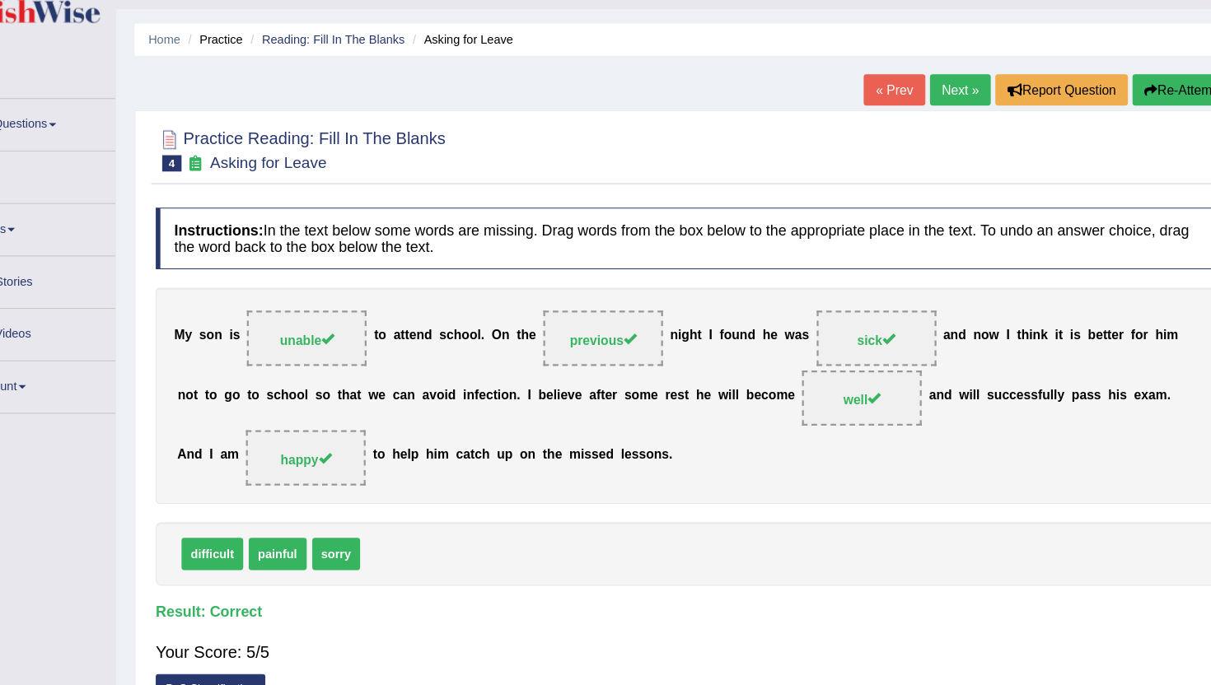
click at [927, 126] on link "Next »" at bounding box center [945, 120] width 54 height 28
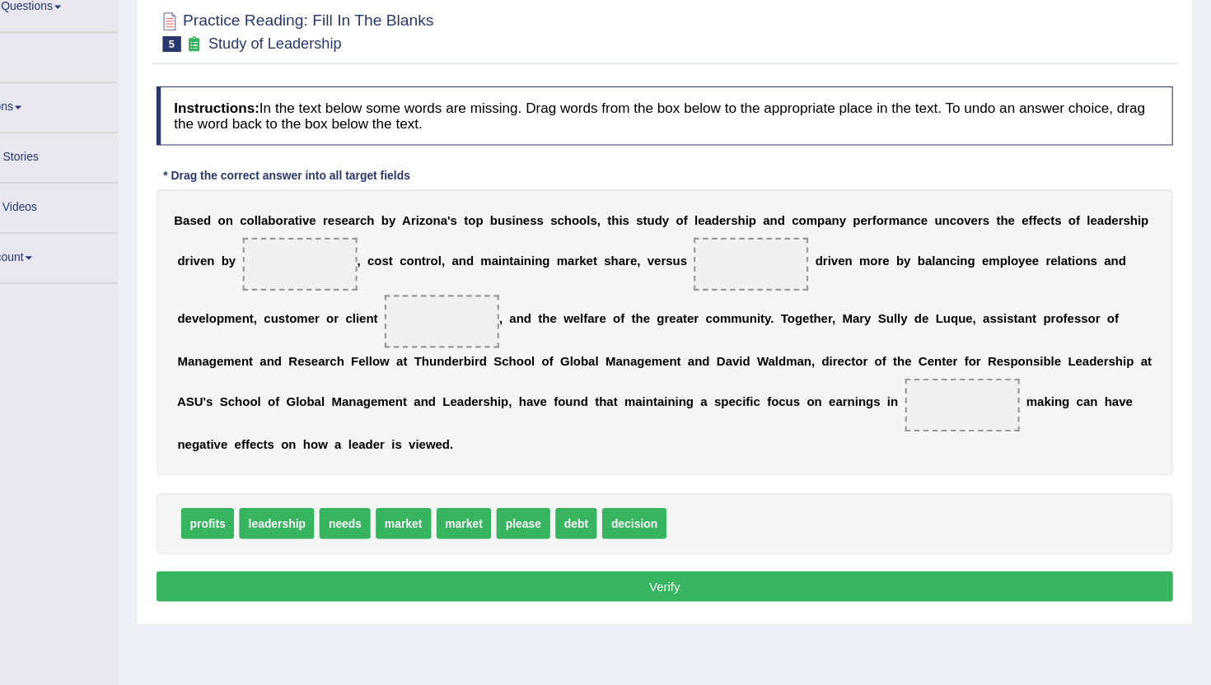
scroll to position [109, 0]
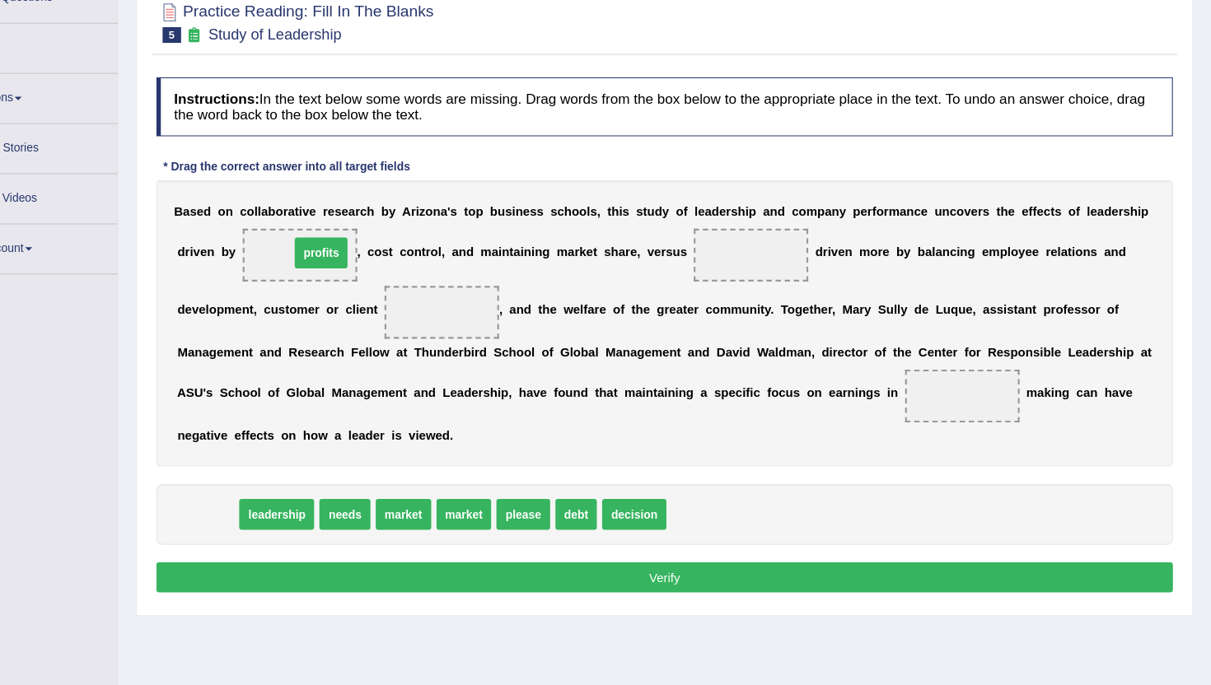
drag, startPoint x: 264, startPoint y: 531, endPoint x: 370, endPoint y: 287, distance: 266.8
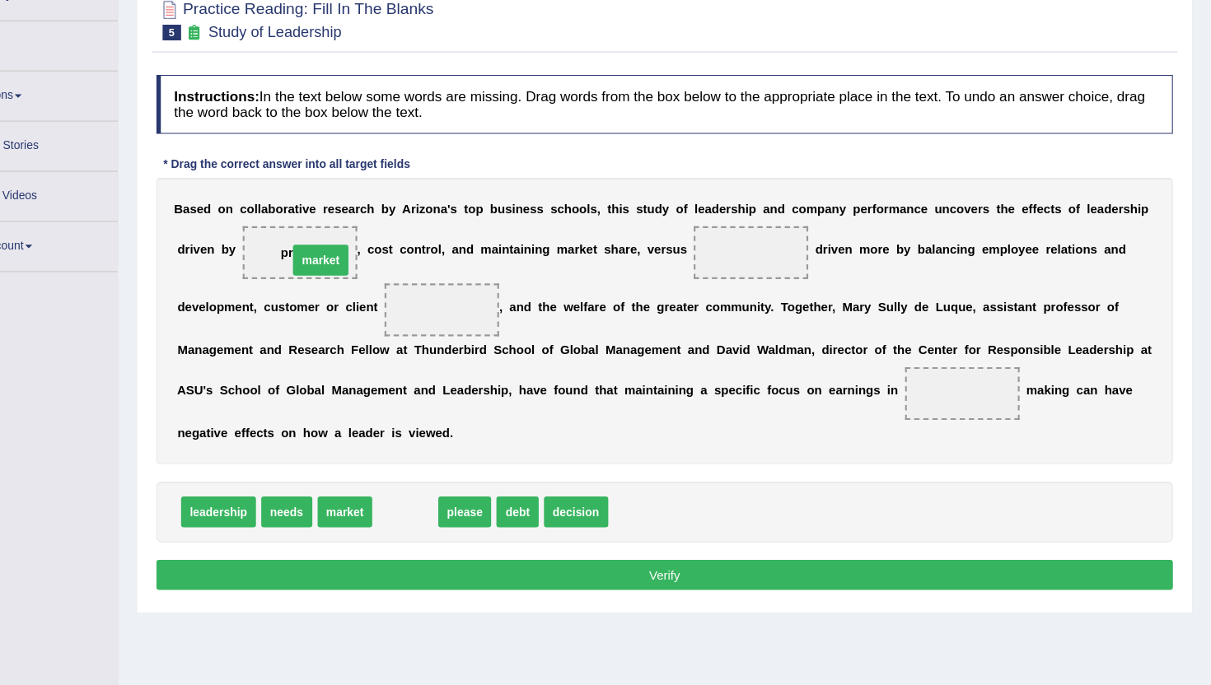
drag, startPoint x: 449, startPoint y: 524, endPoint x: 380, endPoint y: 288, distance: 245.6
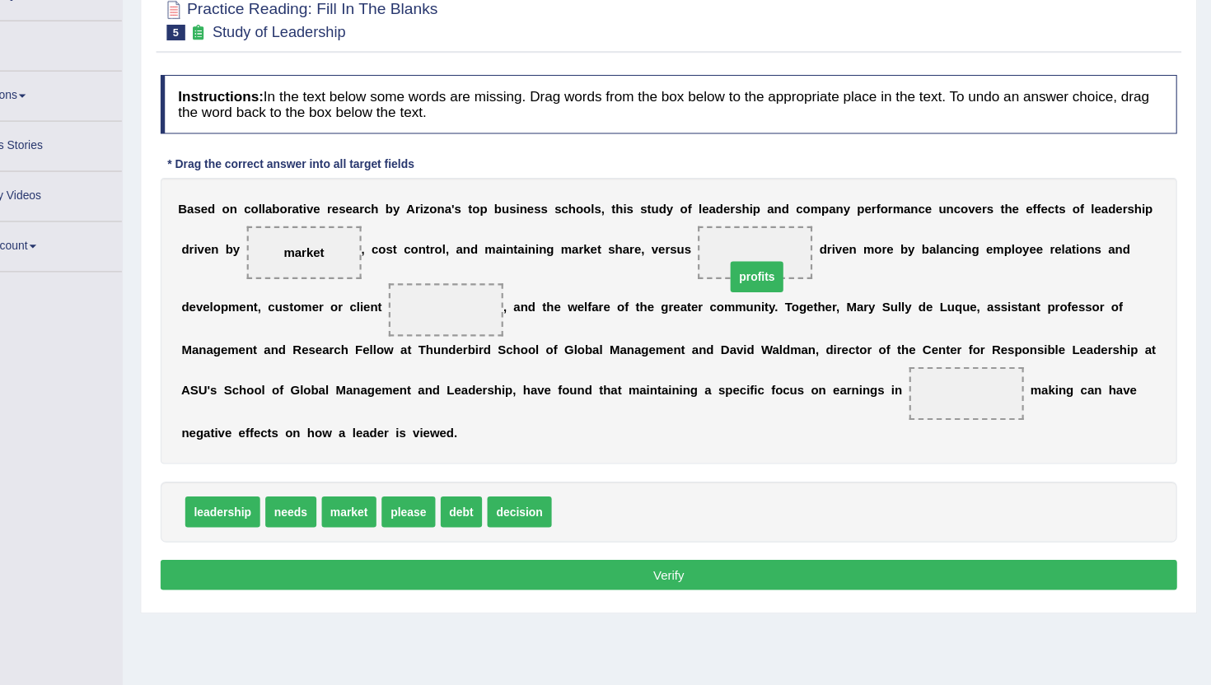
drag, startPoint x: 639, startPoint y: 522, endPoint x: 801, endPoint y: 302, distance: 273.4
drag, startPoint x: 508, startPoint y: 526, endPoint x: 490, endPoint y: 339, distance: 187.0
click at [347, 526] on span "needs" at bounding box center [347, 523] width 48 height 29
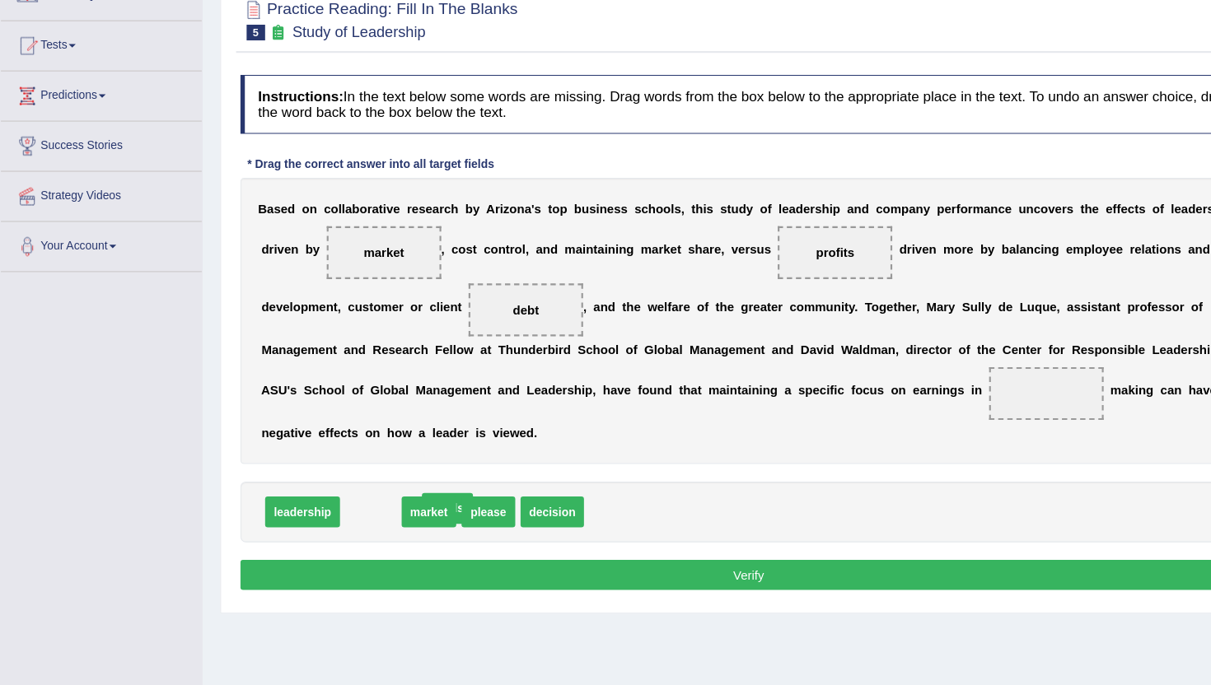
drag, startPoint x: 343, startPoint y: 526, endPoint x: 391, endPoint y: 523, distance: 48.7
drag, startPoint x: 532, startPoint y: 519, endPoint x: 797, endPoint y: 494, distance: 265.6
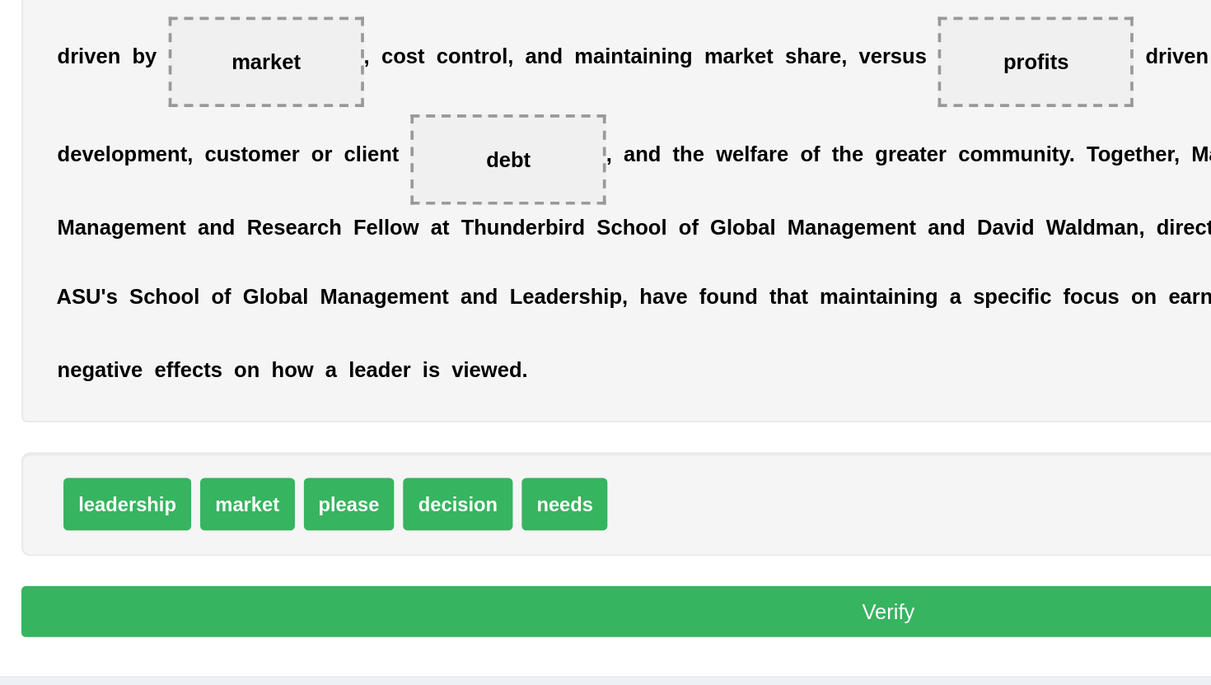
drag, startPoint x: 514, startPoint y: 534, endPoint x: 499, endPoint y: 531, distance: 15.2
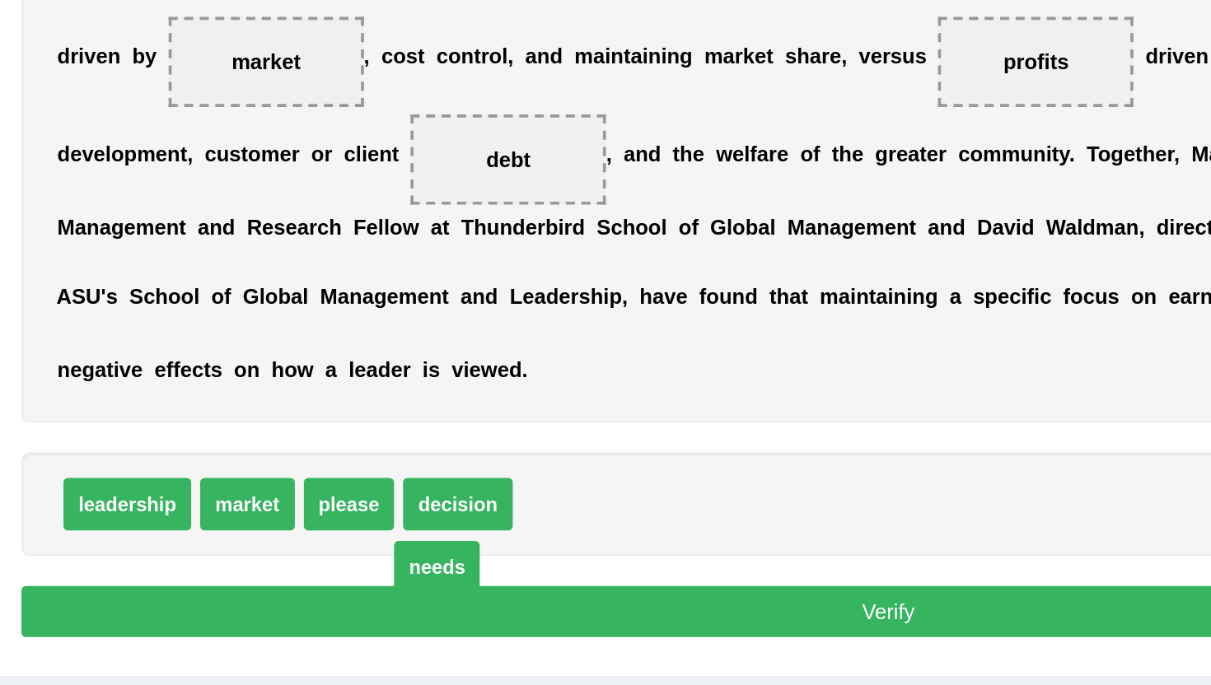
drag, startPoint x: 499, startPoint y: 531, endPoint x: 592, endPoint y: 501, distance: 97.7
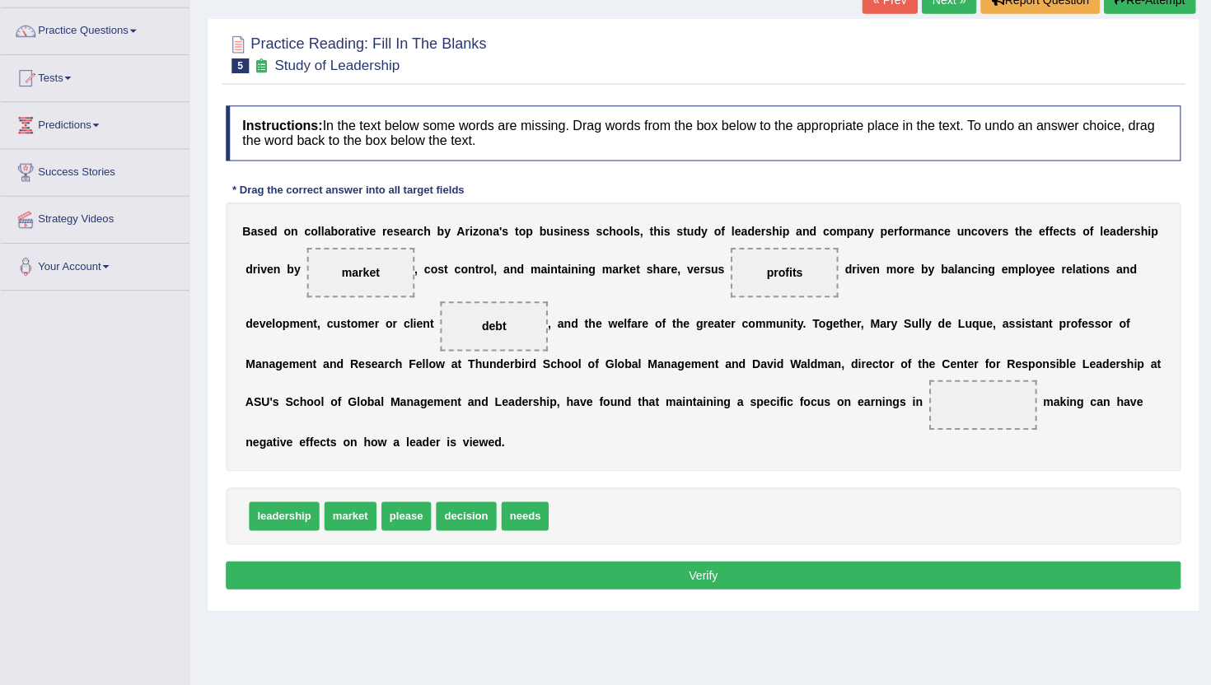
scroll to position [119, 0]
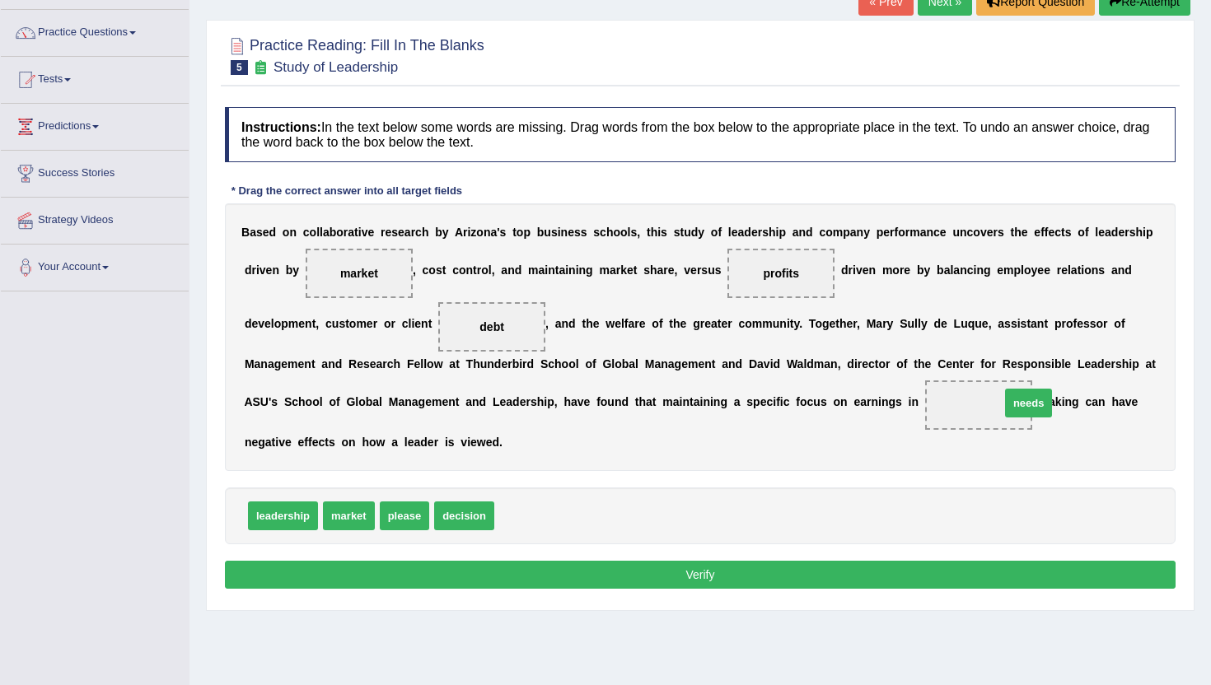
drag, startPoint x: 524, startPoint y: 510, endPoint x: 1032, endPoint y: 395, distance: 521.1
click at [645, 587] on button "Verify" at bounding box center [700, 575] width 951 height 28
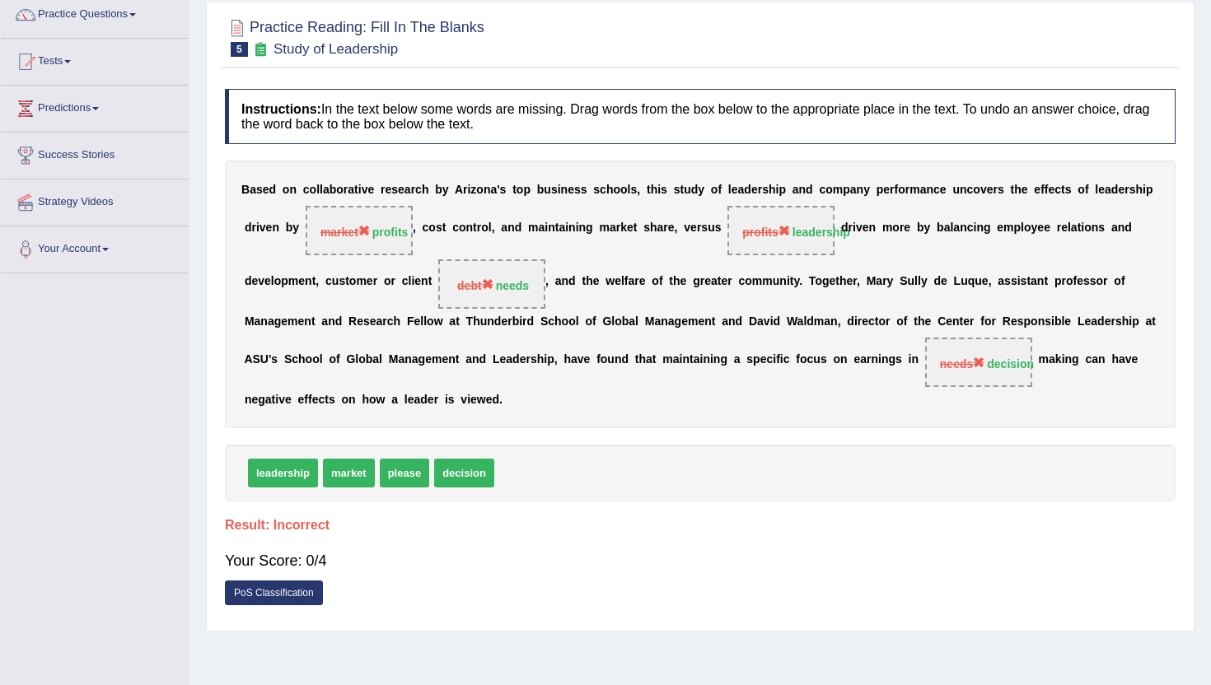
scroll to position [107, 0]
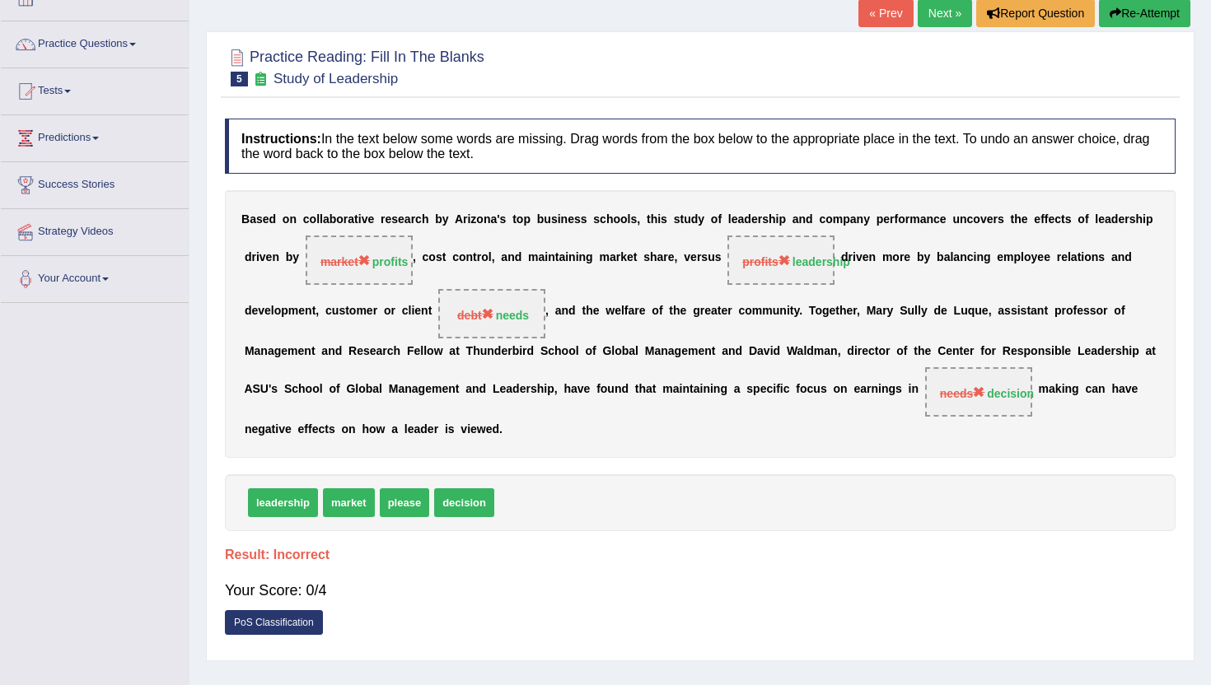
click at [939, 16] on link "Next »" at bounding box center [945, 13] width 54 height 28
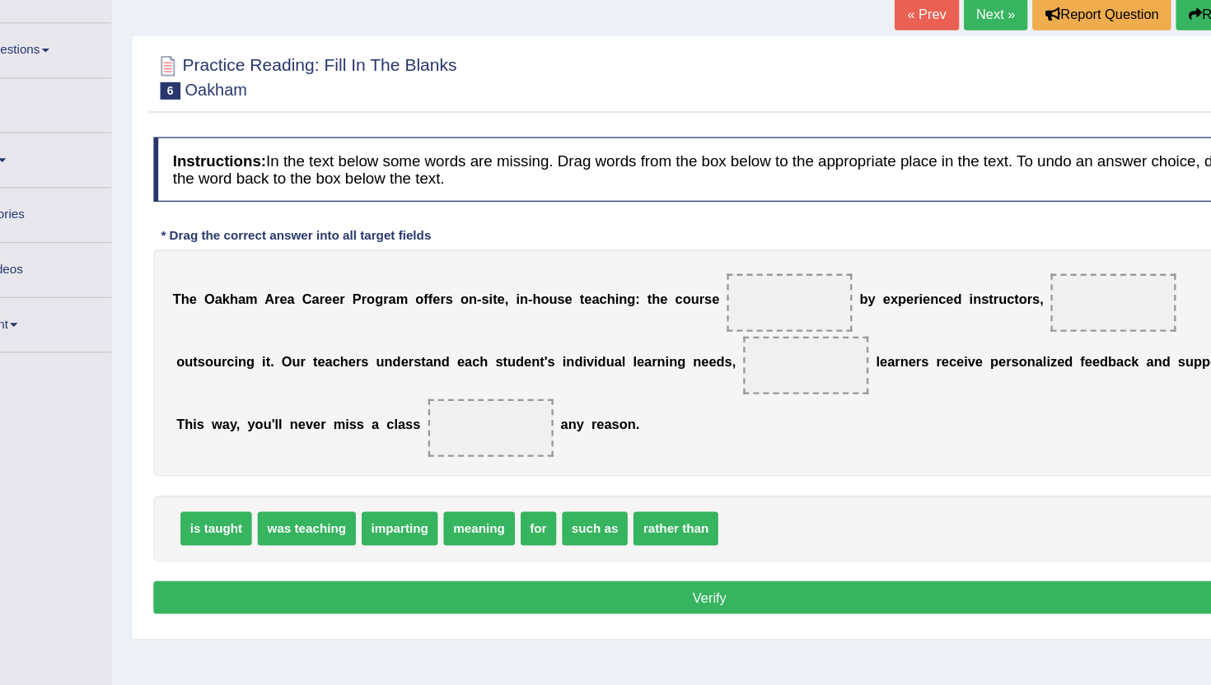
scroll to position [10, 0]
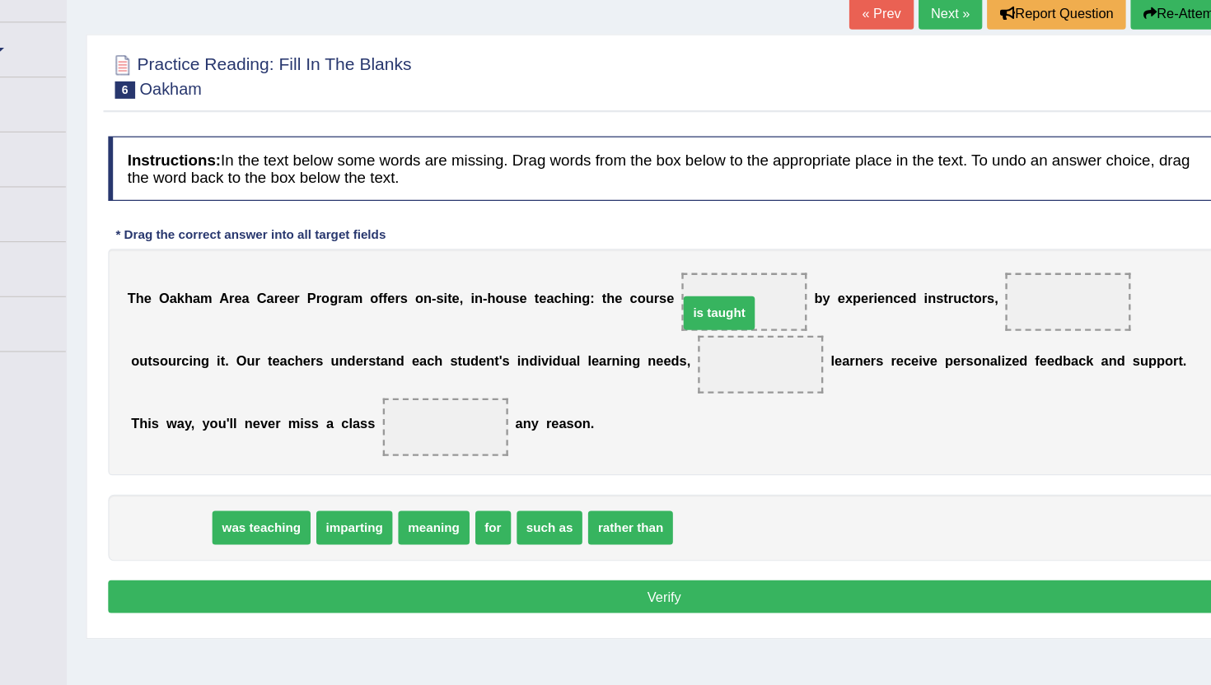
drag, startPoint x: 277, startPoint y: 554, endPoint x: 746, endPoint y: 370, distance: 503.5
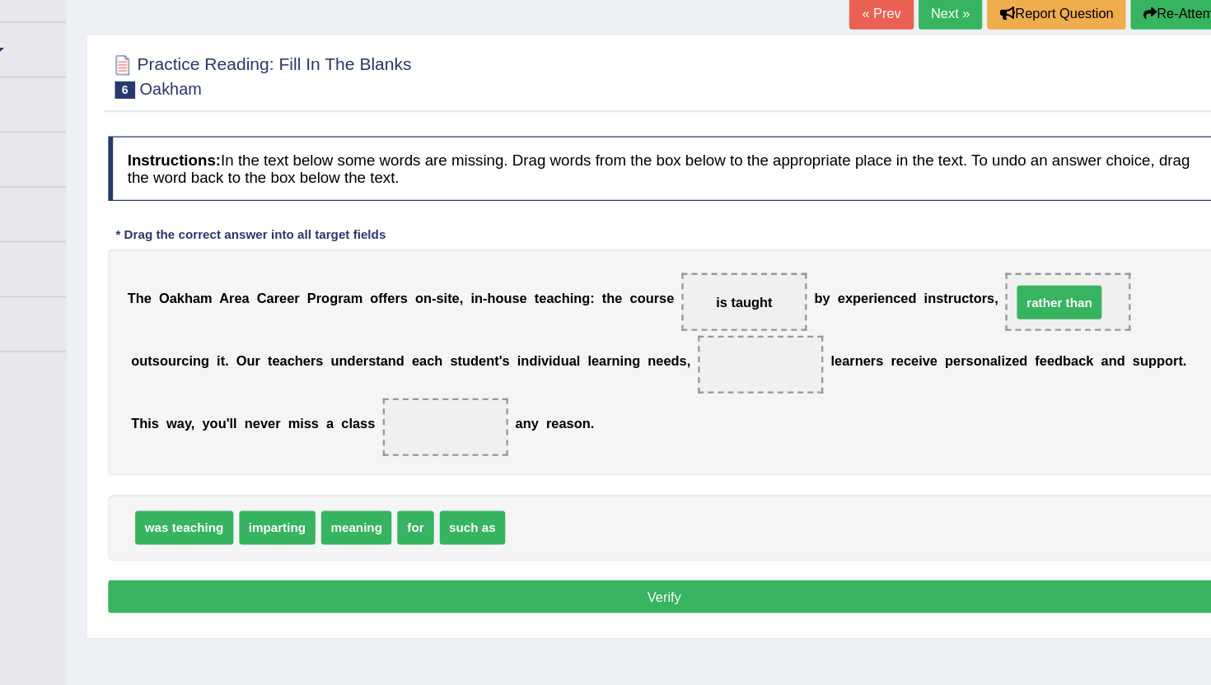
drag, startPoint x: 604, startPoint y: 557, endPoint x: 1037, endPoint y: 364, distance: 474.3
drag, startPoint x: 484, startPoint y: 557, endPoint x: 503, endPoint y: 472, distance: 86.8
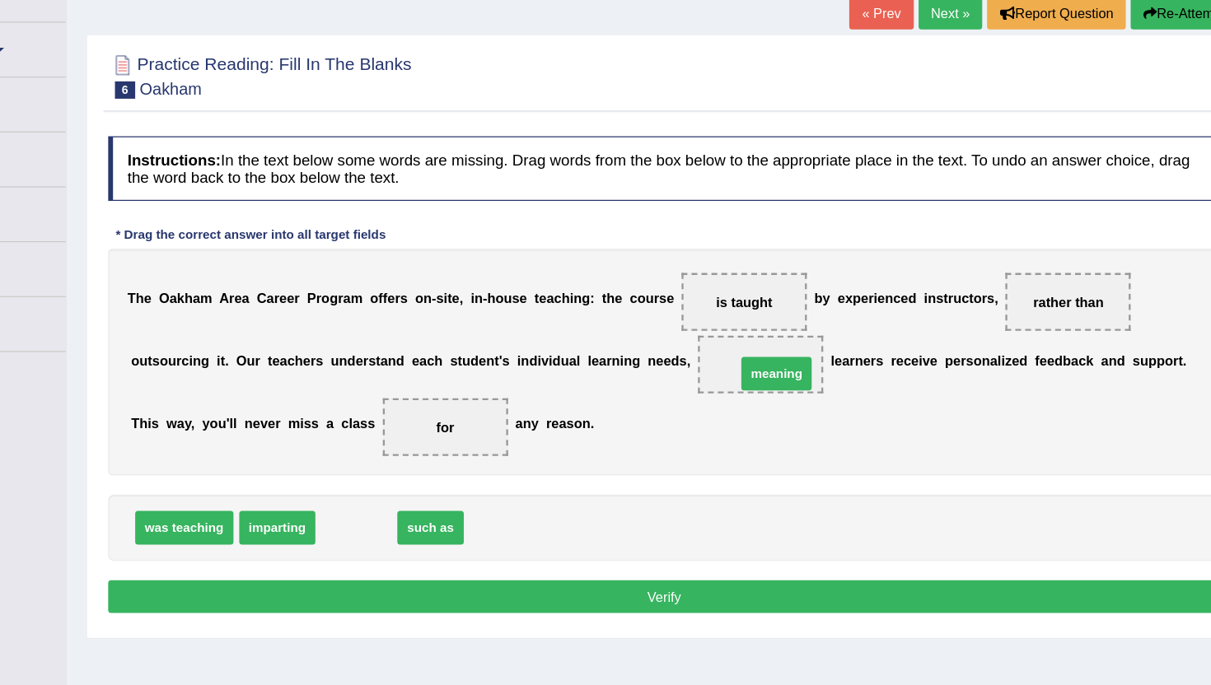
drag, startPoint x: 436, startPoint y: 554, endPoint x: 795, endPoint y: 421, distance: 382.9
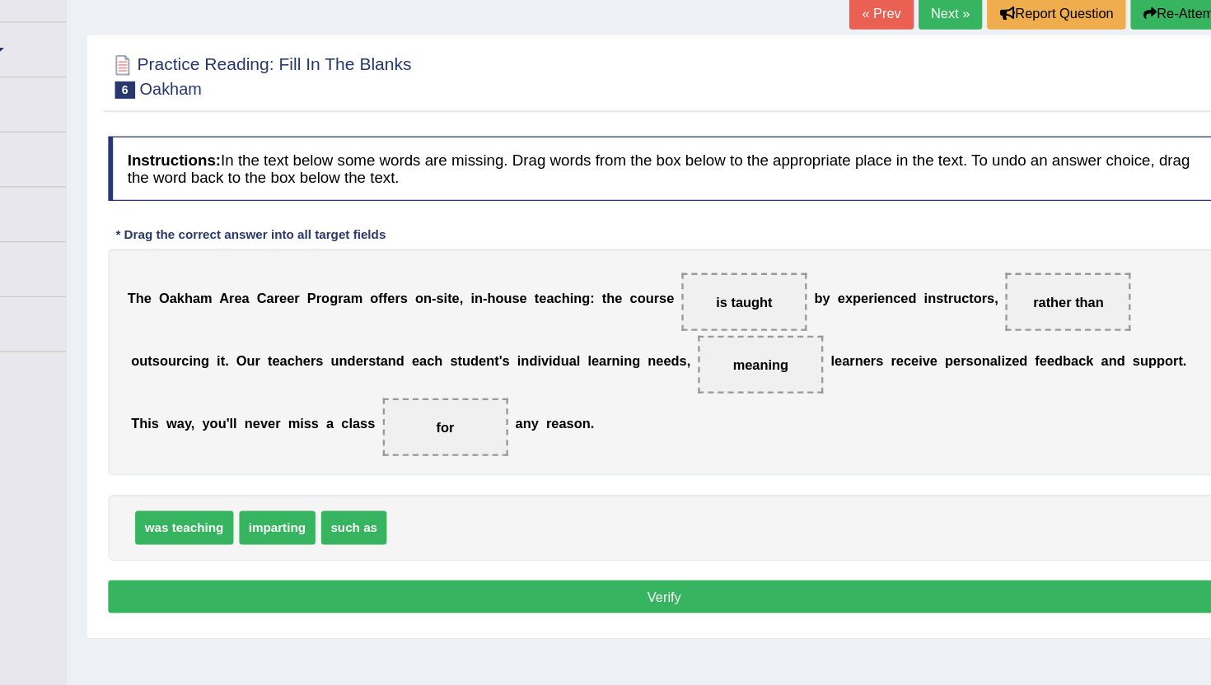
click at [610, 603] on button "Verify" at bounding box center [700, 610] width 951 height 28
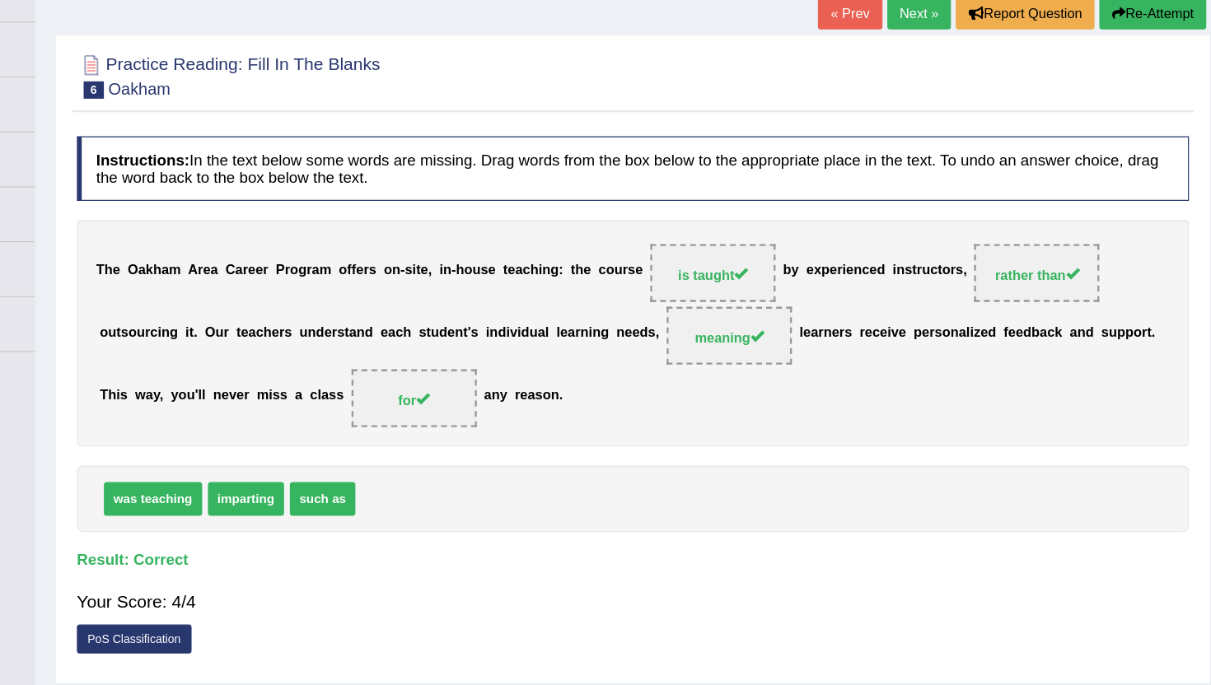
click at [930, 108] on link "Next »" at bounding box center [945, 110] width 54 height 28
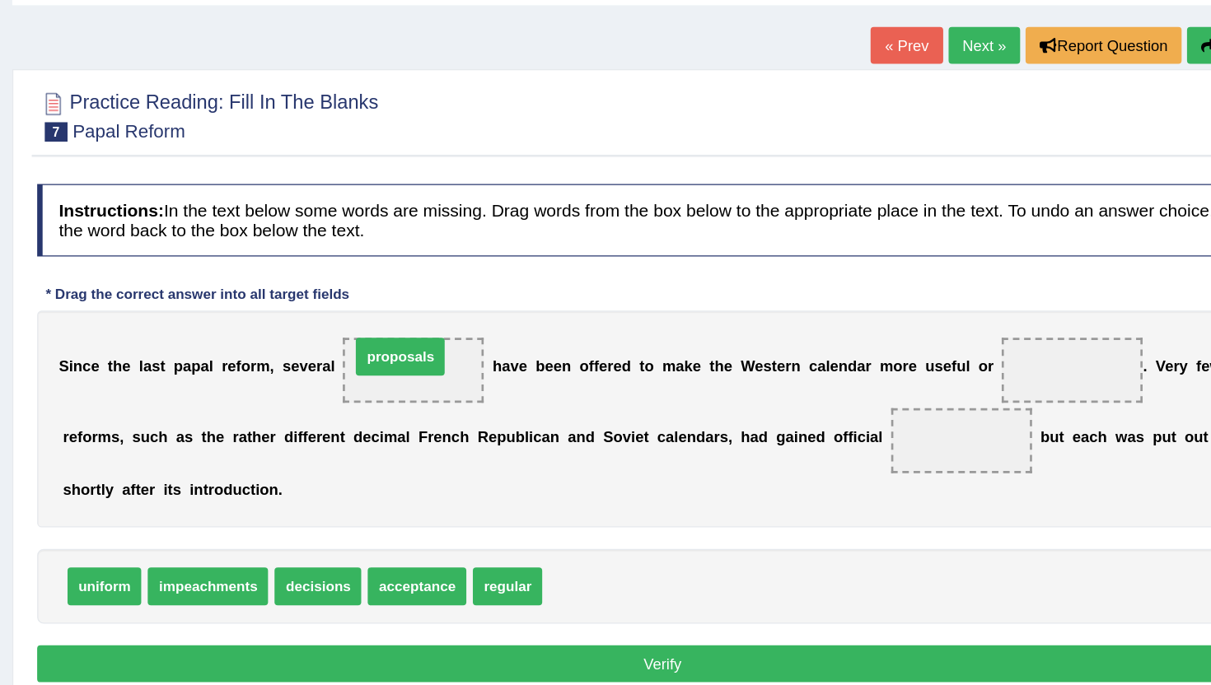
drag, startPoint x: 648, startPoint y: 528, endPoint x: 502, endPoint y: 354, distance: 227.4
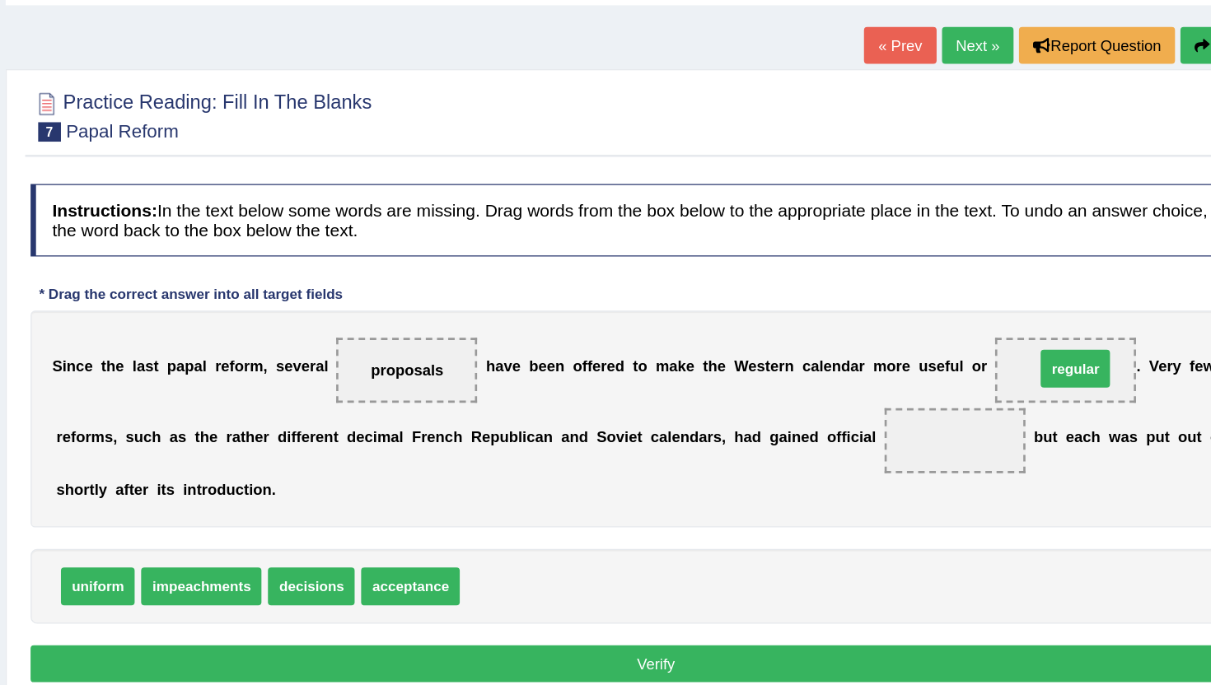
drag, startPoint x: 585, startPoint y: 539, endPoint x: 1022, endPoint y: 373, distance: 467.0
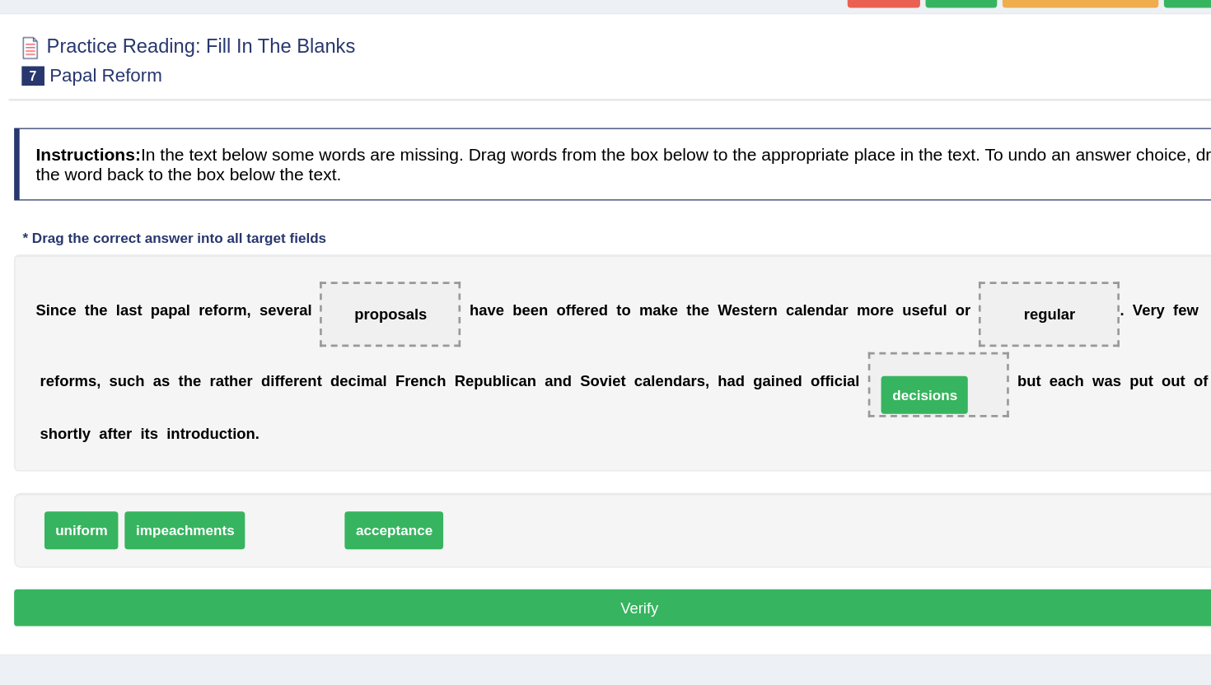
drag, startPoint x: 433, startPoint y: 530, endPoint x: 914, endPoint y: 428, distance: 491.9
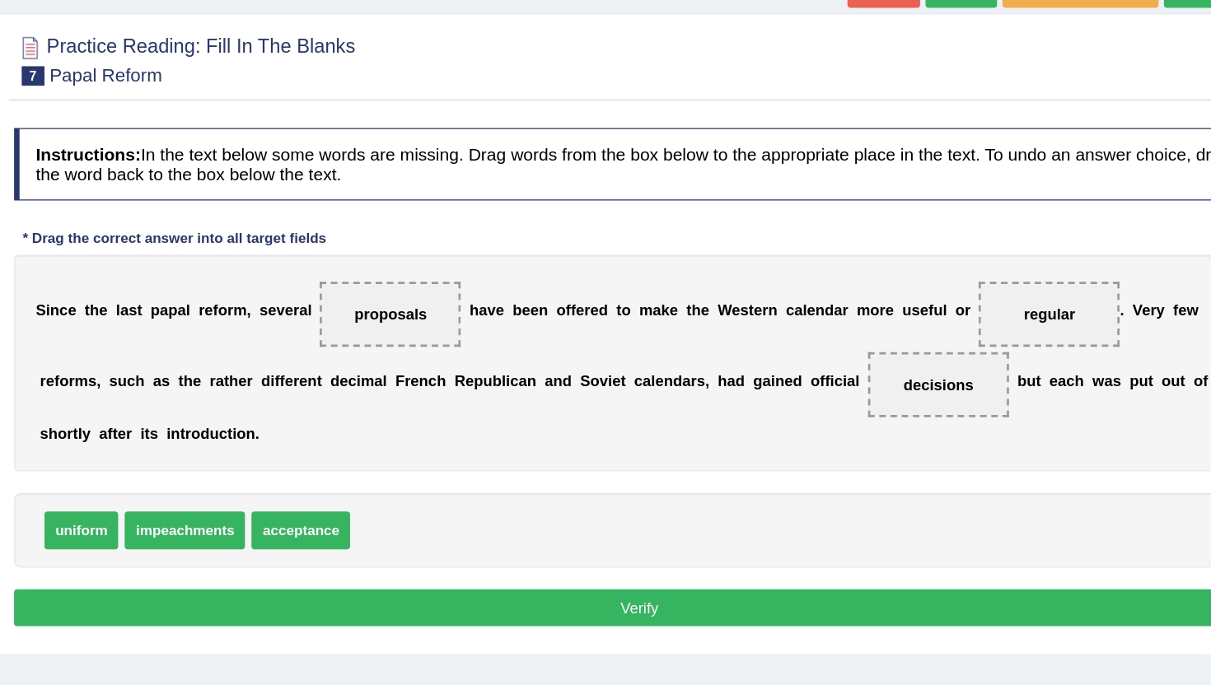
click at [548, 550] on div "uniform impeachments acceptance" at bounding box center [700, 531] width 951 height 57
click at [531, 598] on button "Verify" at bounding box center [700, 591] width 951 height 28
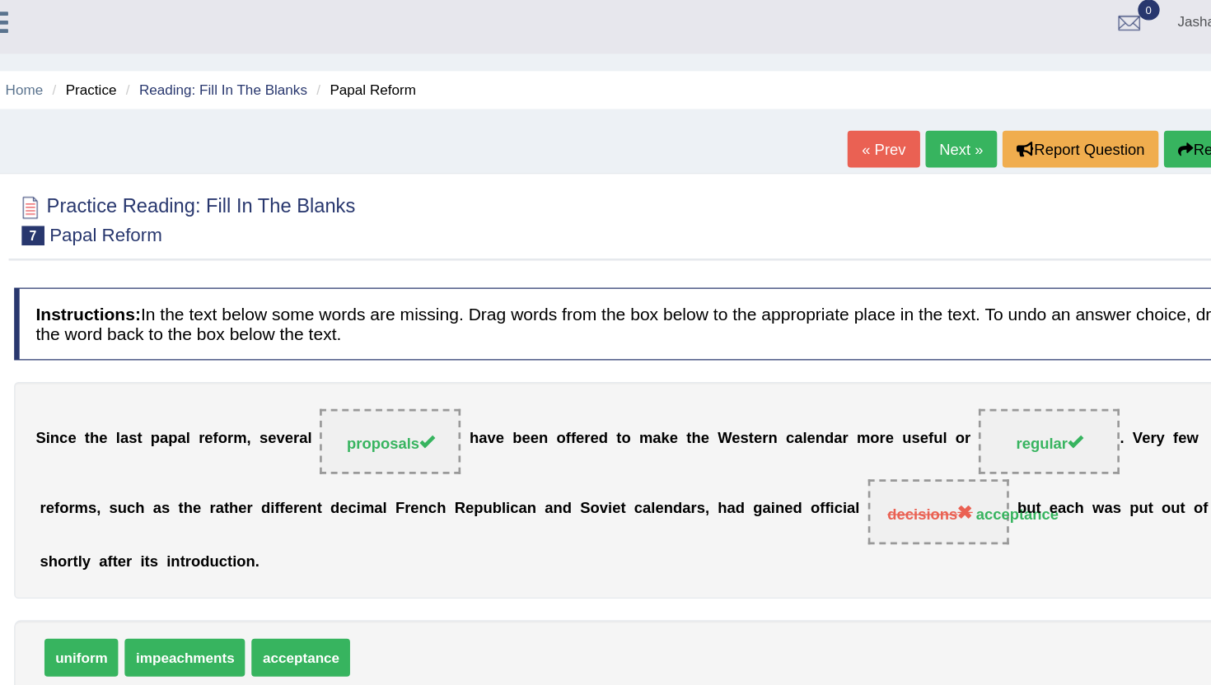
click at [934, 123] on link "Next »" at bounding box center [945, 120] width 54 height 28
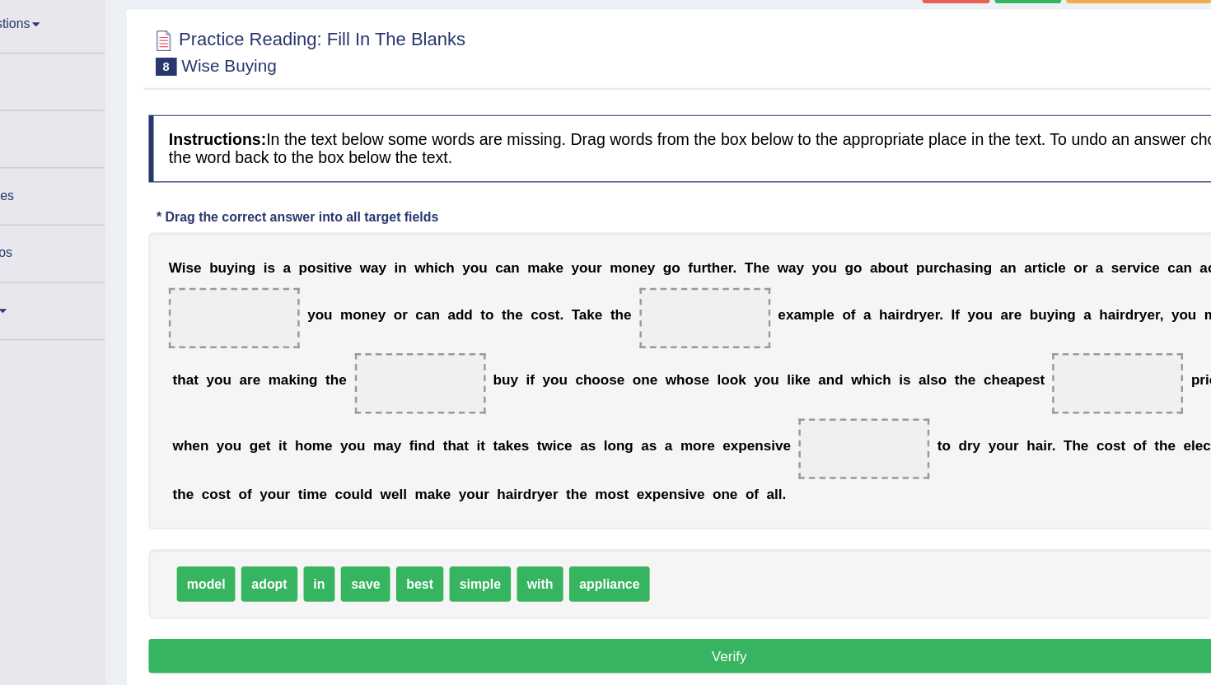
scroll to position [14, 0]
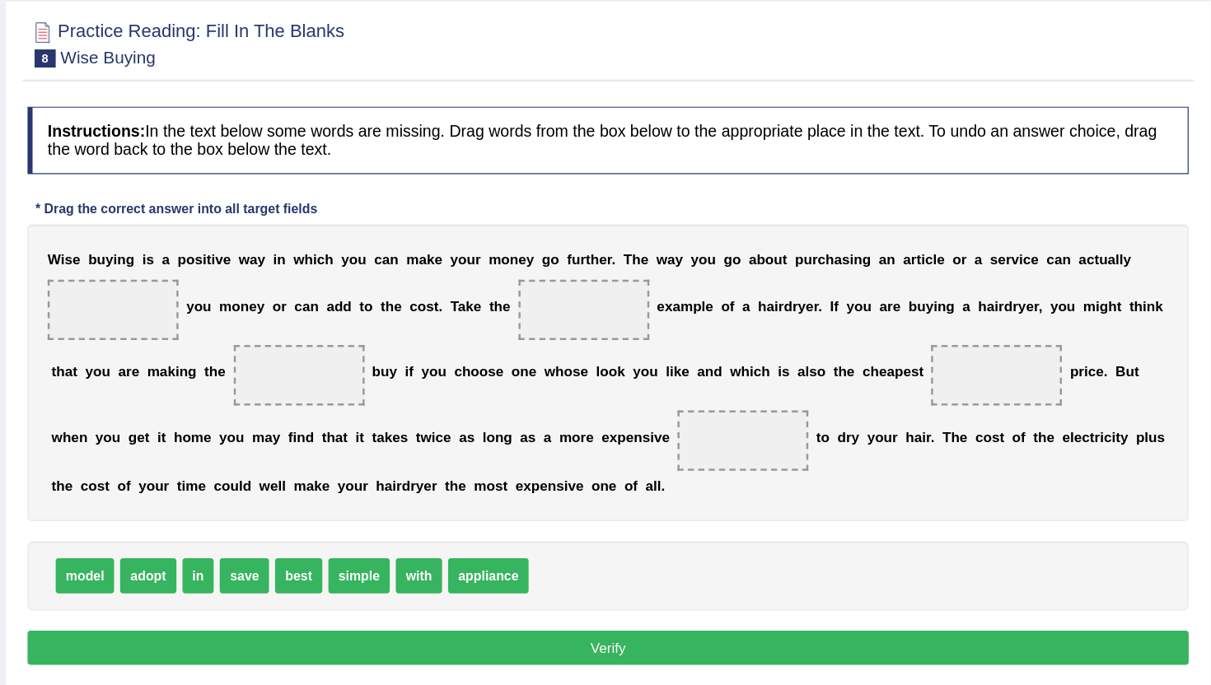
click at [405, 613] on div "model adopt in save best simple with appliance" at bounding box center [700, 596] width 951 height 57
drag, startPoint x: 400, startPoint y: 597, endPoint x: 299, endPoint y: 396, distance: 225.1
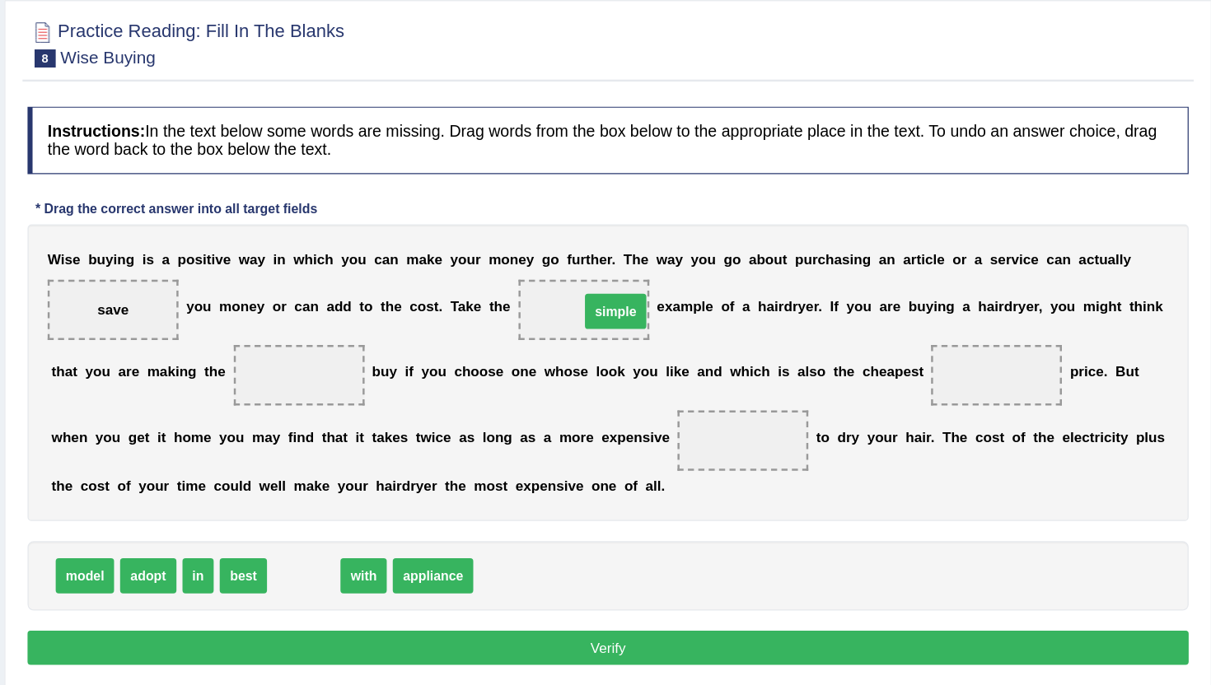
drag, startPoint x: 442, startPoint y: 598, endPoint x: 690, endPoint y: 379, distance: 330.3
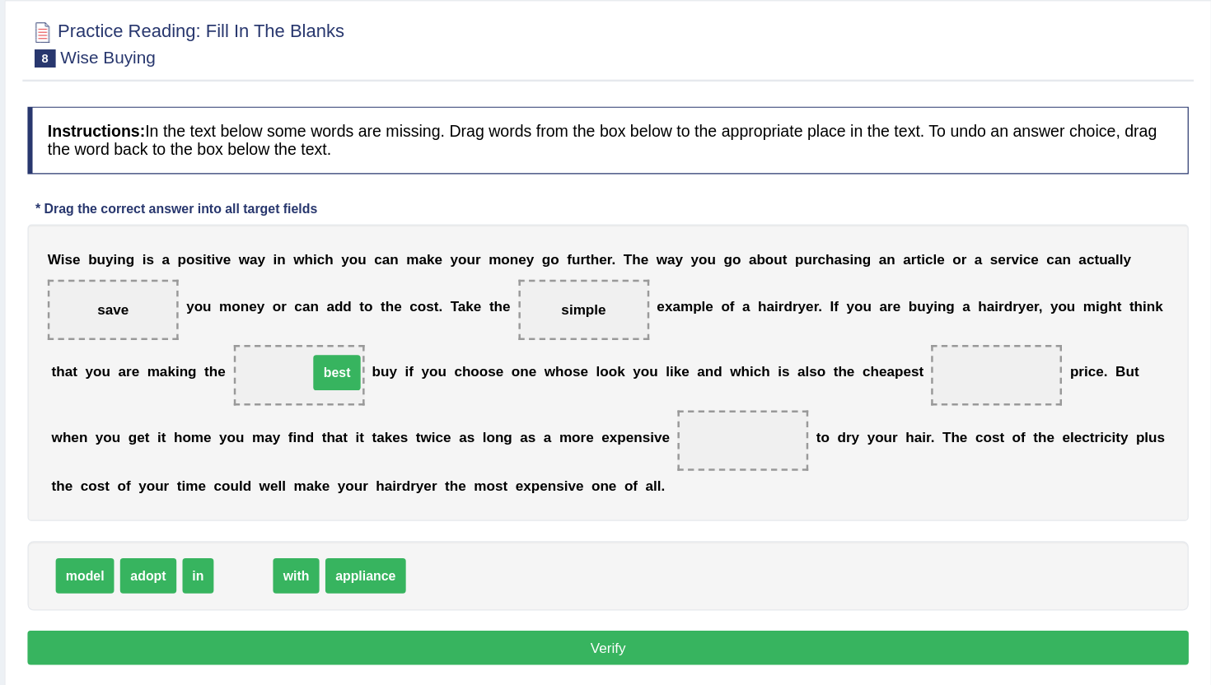
drag, startPoint x: 404, startPoint y: 597, endPoint x: 480, endPoint y: 430, distance: 182.9
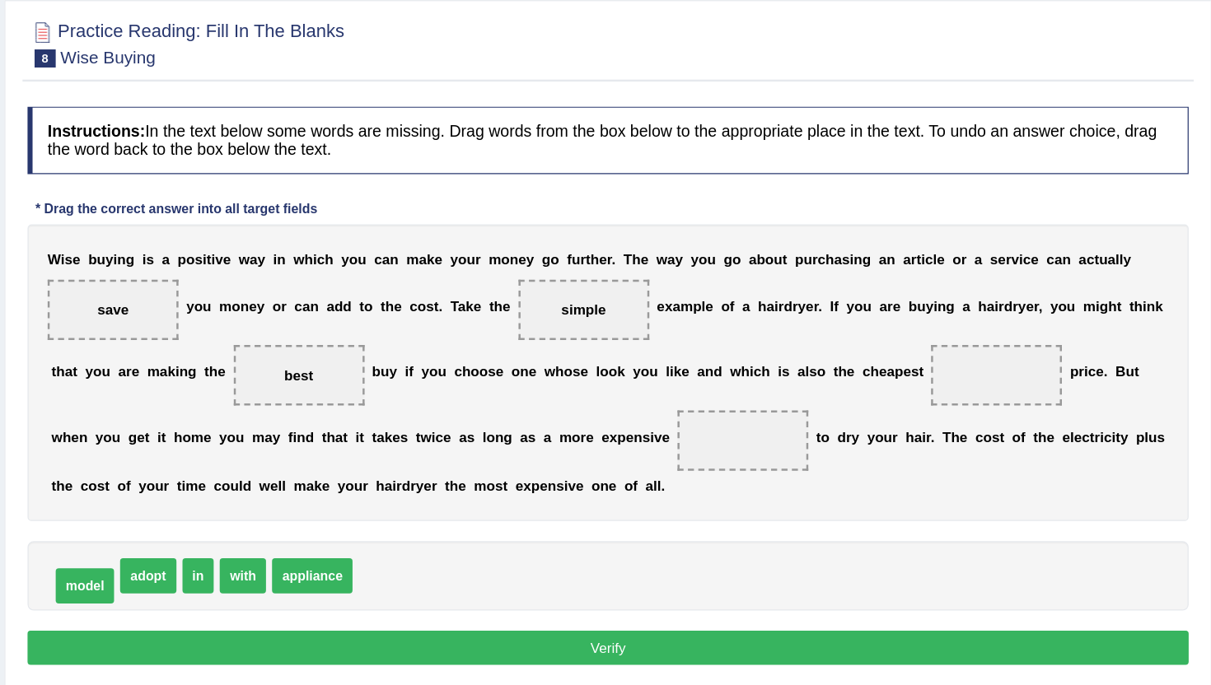
drag, startPoint x: 277, startPoint y: 597, endPoint x: 255, endPoint y: 611, distance: 26.7
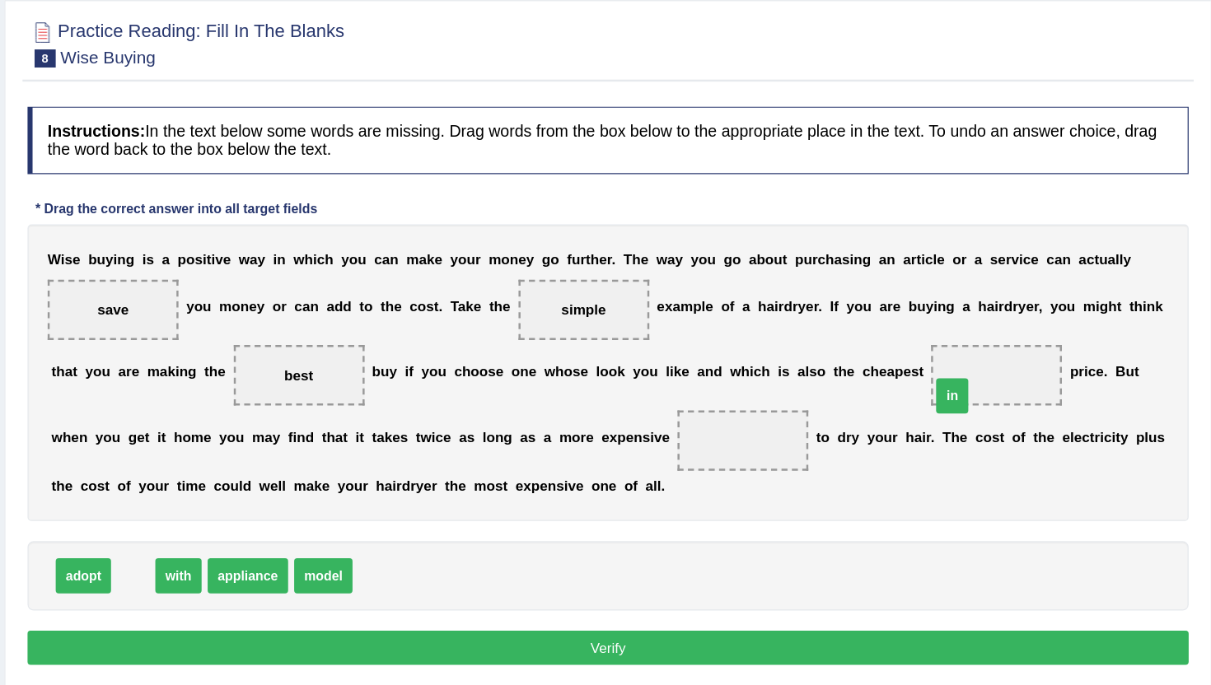
drag, startPoint x: 313, startPoint y: 597, endPoint x: 984, endPoint y: 449, distance: 686.9
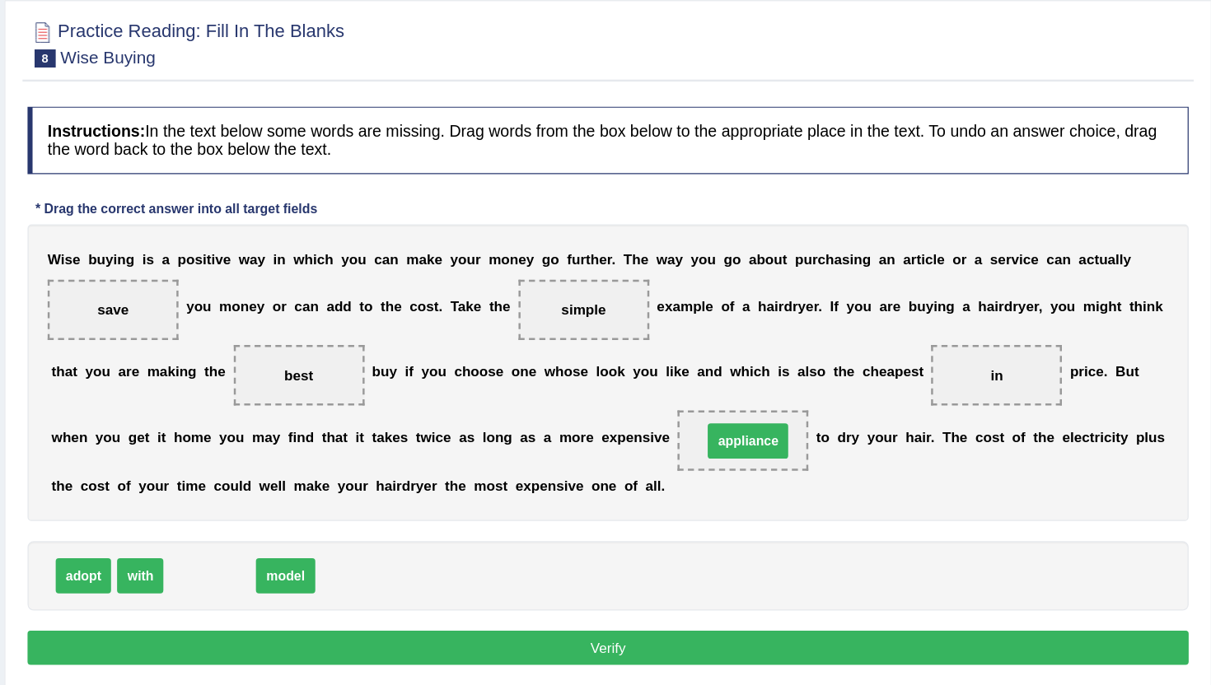
drag, startPoint x: 382, startPoint y: 601, endPoint x: 823, endPoint y: 490, distance: 454.4
drag, startPoint x: 376, startPoint y: 592, endPoint x: 838, endPoint y: 484, distance: 474.6
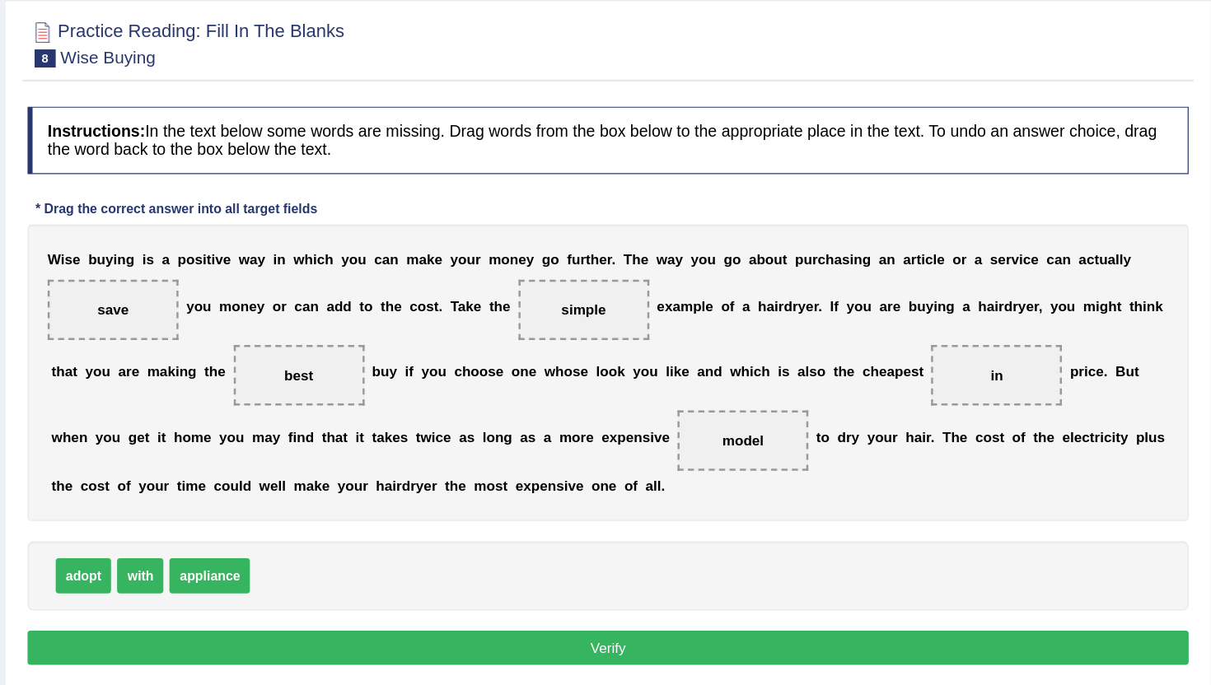
click at [689, 656] on button "Verify" at bounding box center [700, 655] width 951 height 28
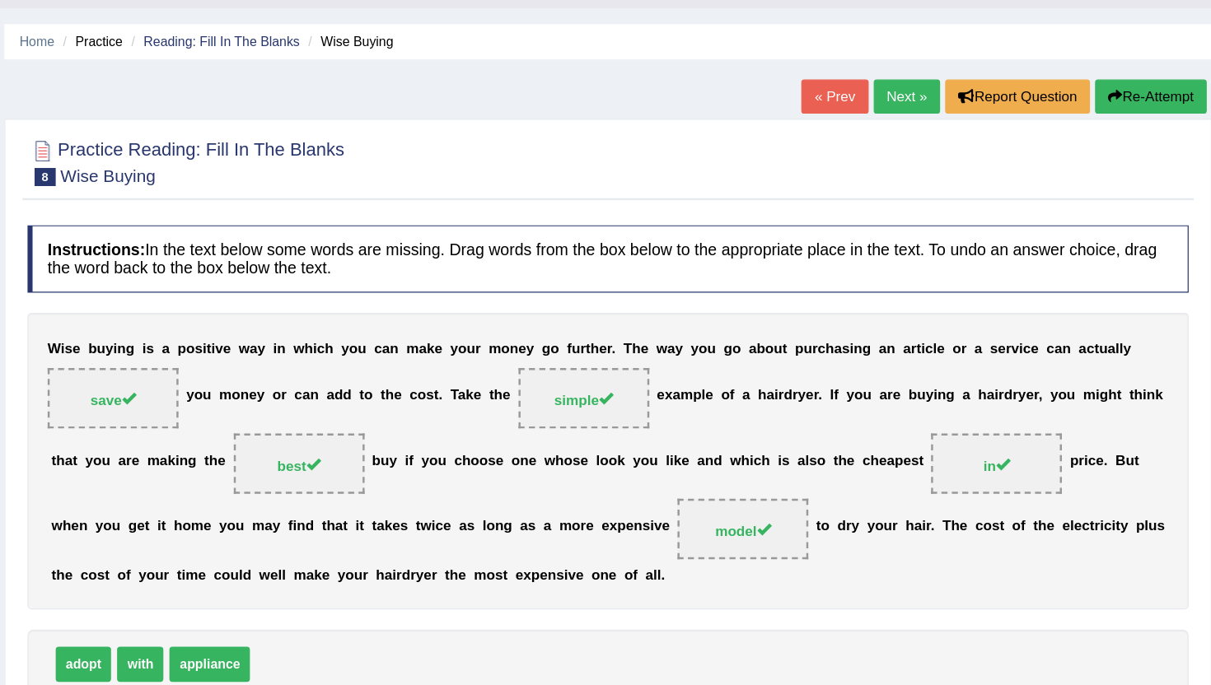
scroll to position [0, 0]
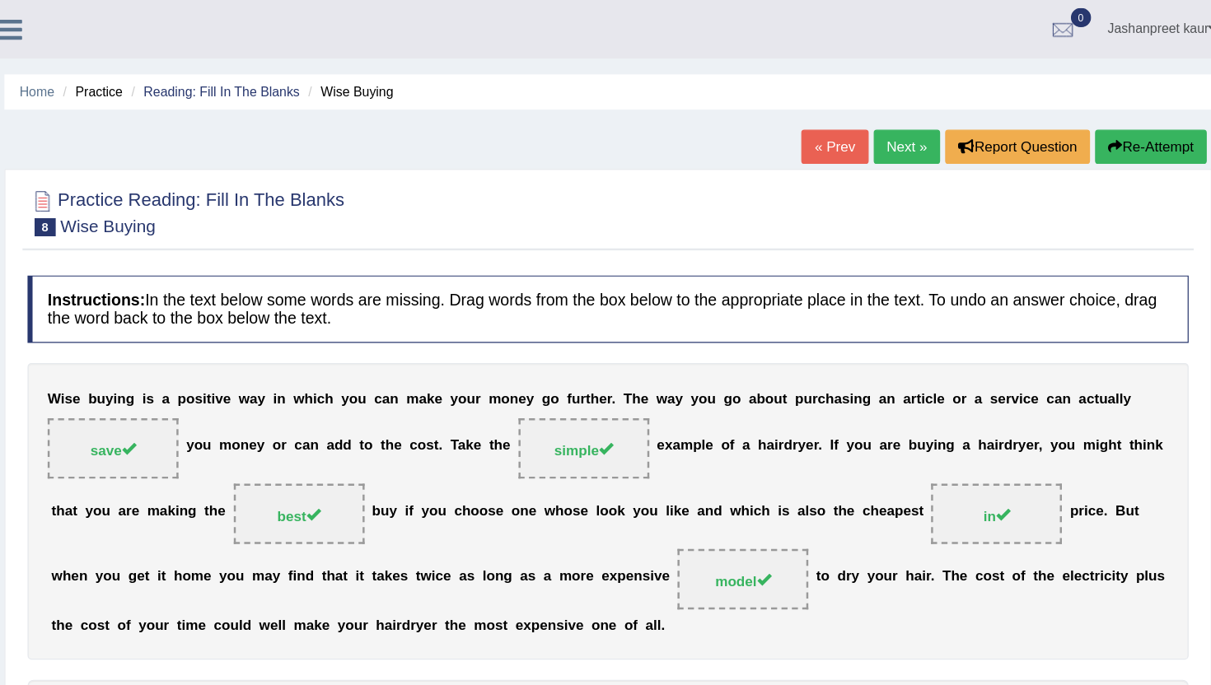
click at [939, 129] on link "Next »" at bounding box center [945, 120] width 54 height 28
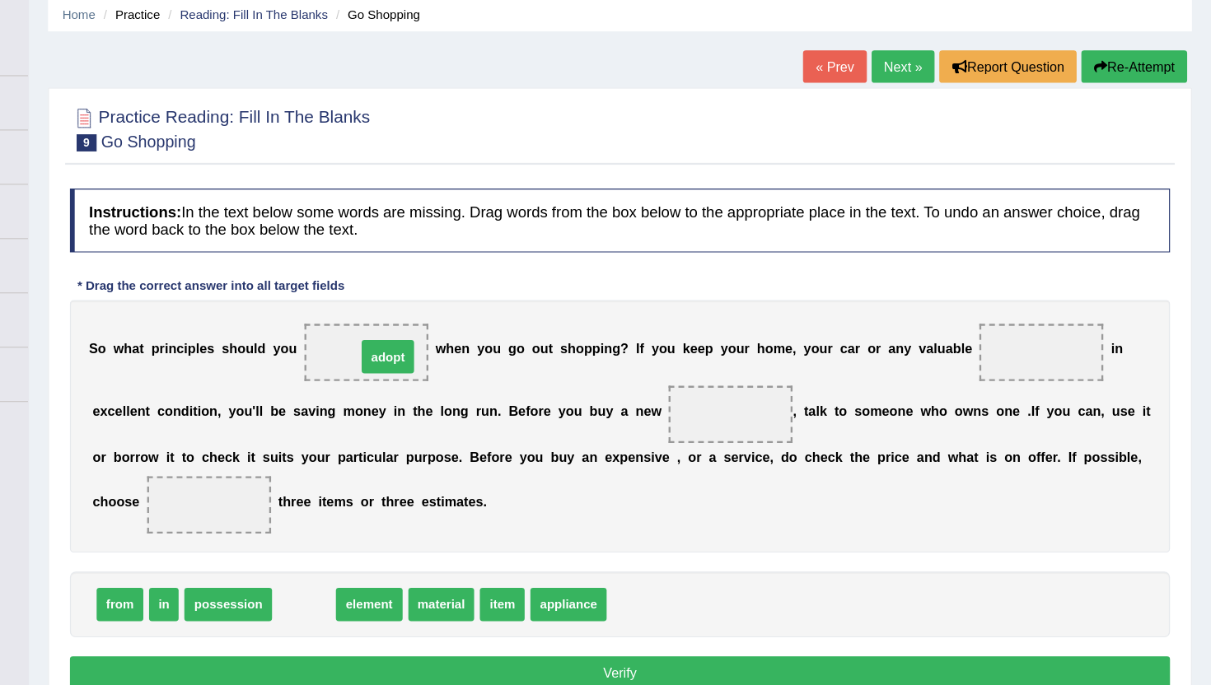
drag, startPoint x: 431, startPoint y: 584, endPoint x: 500, endPoint y: 370, distance: 225.1
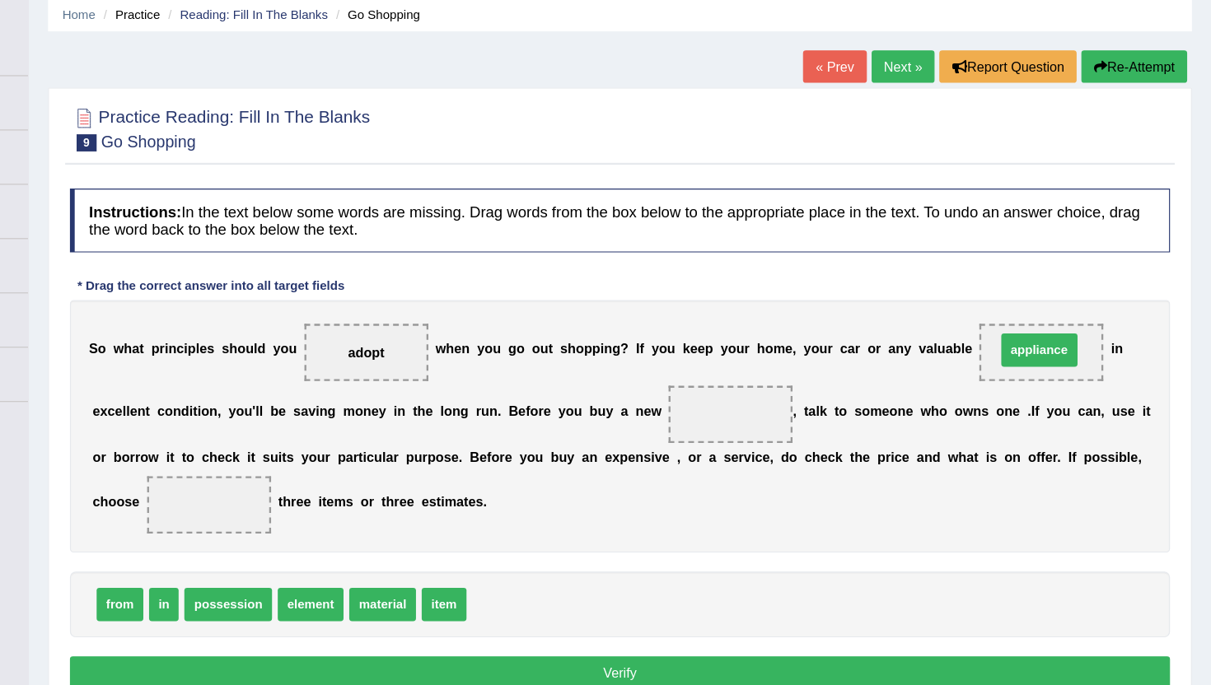
drag, startPoint x: 605, startPoint y: 583, endPoint x: 1062, endPoint y: 363, distance: 507.4
click at [1058, 349] on span "appliance" at bounding box center [1064, 367] width 107 height 49
drag, startPoint x: 1052, startPoint y: 370, endPoint x: 781, endPoint y: 428, distance: 277.1
drag, startPoint x: 547, startPoint y: 584, endPoint x: 1060, endPoint y: 380, distance: 552.5
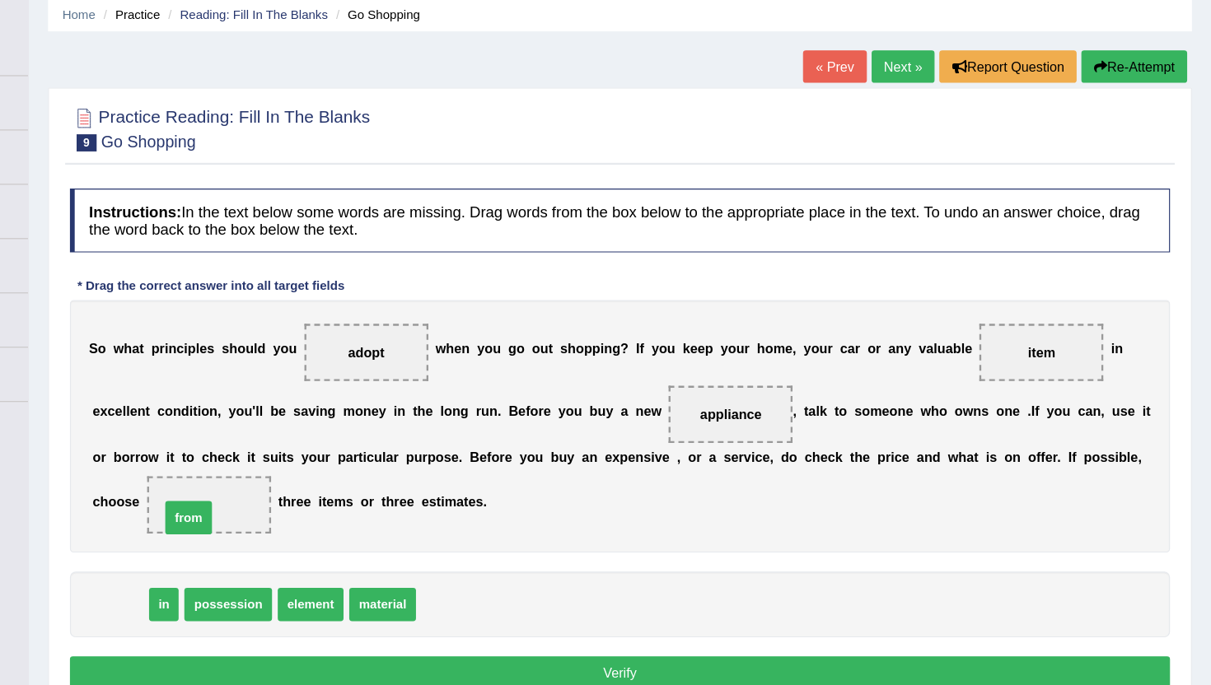
drag, startPoint x: 276, startPoint y: 589, endPoint x: 344, endPoint y: 507, distance: 107.1
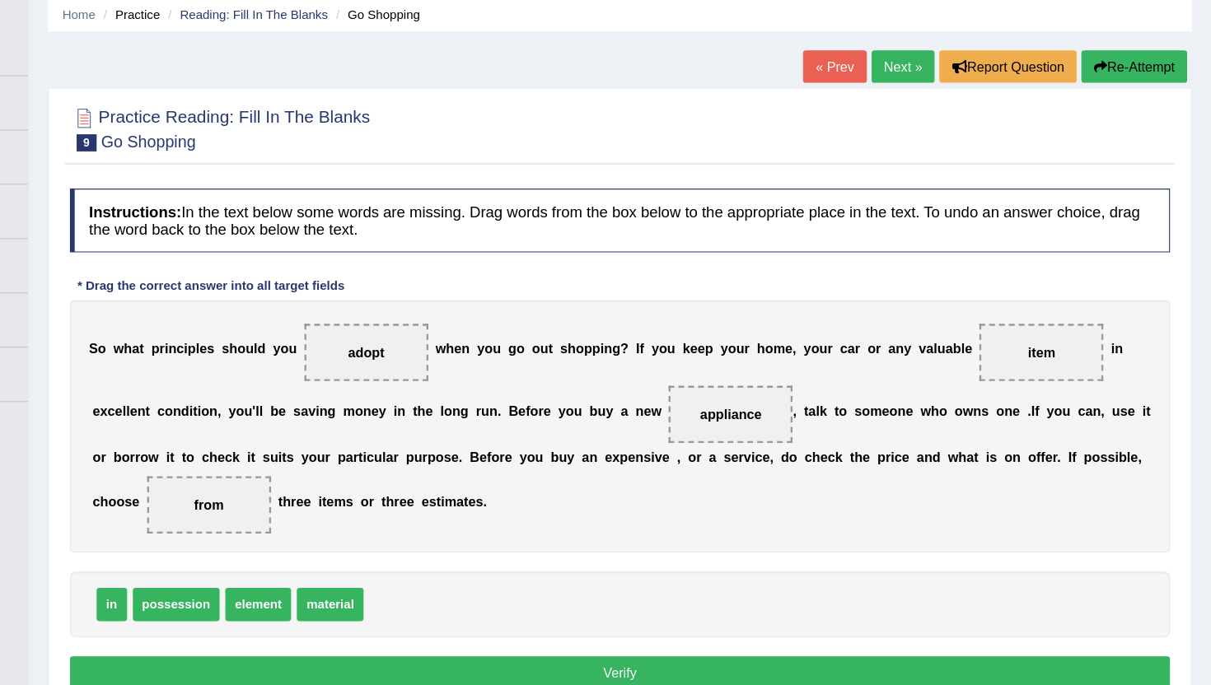
click at [631, 648] on button "Verify" at bounding box center [700, 644] width 951 height 28
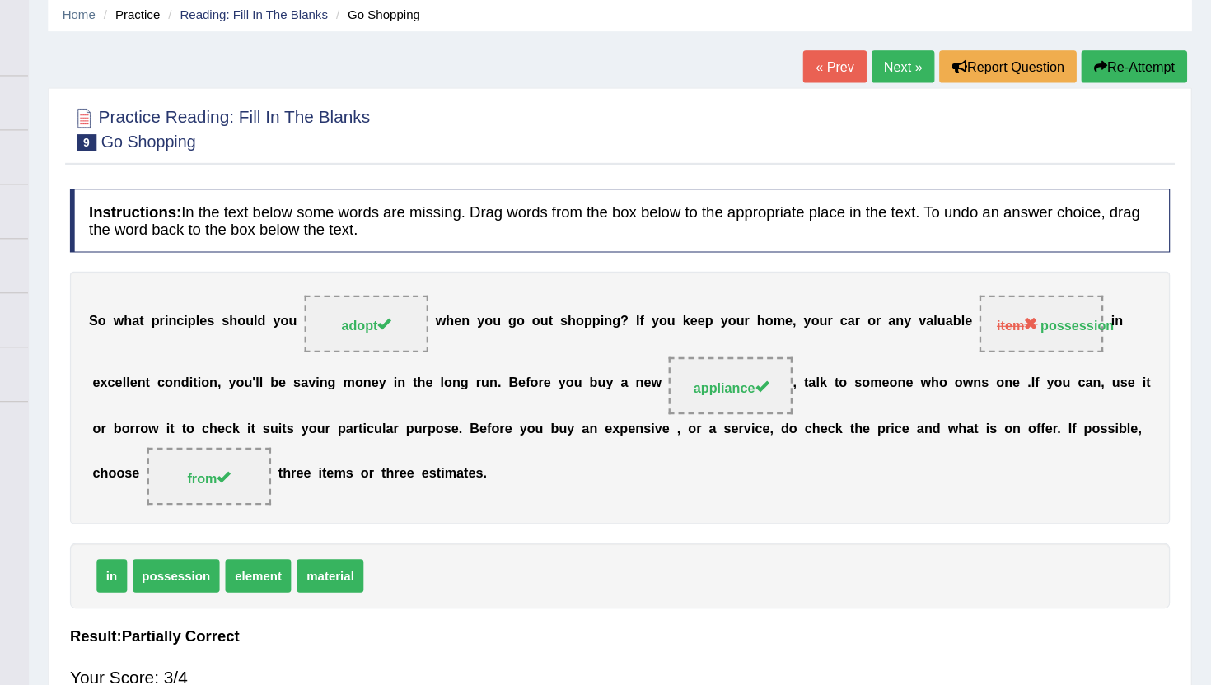
click at [949, 121] on link "Next »" at bounding box center [945, 120] width 54 height 28
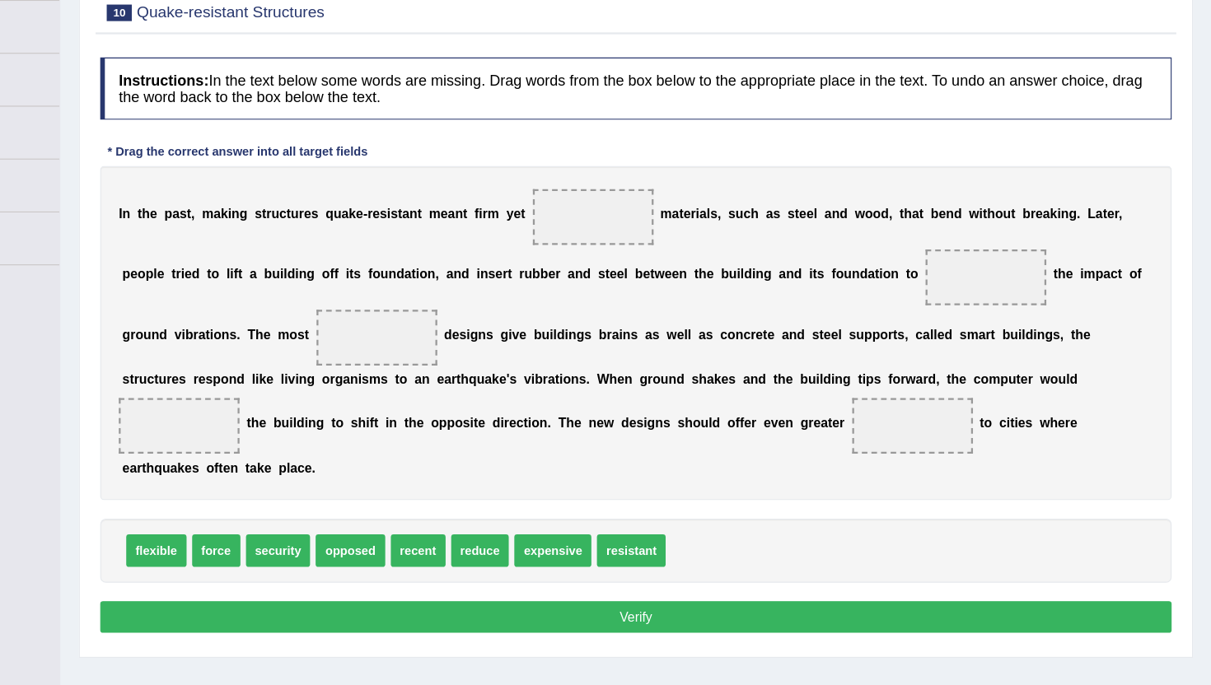
scroll to position [123, 0]
drag, startPoint x: 278, startPoint y: 543, endPoint x: 674, endPoint y: 251, distance: 491.4
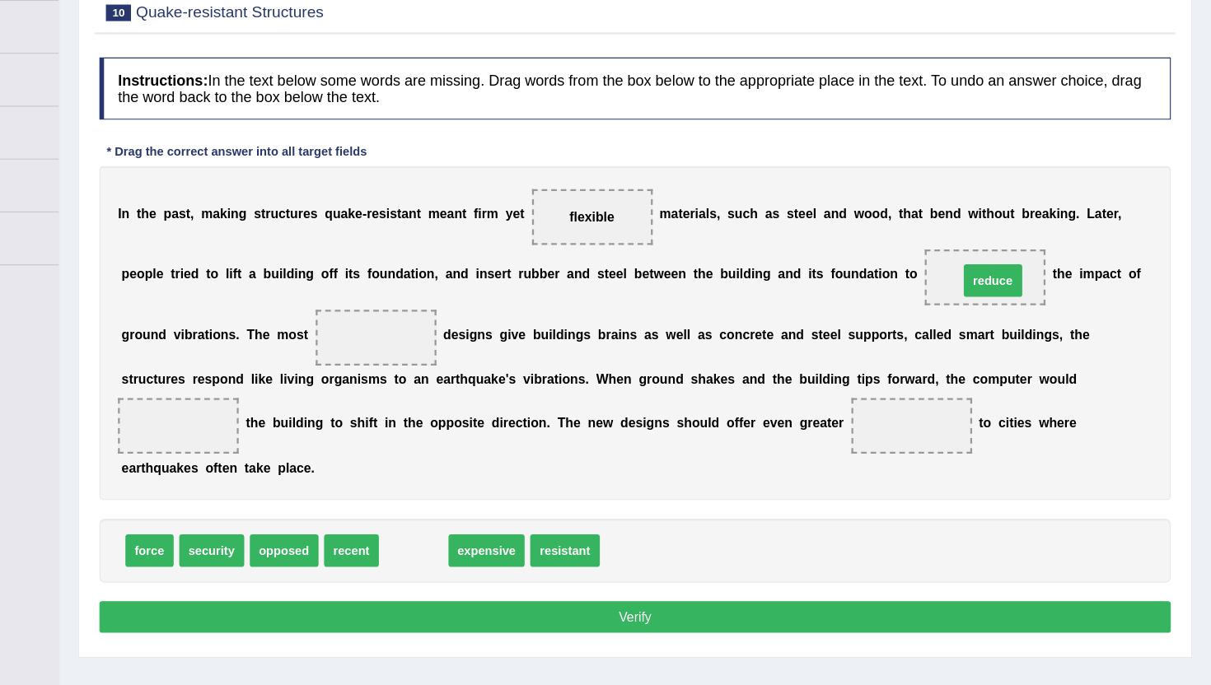
drag, startPoint x: 507, startPoint y: 542, endPoint x: 1022, endPoint y: 302, distance: 568.4
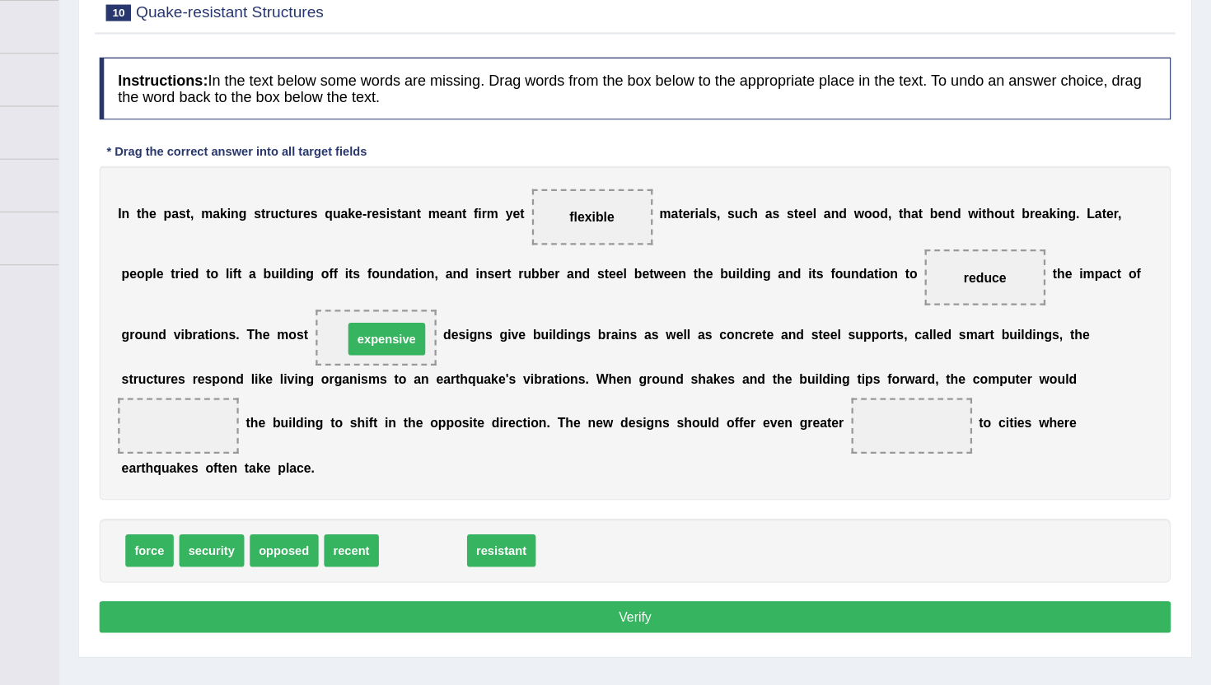
drag, startPoint x: 507, startPoint y: 545, endPoint x: 475, endPoint y: 358, distance: 189.8
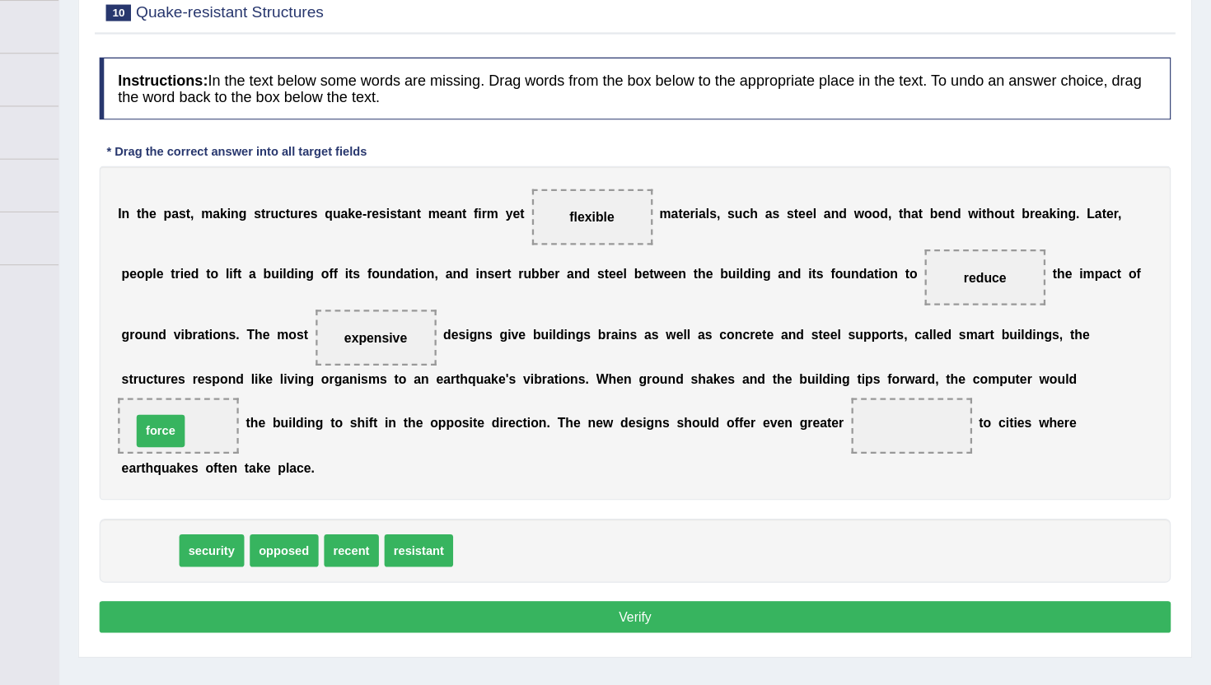
drag, startPoint x: 253, startPoint y: 541, endPoint x: 260, endPoint y: 433, distance: 108.2
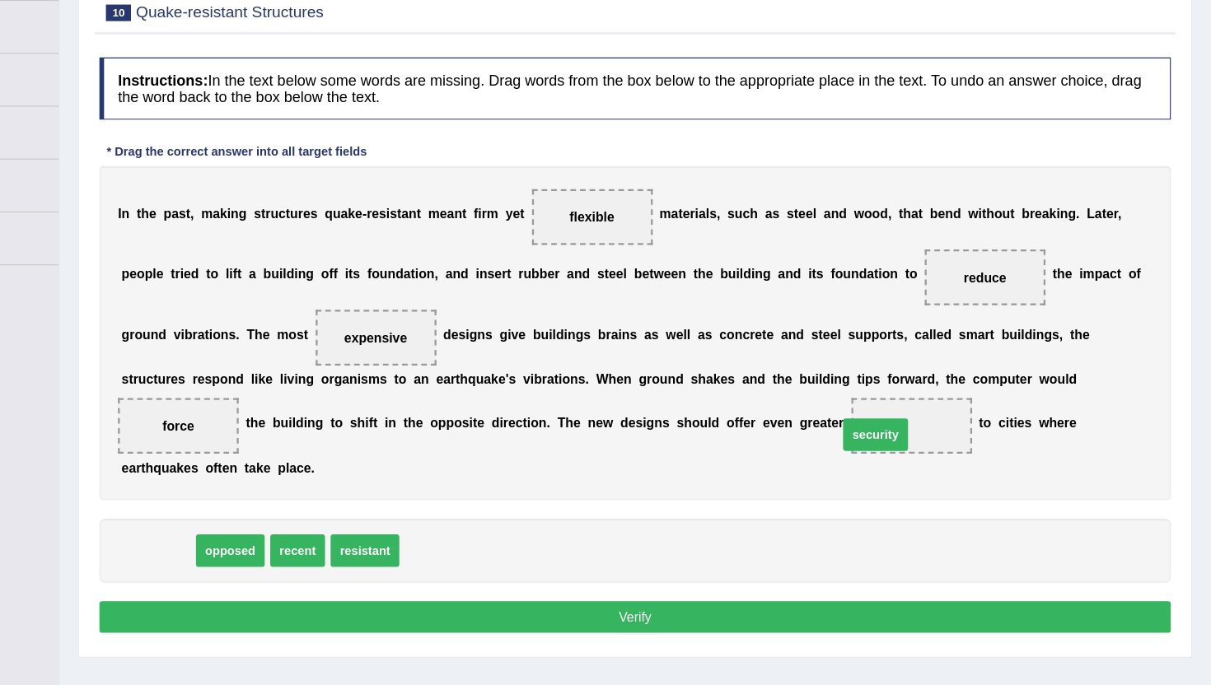
drag, startPoint x: 287, startPoint y: 544, endPoint x: 934, endPoint y: 438, distance: 656.1
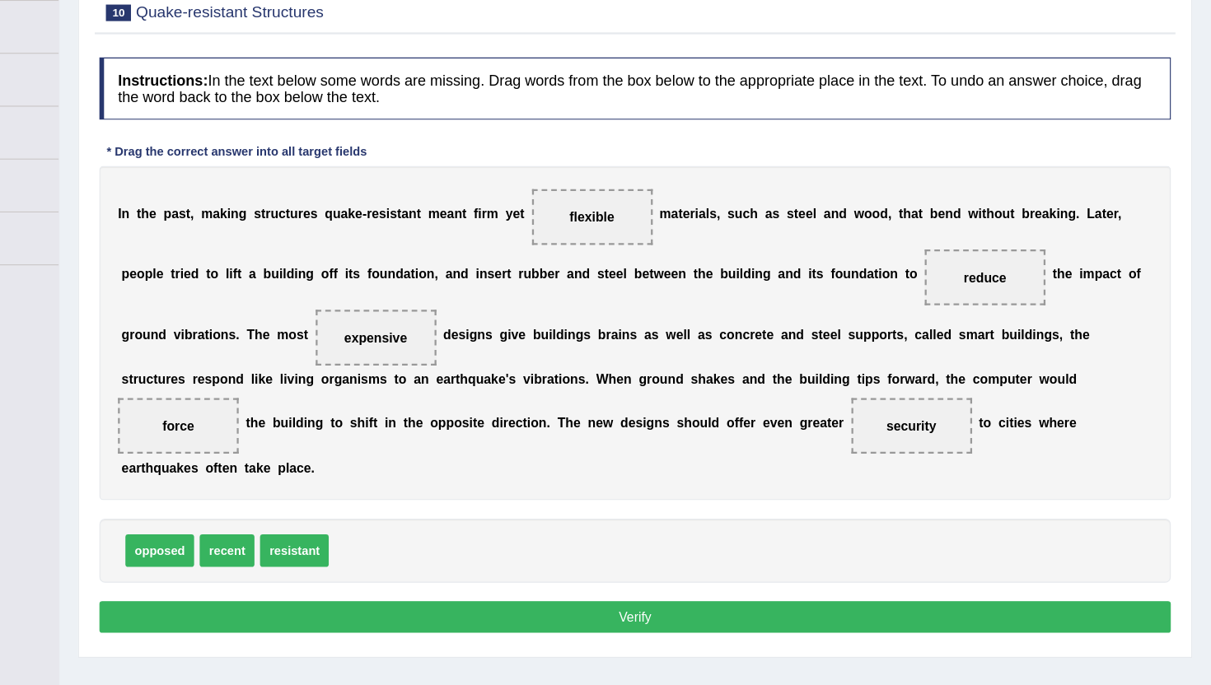
click at [718, 605] on button "Verify" at bounding box center [700, 600] width 951 height 28
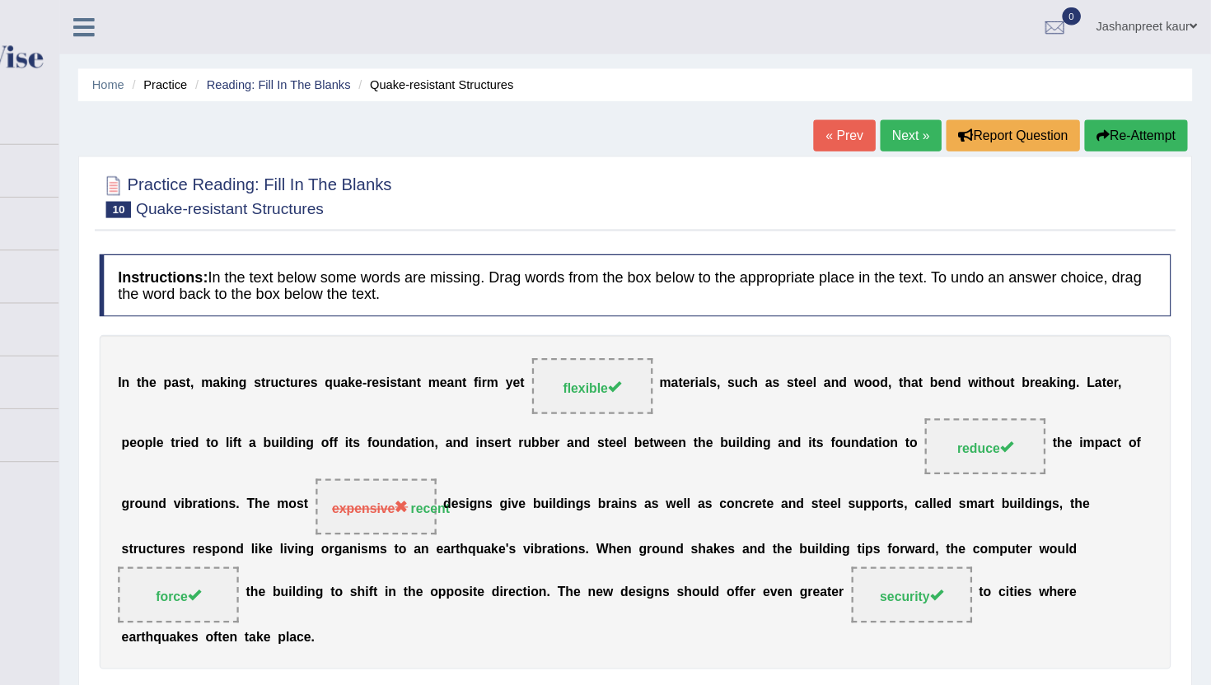
scroll to position [0, 0]
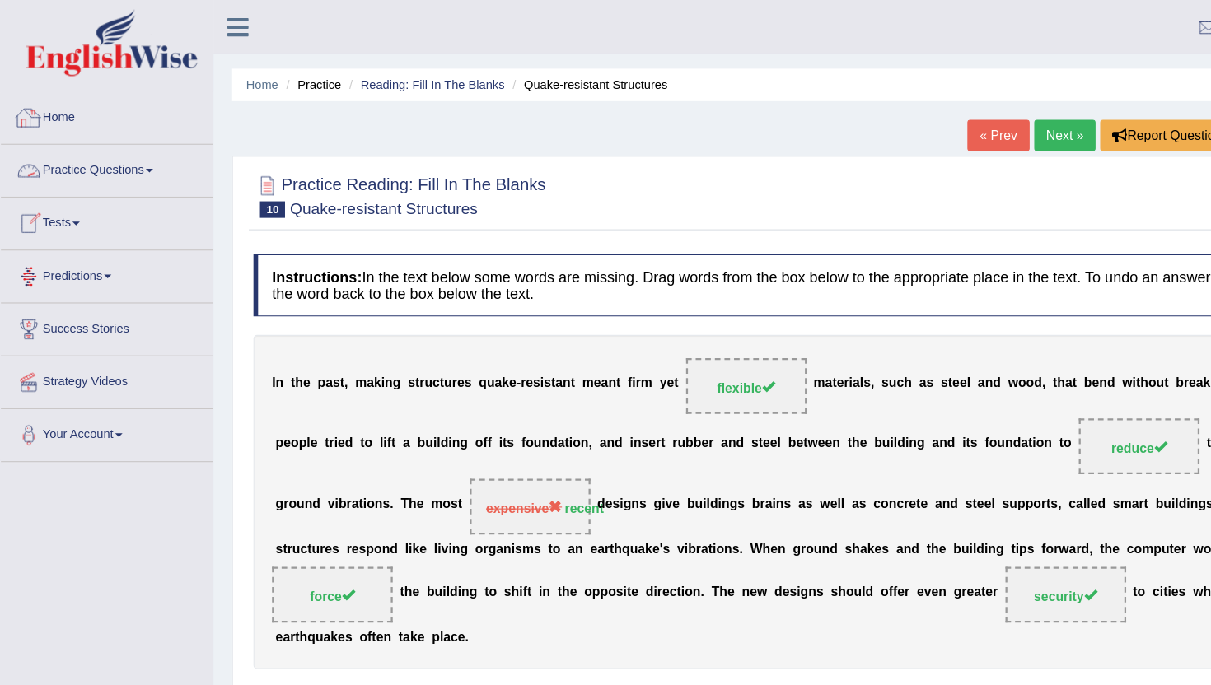
click at [118, 149] on link "Practice Questions" at bounding box center [95, 149] width 188 height 41
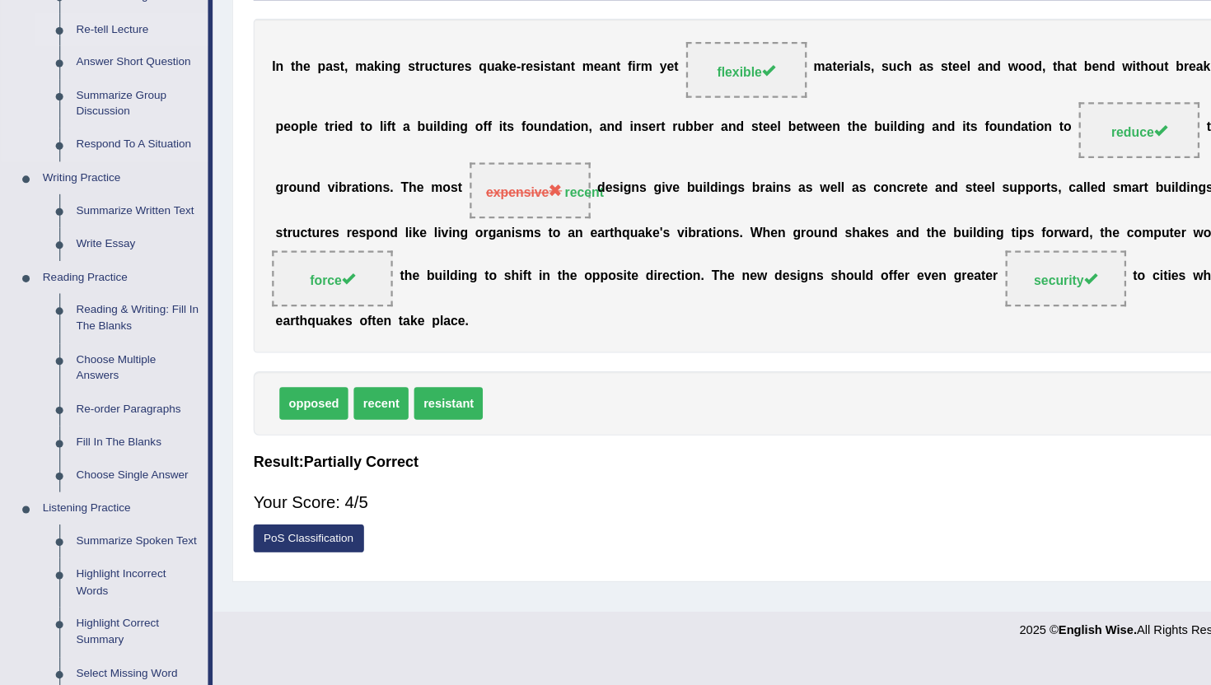
scroll to position [207, 0]
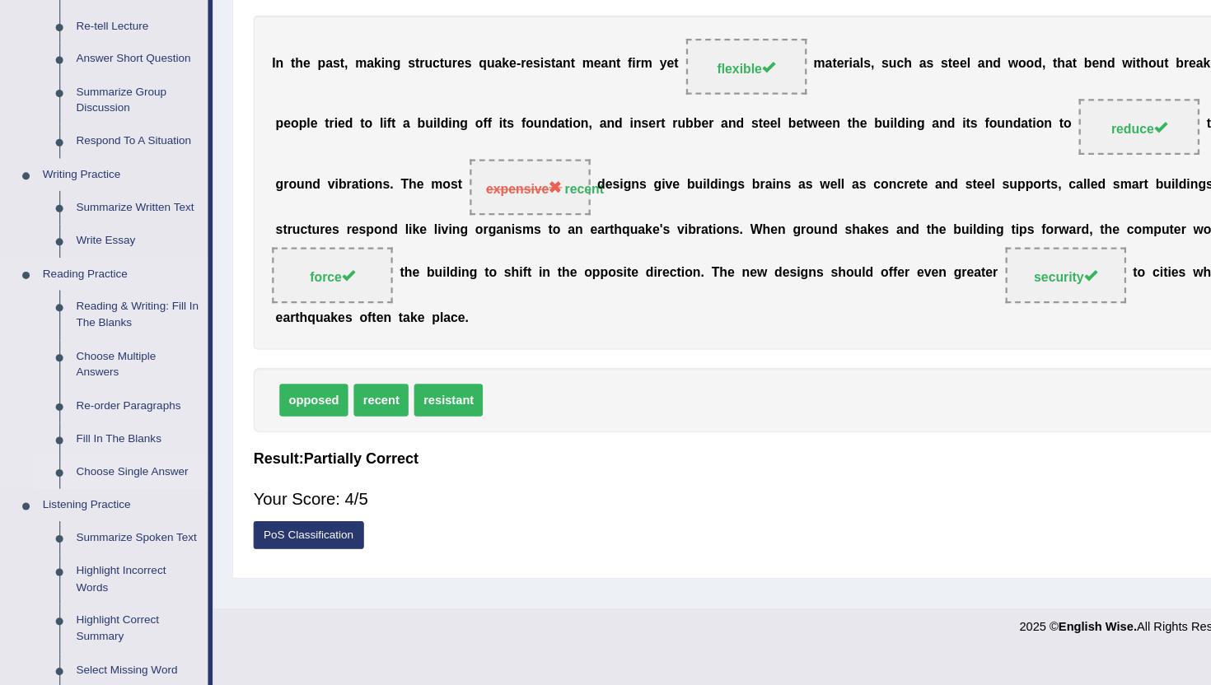
click at [115, 484] on link "Choose Single Answer" at bounding box center [122, 496] width 124 height 30
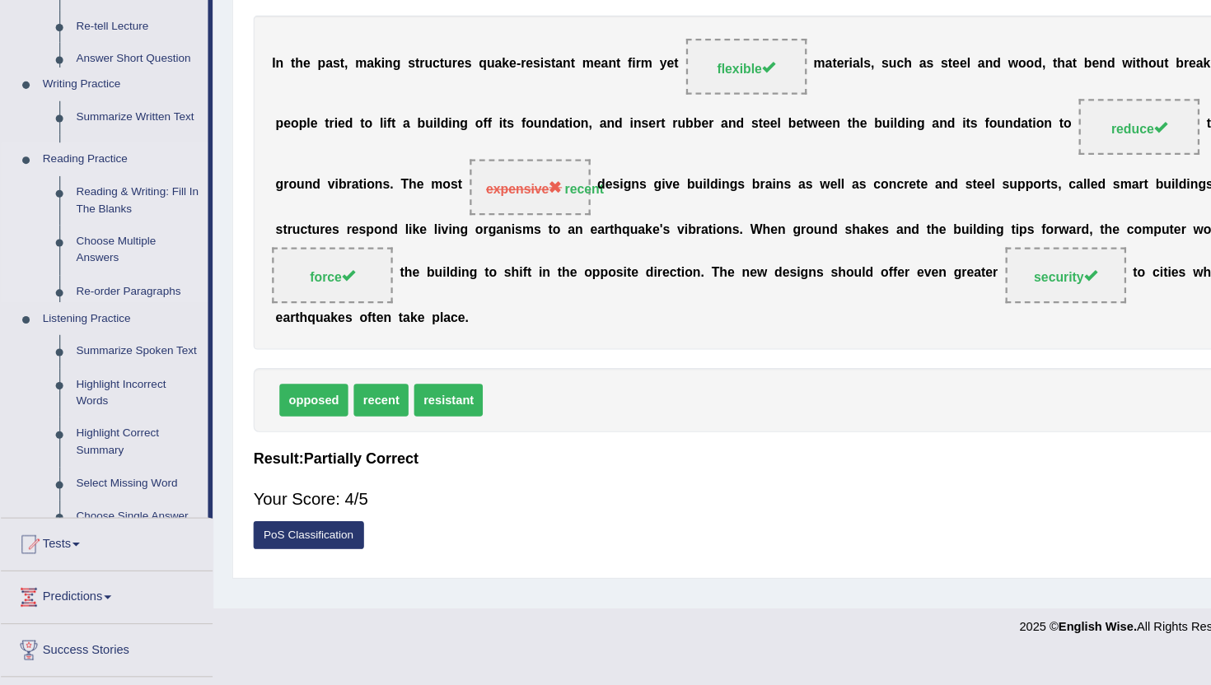
scroll to position [180, 0]
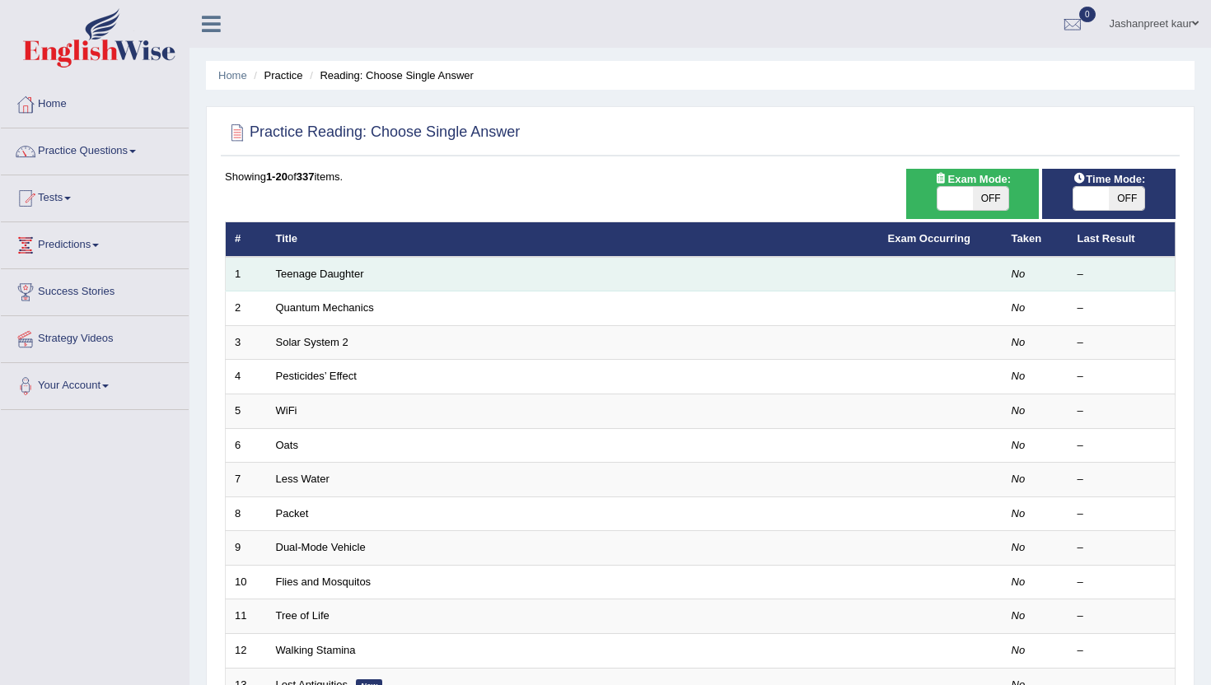
click at [311, 267] on td "Teenage Daughter" at bounding box center [573, 274] width 612 height 35
click at [310, 276] on link "Teenage Daughter" at bounding box center [320, 274] width 88 height 12
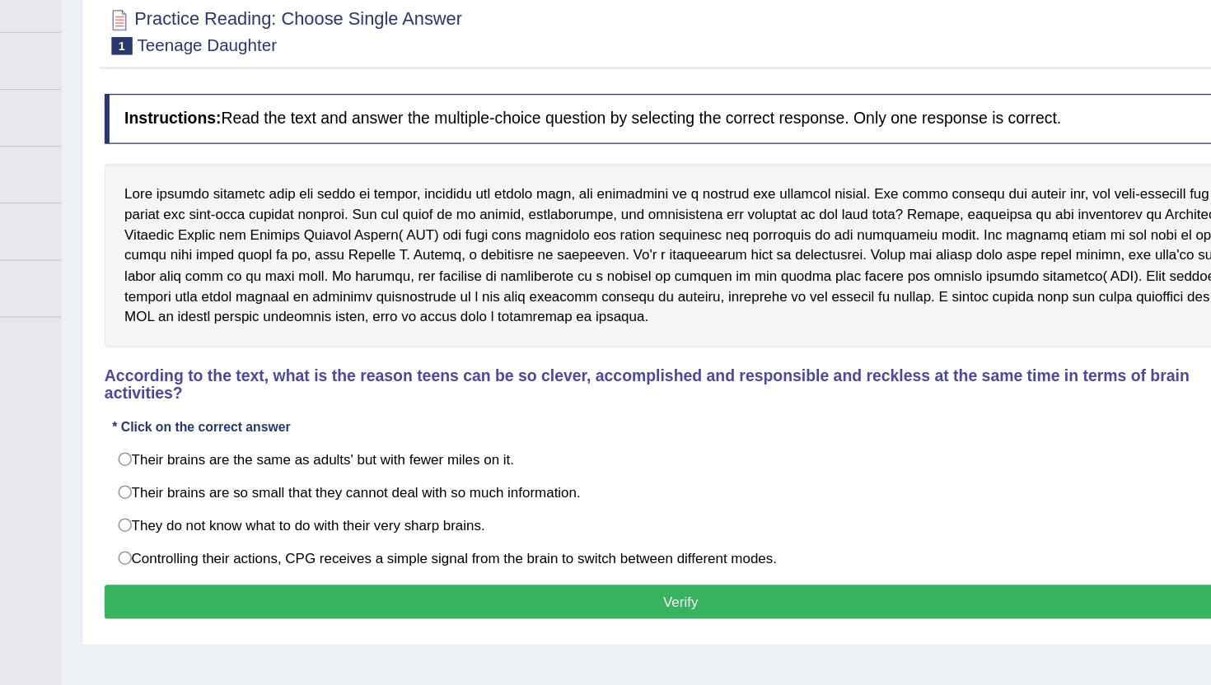
scroll to position [30, 0]
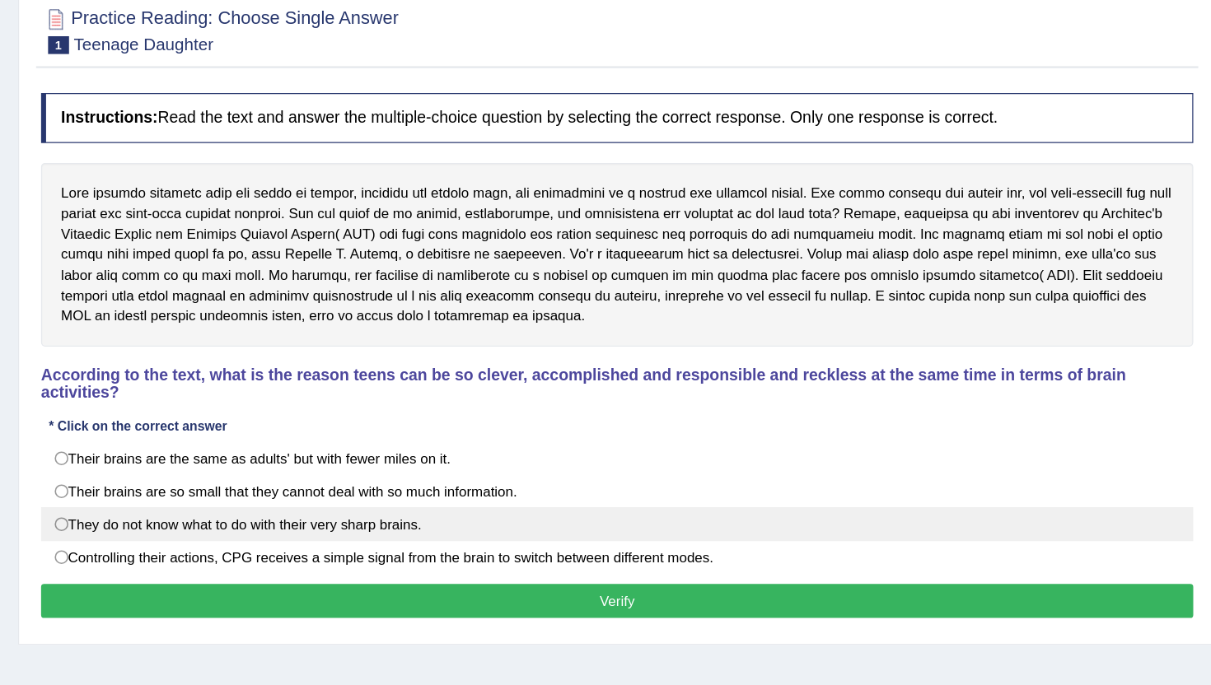
click at [244, 556] on label "They do not know what to do with their very sharp brains." at bounding box center [700, 552] width 951 height 28
radio input "true"
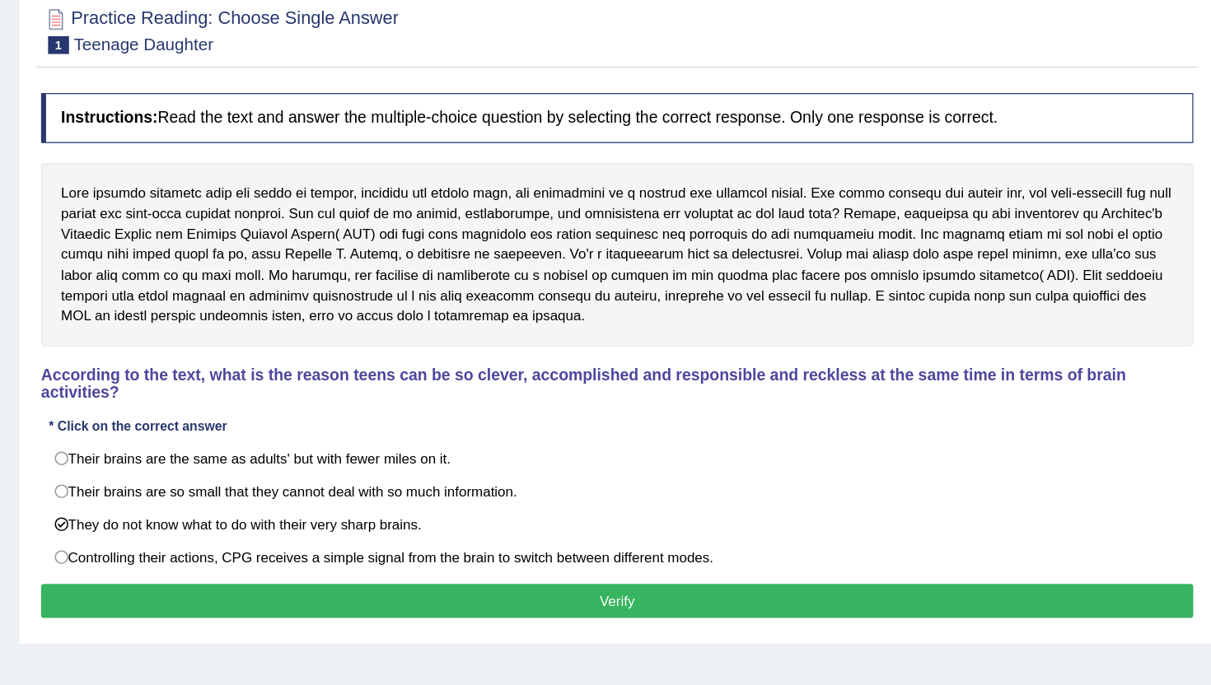
click at [311, 608] on button "Verify" at bounding box center [700, 615] width 951 height 28
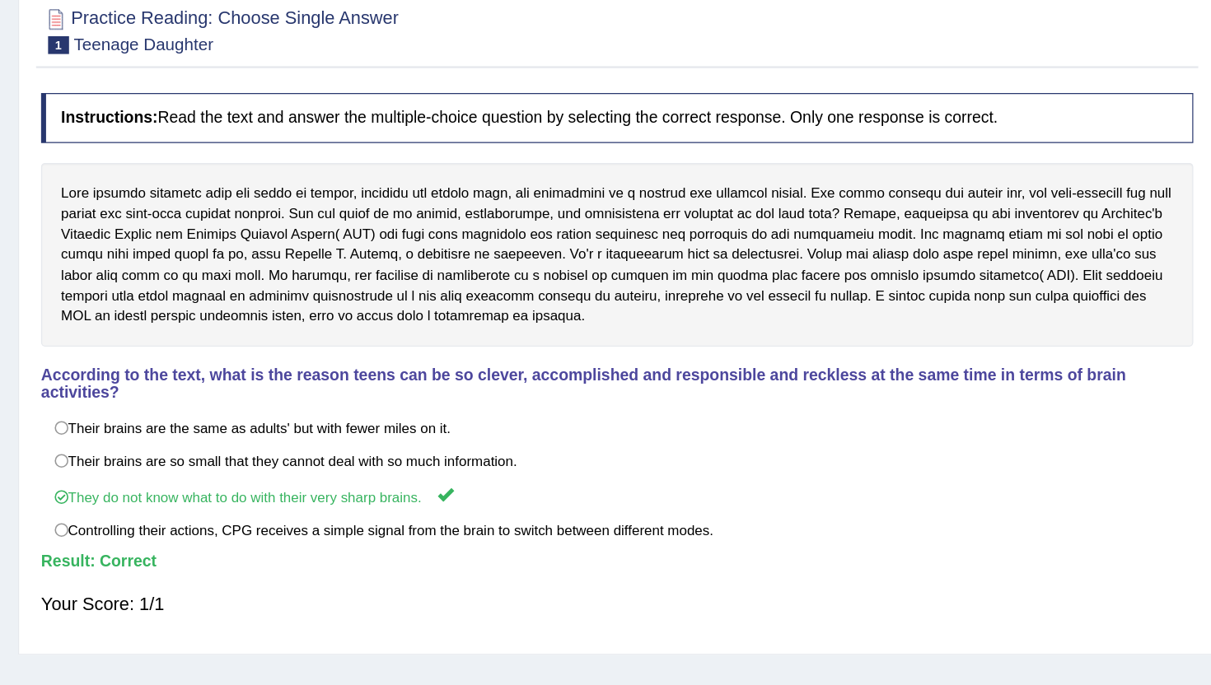
scroll to position [29, 0]
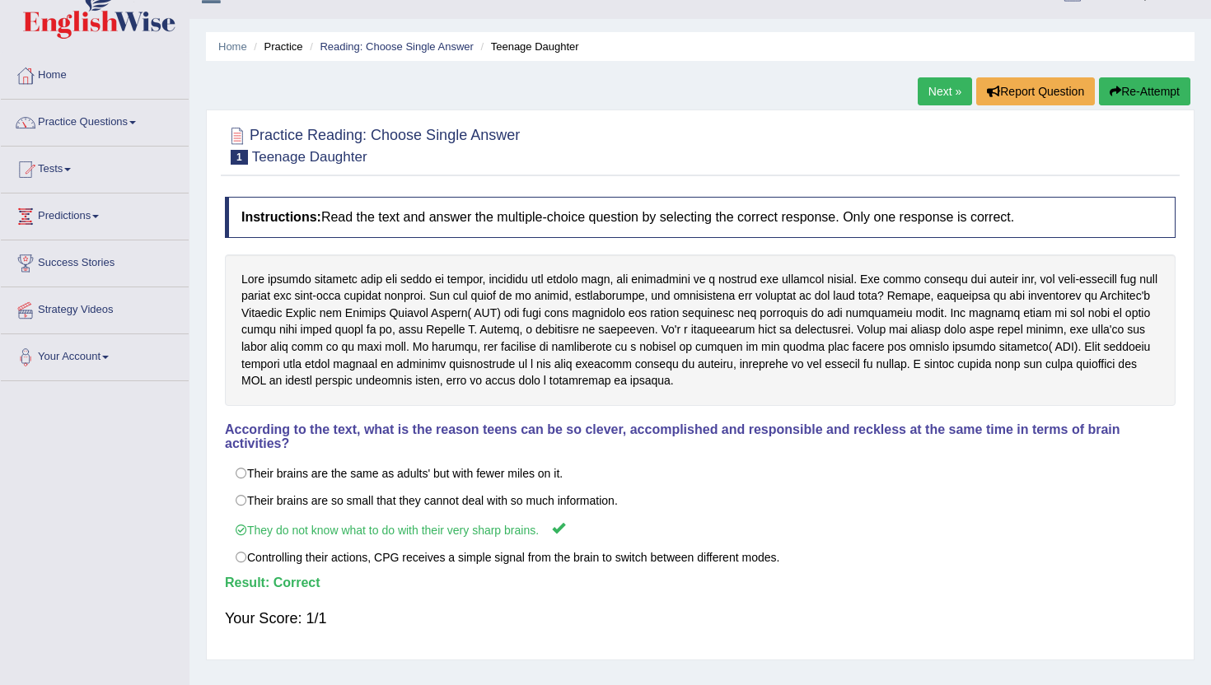
click at [932, 76] on div "Home Practice Reading: Choose Single Answer Teenage Daughter Next » Report Ques…" at bounding box center [700, 383] width 1022 height 824
click at [940, 98] on link "Next »" at bounding box center [945, 91] width 54 height 28
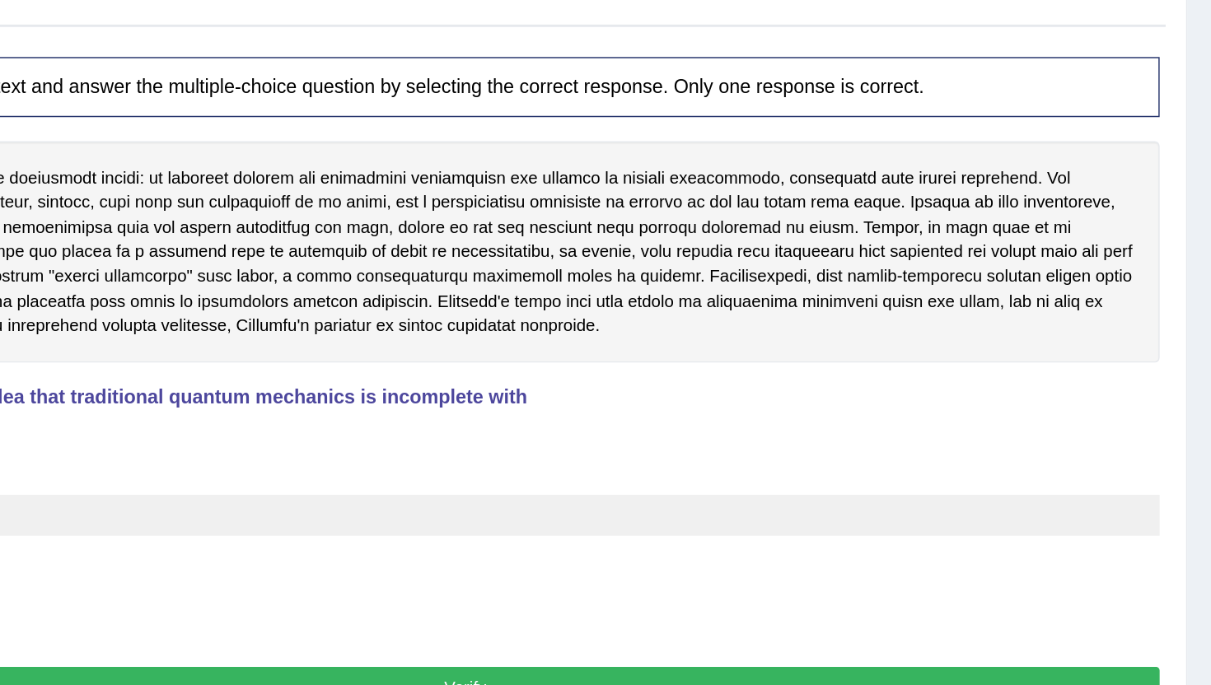
scroll to position [75, 0]
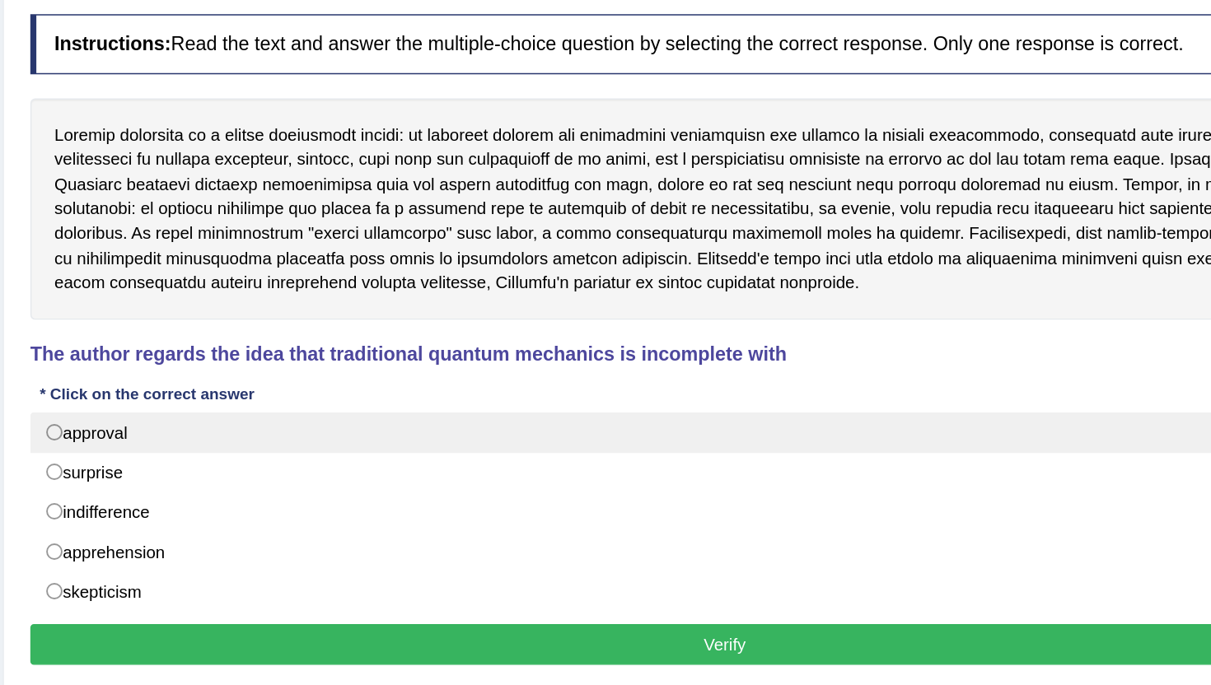
click at [501, 448] on label "approval" at bounding box center [700, 437] width 951 height 28
radio input "true"
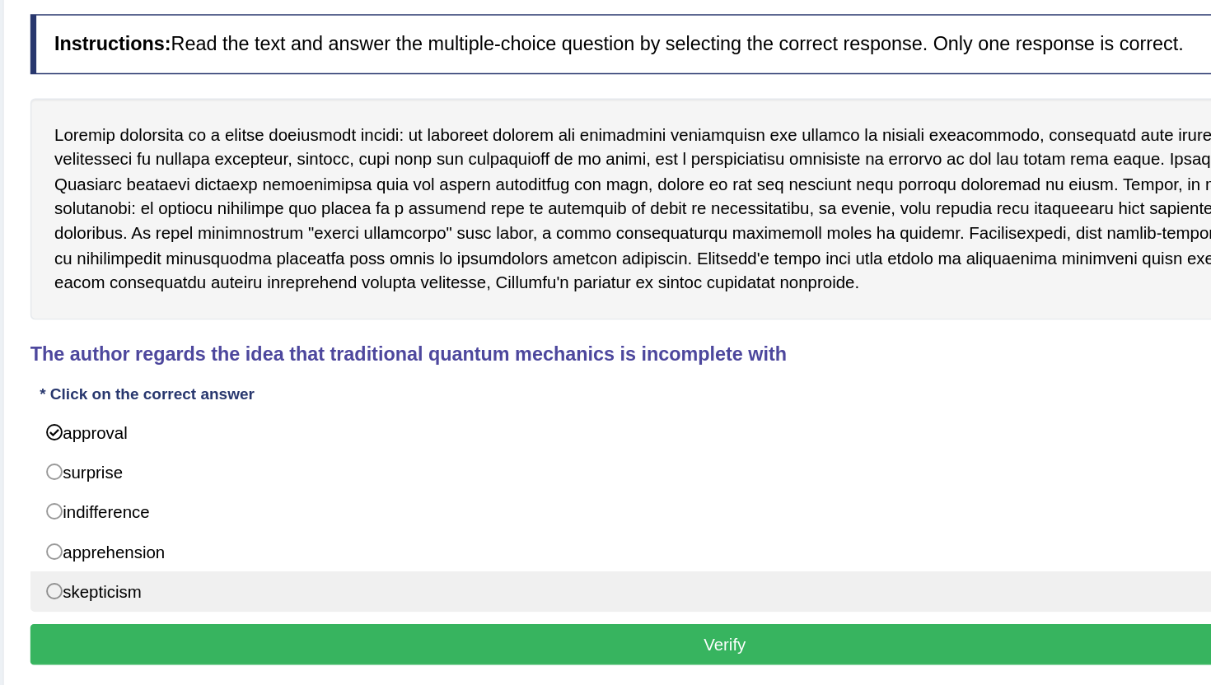
click at [465, 556] on label "skepticism" at bounding box center [700, 546] width 951 height 28
radio input "true"
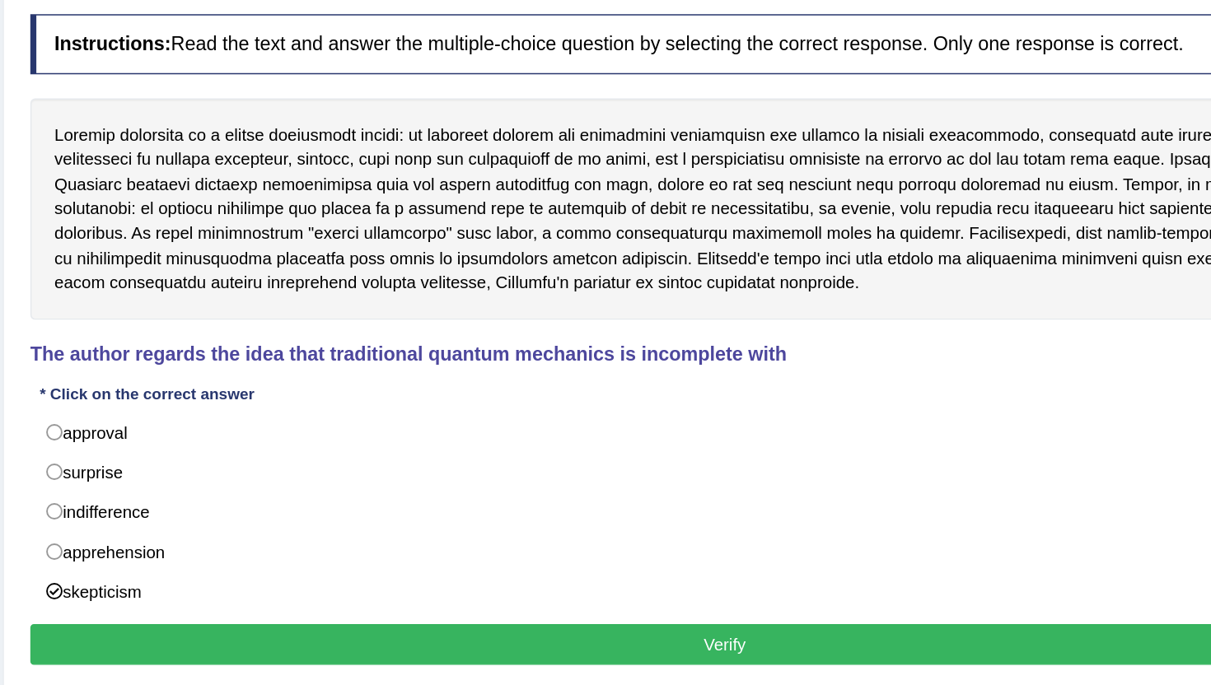
click at [460, 585] on button "Verify" at bounding box center [700, 582] width 951 height 28
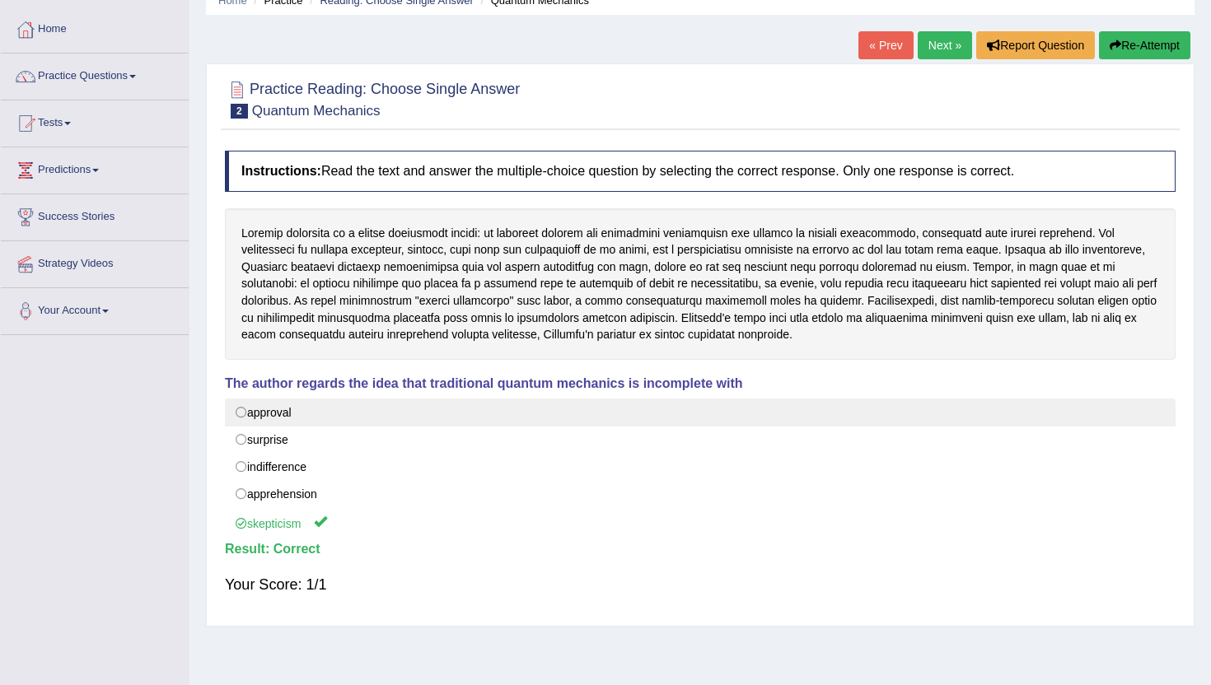
drag, startPoint x: 538, startPoint y: 407, endPoint x: 491, endPoint y: 416, distance: 47.8
click at [491, 416] on label "approval" at bounding box center [700, 413] width 951 height 28
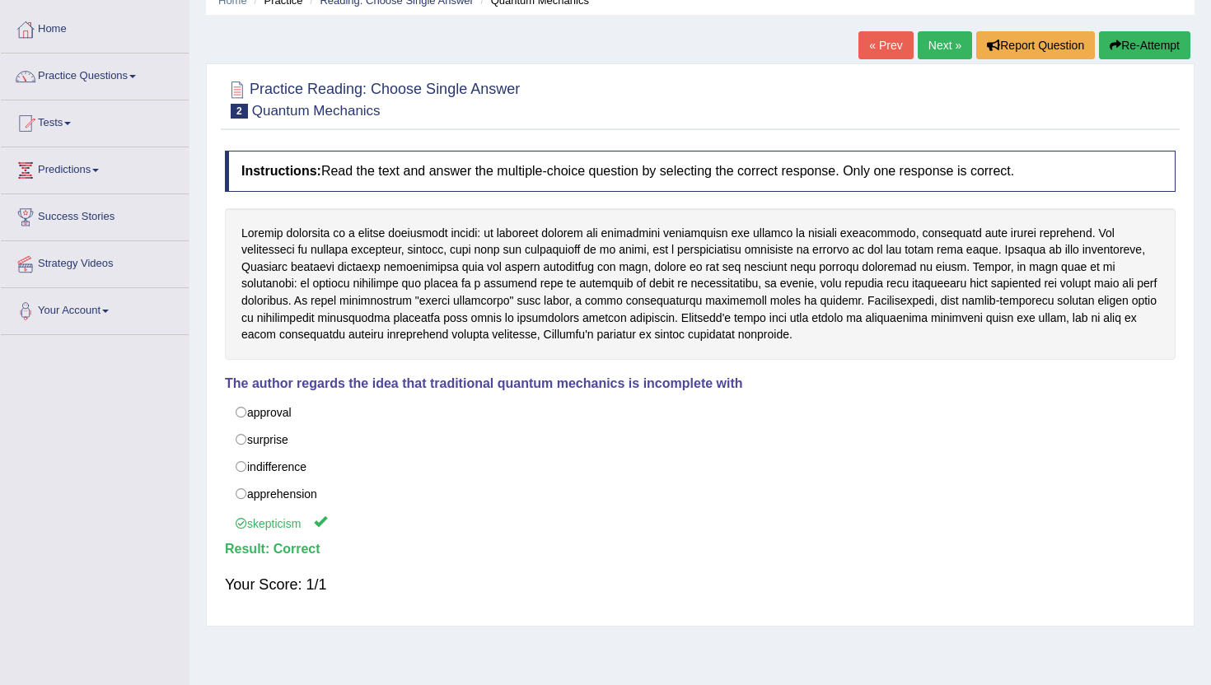
click at [930, 56] on link "Next »" at bounding box center [945, 45] width 54 height 28
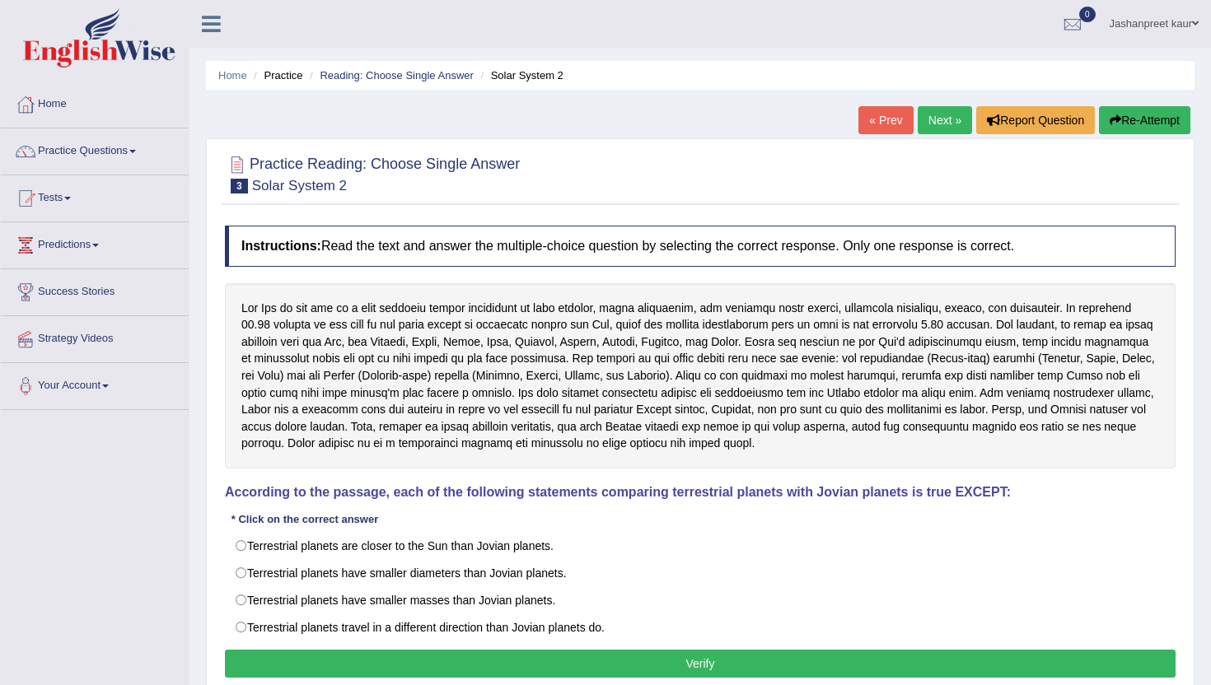
drag, startPoint x: 559, startPoint y: 427, endPoint x: 571, endPoint y: 402, distance: 27.3
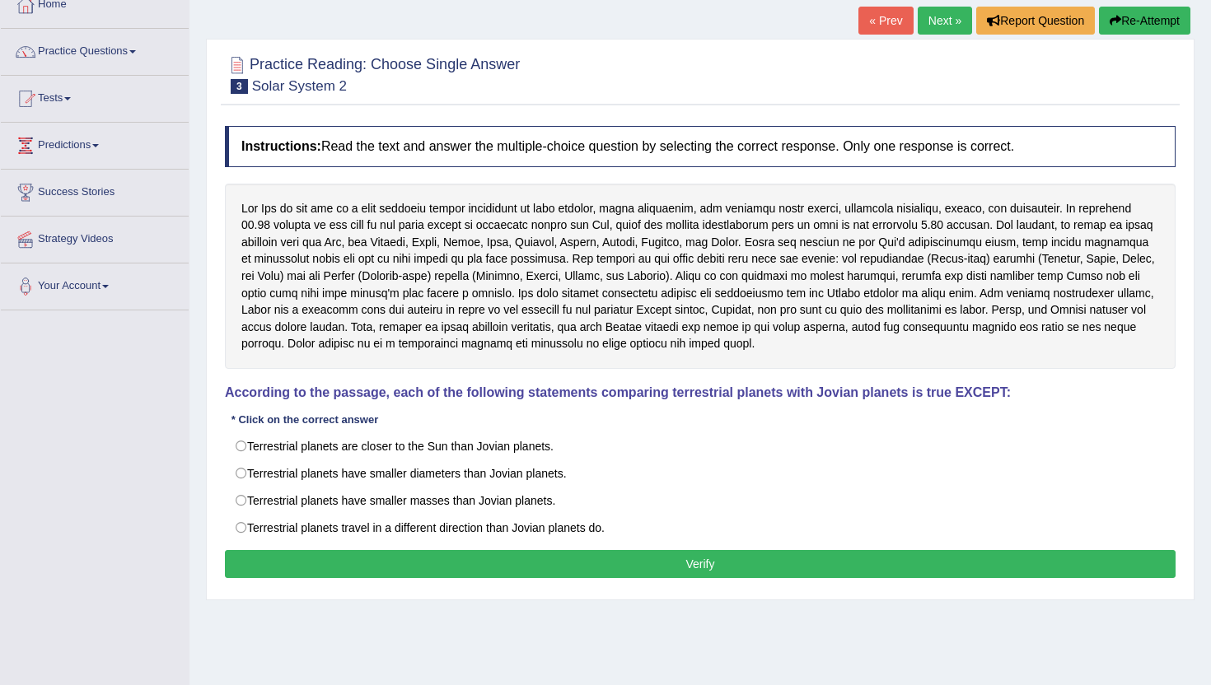
scroll to position [110, 0]
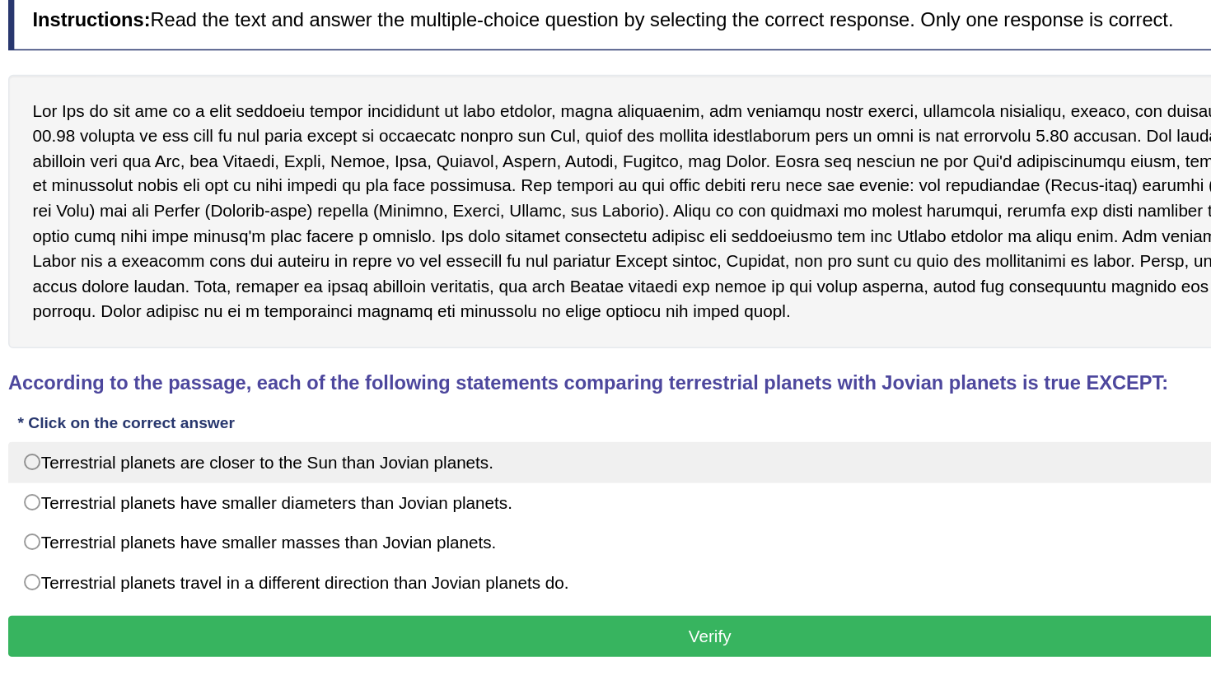
click at [553, 430] on label "Terrestrial planets are closer to the Sun than Jovian planets." at bounding box center [700, 436] width 951 height 28
radio input "true"
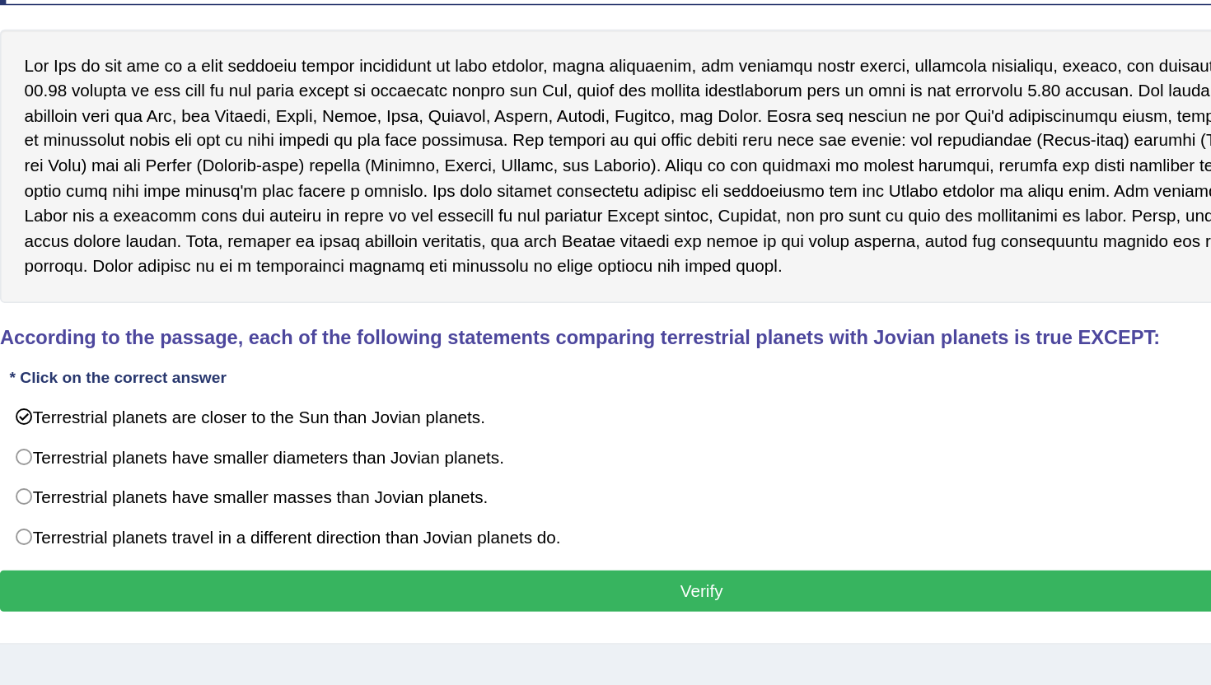
click at [527, 563] on button "Verify" at bounding box center [700, 554] width 951 height 28
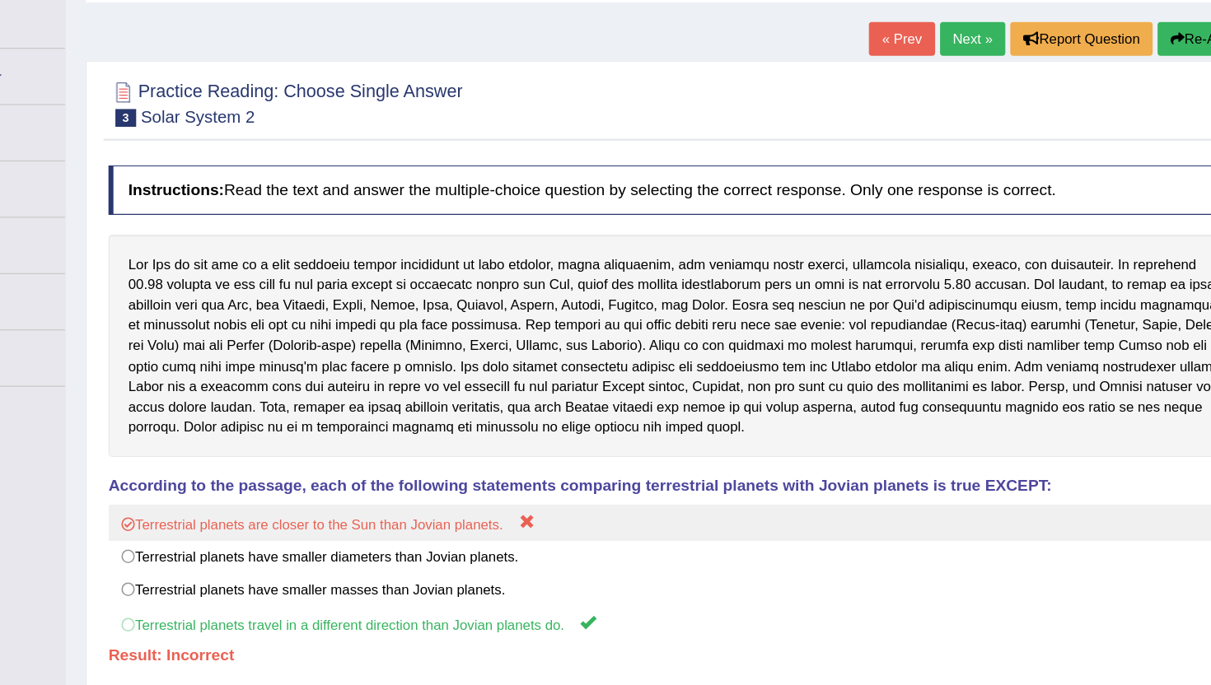
scroll to position [0, 0]
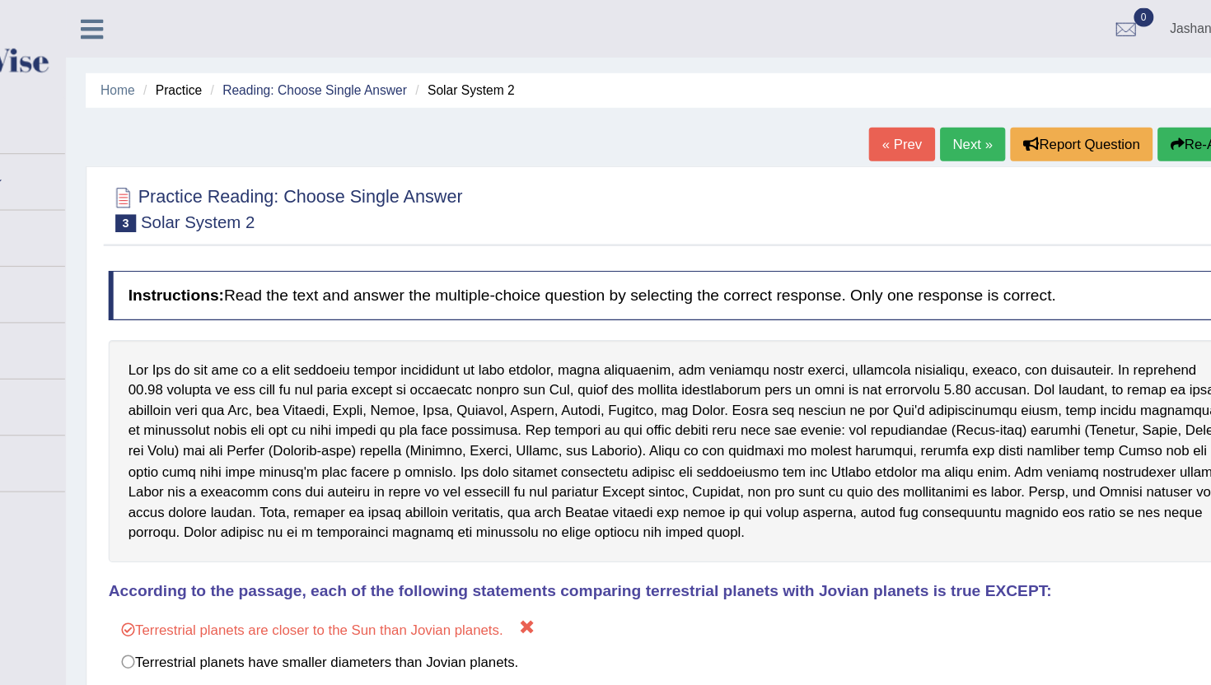
click at [943, 118] on link "Next »" at bounding box center [945, 120] width 54 height 28
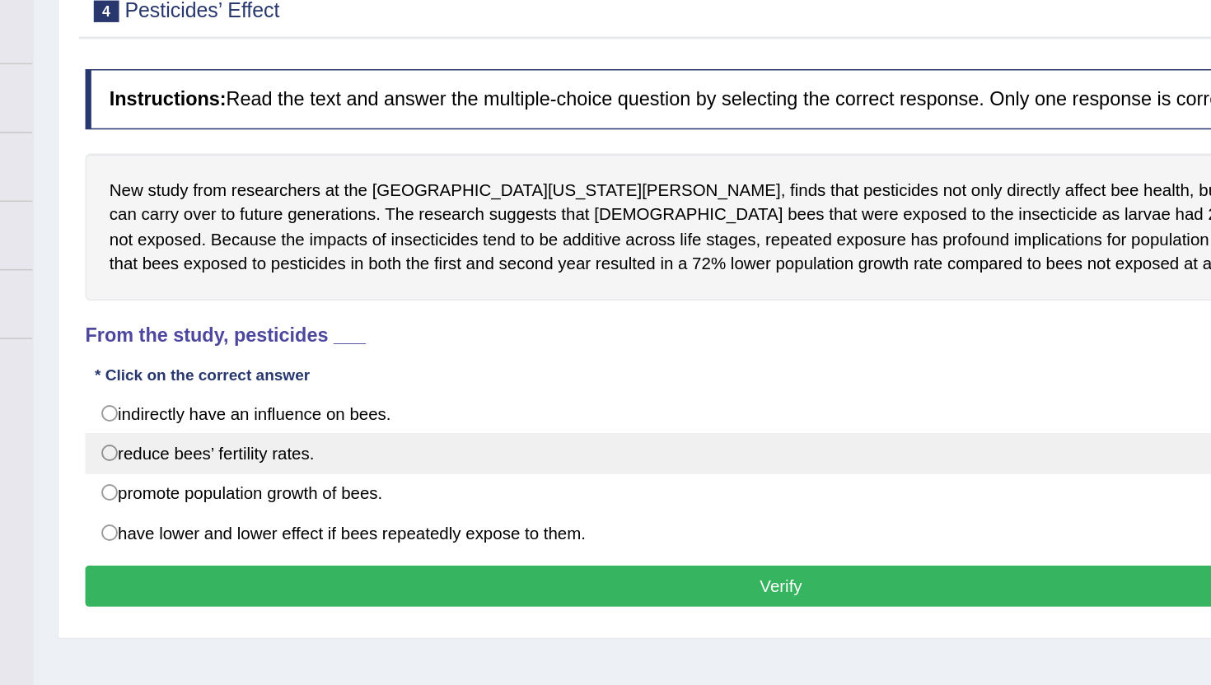
click at [496, 492] on label "reduce bees’ fertility rates." at bounding box center [700, 489] width 951 height 28
radio input "true"
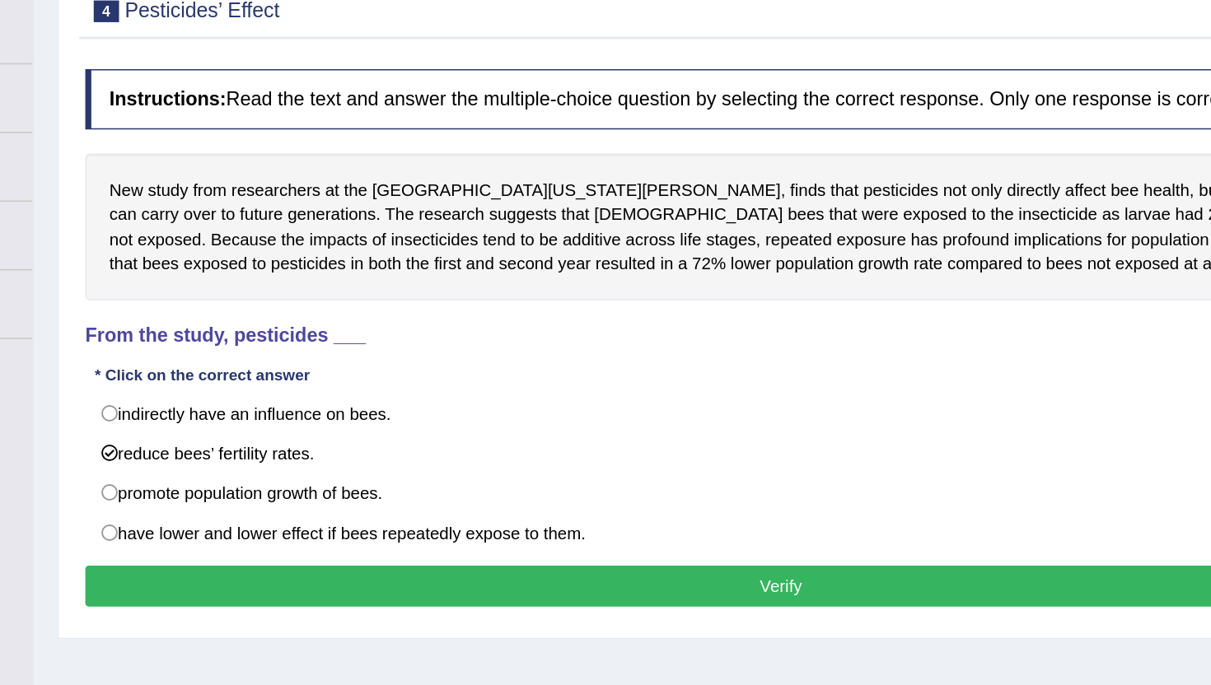
click at [478, 573] on button "Verify" at bounding box center [700, 579] width 951 height 28
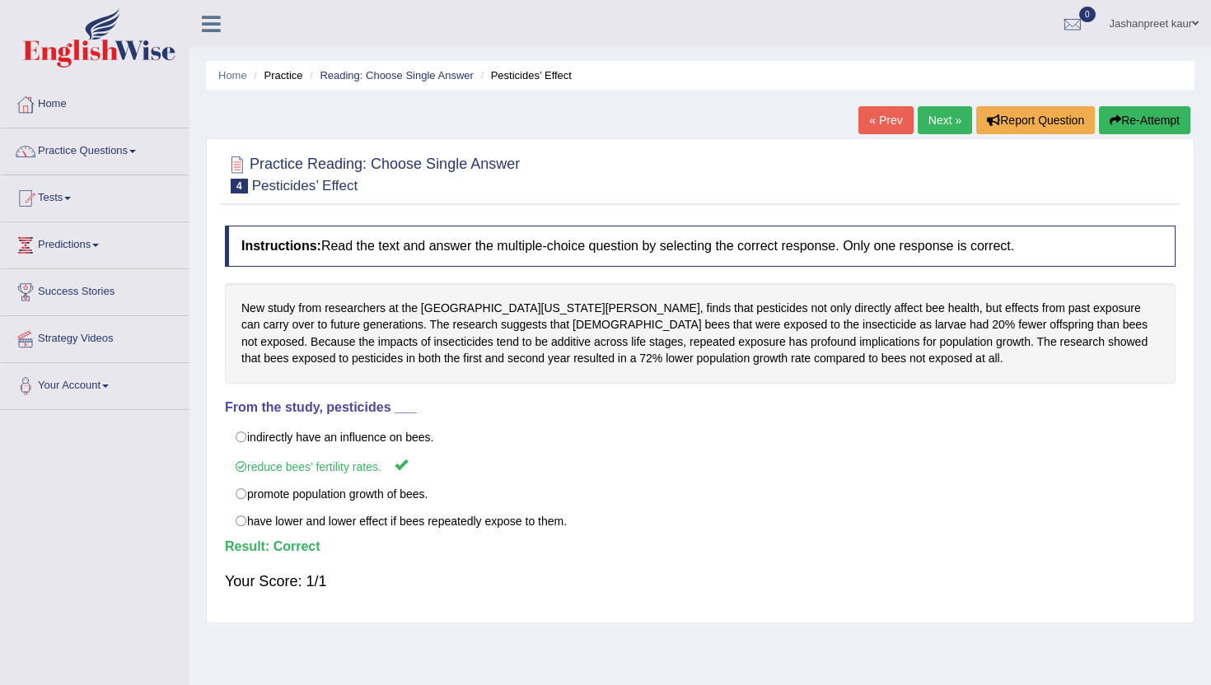
click at [950, 122] on link "Next »" at bounding box center [945, 120] width 54 height 28
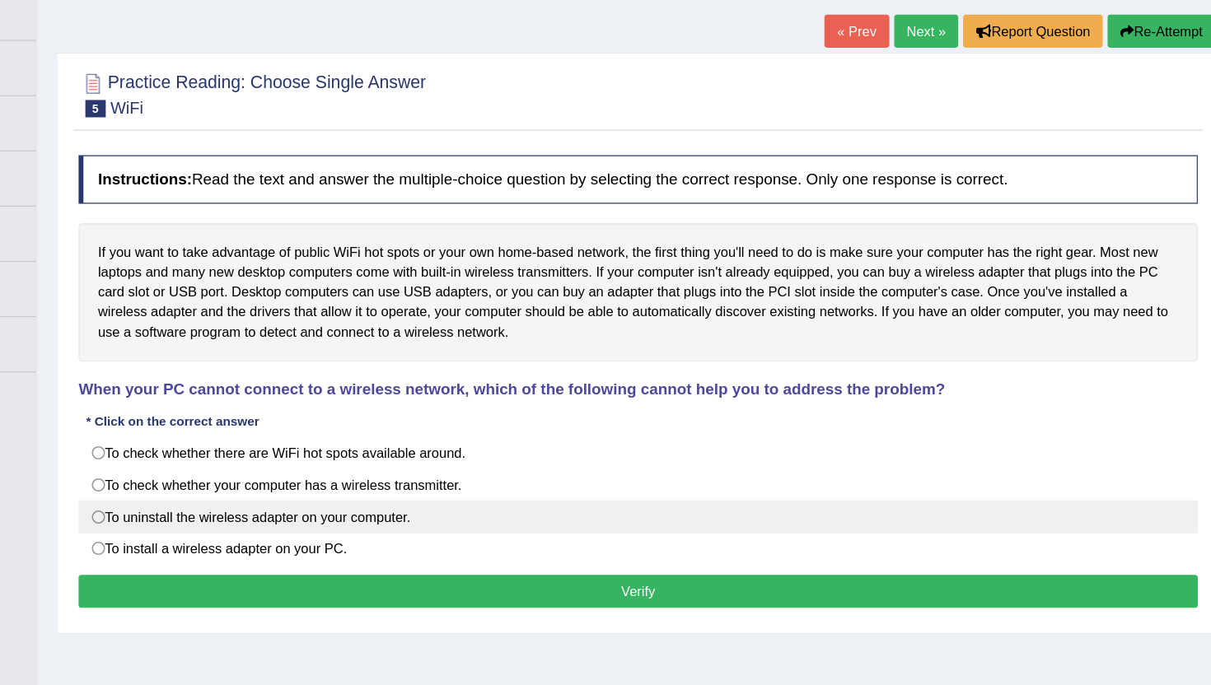
click at [583, 532] on label "To uninstall the wireless adapter on your computer." at bounding box center [700, 533] width 951 height 28
radio input "true"
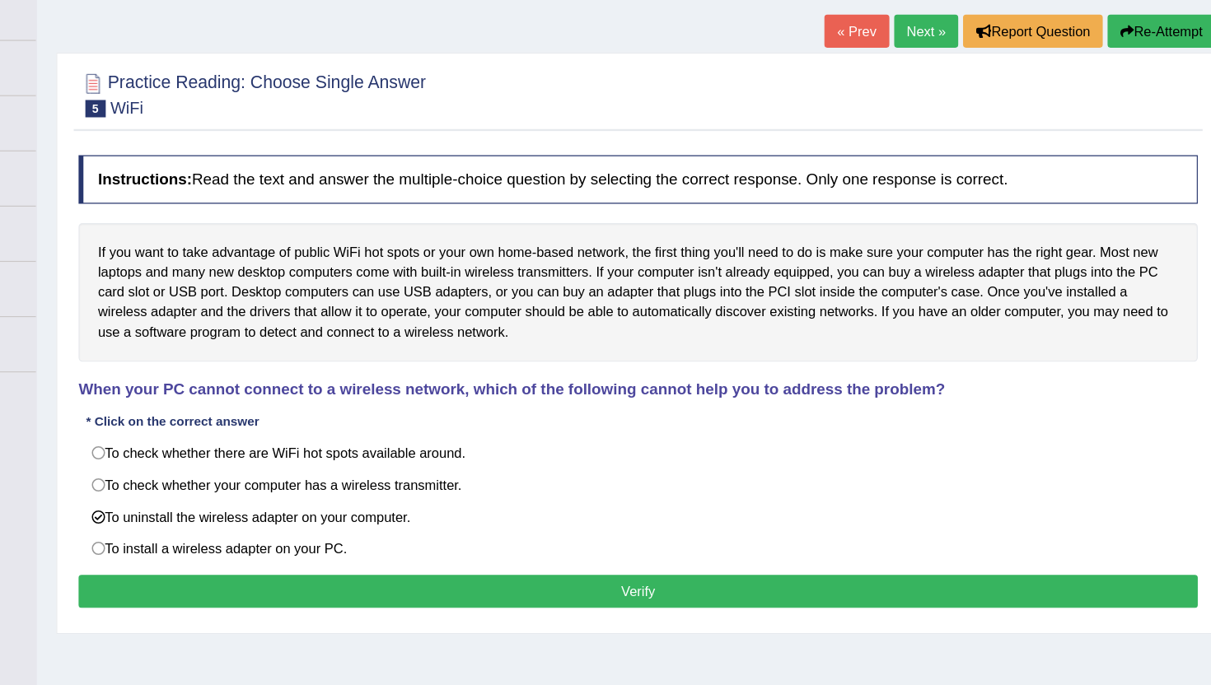
click at [592, 593] on button "Verify" at bounding box center [700, 596] width 951 height 28
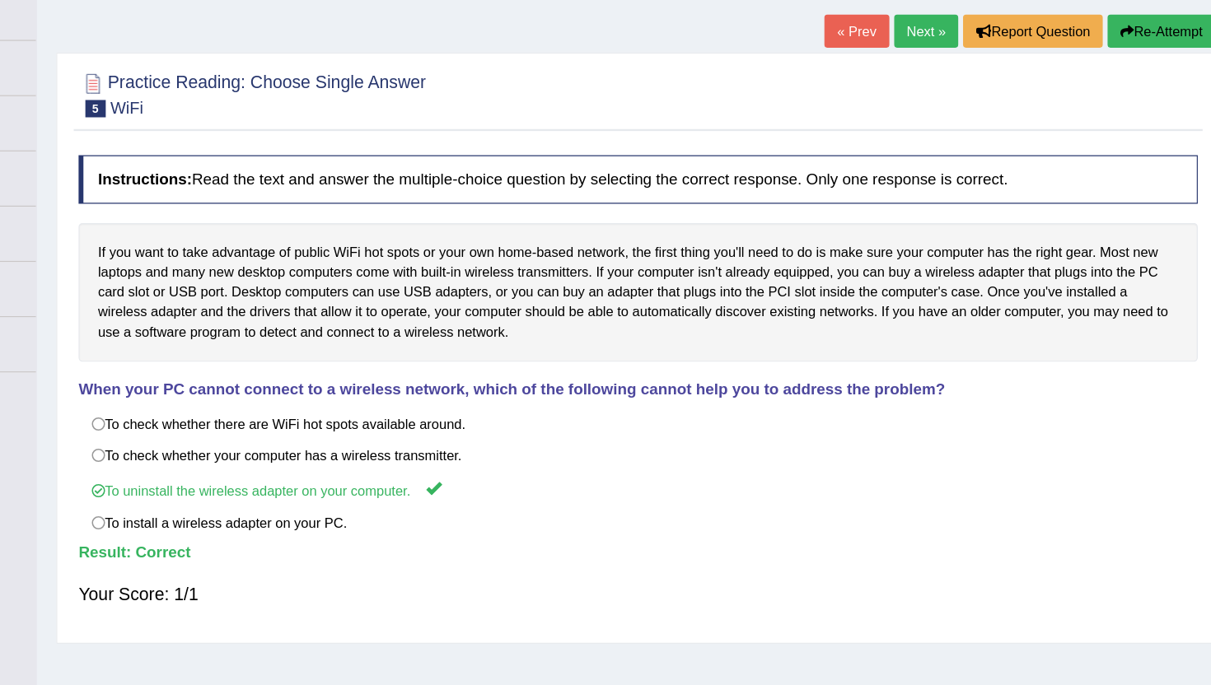
click at [946, 126] on link "Next »" at bounding box center [945, 120] width 54 height 28
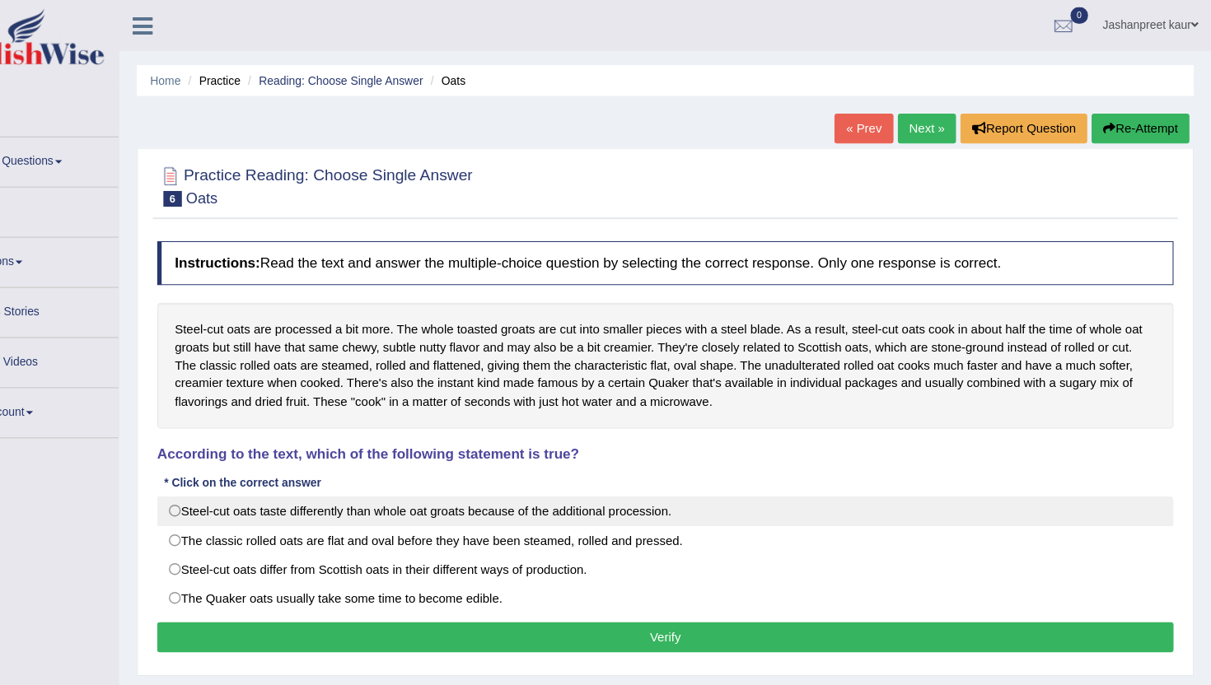
click at [451, 478] on label "Steel-cut oats taste differently than whole oat groats because of the additiona…" at bounding box center [700, 479] width 951 height 28
radio input "true"
click at [473, 478] on label "Steel-cut oats taste differently than whole oat groats because of the additiona…" at bounding box center [700, 479] width 951 height 28
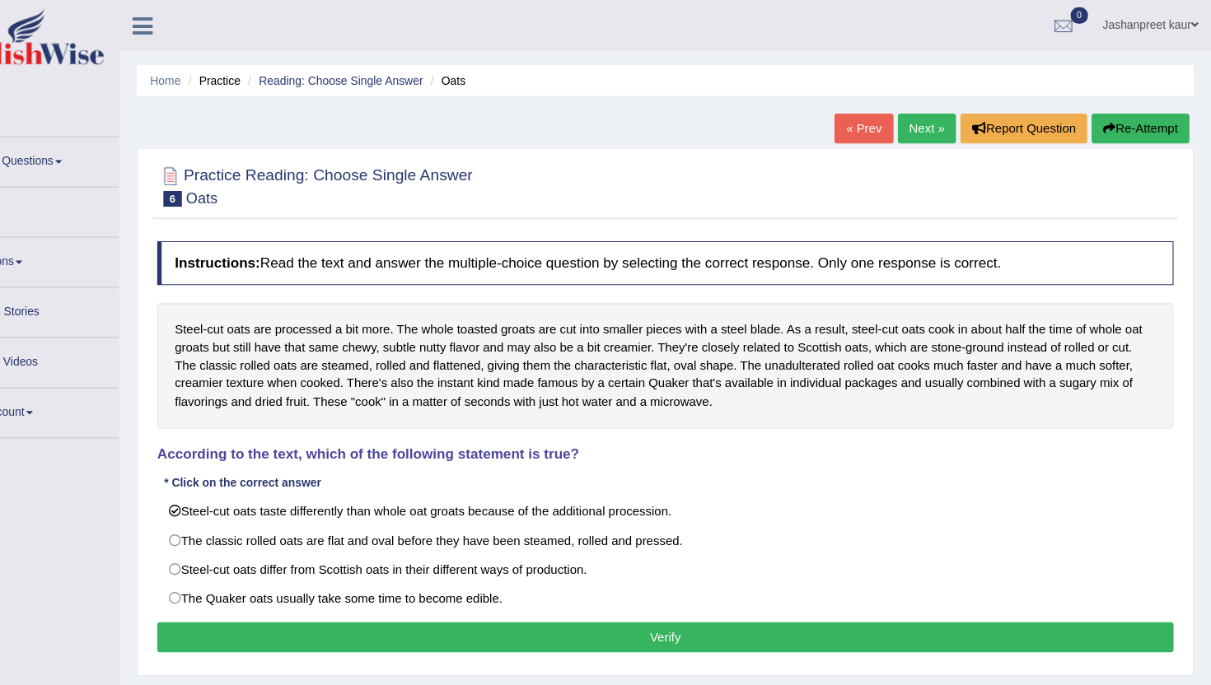
click at [447, 594] on button "Verify" at bounding box center [700, 596] width 951 height 28
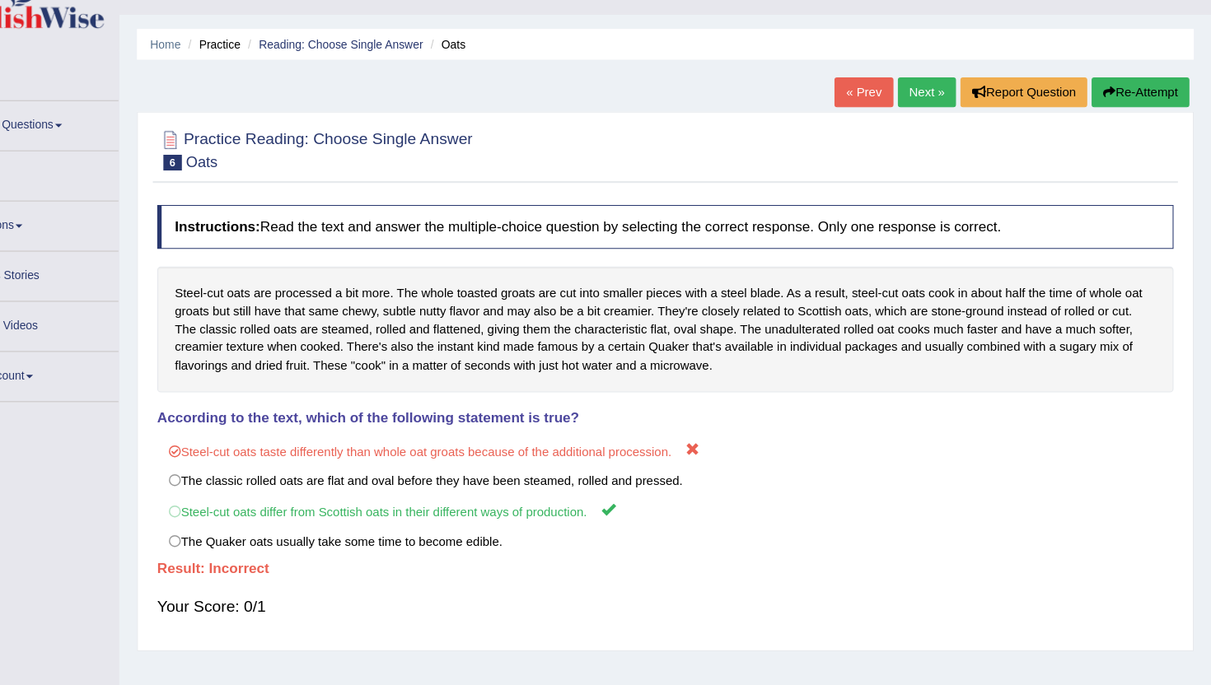
click at [926, 133] on link "Next »" at bounding box center [945, 120] width 54 height 28
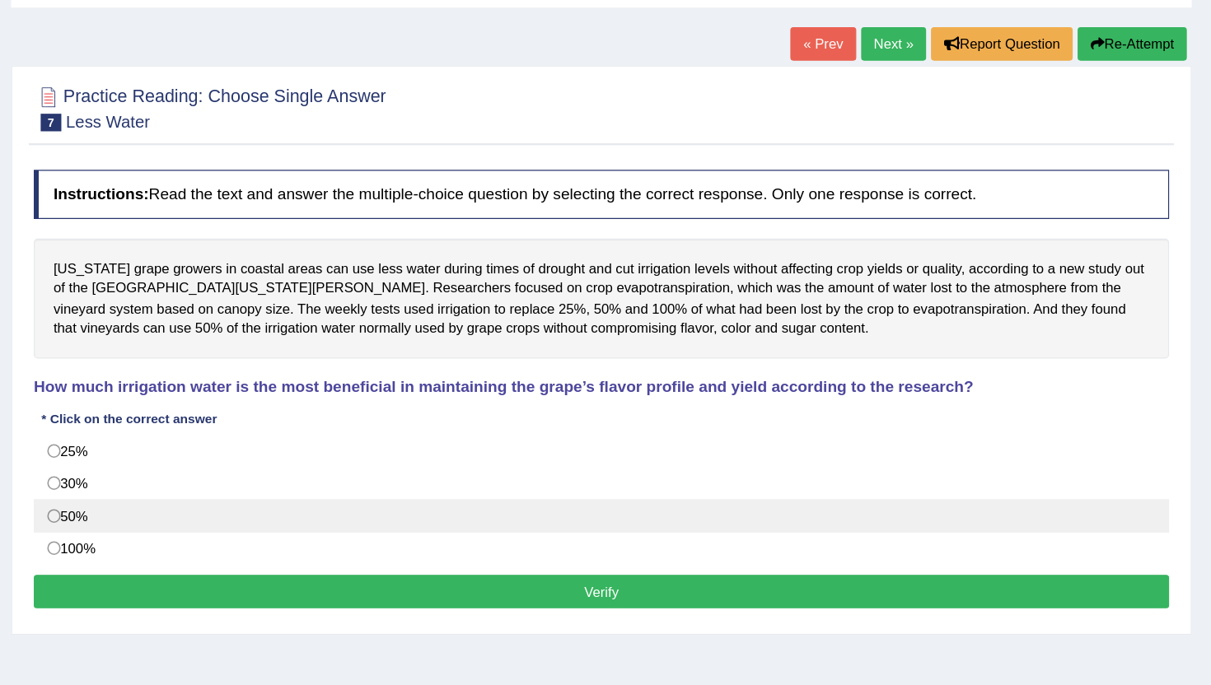
click at [504, 509] on label "50%" at bounding box center [700, 516] width 951 height 28
radio input "true"
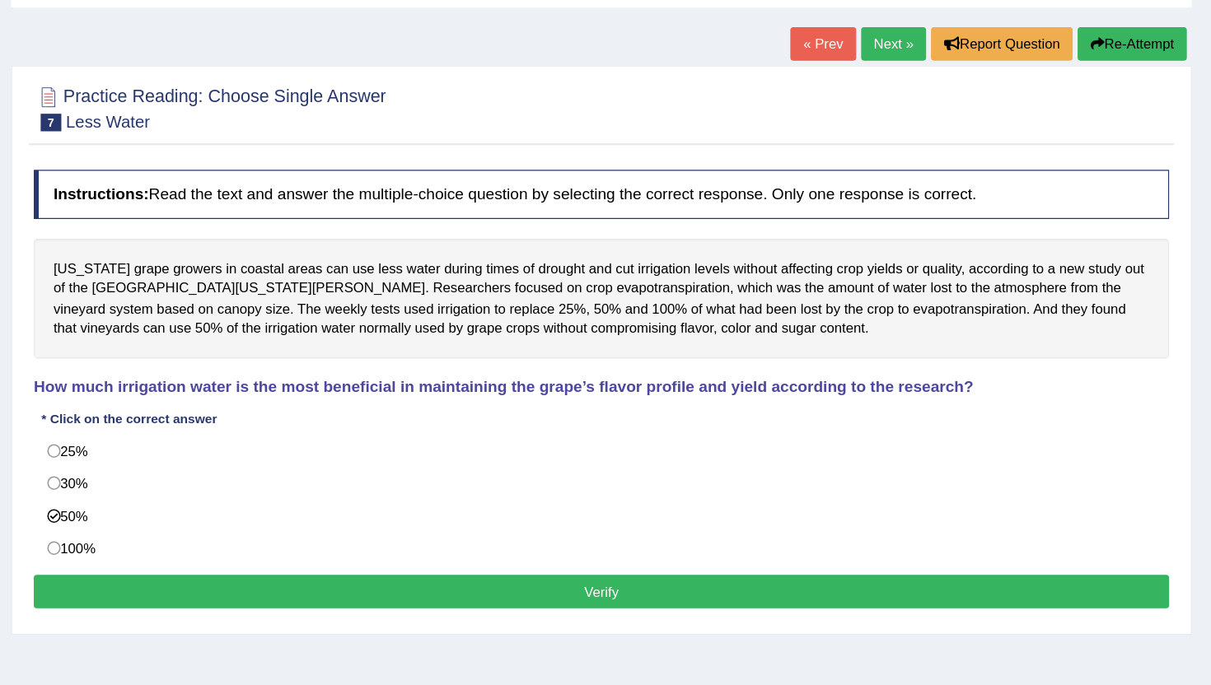
click at [494, 589] on button "Verify" at bounding box center [700, 579] width 951 height 28
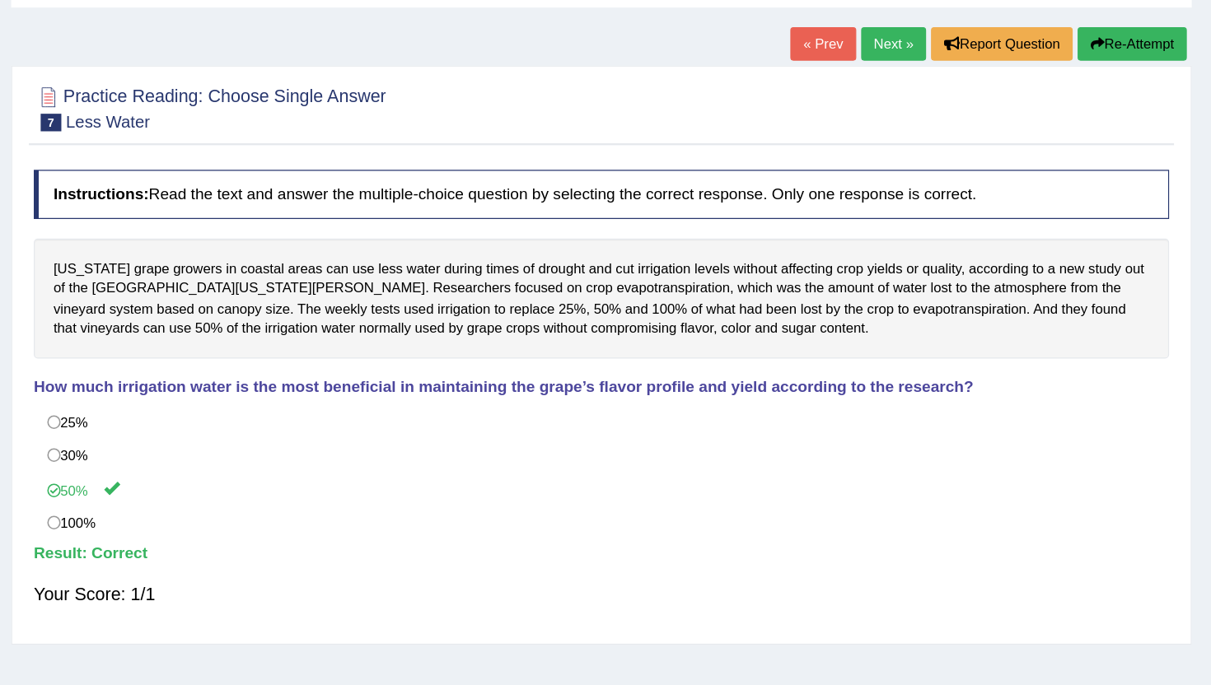
click at [938, 113] on link "Next »" at bounding box center [945, 120] width 54 height 28
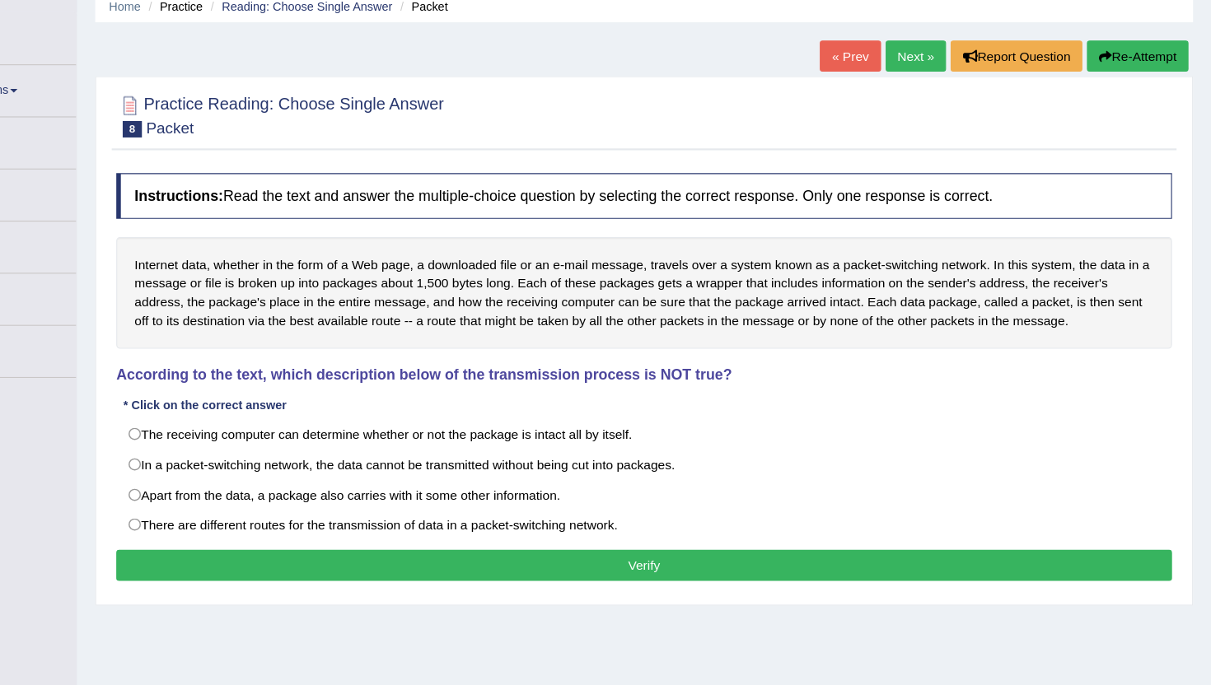
scroll to position [2, 0]
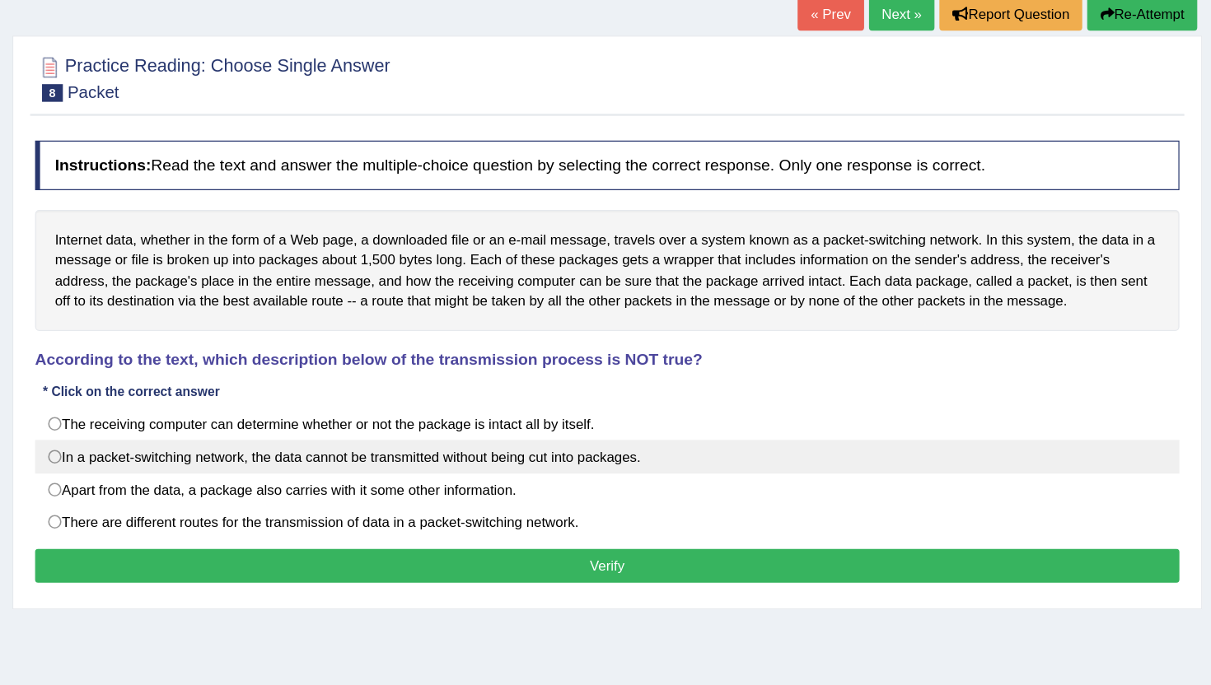
click at [495, 488] on label "In a packet-switching network, the data cannot be transmitted without being cut…" at bounding box center [700, 487] width 951 height 28
radio input "true"
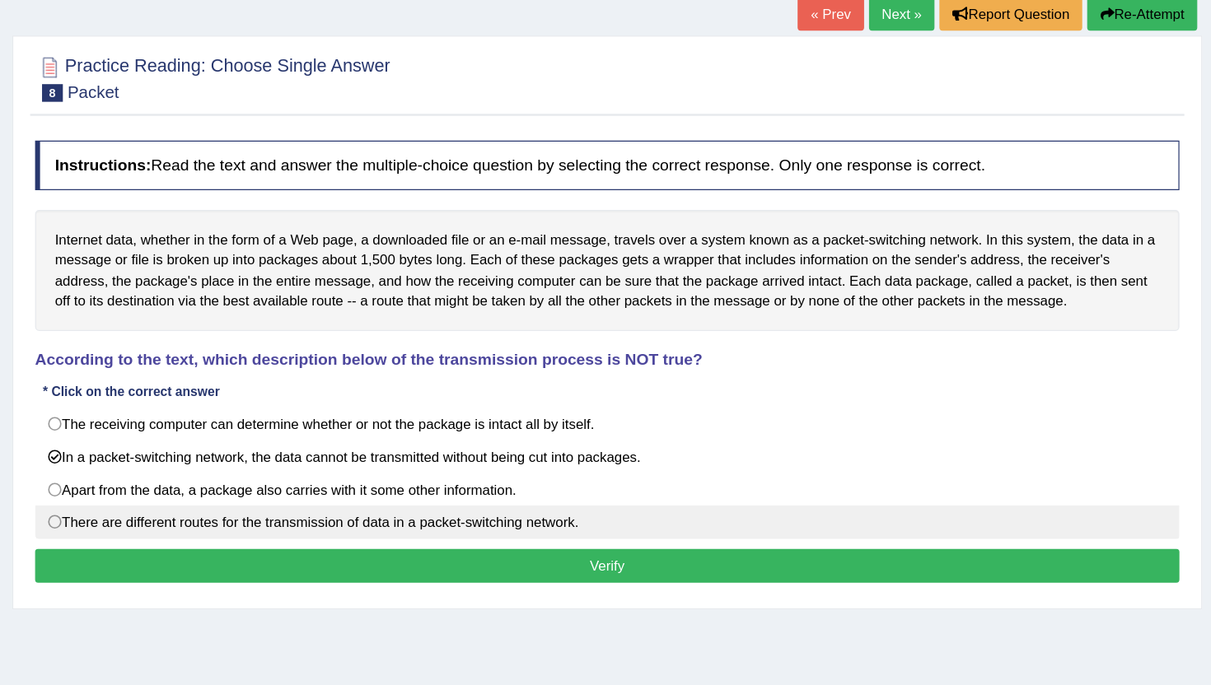
click at [466, 545] on label "There are different routes for the transmission of data in a packet-switching n…" at bounding box center [700, 541] width 951 height 28
radio input "true"
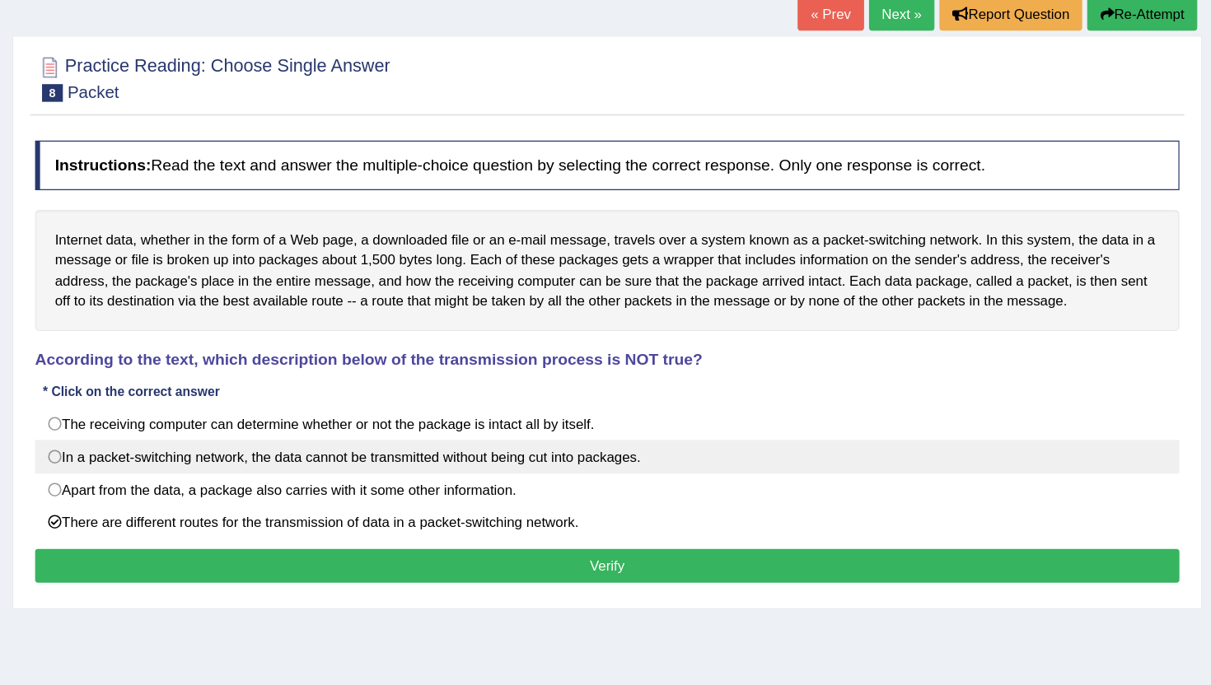
click at [494, 489] on label "In a packet-switching network, the data cannot be transmitted without being cut…" at bounding box center [700, 487] width 951 height 28
radio input "true"
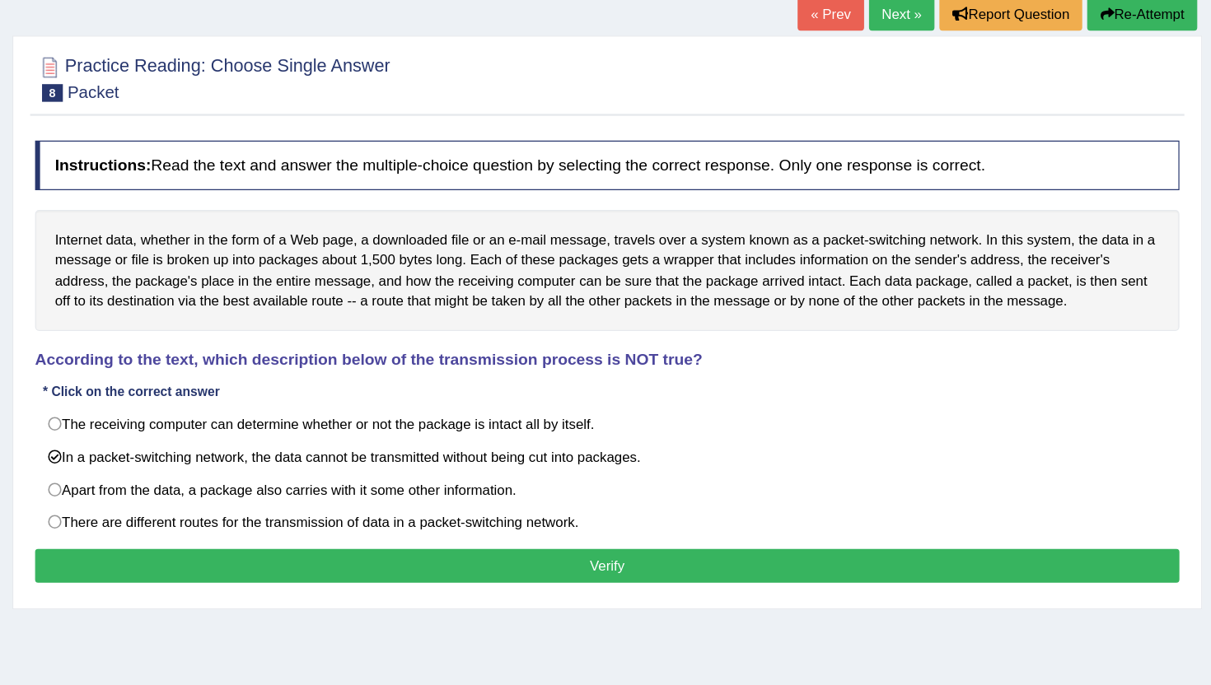
click at [488, 565] on button "Verify" at bounding box center [700, 578] width 951 height 28
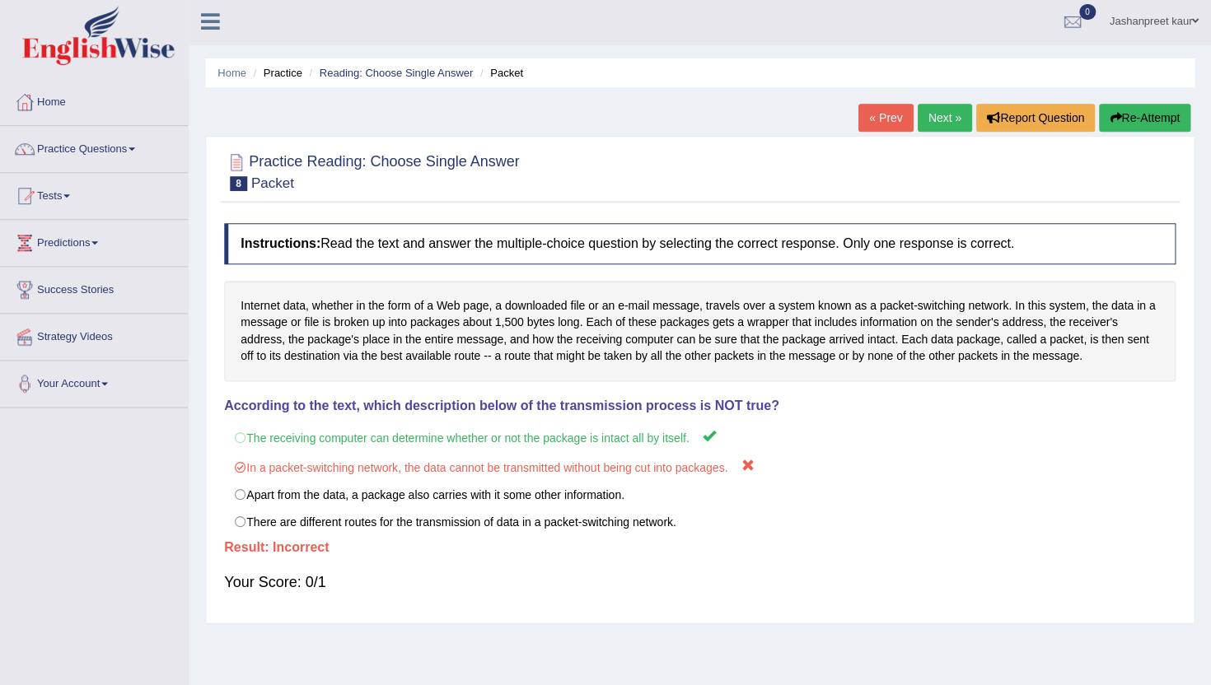
scroll to position [1, 0]
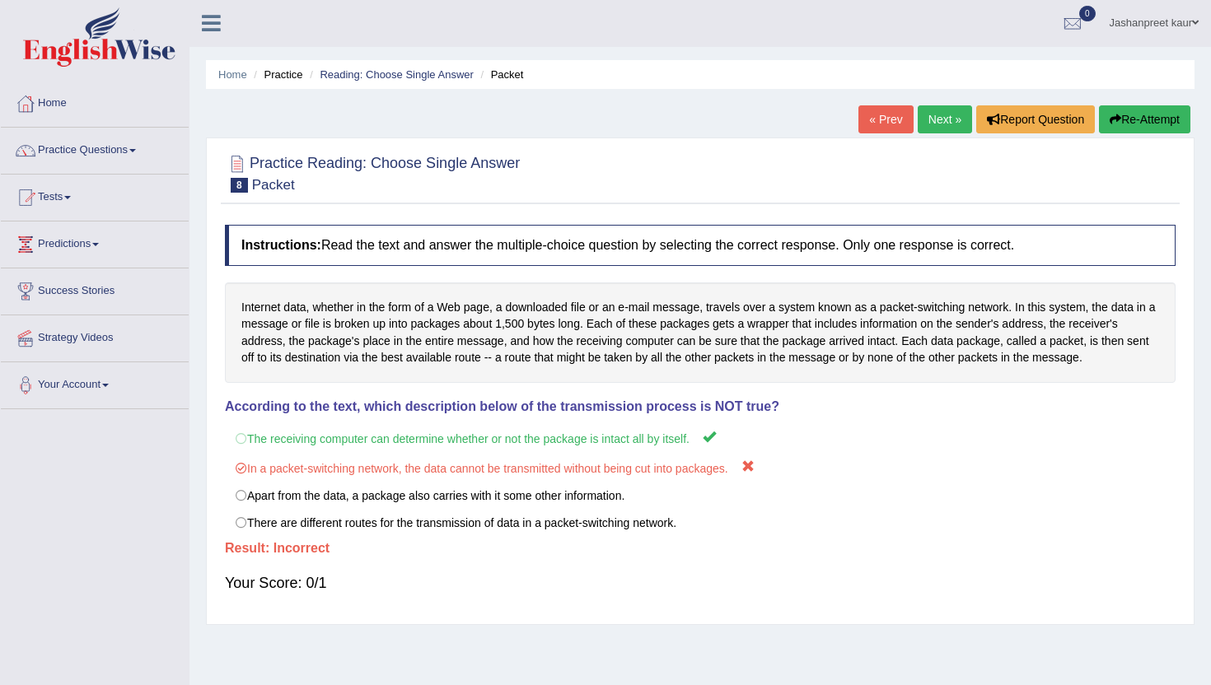
click at [943, 119] on link "Next »" at bounding box center [945, 119] width 54 height 28
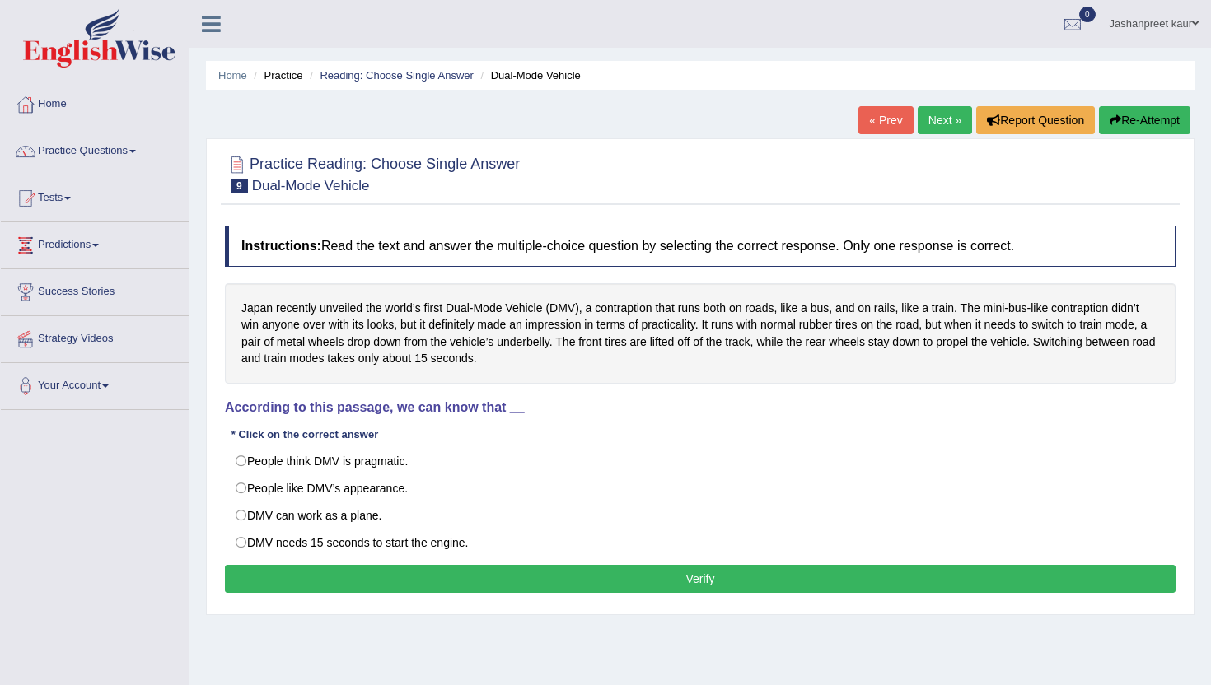
click at [595, 431] on div "Instructions: Read the text and answer the multiple-choice question by selectin…" at bounding box center [700, 412] width 959 height 389
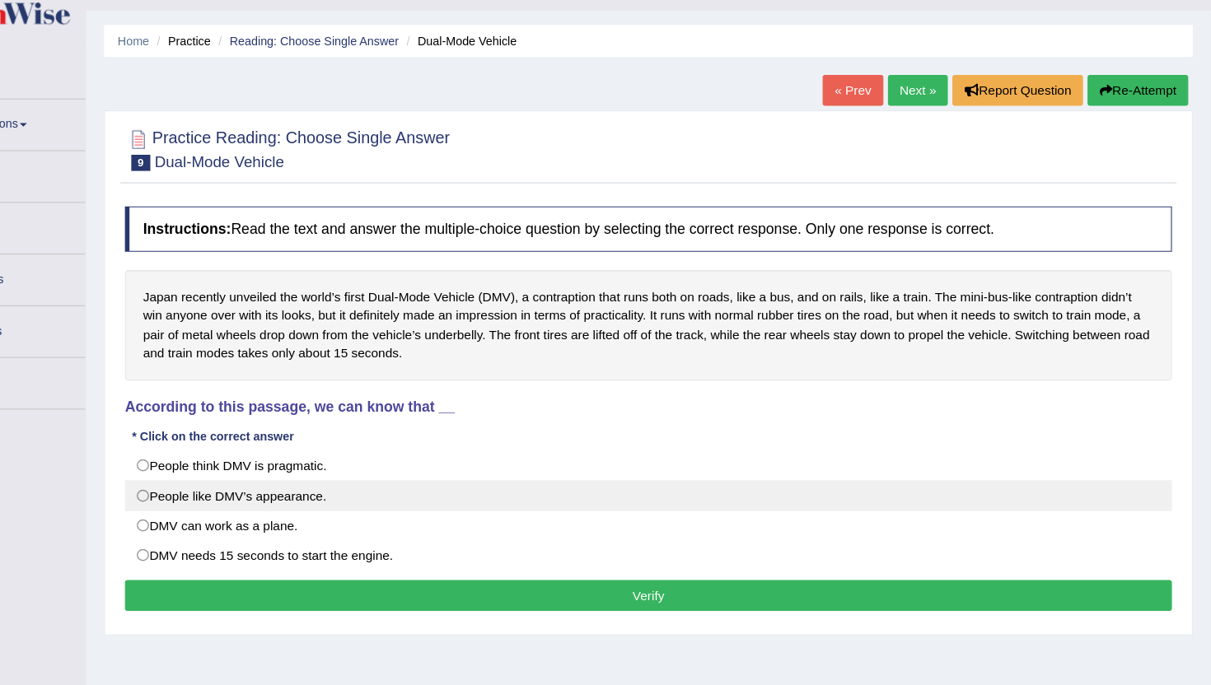
click at [503, 490] on label "People like DMV’s appearance." at bounding box center [700, 489] width 951 height 28
radio input "true"
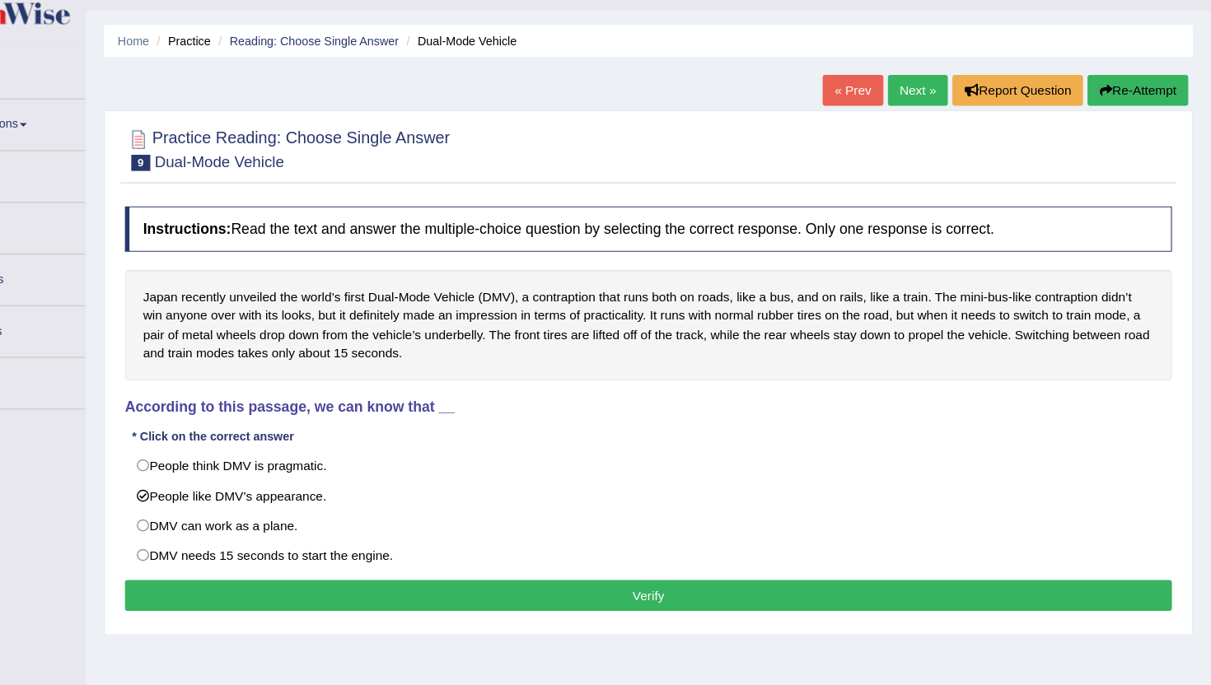
click at [447, 589] on button "Verify" at bounding box center [700, 579] width 951 height 28
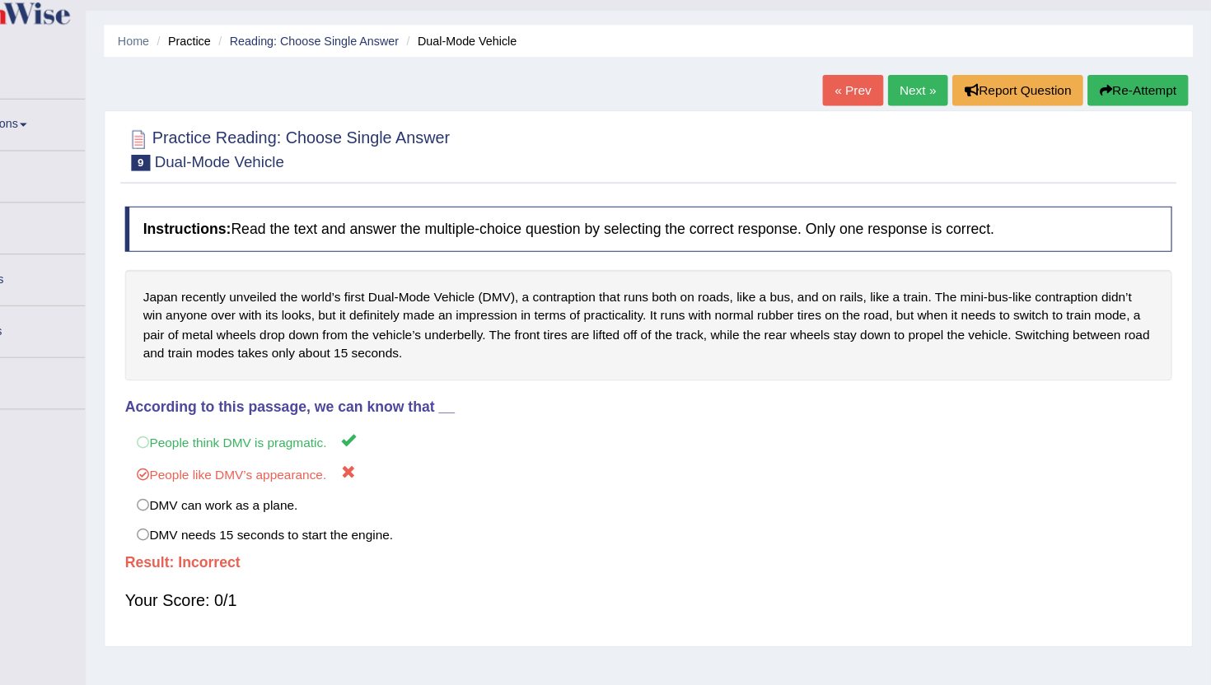
click at [934, 124] on link "Next »" at bounding box center [945, 120] width 54 height 28
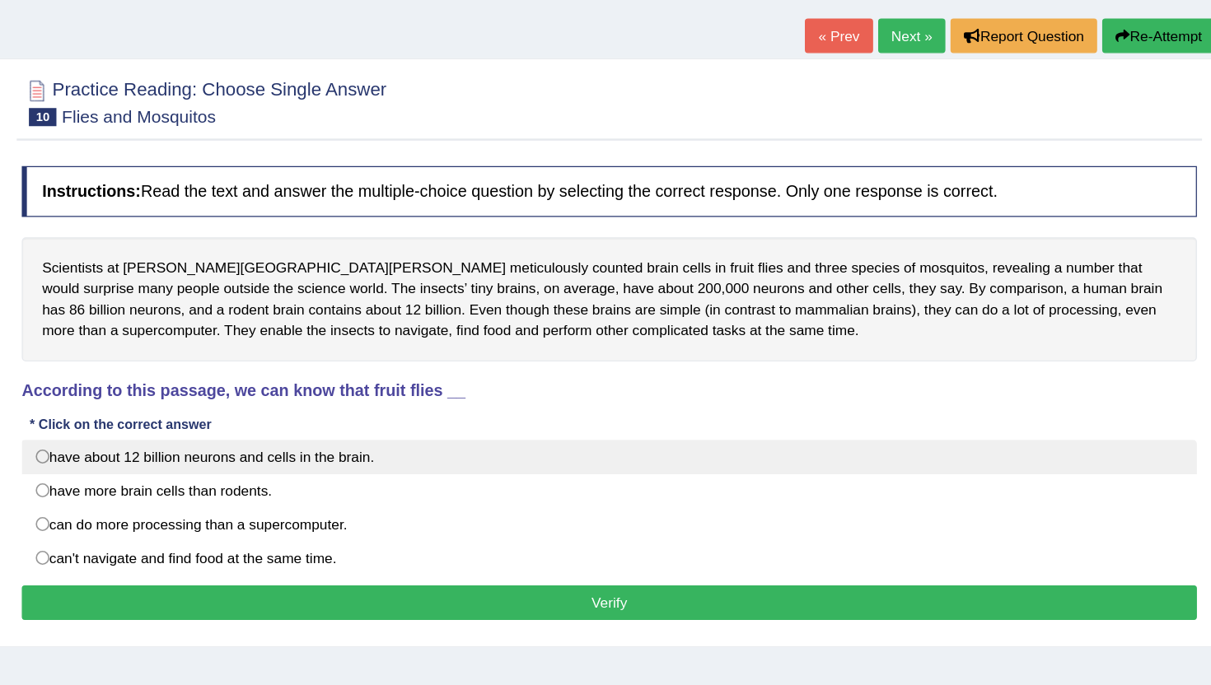
click at [498, 471] on label "have about 12 billion neurons and cells in the brain." at bounding box center [700, 461] width 951 height 28
radio input "true"
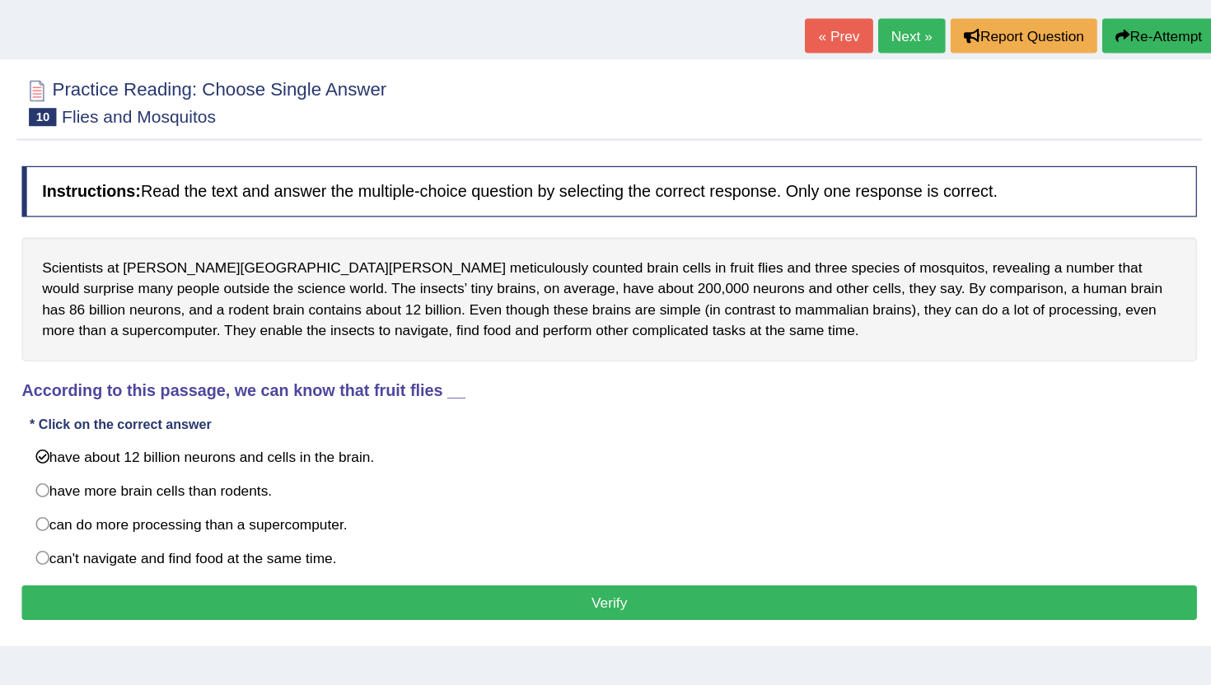
click at [489, 565] on button "Verify" at bounding box center [700, 579] width 951 height 28
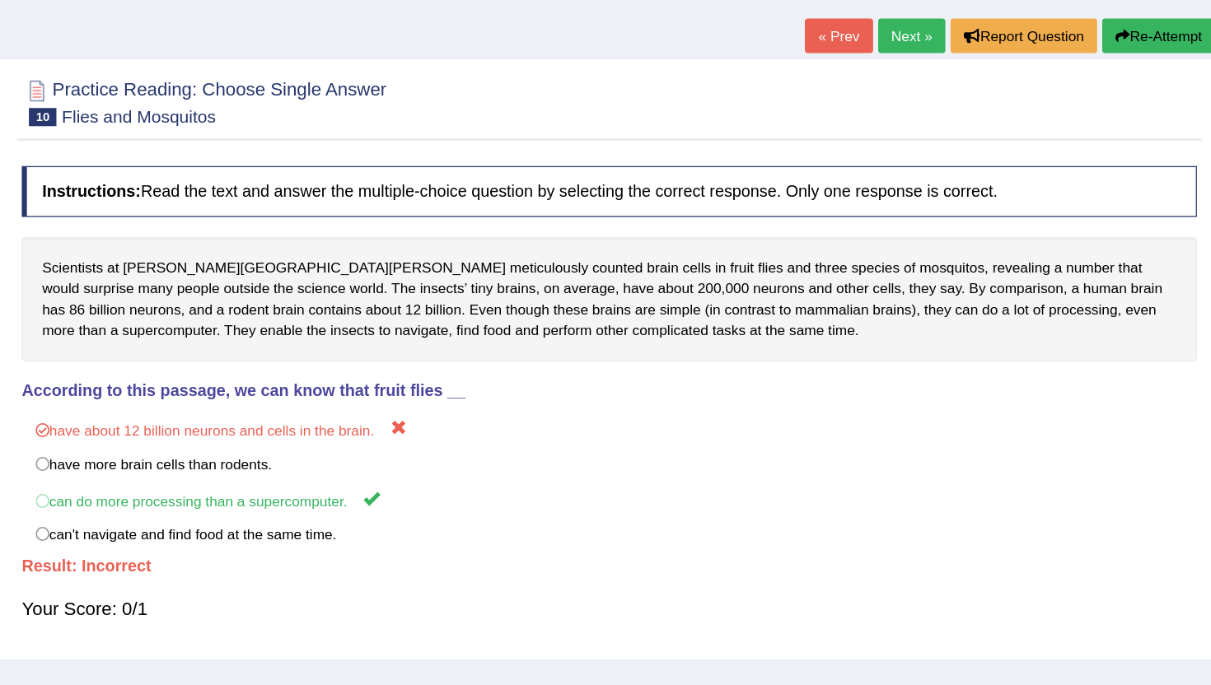
click at [932, 126] on link "Next »" at bounding box center [945, 120] width 54 height 28
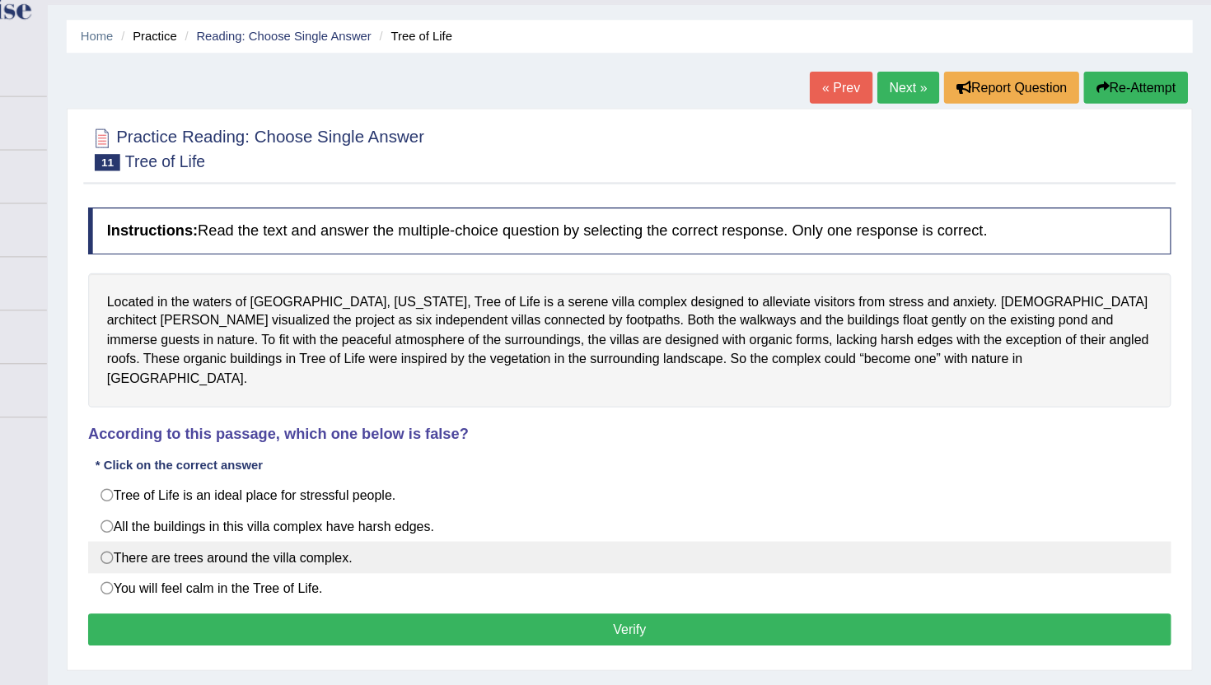
click at [481, 519] on label "There are trees around the villa complex." at bounding box center [700, 533] width 951 height 28
radio input "true"
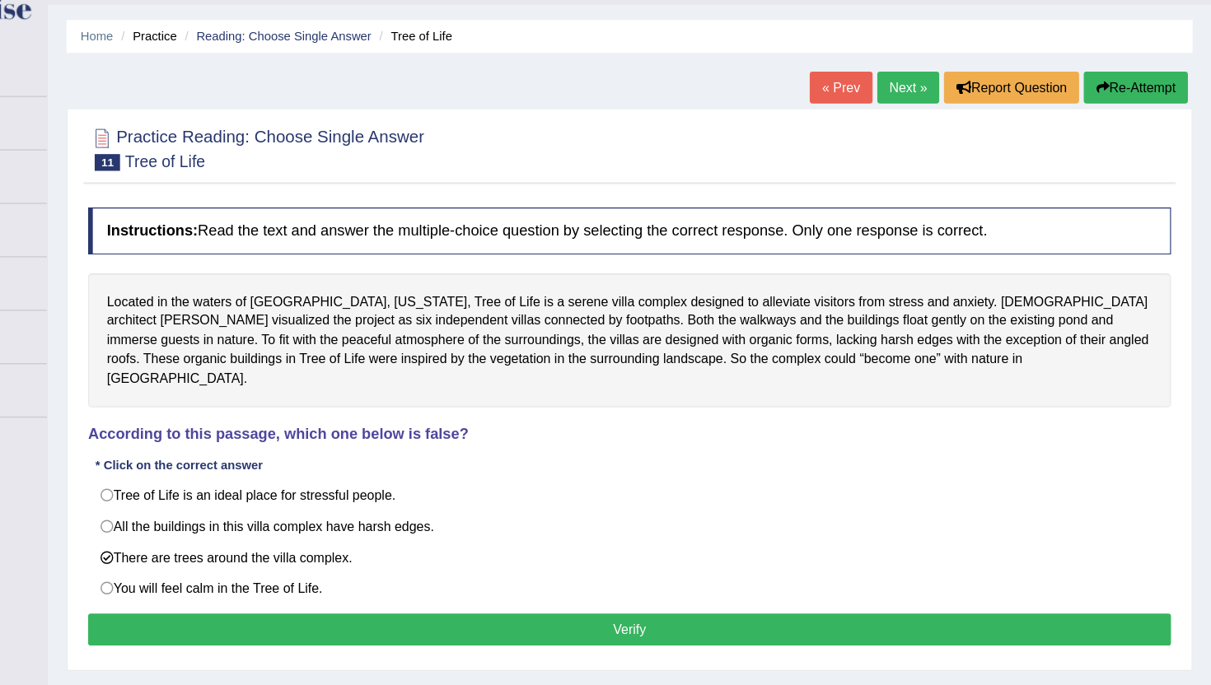
click at [465, 582] on button "Verify" at bounding box center [700, 596] width 951 height 28
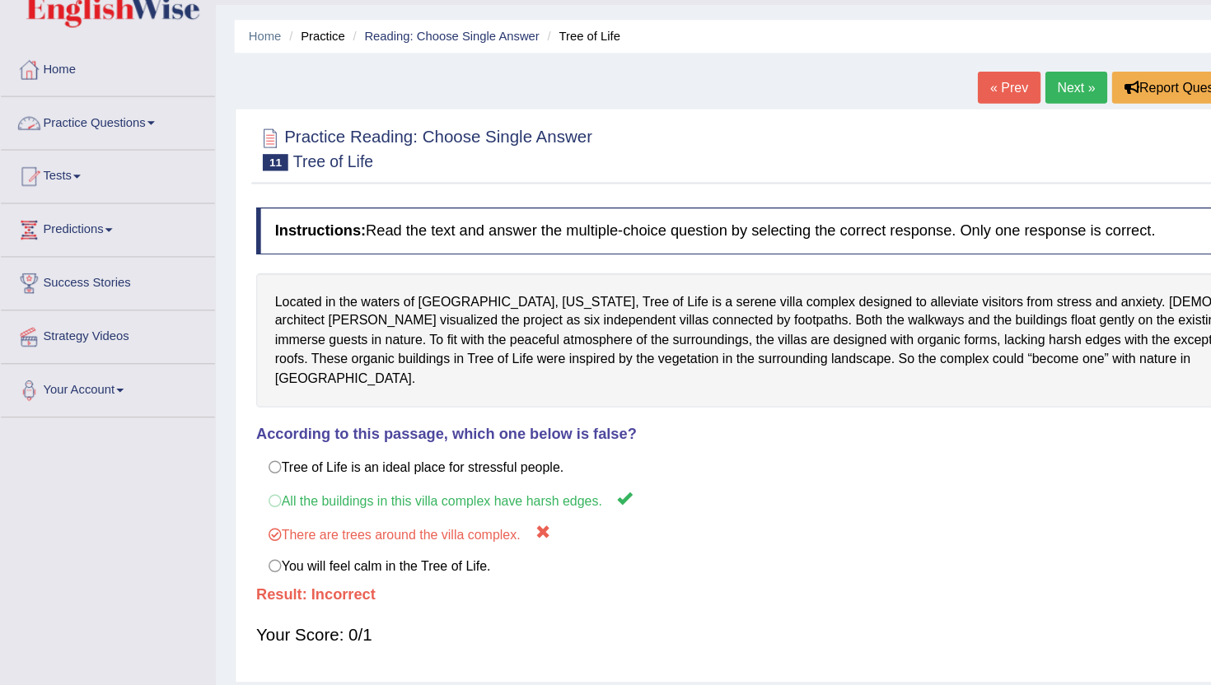
click at [130, 156] on link "Practice Questions" at bounding box center [95, 149] width 188 height 41
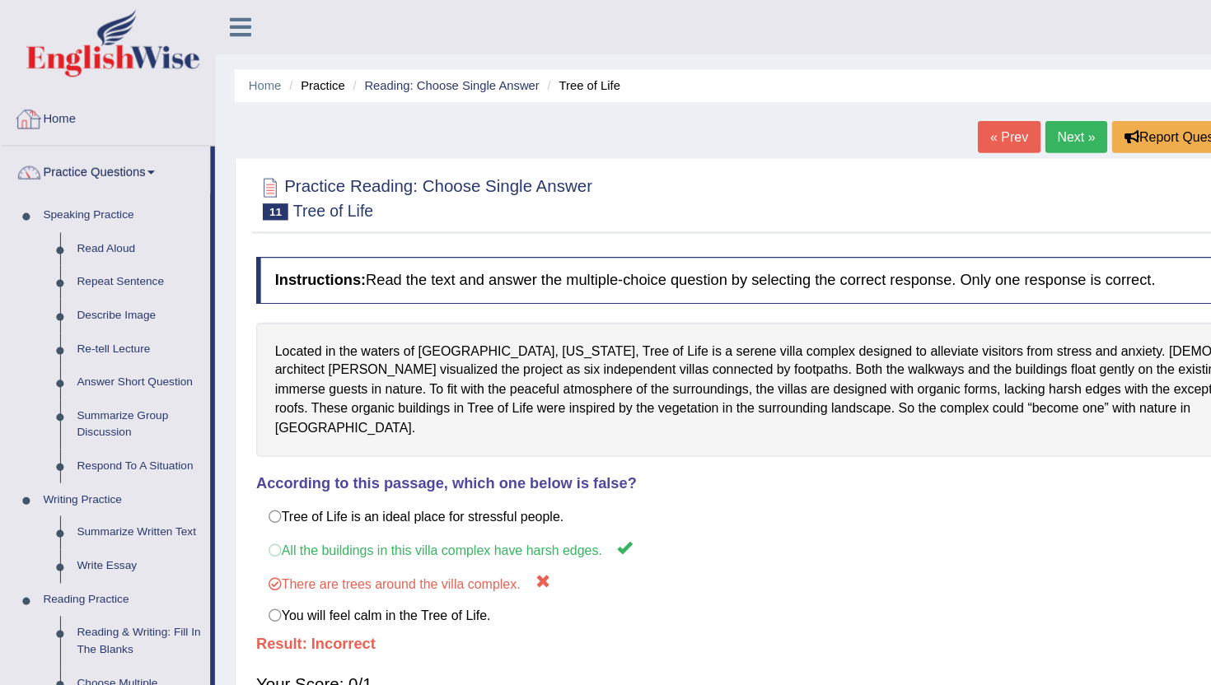
click at [40, 119] on link "Home" at bounding box center [95, 102] width 188 height 41
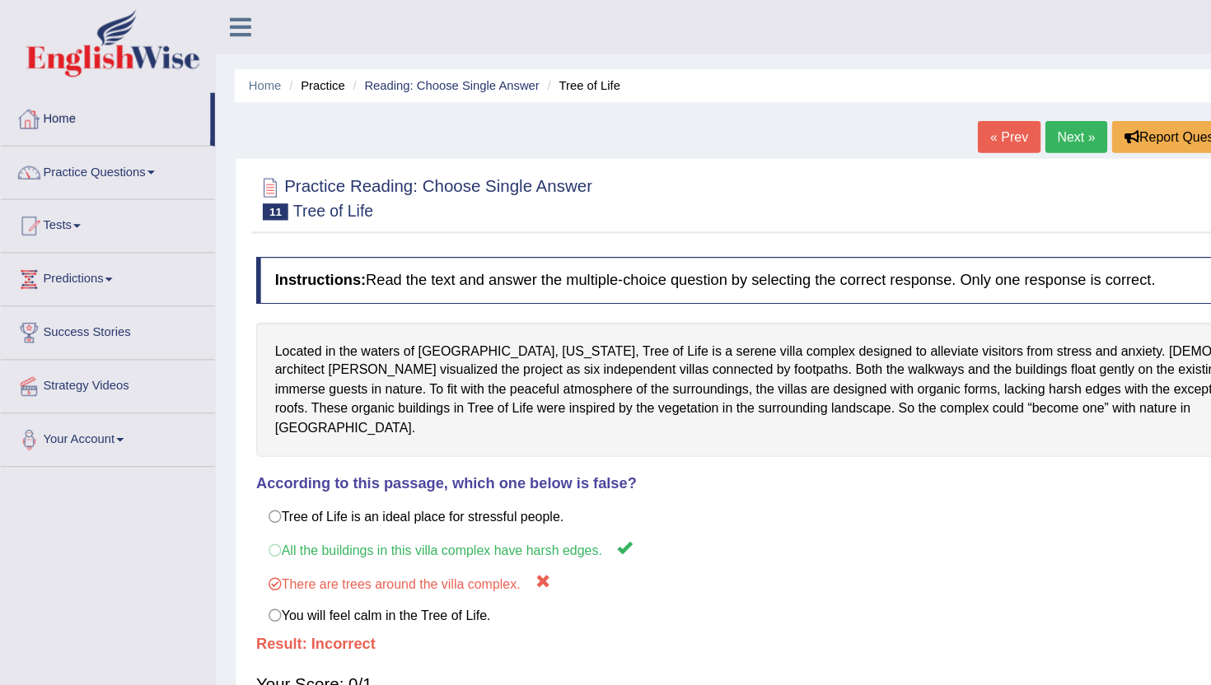
click at [46, 111] on link "Home" at bounding box center [93, 102] width 184 height 41
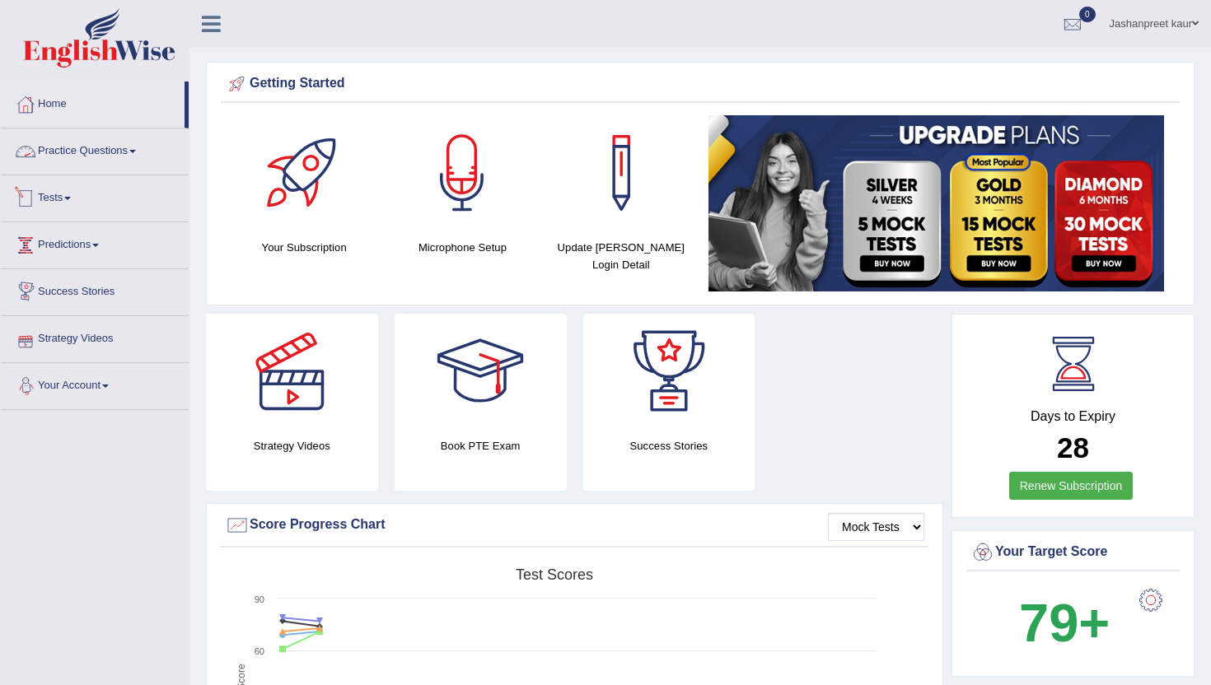
click at [129, 151] on link "Practice Questions" at bounding box center [95, 149] width 188 height 41
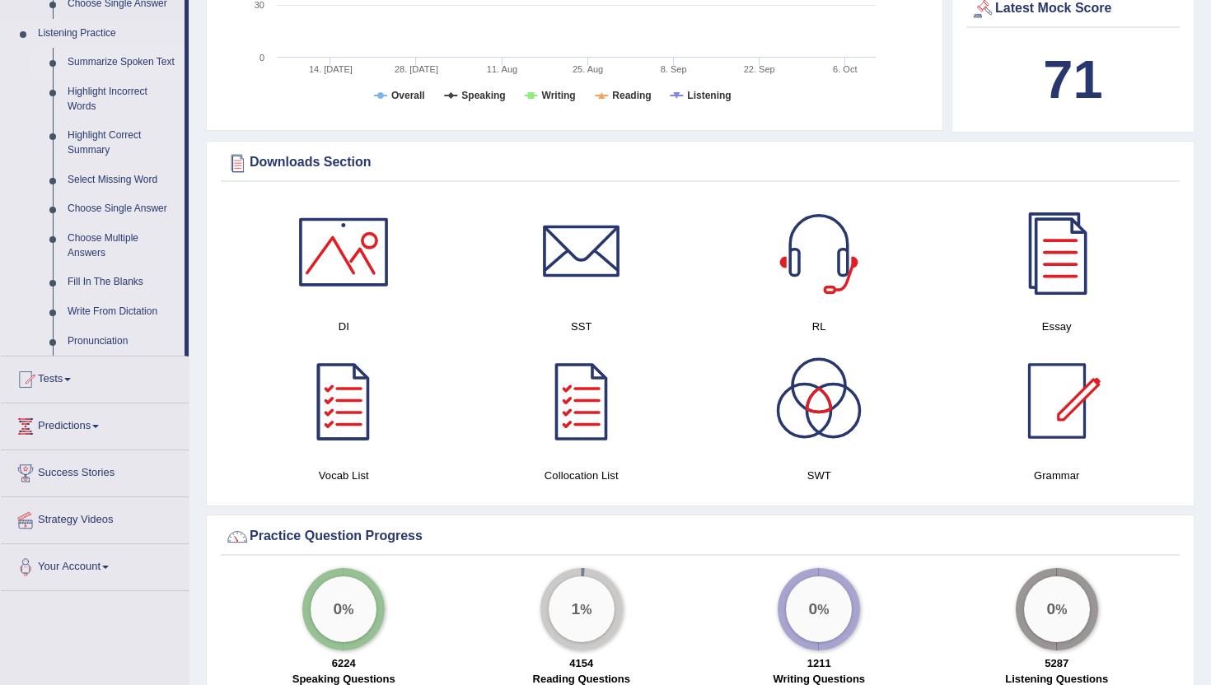
scroll to position [758, 0]
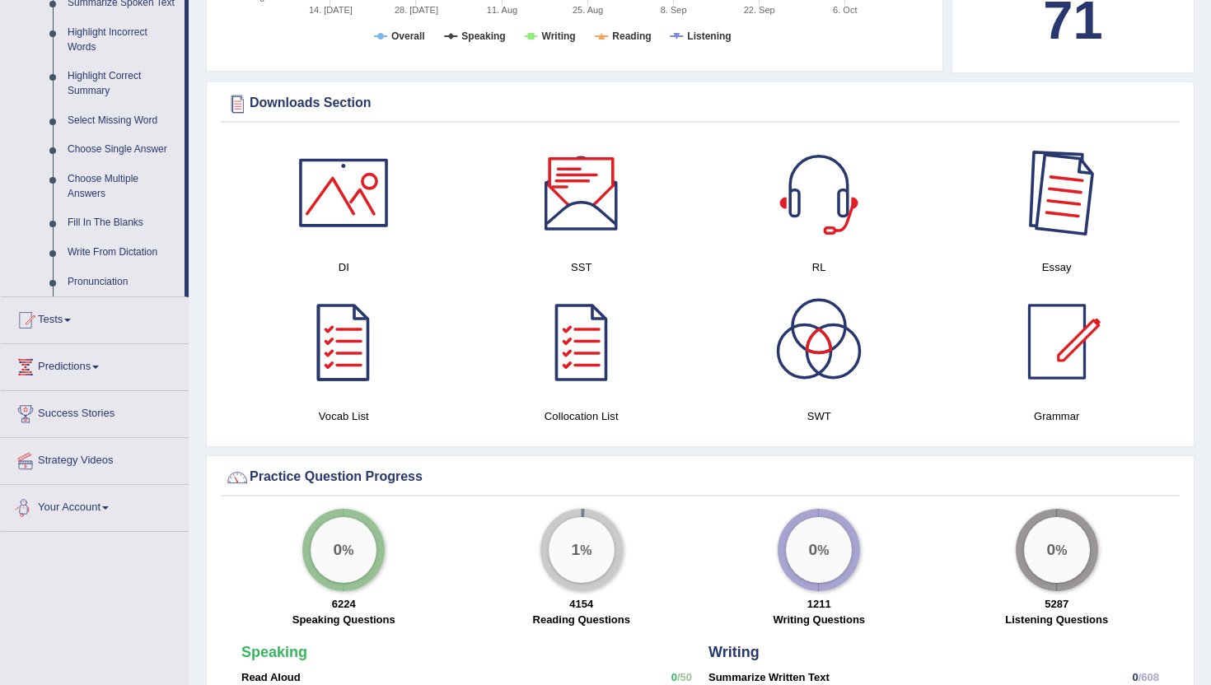
click at [1106, 156] on div at bounding box center [1056, 192] width 115 height 115
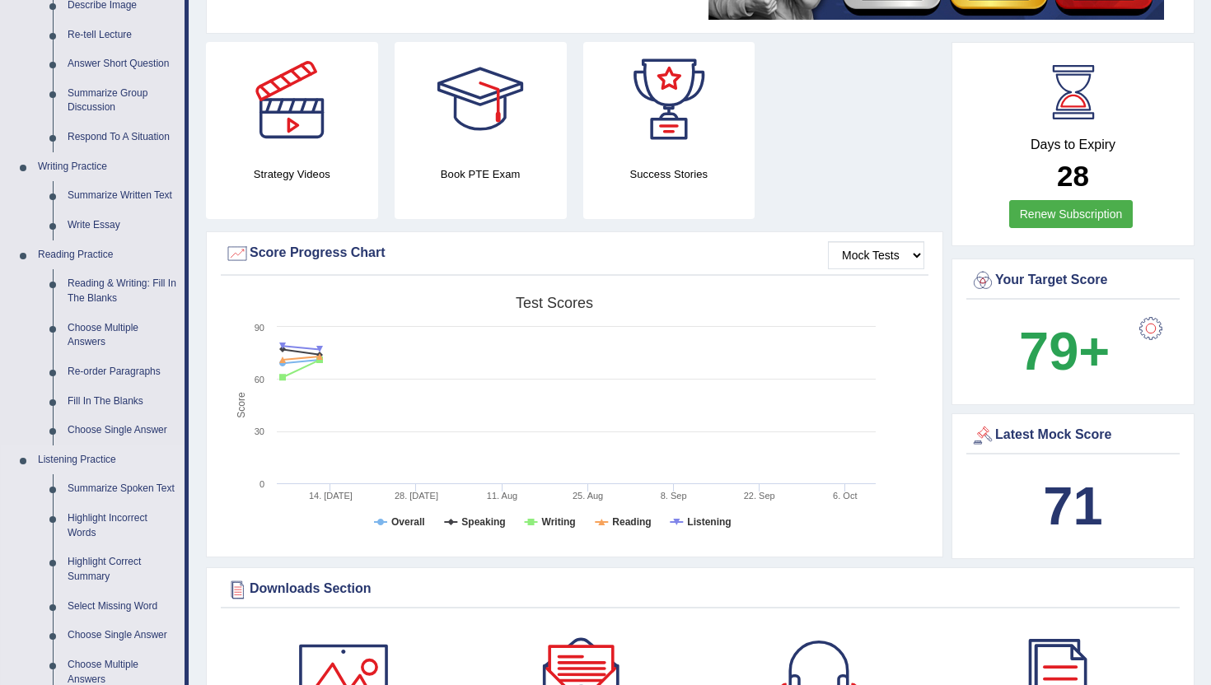
scroll to position [271, 0]
click at [102, 221] on link "Write Essay" at bounding box center [122, 227] width 124 height 30
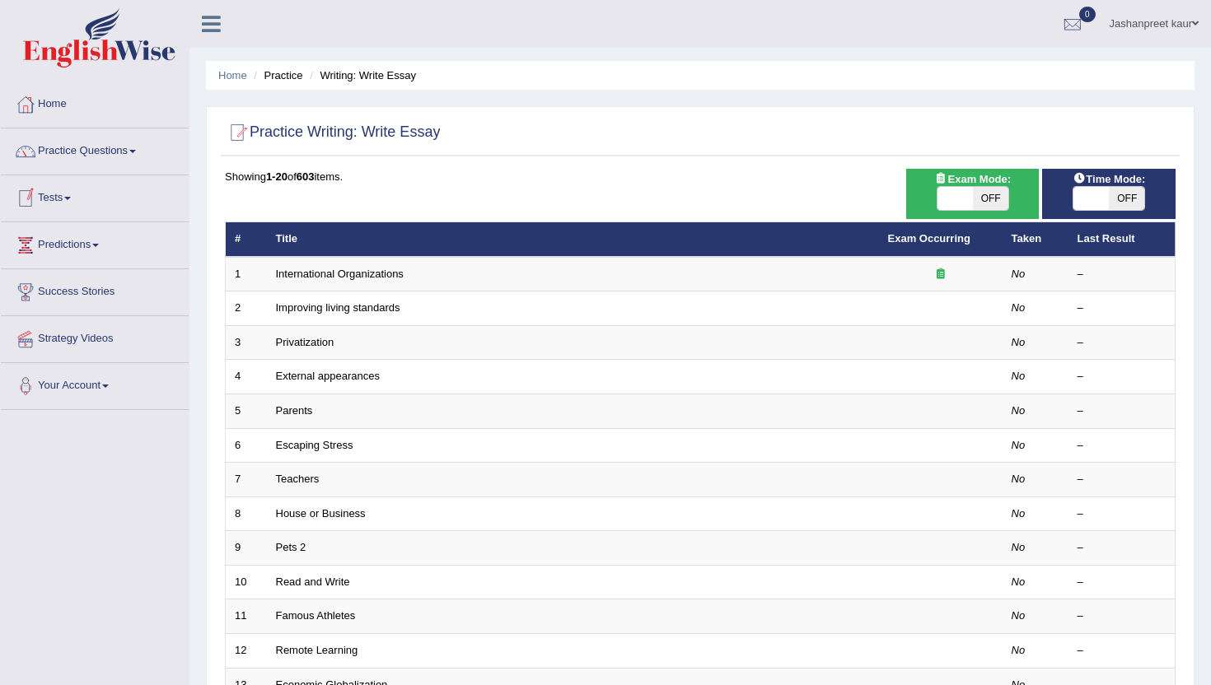
click at [982, 199] on span "OFF" at bounding box center [990, 198] width 35 height 23
checkbox input "true"
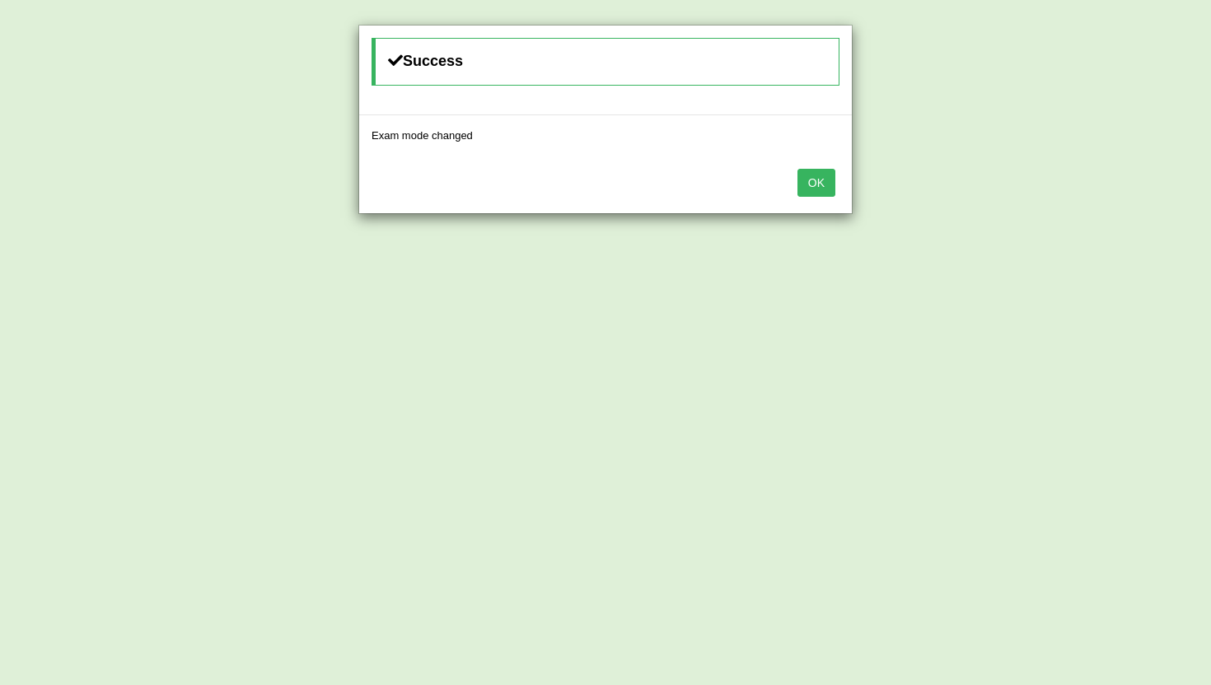
click at [834, 192] on button "OK" at bounding box center [817, 183] width 38 height 28
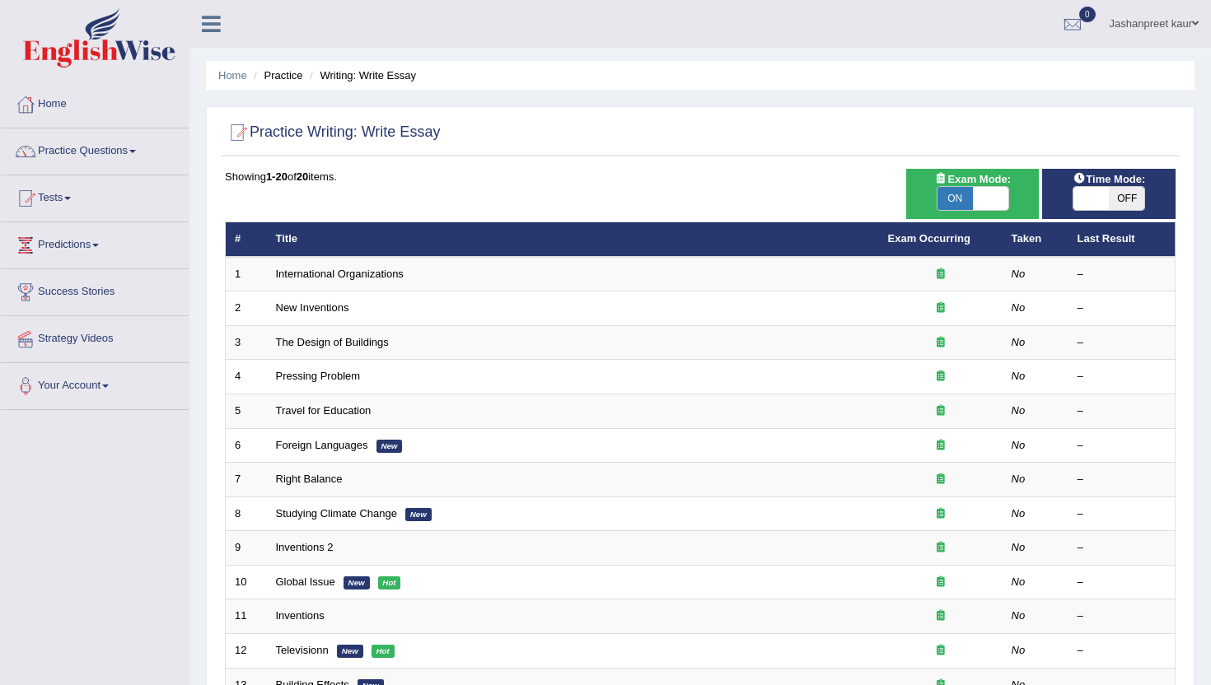
click at [1136, 203] on span "OFF" at bounding box center [1126, 198] width 35 height 23
checkbox input "true"
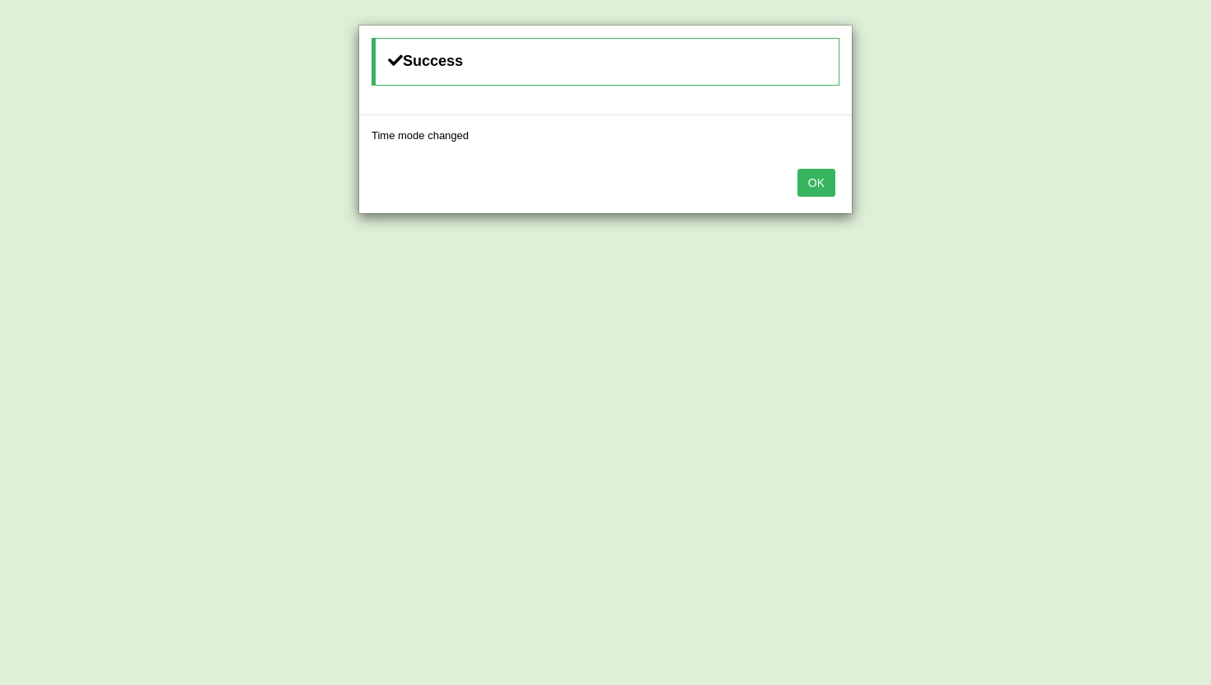
click at [825, 189] on button "OK" at bounding box center [817, 183] width 38 height 28
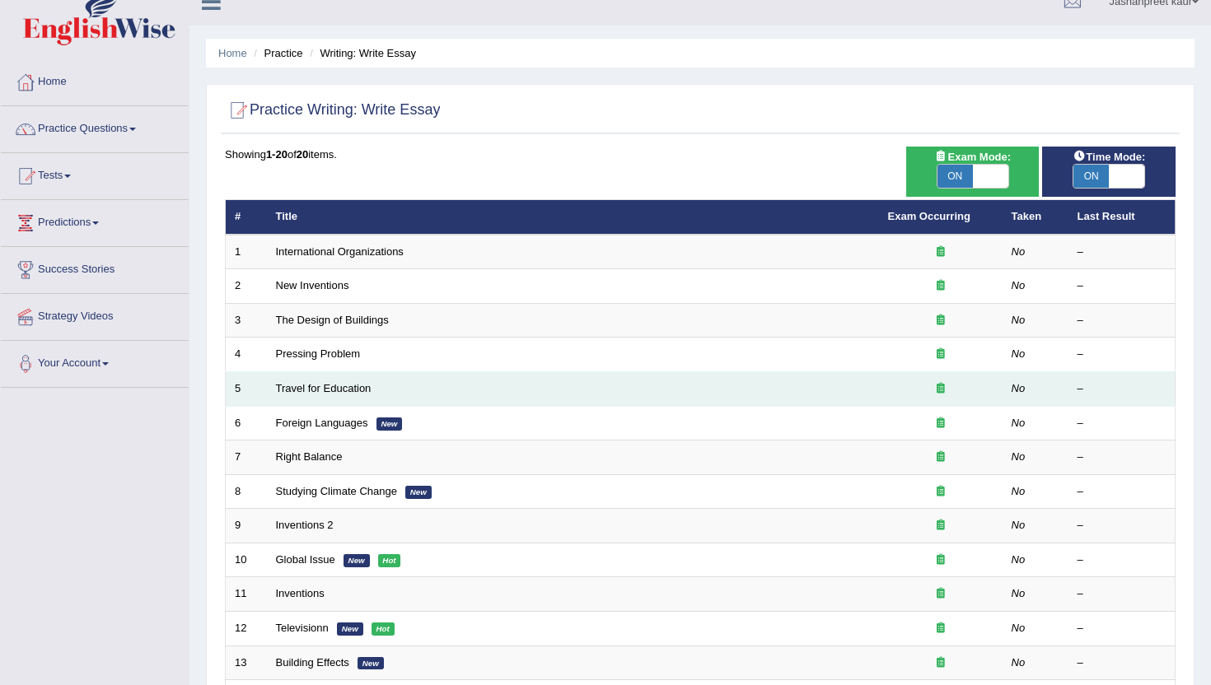
scroll to position [20, 0]
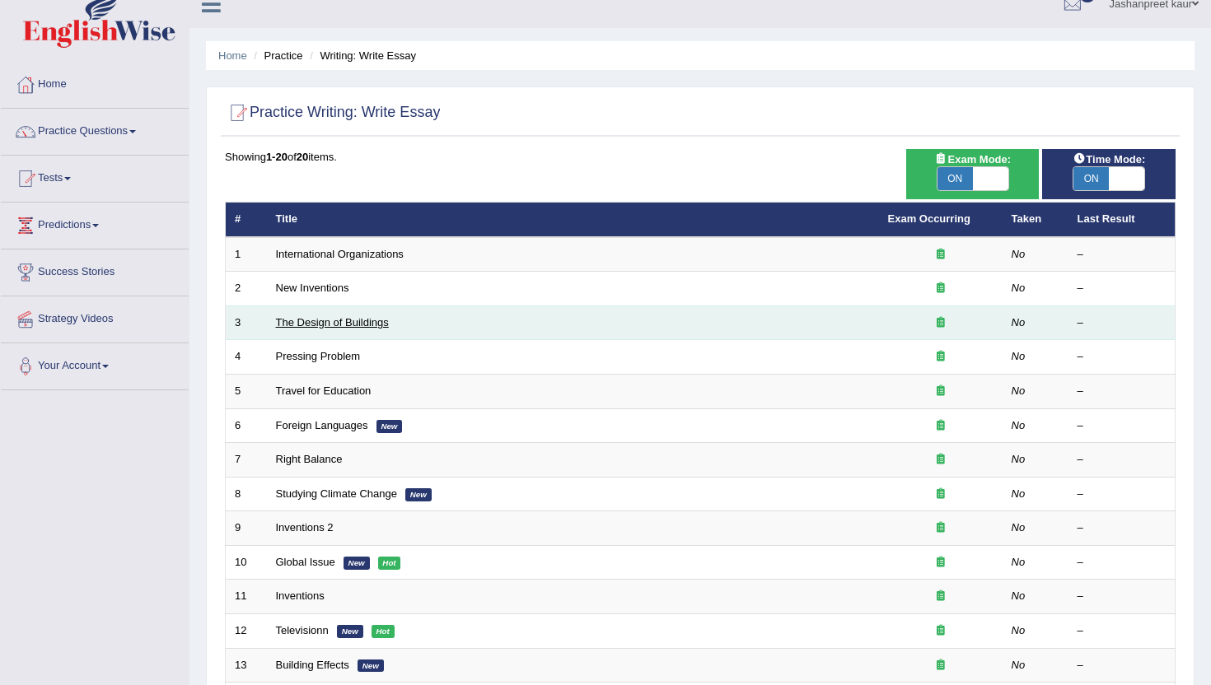
click at [346, 321] on link "The Design of Buildings" at bounding box center [332, 322] width 113 height 12
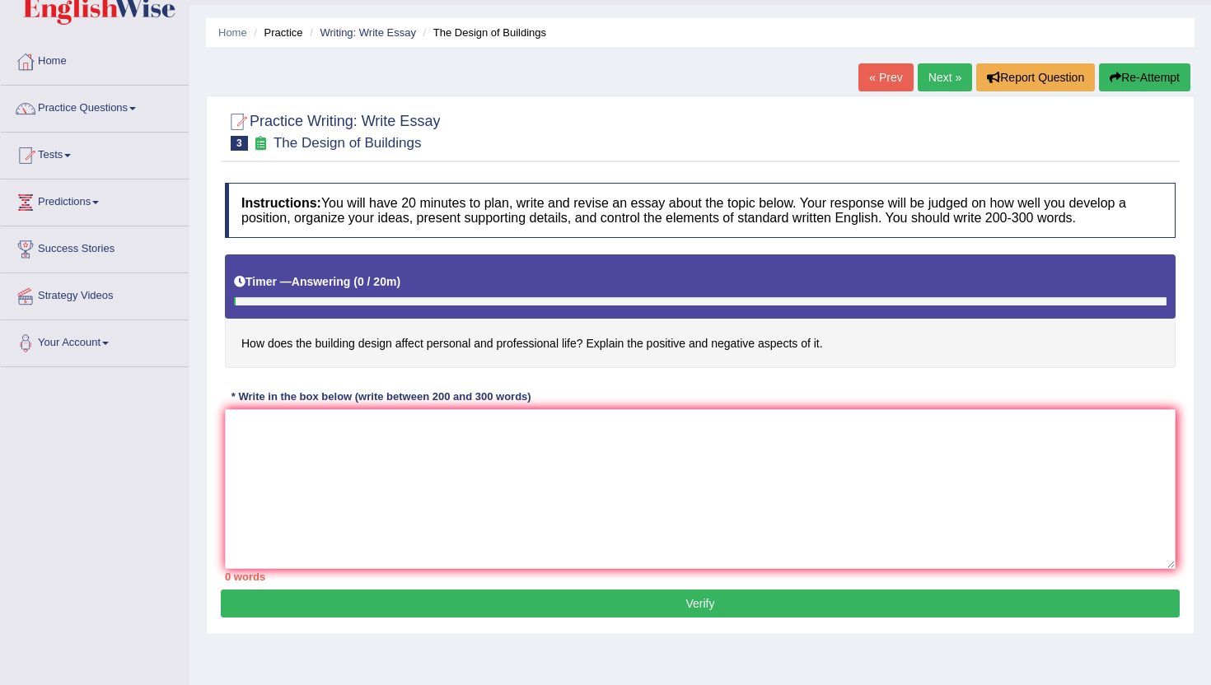
scroll to position [48, 0]
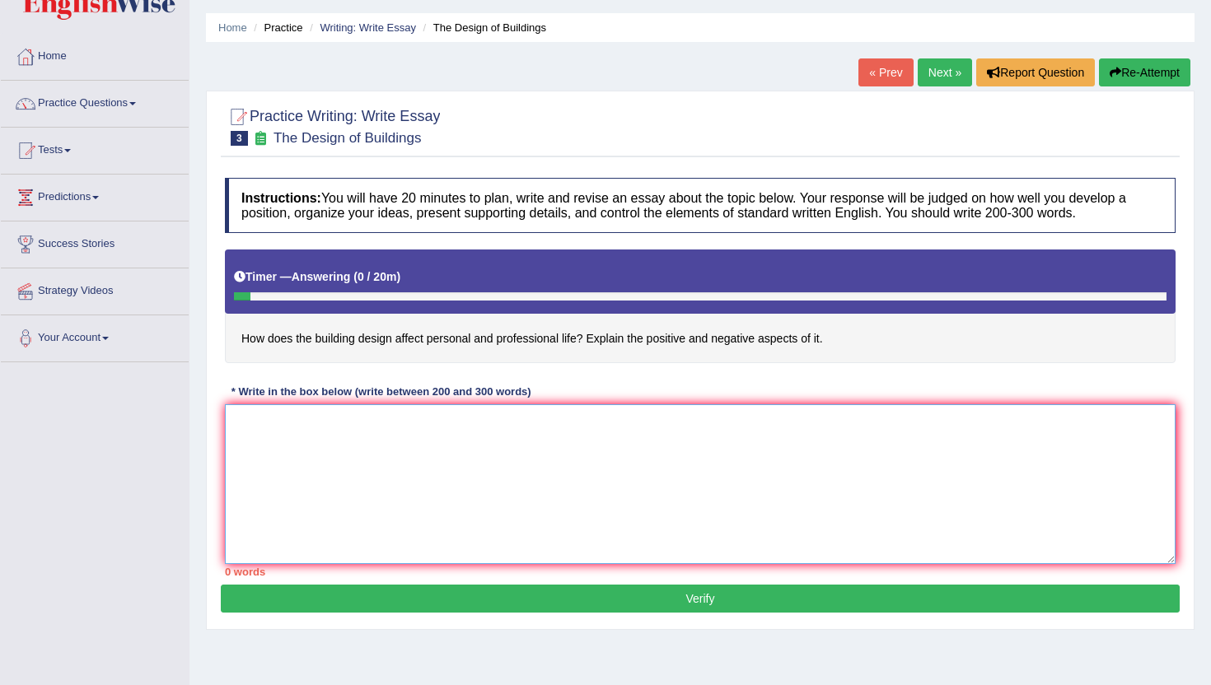
click at [397, 459] on textarea at bounding box center [700, 485] width 951 height 160
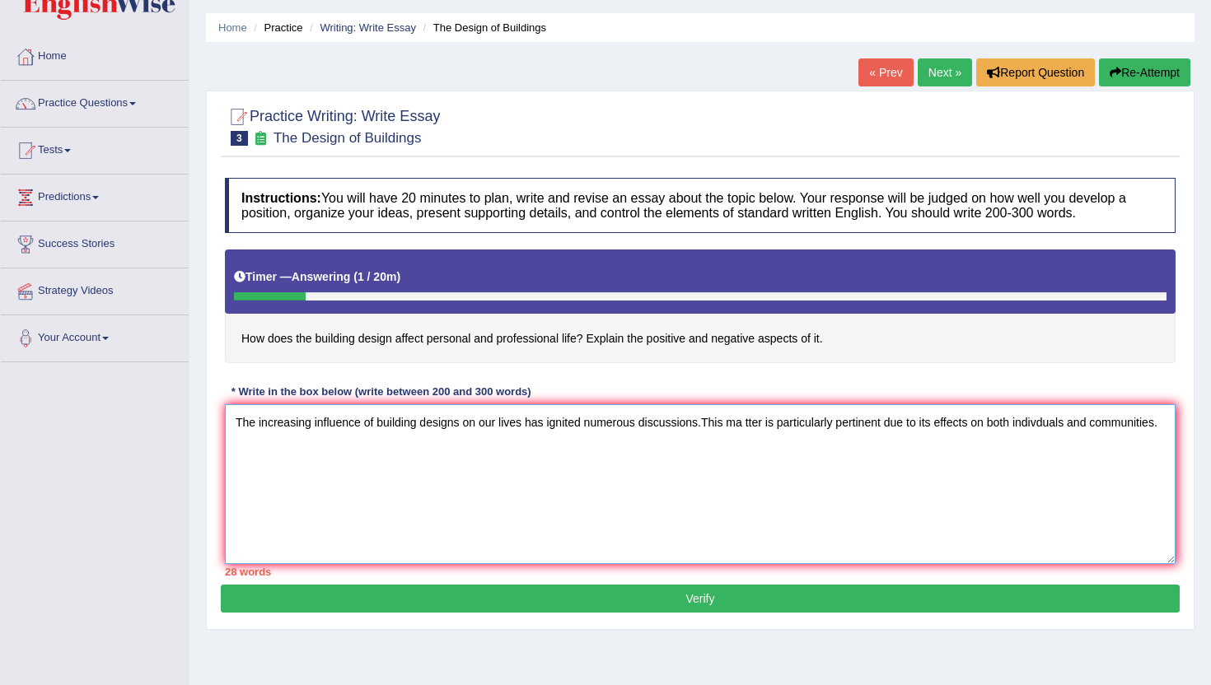
click at [711, 419] on textarea "The increasing influence of building designs on our lives has ignited numerous …" at bounding box center [700, 485] width 951 height 160
click at [752, 430] on textarea "The increasing influence of building designs on our lives has ignited numerous …" at bounding box center [700, 485] width 951 height 160
click at [1043, 433] on textarea "The increasing influence of building designs on our lives has ignited numerous …" at bounding box center [700, 485] width 951 height 160
click at [1043, 429] on textarea "The increasing influence of building designs on our lives has ignited numerous …" at bounding box center [700, 485] width 951 height 160
click at [349, 484] on textarea "The increasing influence of building designs on our lives has ignited numerous …" at bounding box center [700, 485] width 951 height 160
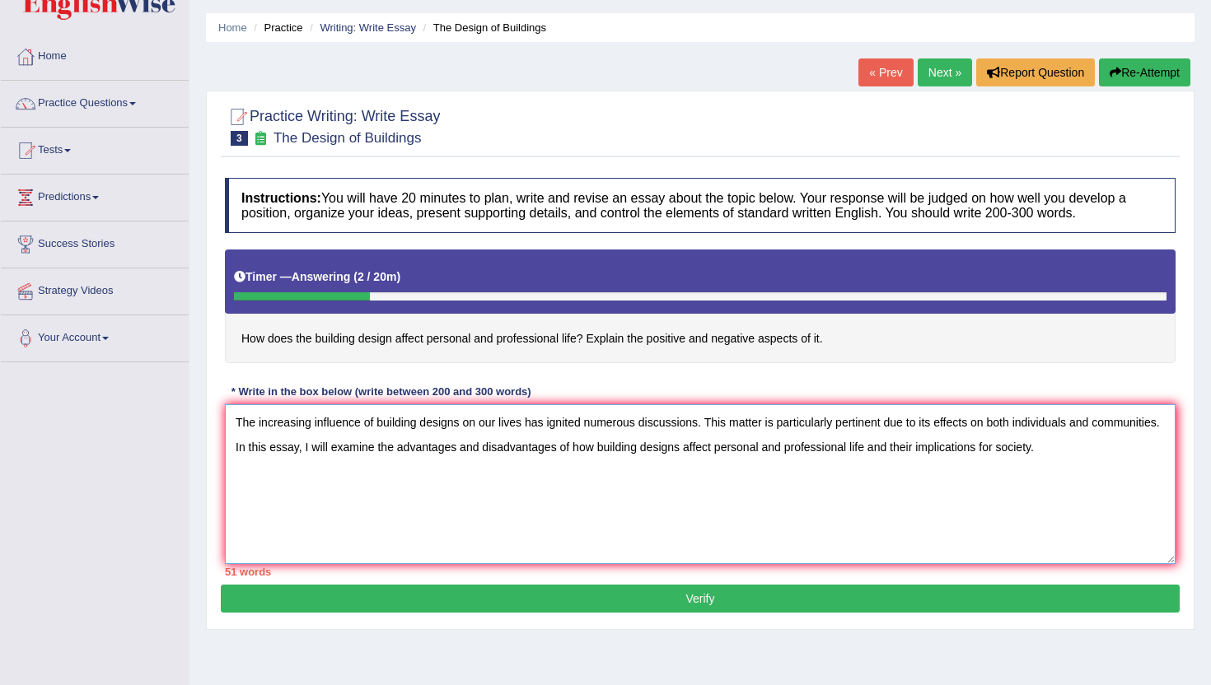
click at [776, 448] on textarea "The increasing influence of building designs on our lives has ignited numerous …" at bounding box center [700, 485] width 951 height 160
click at [953, 503] on textarea "The increasing influence of building designs on our lives has ignited numerous …" at bounding box center [700, 485] width 951 height 160
click at [1129, 451] on textarea "The increasing influence of building designs on our lives has ignited numerous …" at bounding box center [700, 485] width 951 height 160
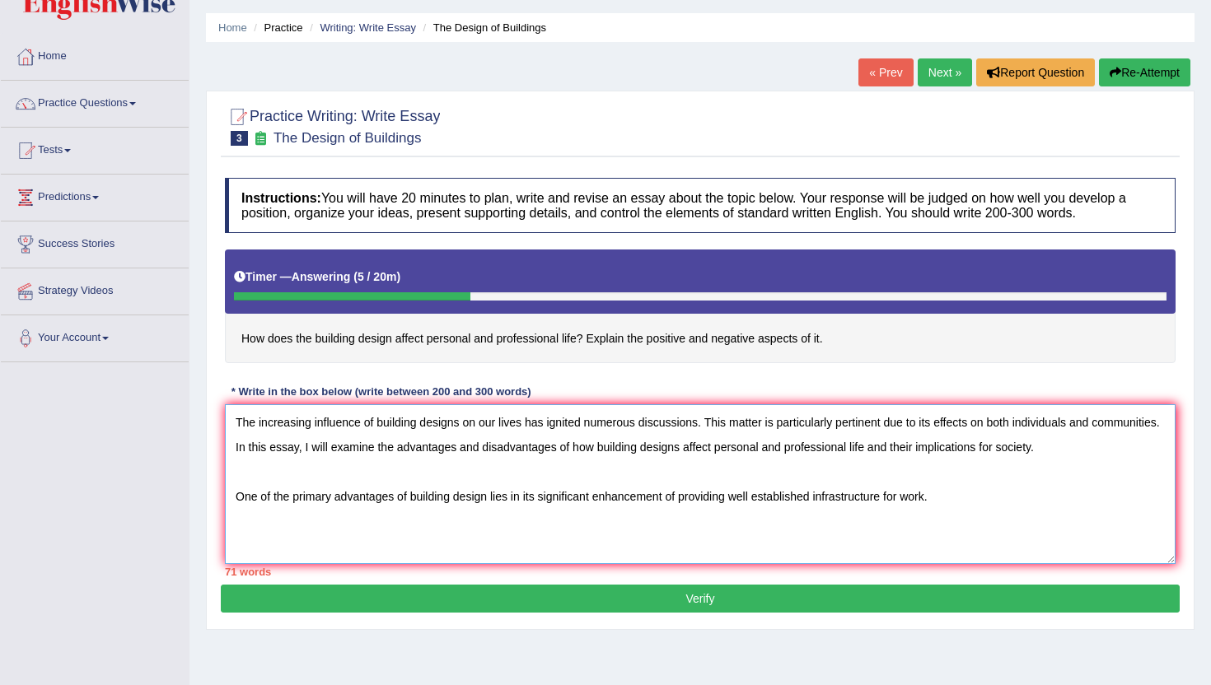
click at [767, 499] on textarea "The increasing influence of building designs on our lives has ignited numerous …" at bounding box center [700, 485] width 951 height 160
click at [955, 489] on textarea "The increasing influence of building designs on our lives has ignited numerous …" at bounding box center [700, 485] width 951 height 160
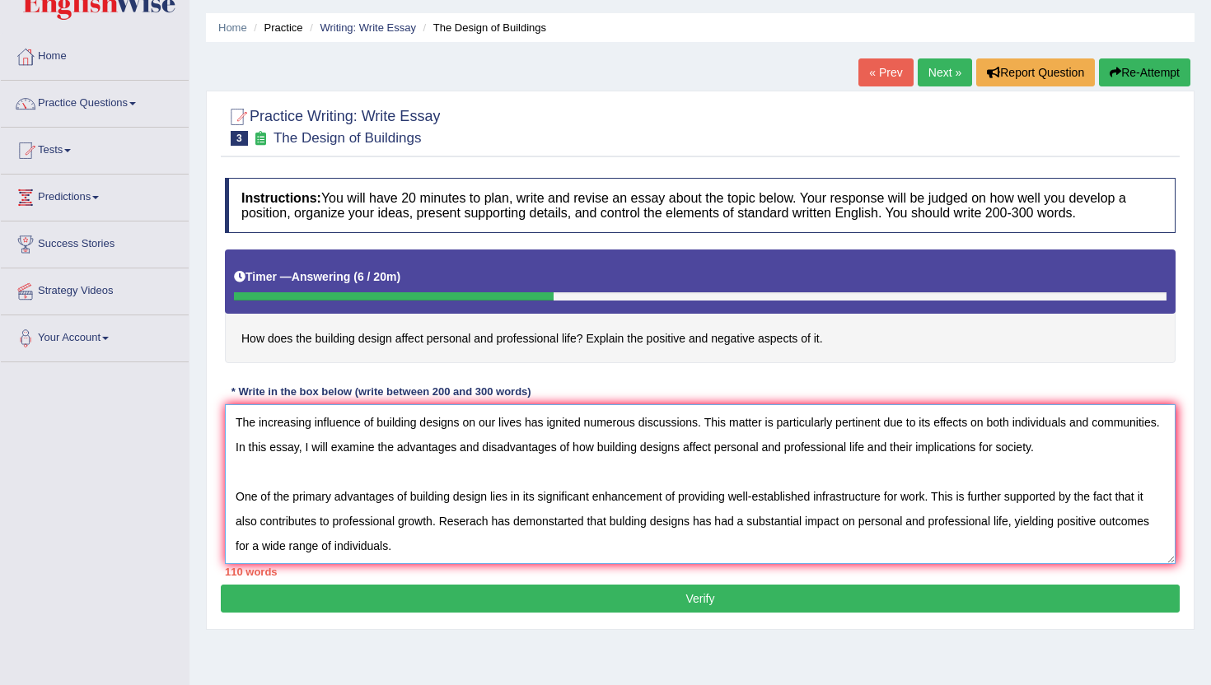
click at [476, 540] on textarea "The increasing influence of building designs on our lives has ignited numerous …" at bounding box center [700, 485] width 951 height 160
click at [712, 522] on textarea "The increasing influence of building designs on our lives has ignited numerous …" at bounding box center [700, 485] width 951 height 160
click at [632, 534] on textarea "The increasing influence of building designs on our lives has ignited numerous …" at bounding box center [700, 485] width 951 height 160
click at [633, 527] on textarea "The increasing influence of building designs on our lives has ignited numerous …" at bounding box center [700, 485] width 951 height 160
click at [493, 558] on textarea "The increasing influence of building designs on our lives has ignited numerous …" at bounding box center [700, 485] width 951 height 160
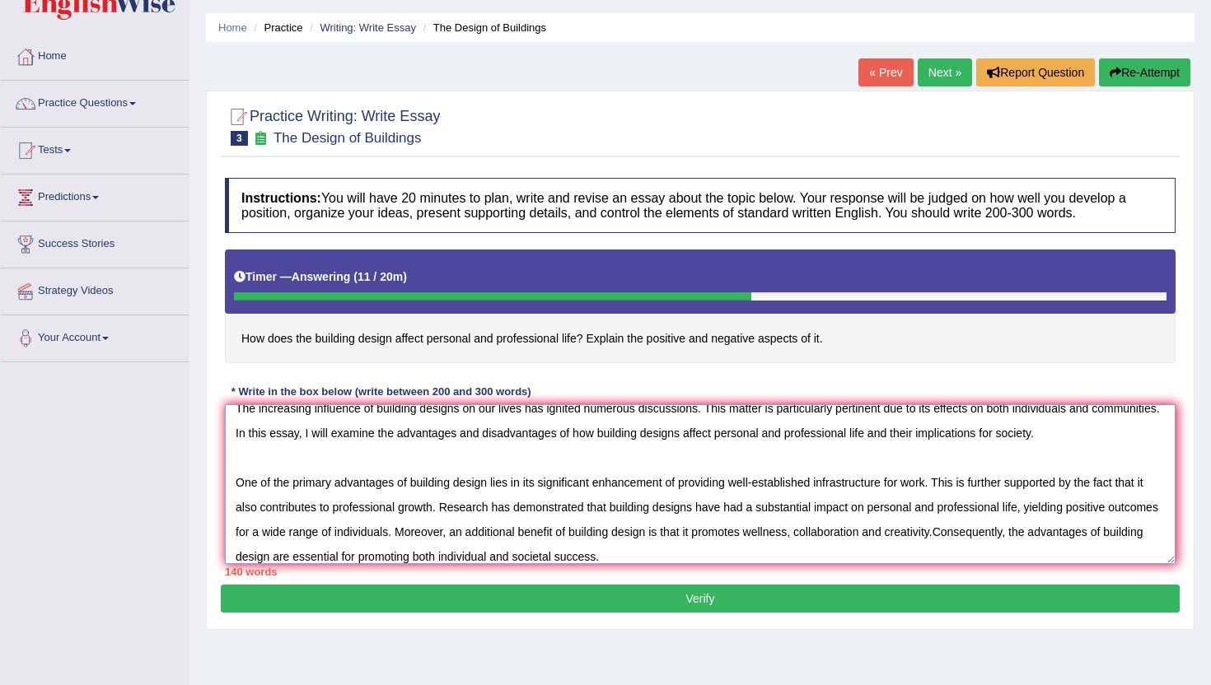
scroll to position [39, 0]
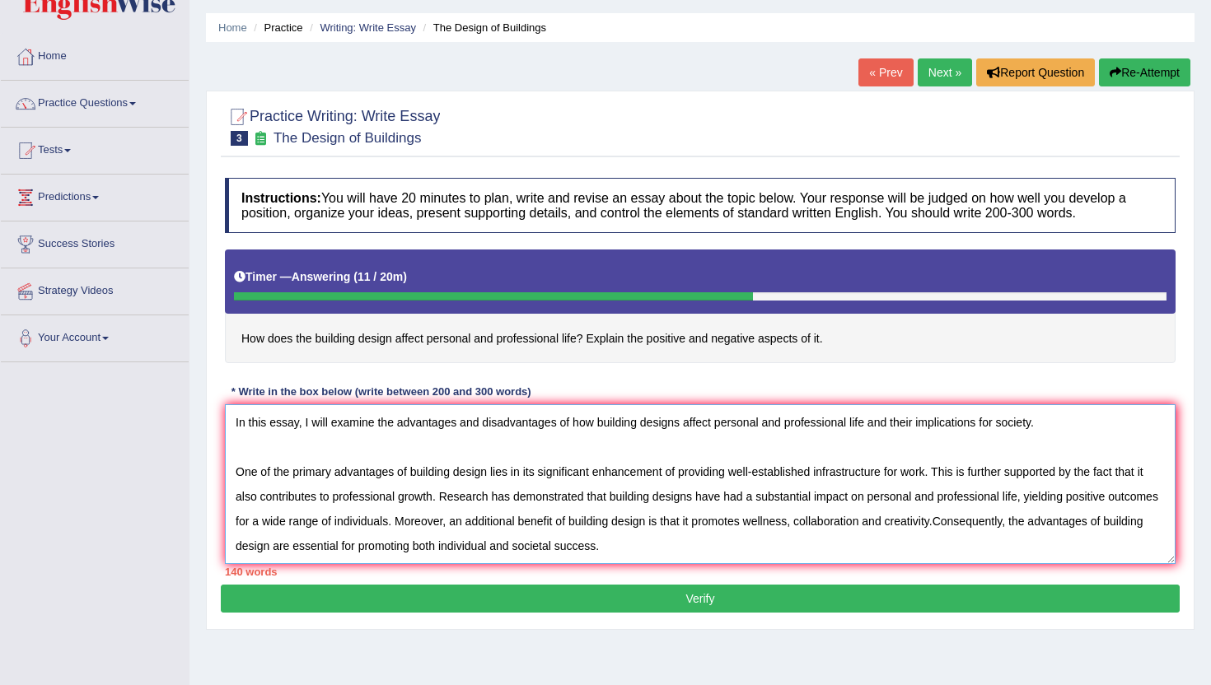
click at [1012, 494] on textarea "The increasing influence of building designs on our lives has ignited numerous …" at bounding box center [700, 485] width 951 height 160
click at [699, 548] on textarea "The increasing influence of building designs on our lives has ignited numerous …" at bounding box center [700, 485] width 951 height 160
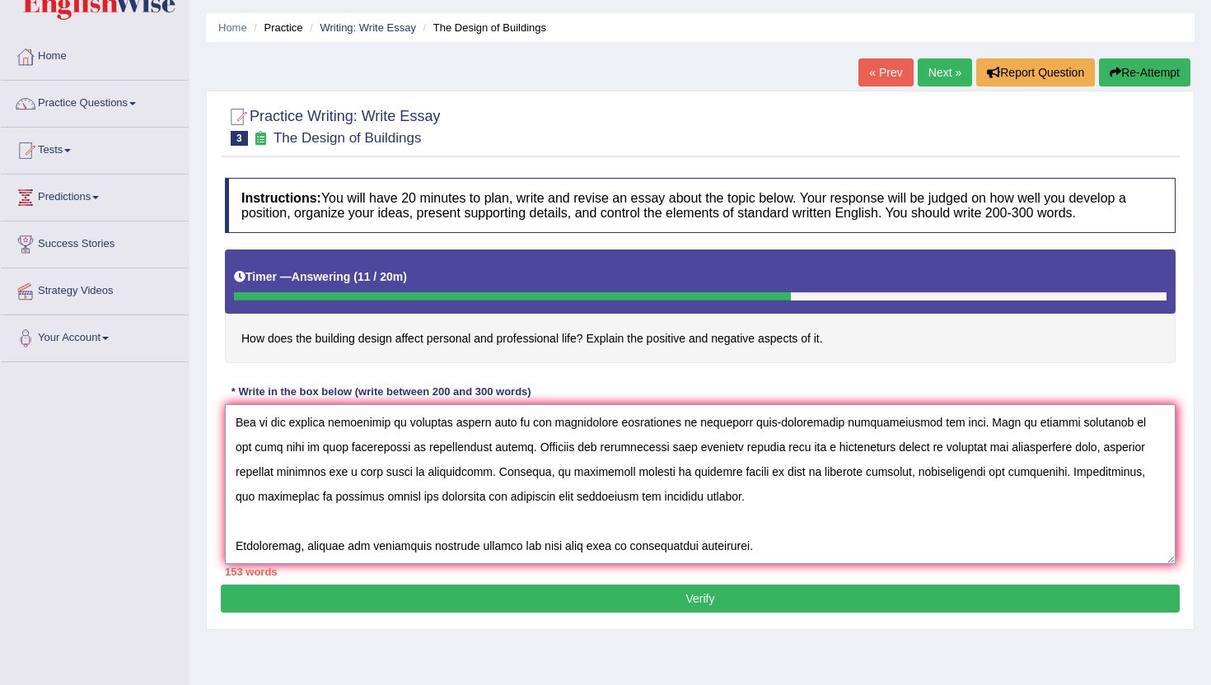
click at [444, 524] on textarea at bounding box center [700, 485] width 951 height 160
click at [775, 505] on textarea at bounding box center [700, 485] width 951 height 160
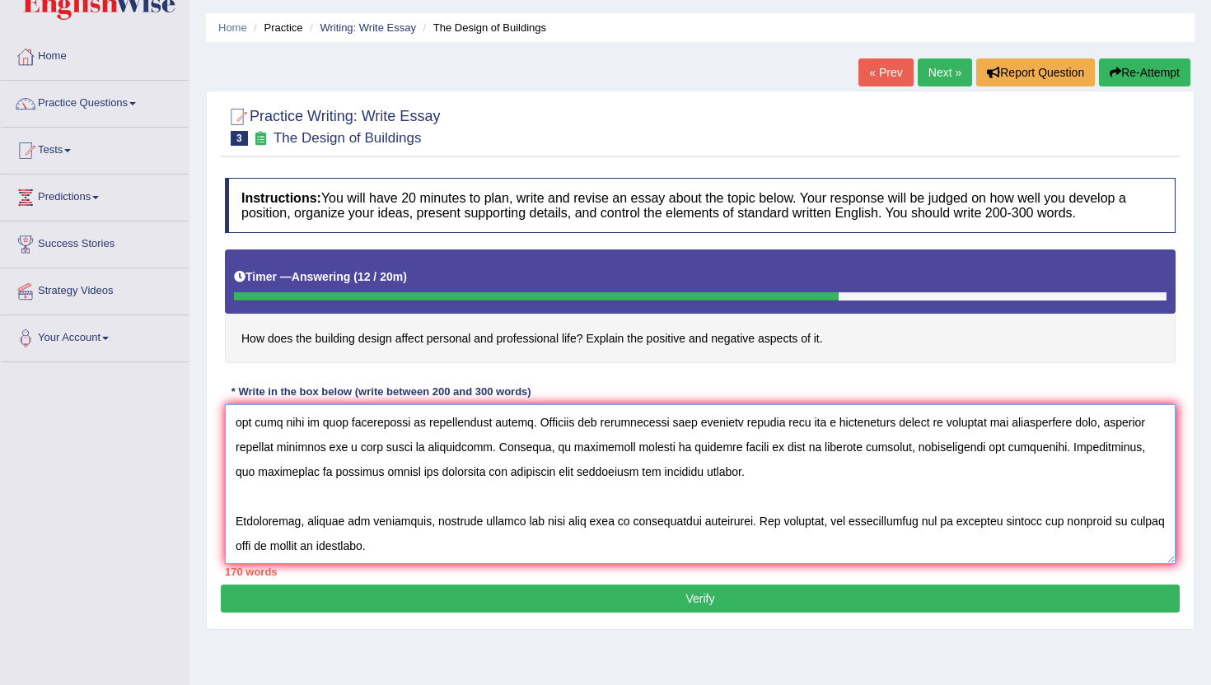
click at [348, 529] on textarea at bounding box center [700, 485] width 951 height 160
click at [379, 529] on textarea at bounding box center [700, 485] width 951 height 160
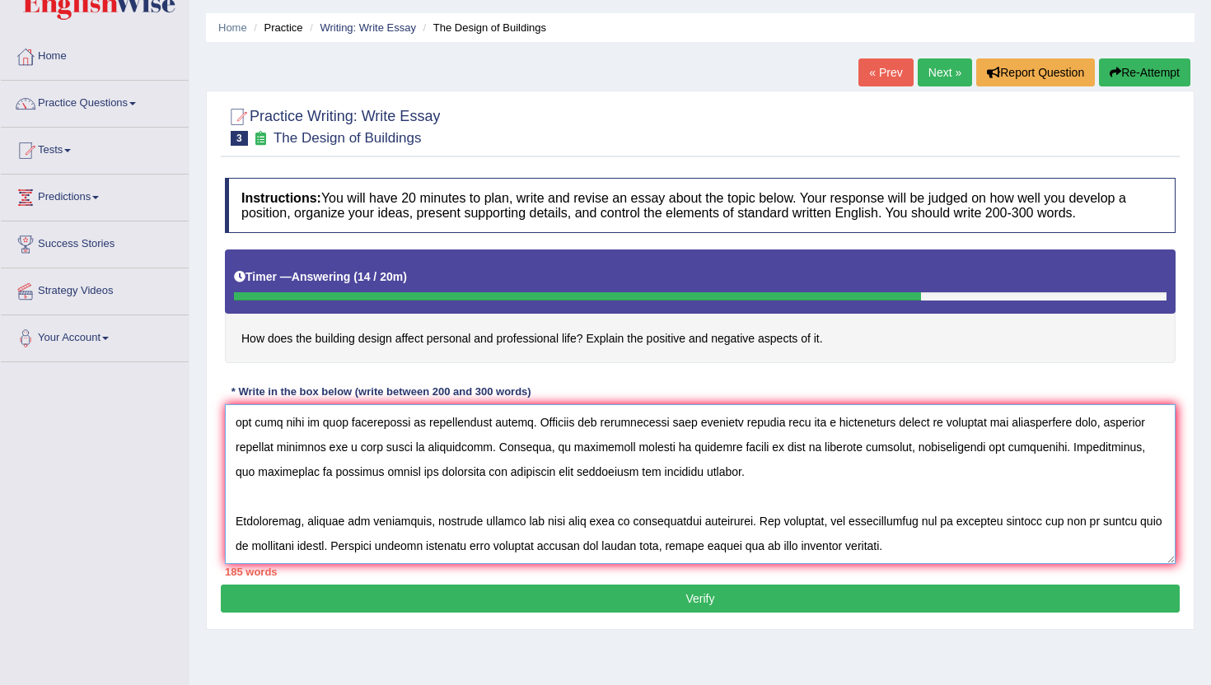
scroll to position [113, 0]
click at [656, 534] on textarea at bounding box center [700, 485] width 951 height 160
click at [782, 553] on textarea at bounding box center [700, 485] width 951 height 160
click at [932, 539] on textarea at bounding box center [700, 485] width 951 height 160
click at [923, 526] on textarea at bounding box center [700, 485] width 951 height 160
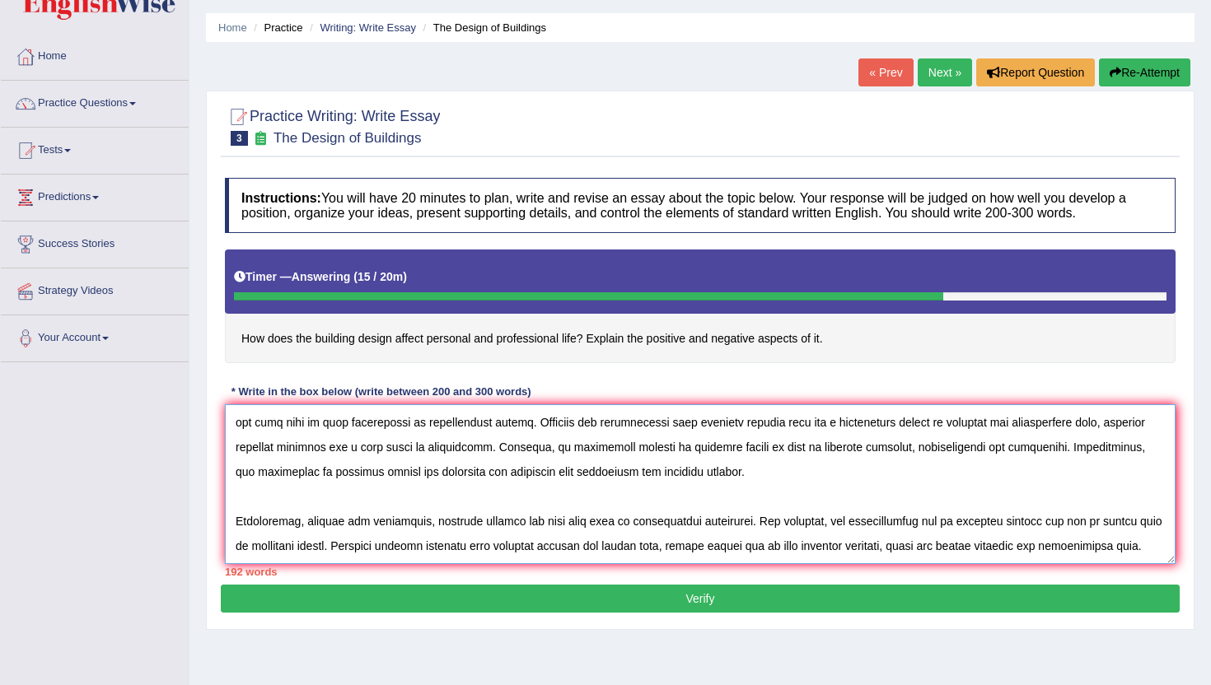
click at [677, 531] on textarea at bounding box center [700, 485] width 951 height 160
click at [985, 530] on textarea at bounding box center [700, 485] width 951 height 160
click at [1167, 534] on textarea at bounding box center [700, 485] width 951 height 160
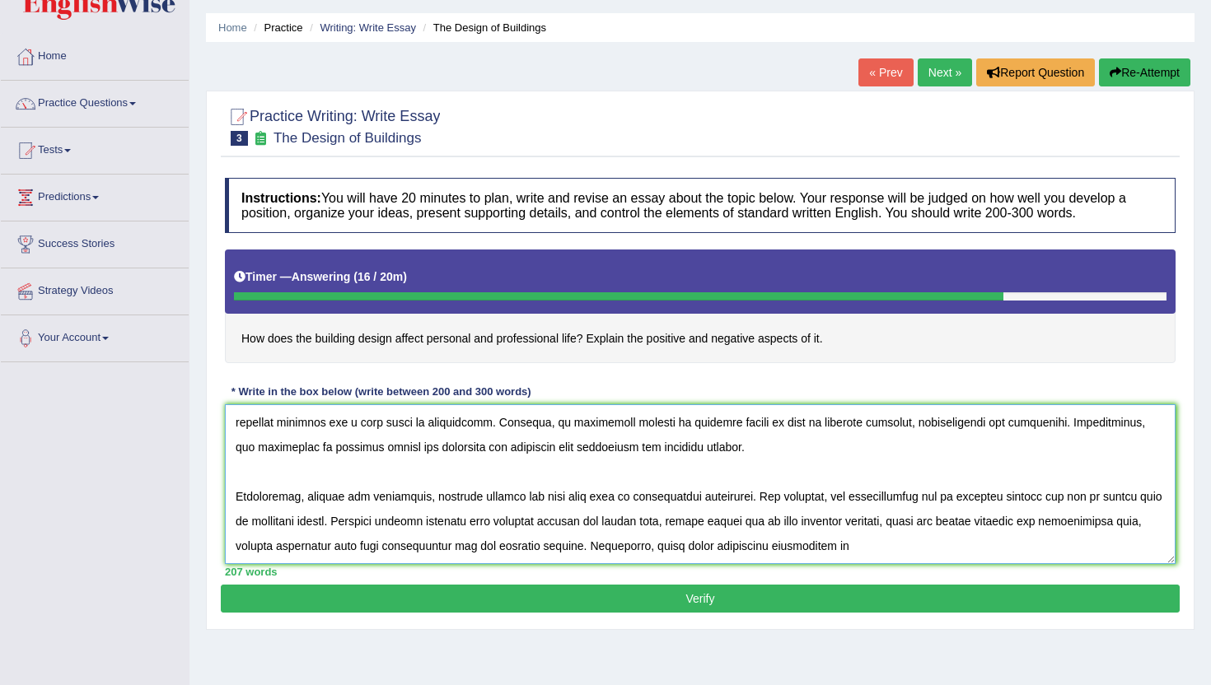
scroll to position [184, 0]
drag, startPoint x: 699, startPoint y: 552, endPoint x: 650, endPoint y: 521, distance: 57.8
click at [650, 521] on textarea at bounding box center [700, 485] width 951 height 160
click at [695, 505] on textarea at bounding box center [700, 485] width 951 height 160
drag, startPoint x: 699, startPoint y: 489, endPoint x: 638, endPoint y: 492, distance: 61.1
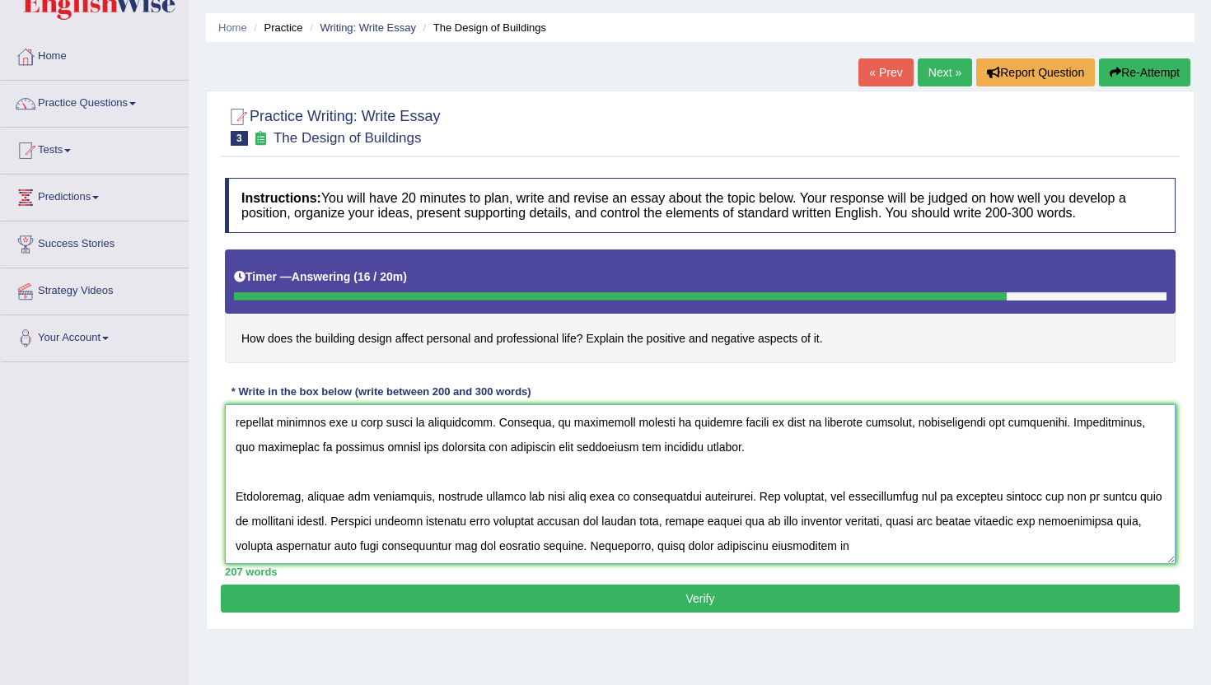
click at [638, 492] on textarea at bounding box center [700, 485] width 951 height 160
click at [870, 494] on textarea at bounding box center [700, 485] width 951 height 160
click at [804, 491] on textarea at bounding box center [700, 485] width 951 height 160
click at [614, 483] on textarea at bounding box center [700, 485] width 951 height 160
click at [597, 493] on textarea at bounding box center [700, 485] width 951 height 160
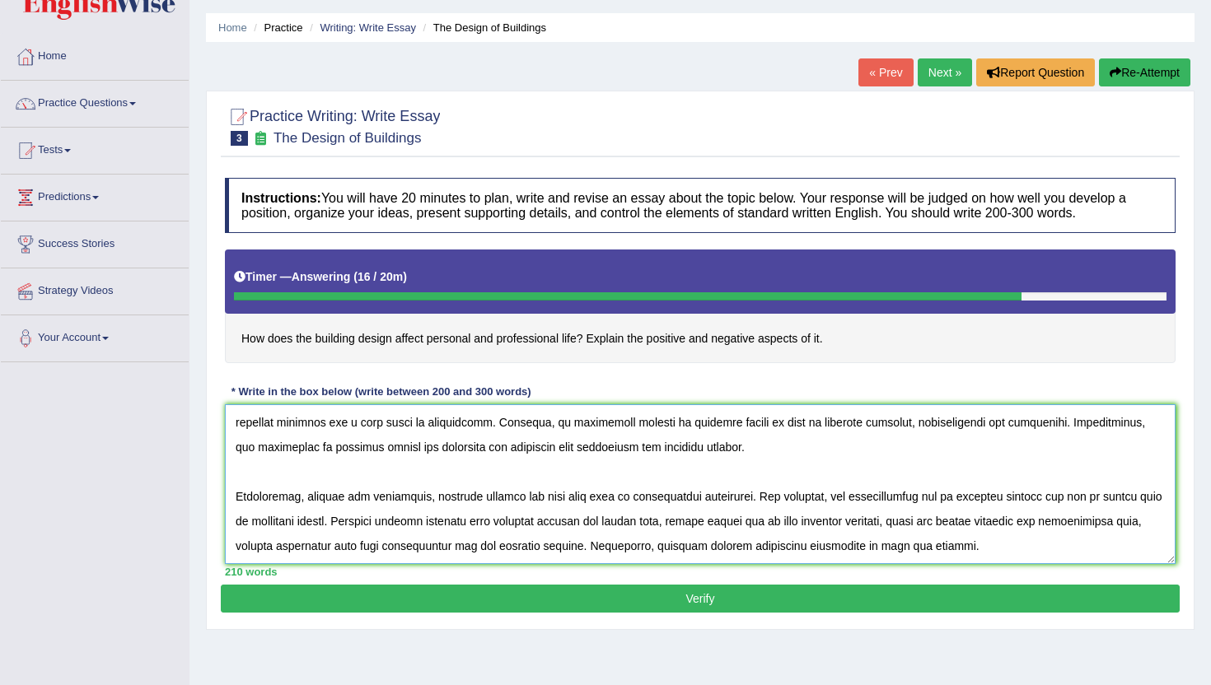
click at [597, 493] on textarea at bounding box center [700, 485] width 951 height 160
click at [606, 494] on textarea at bounding box center [700, 485] width 951 height 160
click at [608, 494] on textarea at bounding box center [700, 485] width 951 height 160
click at [614, 494] on textarea at bounding box center [700, 485] width 951 height 160
click at [636, 488] on textarea at bounding box center [700, 485] width 951 height 160
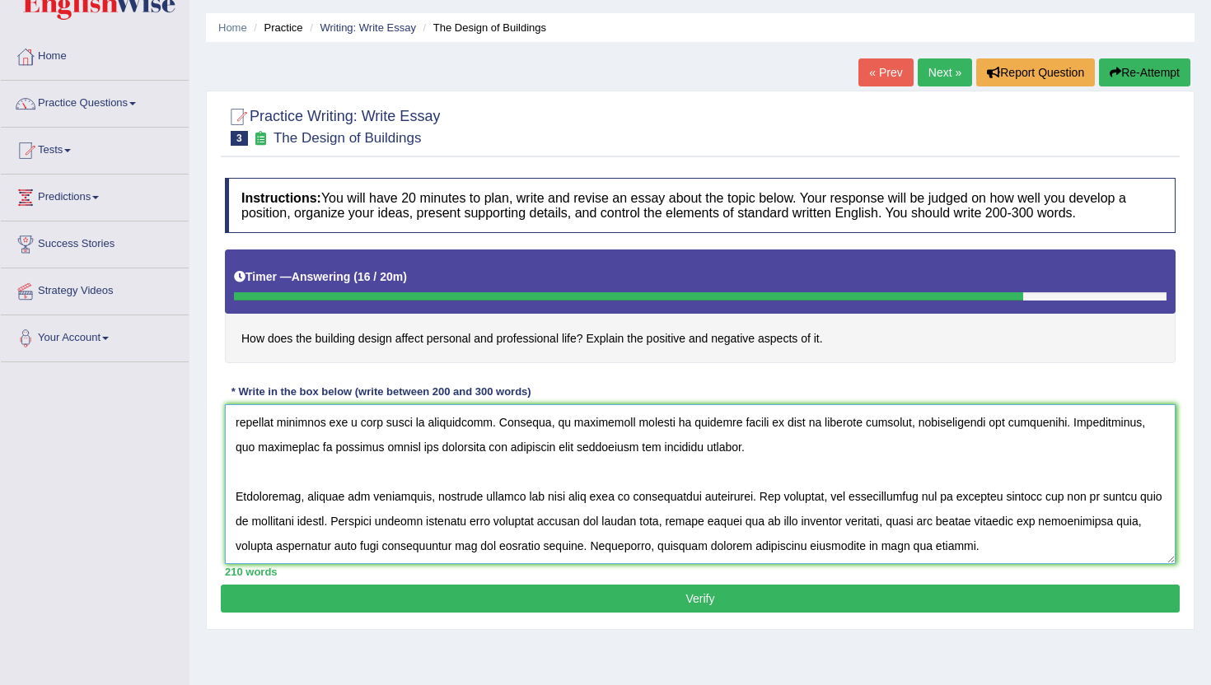
click at [597, 488] on textarea at bounding box center [700, 485] width 951 height 160
click at [937, 515] on textarea at bounding box center [700, 485] width 951 height 160
click at [938, 494] on textarea at bounding box center [700, 485] width 951 height 160
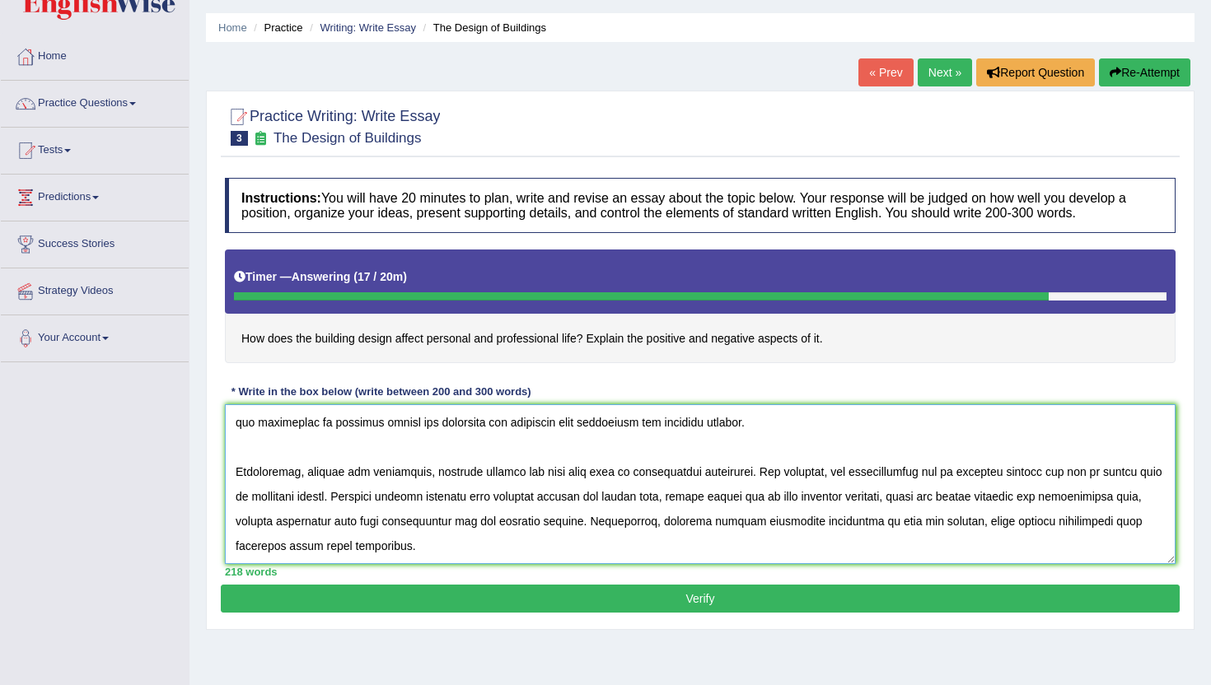
click at [349, 488] on textarea at bounding box center [700, 485] width 951 height 160
click at [625, 447] on textarea at bounding box center [700, 485] width 951 height 160
click at [1127, 491] on textarea at bounding box center [700, 485] width 951 height 160
click at [999, 459] on textarea at bounding box center [700, 485] width 951 height 160
click at [391, 504] on textarea at bounding box center [700, 485] width 951 height 160
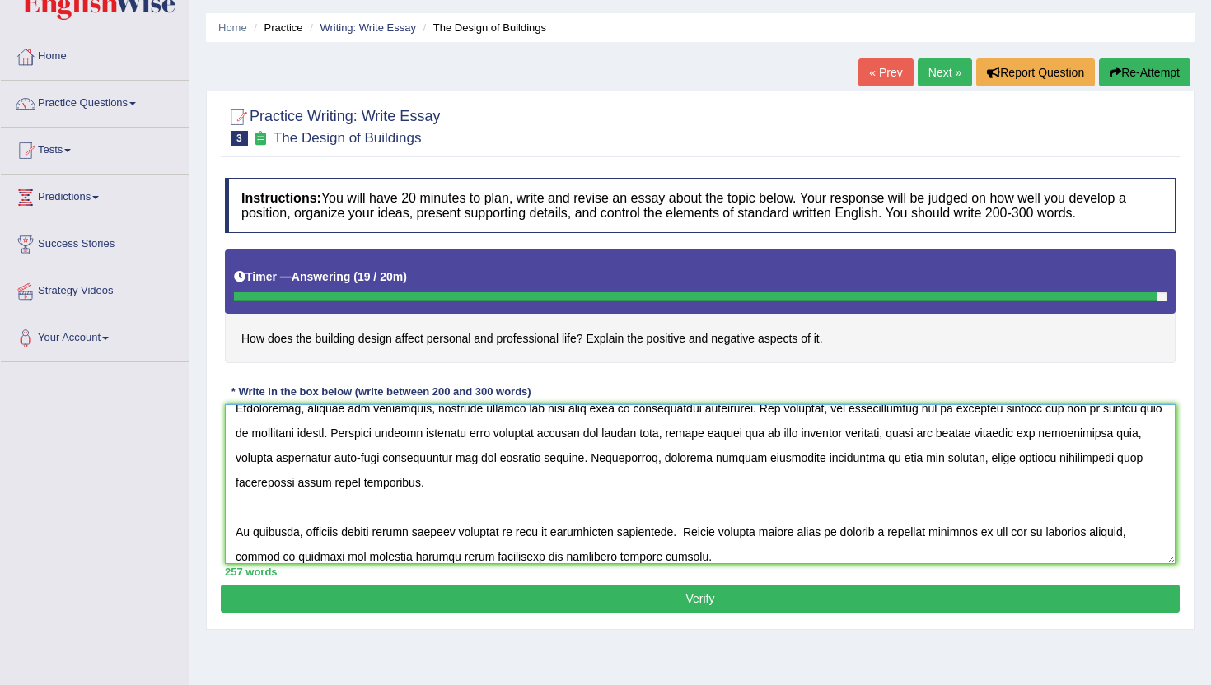
scroll to position [236, 0]
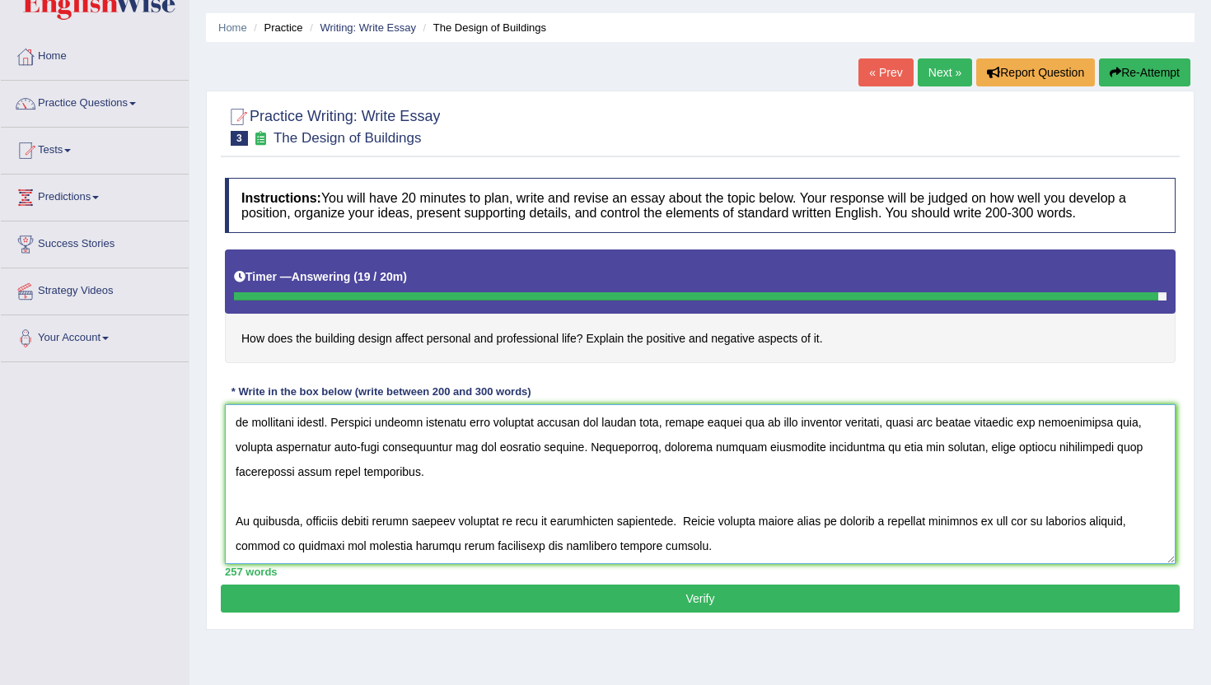
click at [325, 531] on textarea at bounding box center [700, 485] width 951 height 160
click at [323, 537] on textarea at bounding box center [700, 485] width 951 height 160
click at [493, 529] on textarea at bounding box center [700, 485] width 951 height 160
click at [345, 531] on textarea at bounding box center [700, 485] width 951 height 160
click at [349, 540] on textarea at bounding box center [700, 485] width 951 height 160
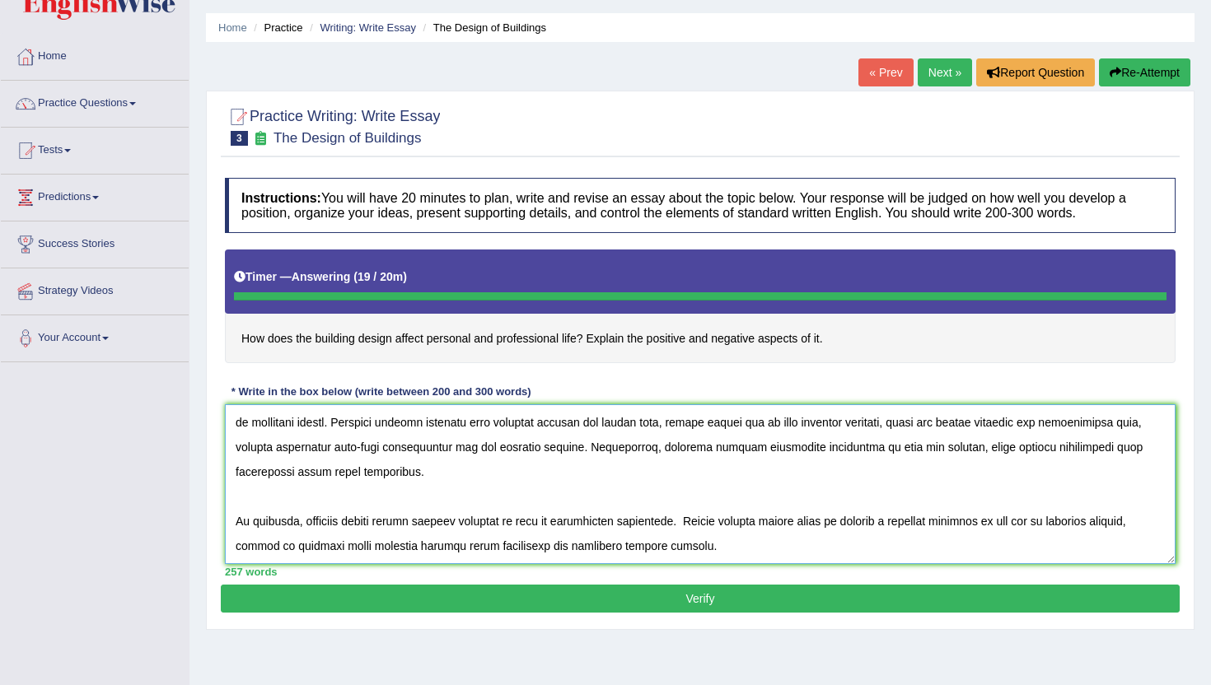
type textarea "The increasing influence of building designs on our lives has ignited numerous …"
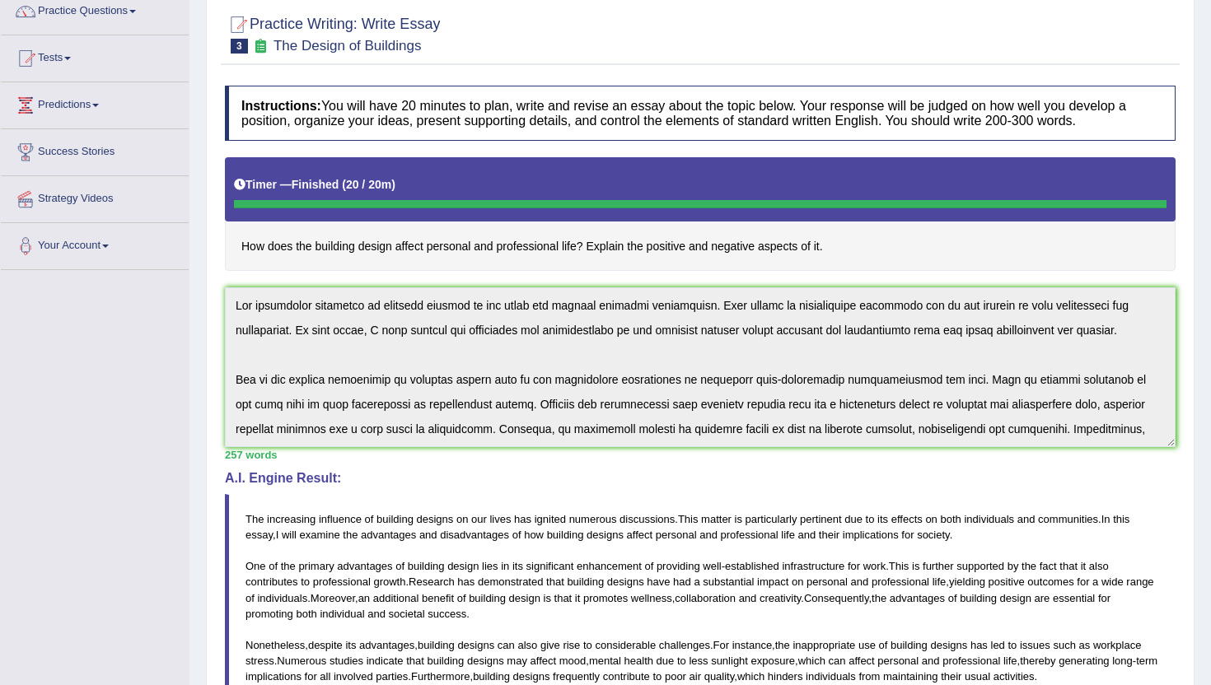
scroll to position [0, 0]
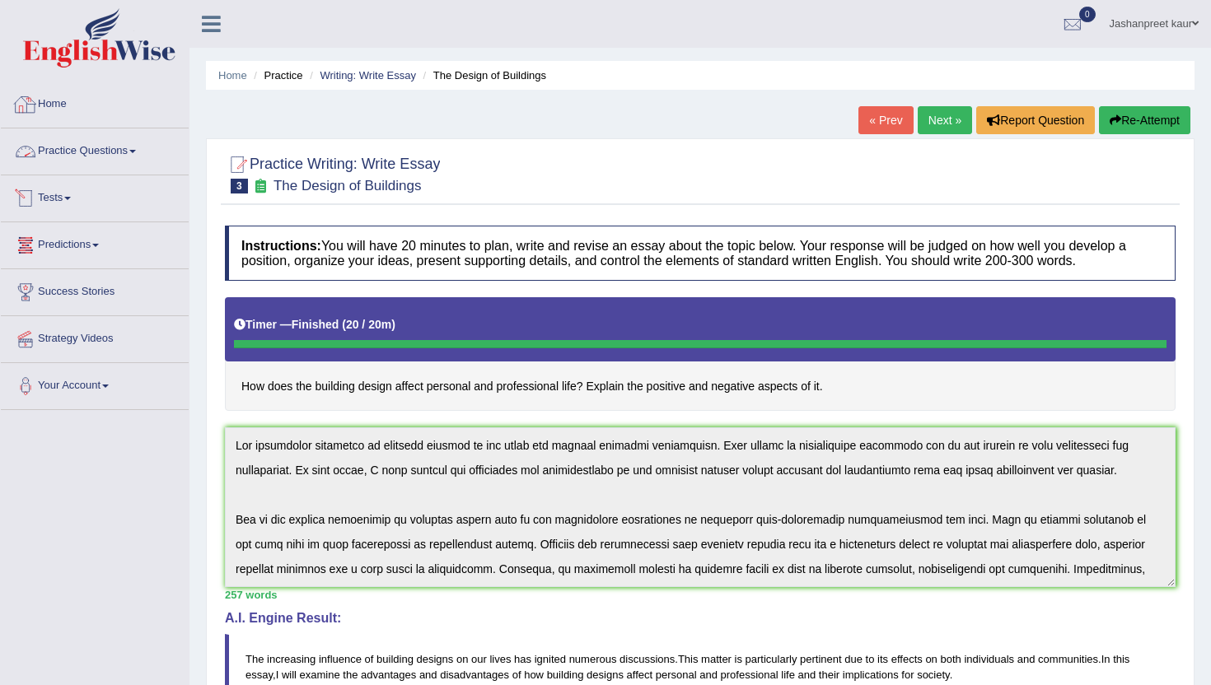
click at [77, 102] on link "Home" at bounding box center [95, 102] width 188 height 41
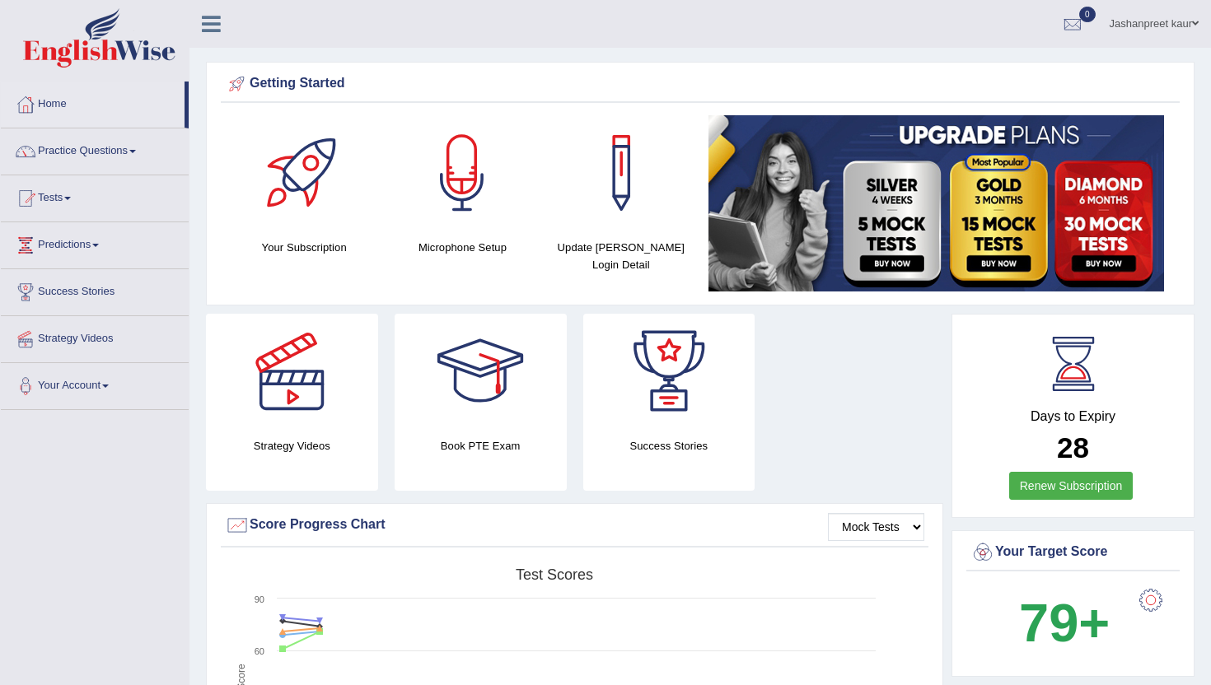
click at [475, 372] on div at bounding box center [480, 371] width 115 height 115
